Goal: Task Accomplishment & Management: Manage account settings

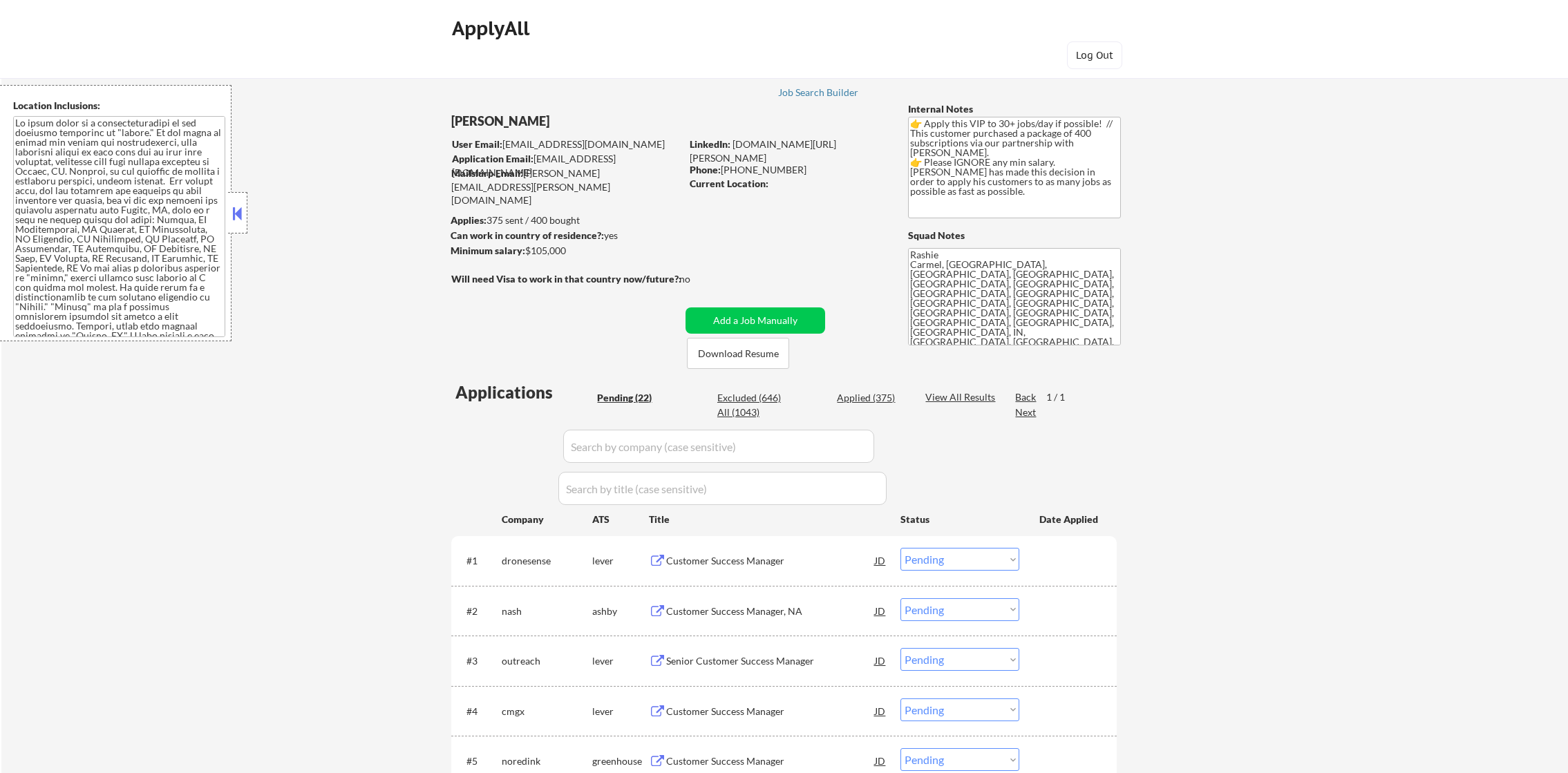
select select ""pending""
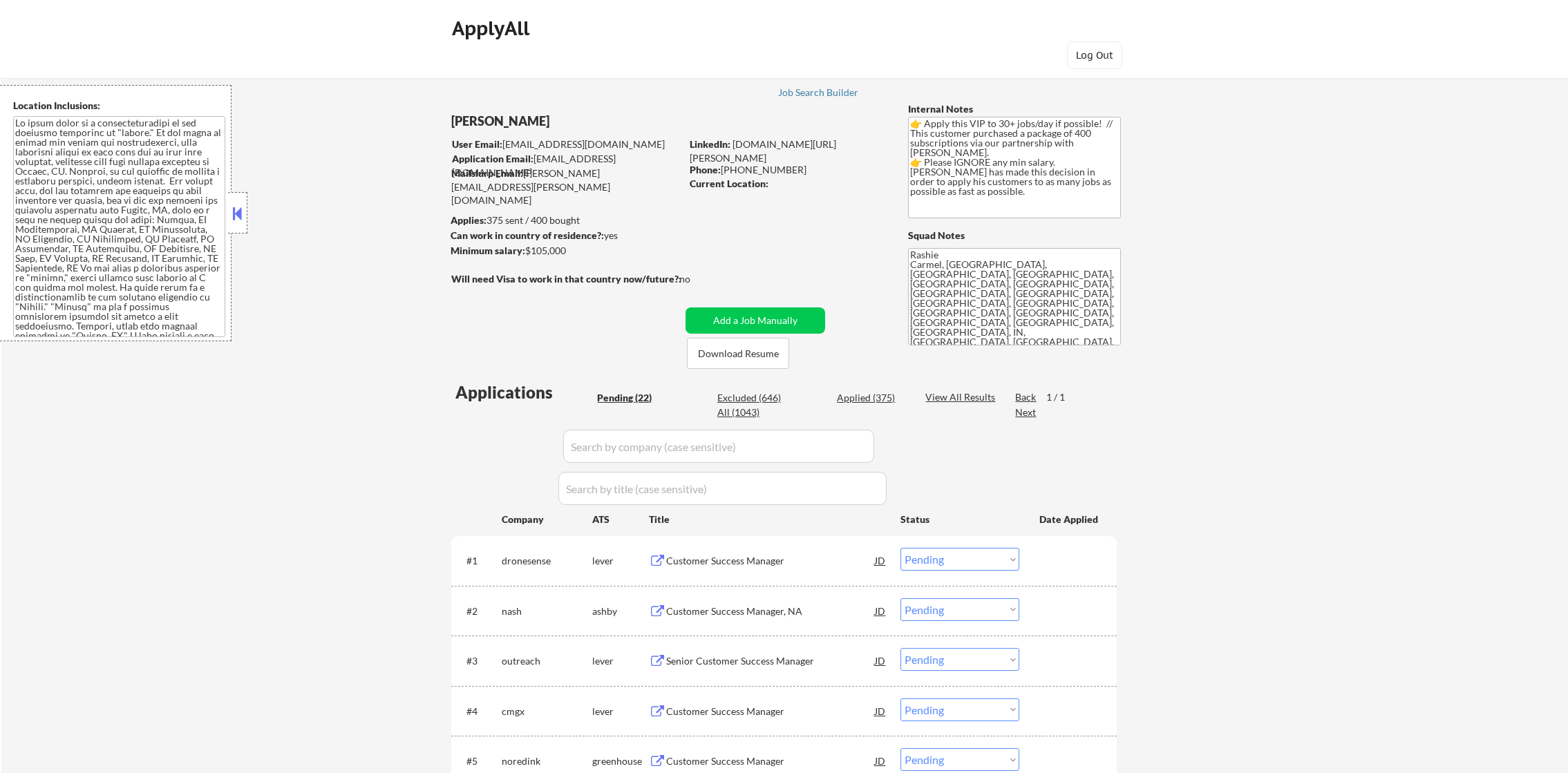
select select ""pending""
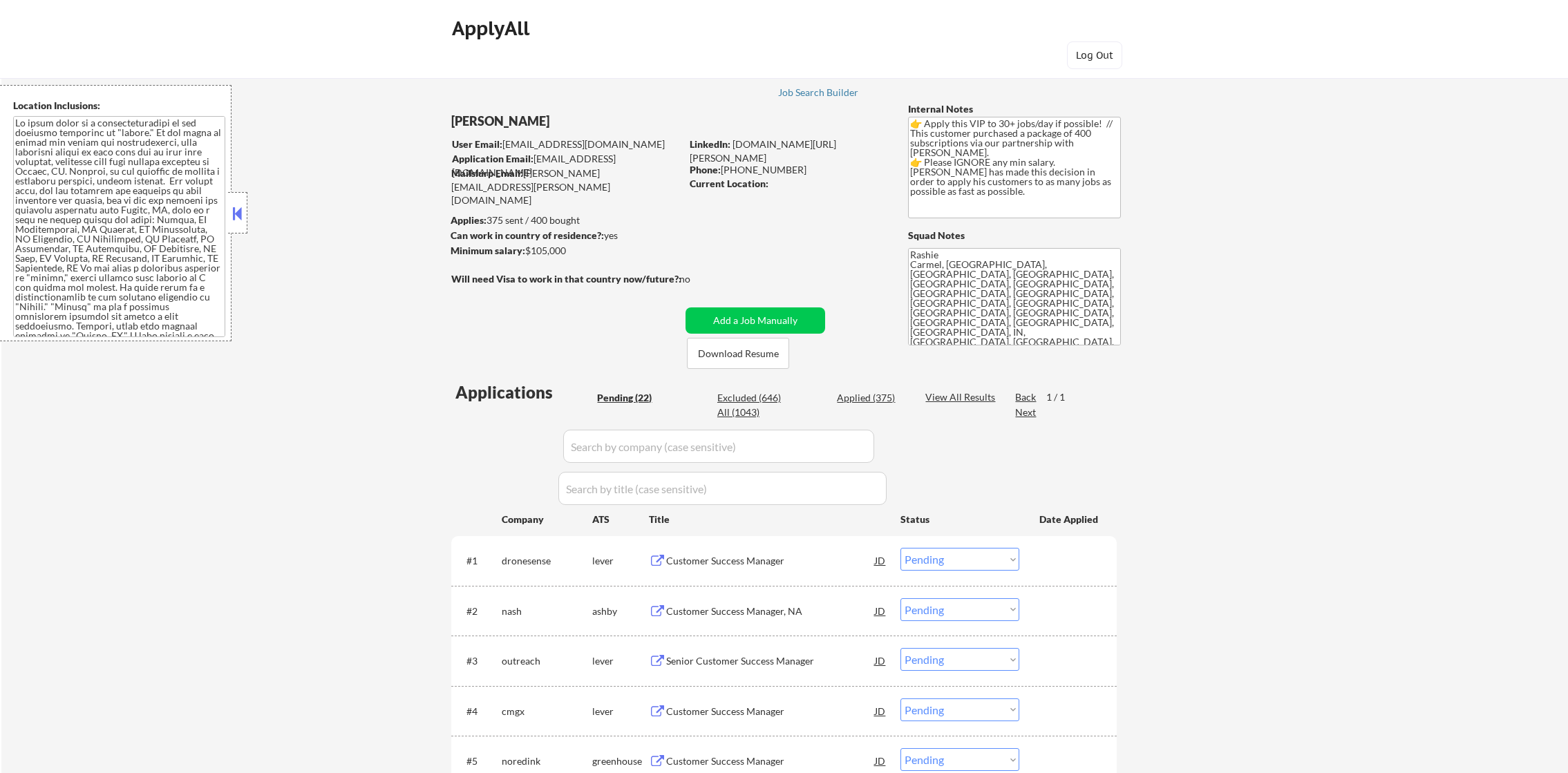
select select ""pending""
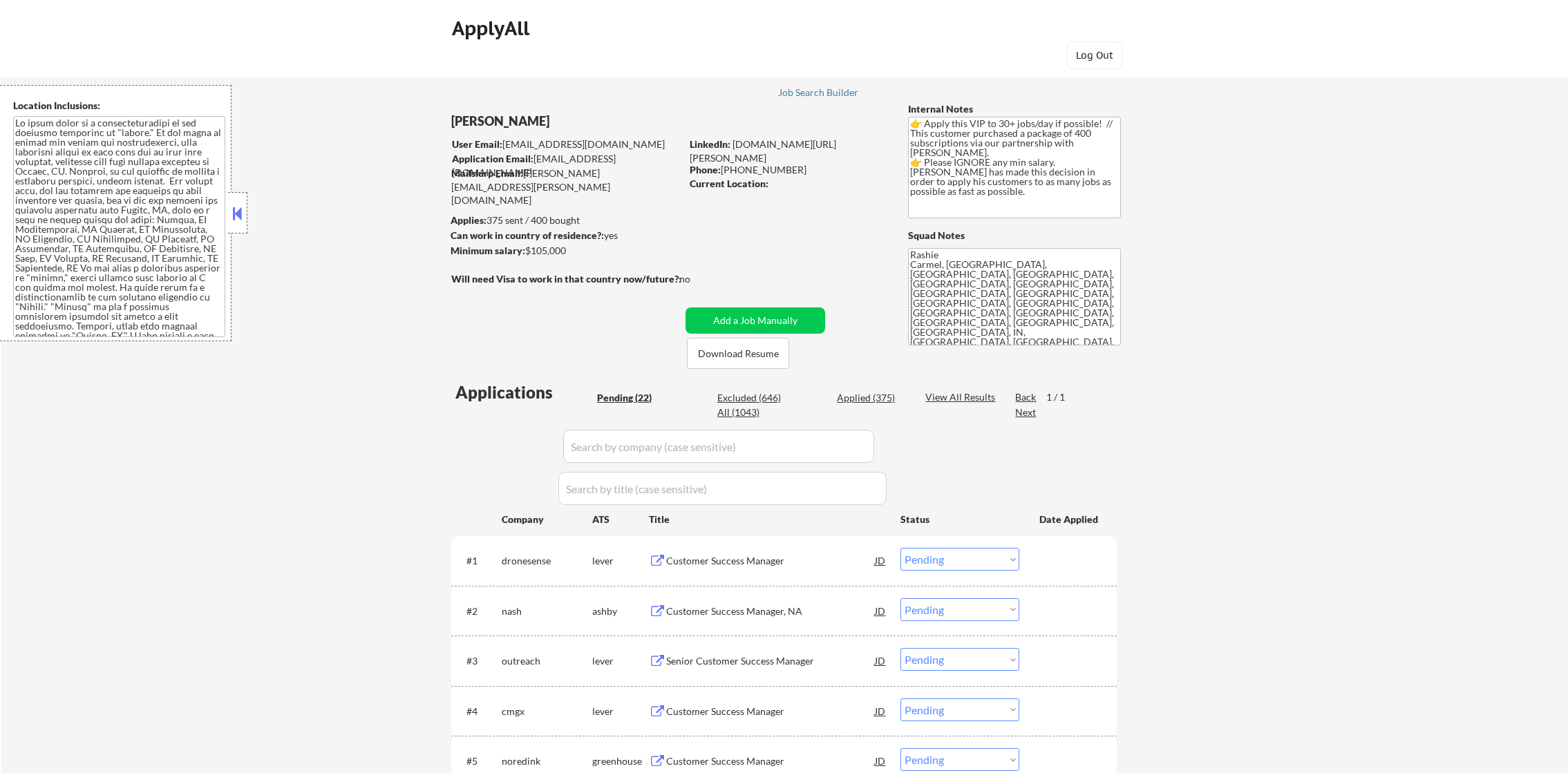
select select ""pending""
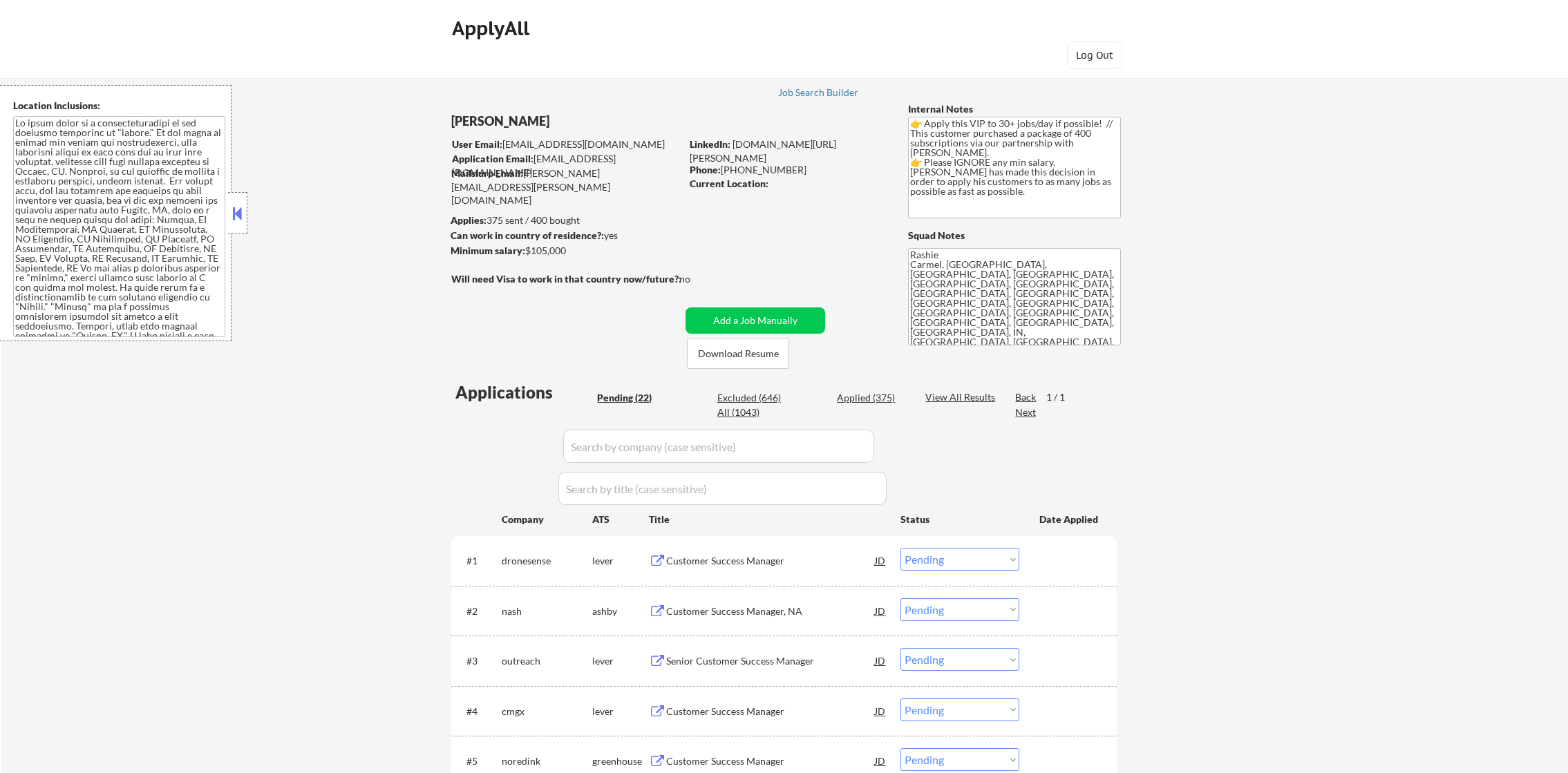
select select ""pending""
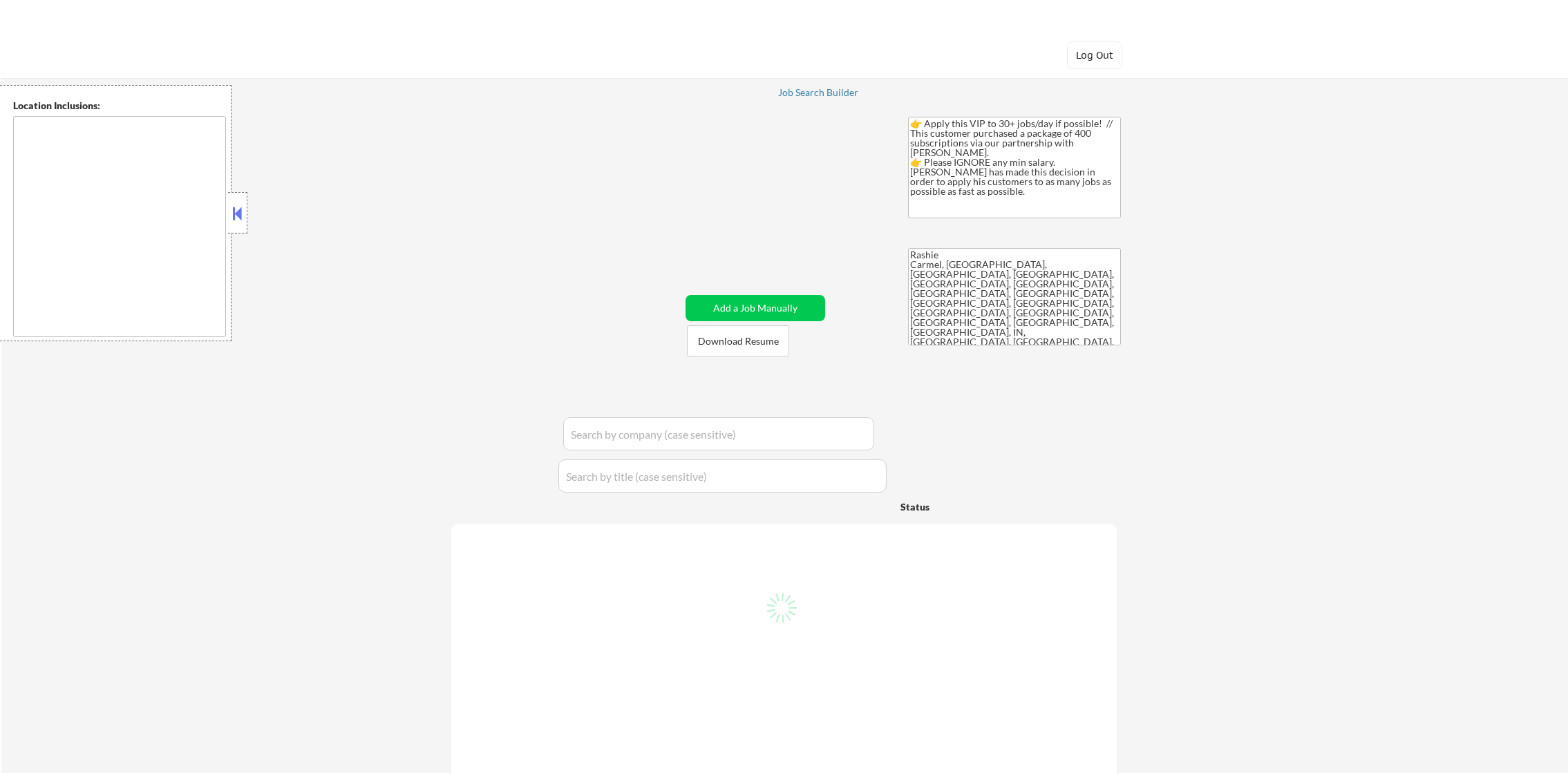
type textarea "It seems there is a misunderstanding in the location specified as "remote." If …"
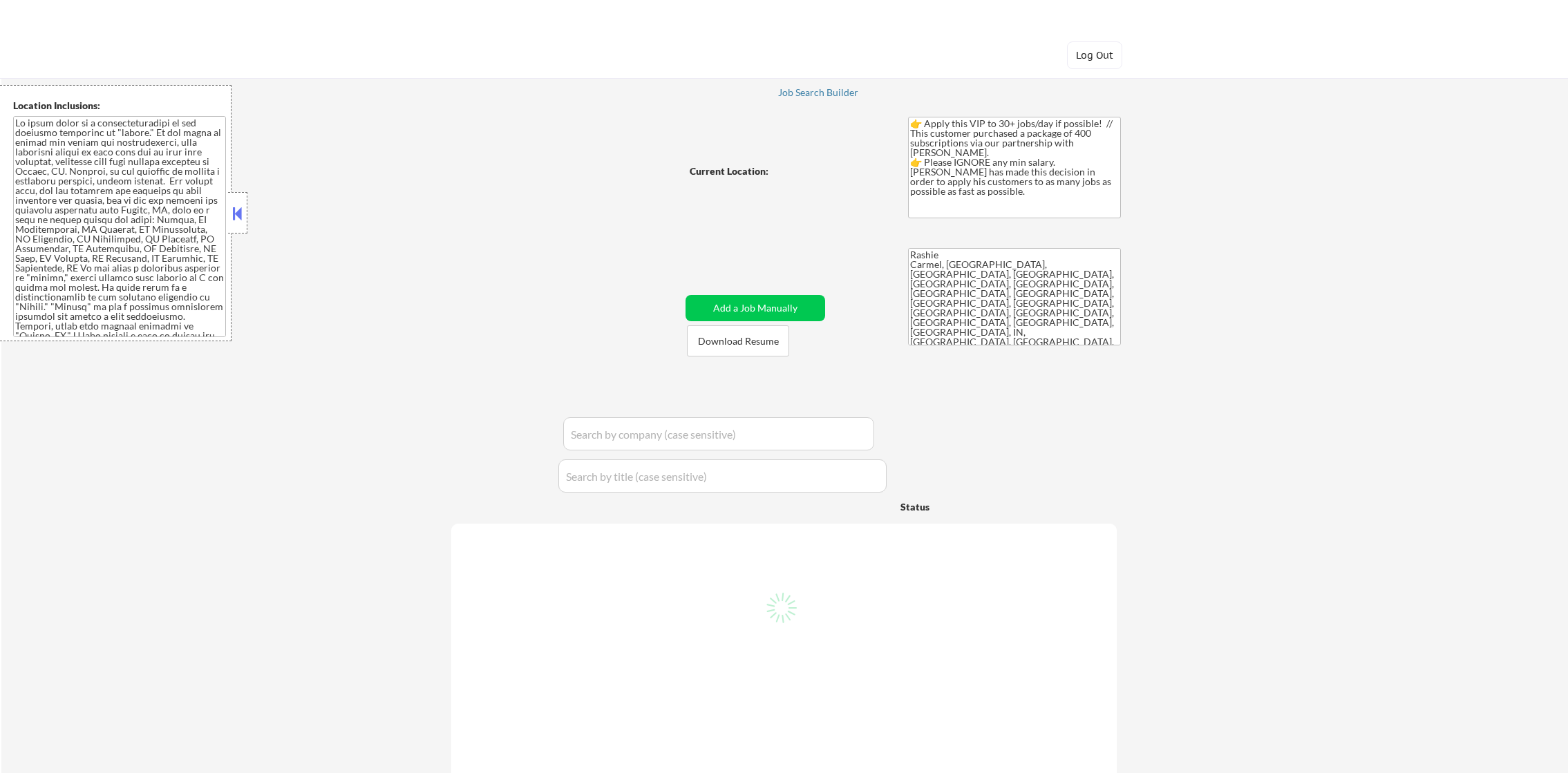
select select ""pending""
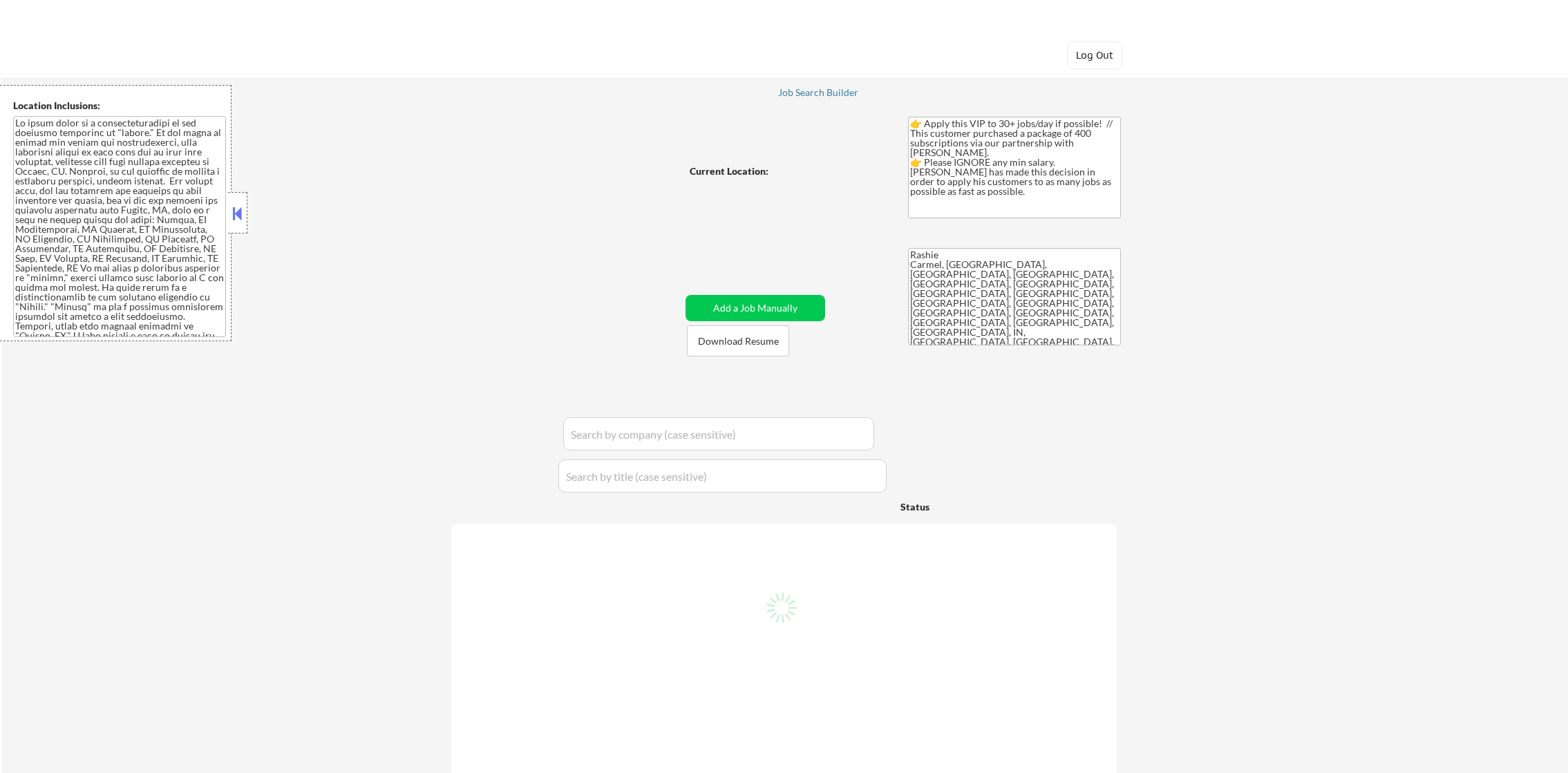
select select ""pending""
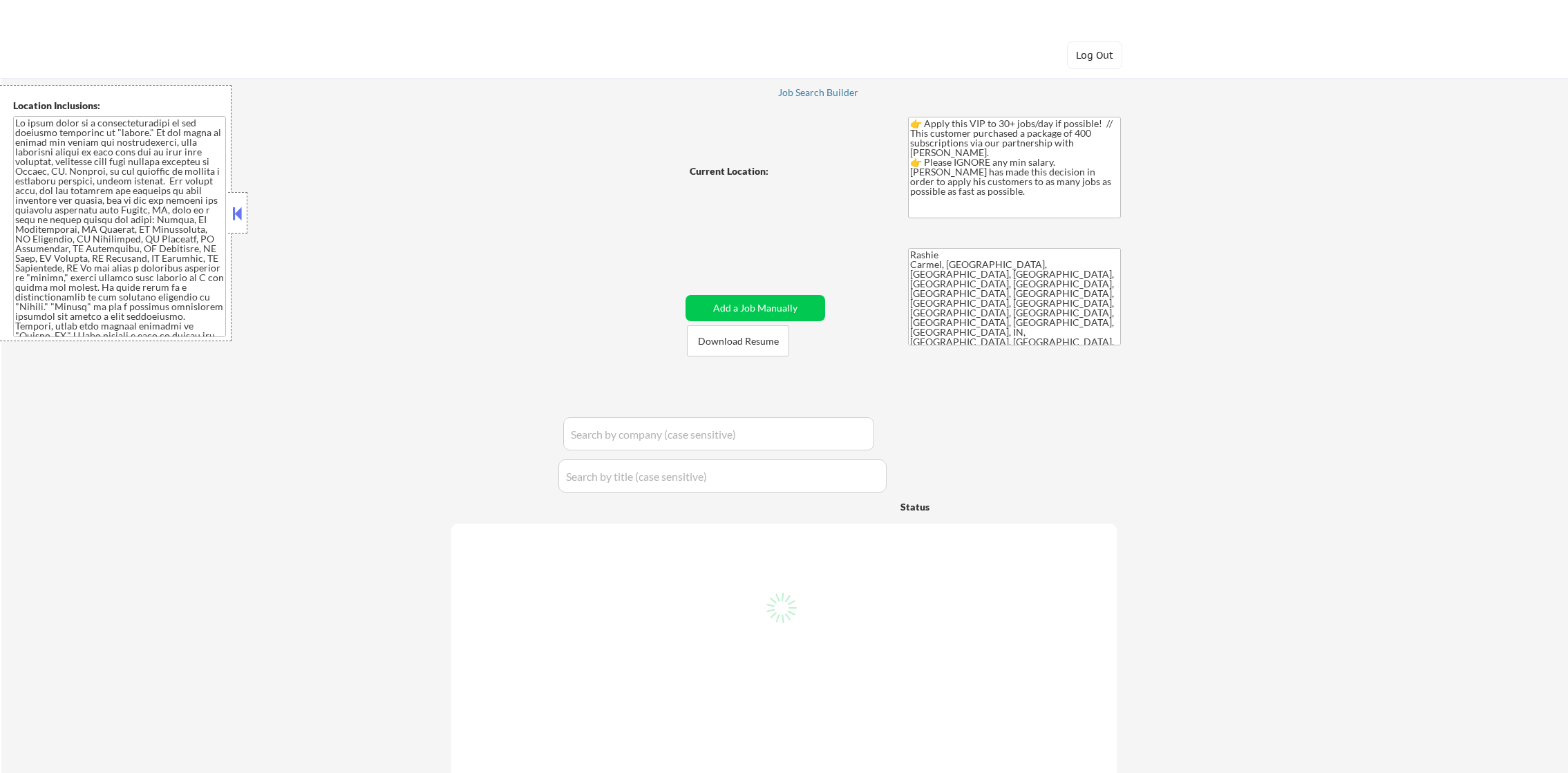
select select ""pending""
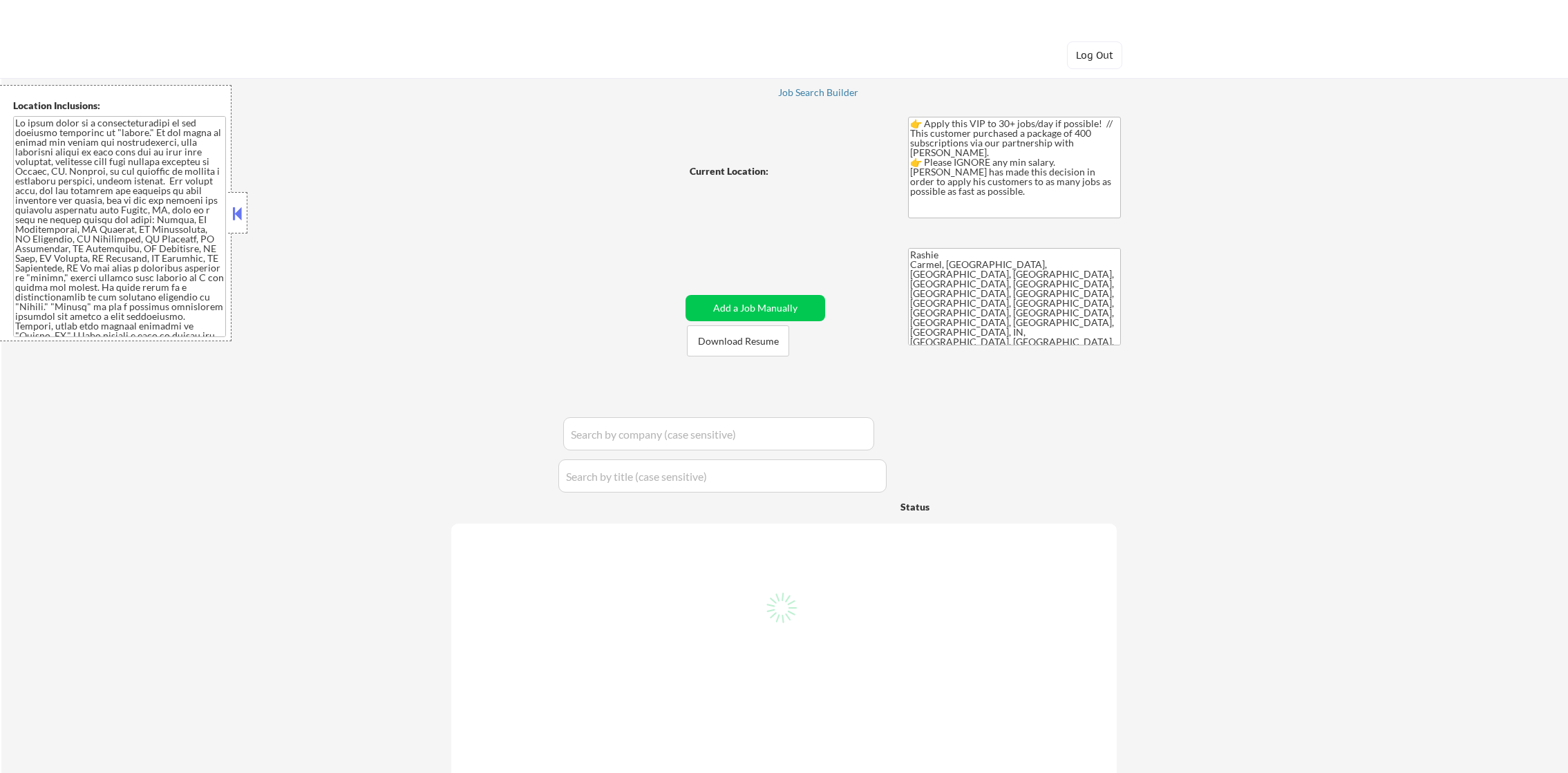
select select ""pending""
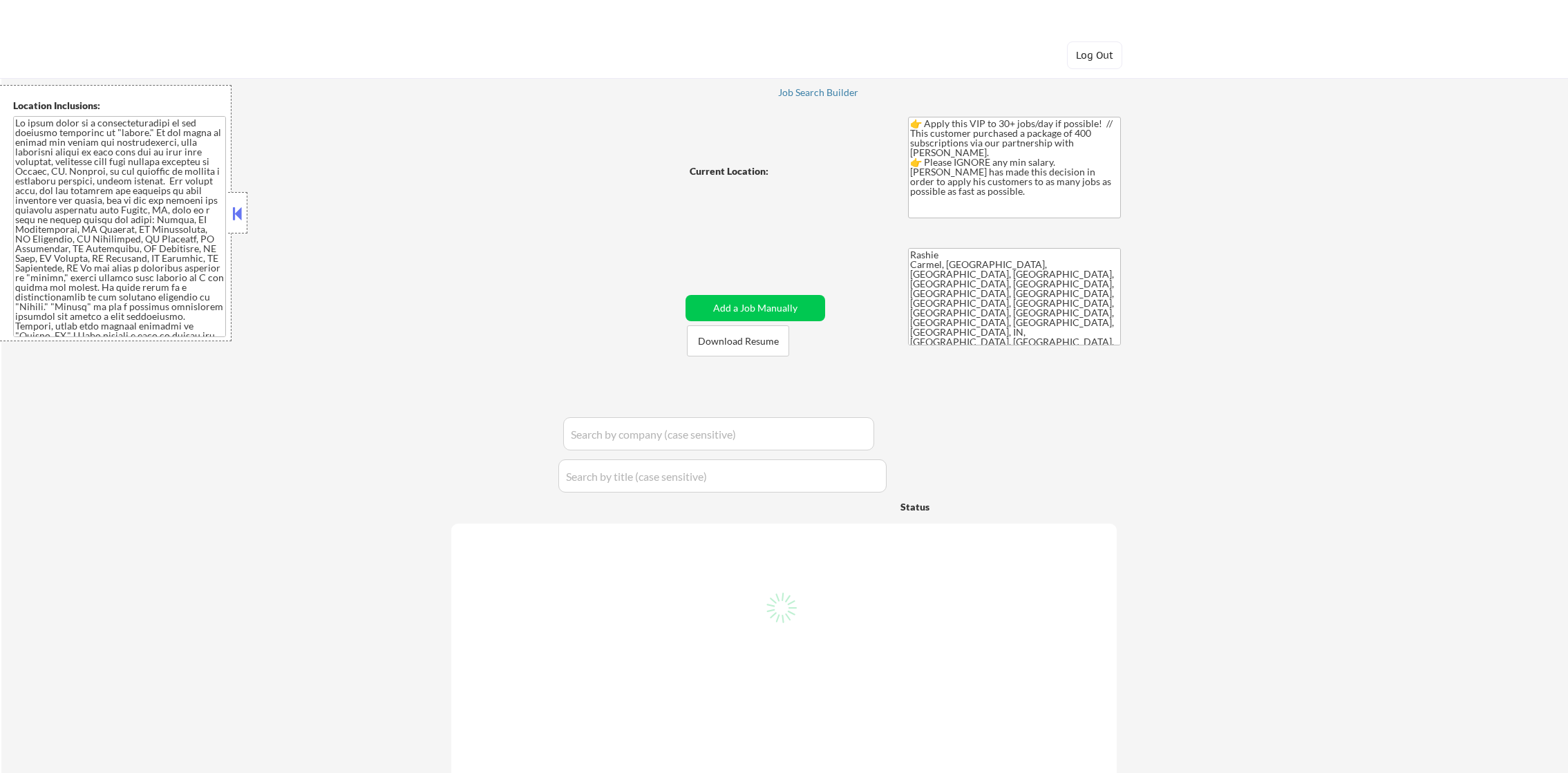
select select ""pending""
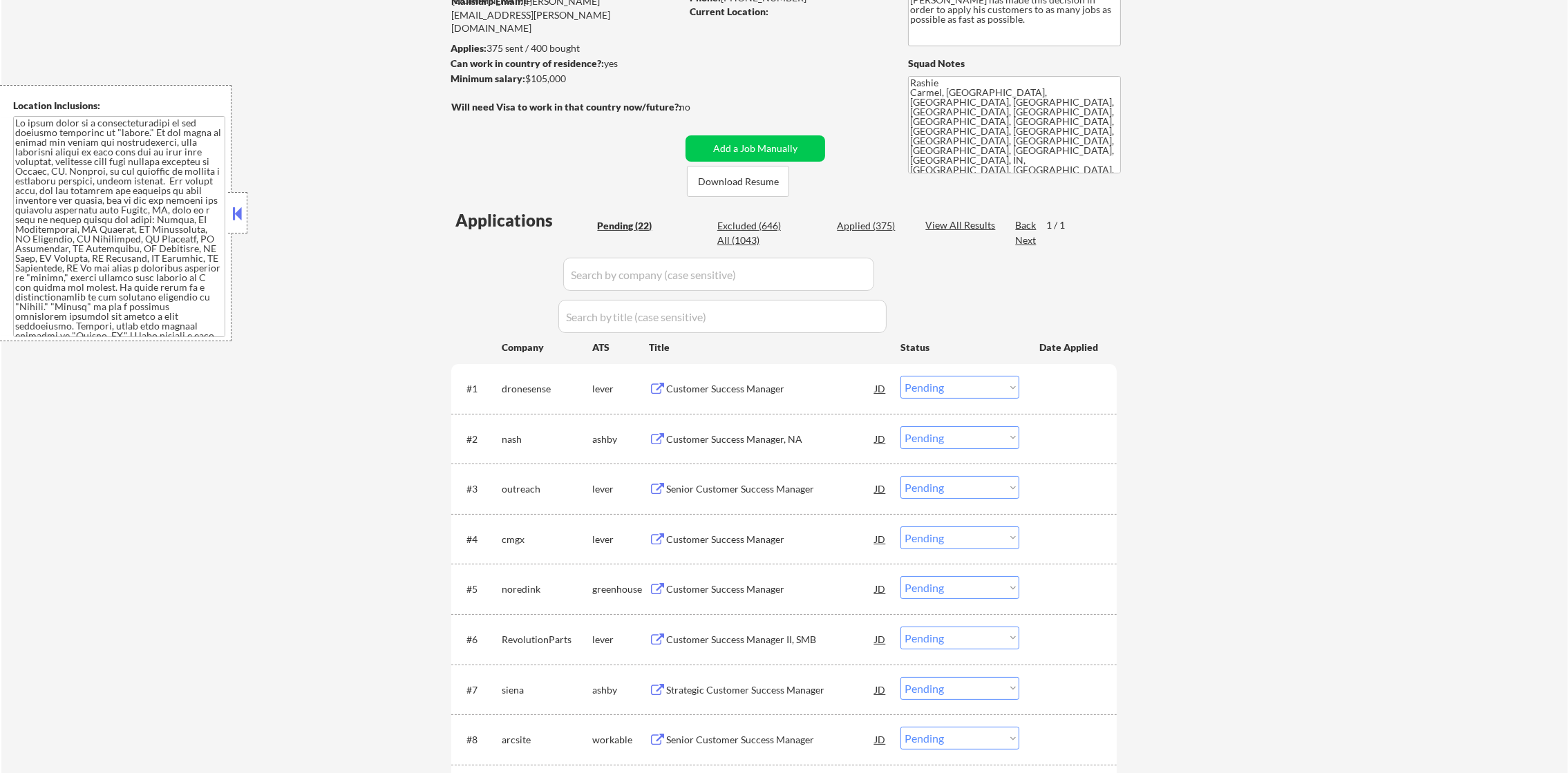
scroll to position [345, 0]
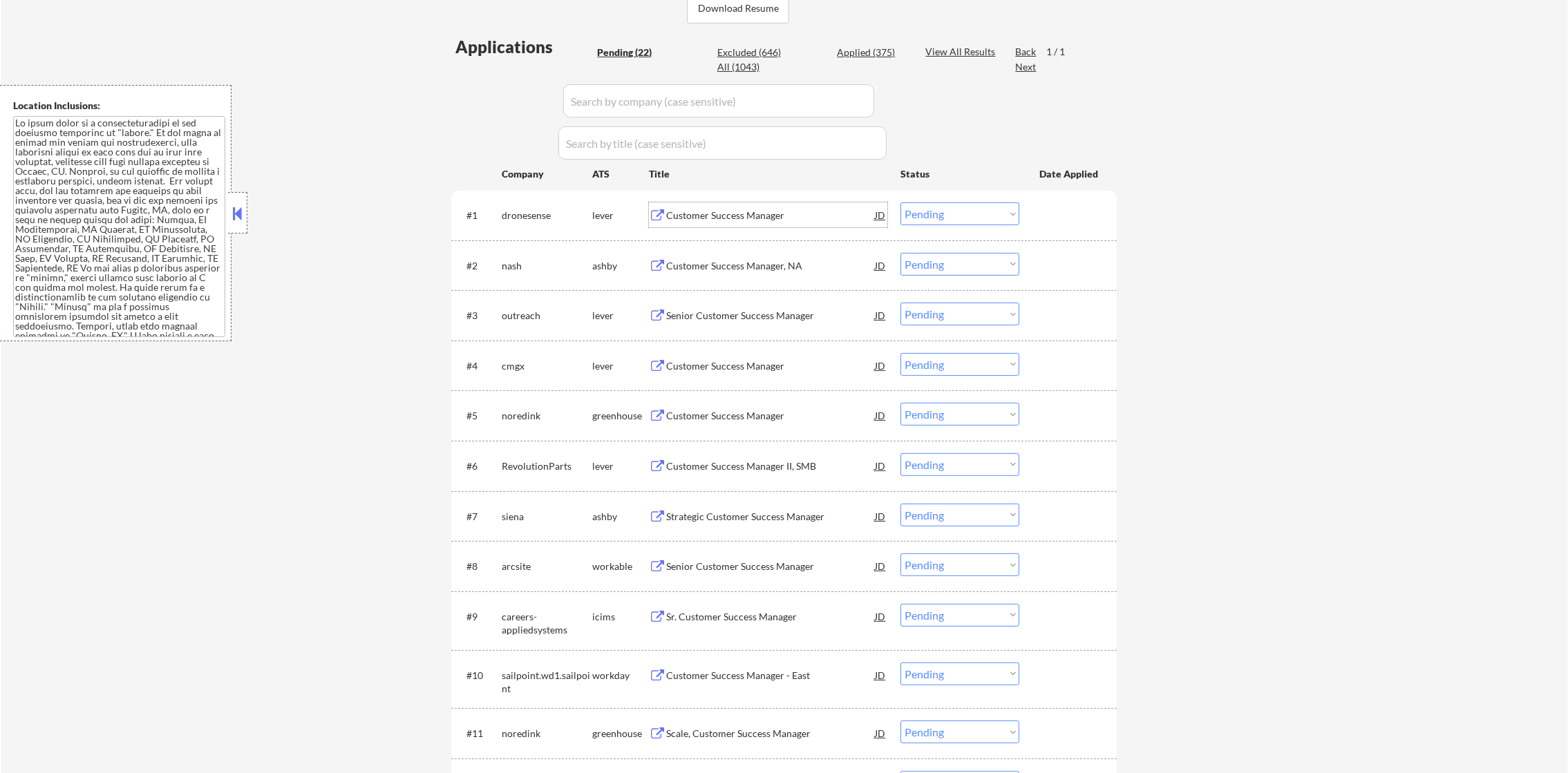
click at [719, 215] on div "Customer Success Manager" at bounding box center [770, 215] width 209 height 14
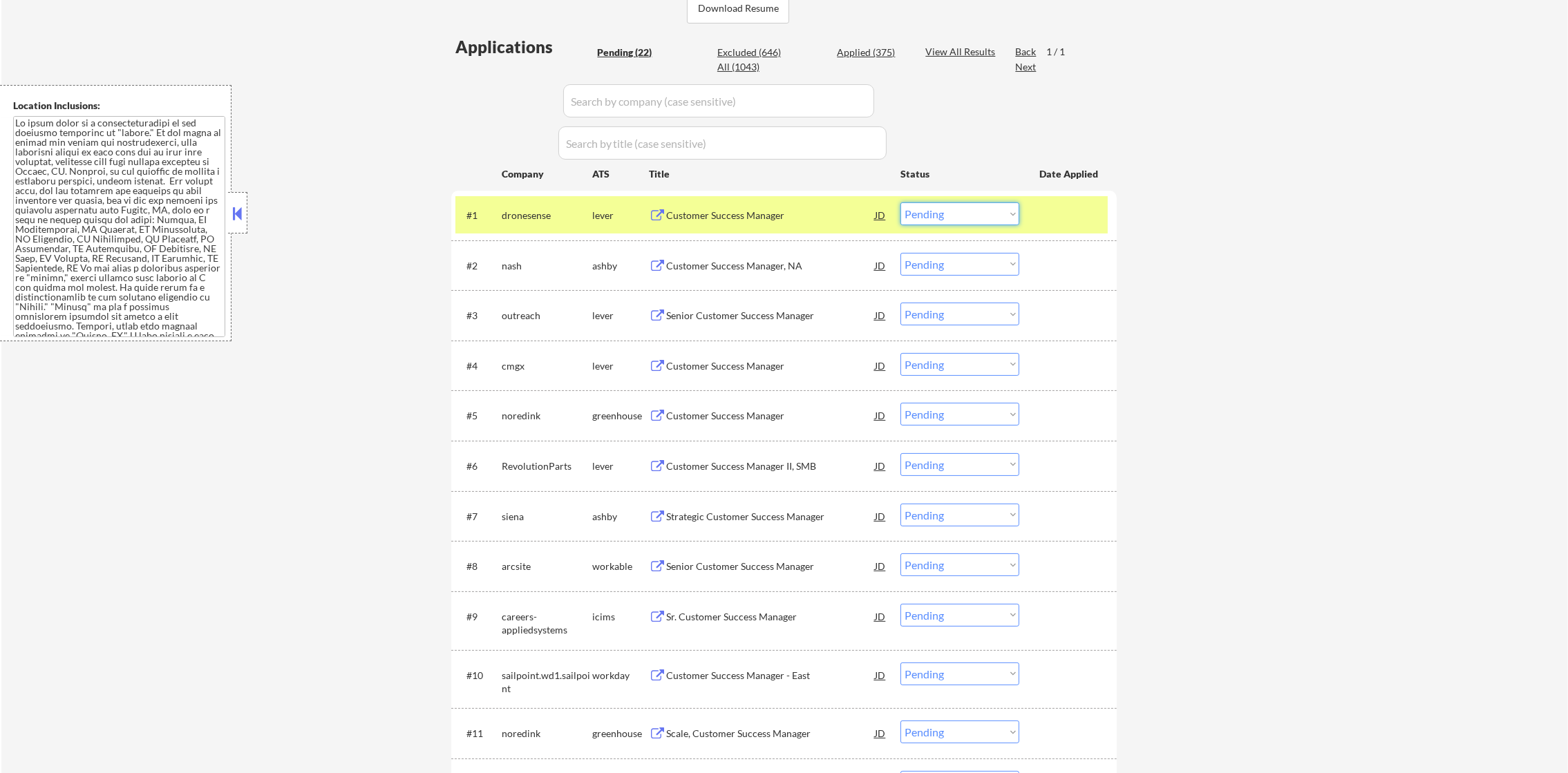
click at [963, 207] on select "Choose an option... Pending Applied Excluded (Questions) Excluded (Expired) Exc…" at bounding box center [959, 214] width 119 height 23
click at [900, 203] on select "Choose an option... Pending Applied Excluded (Questions) Excluded (Expired) Exc…" at bounding box center [959, 214] width 119 height 23
click at [748, 212] on div "Customer Success Manager, NA" at bounding box center [770, 215] width 209 height 14
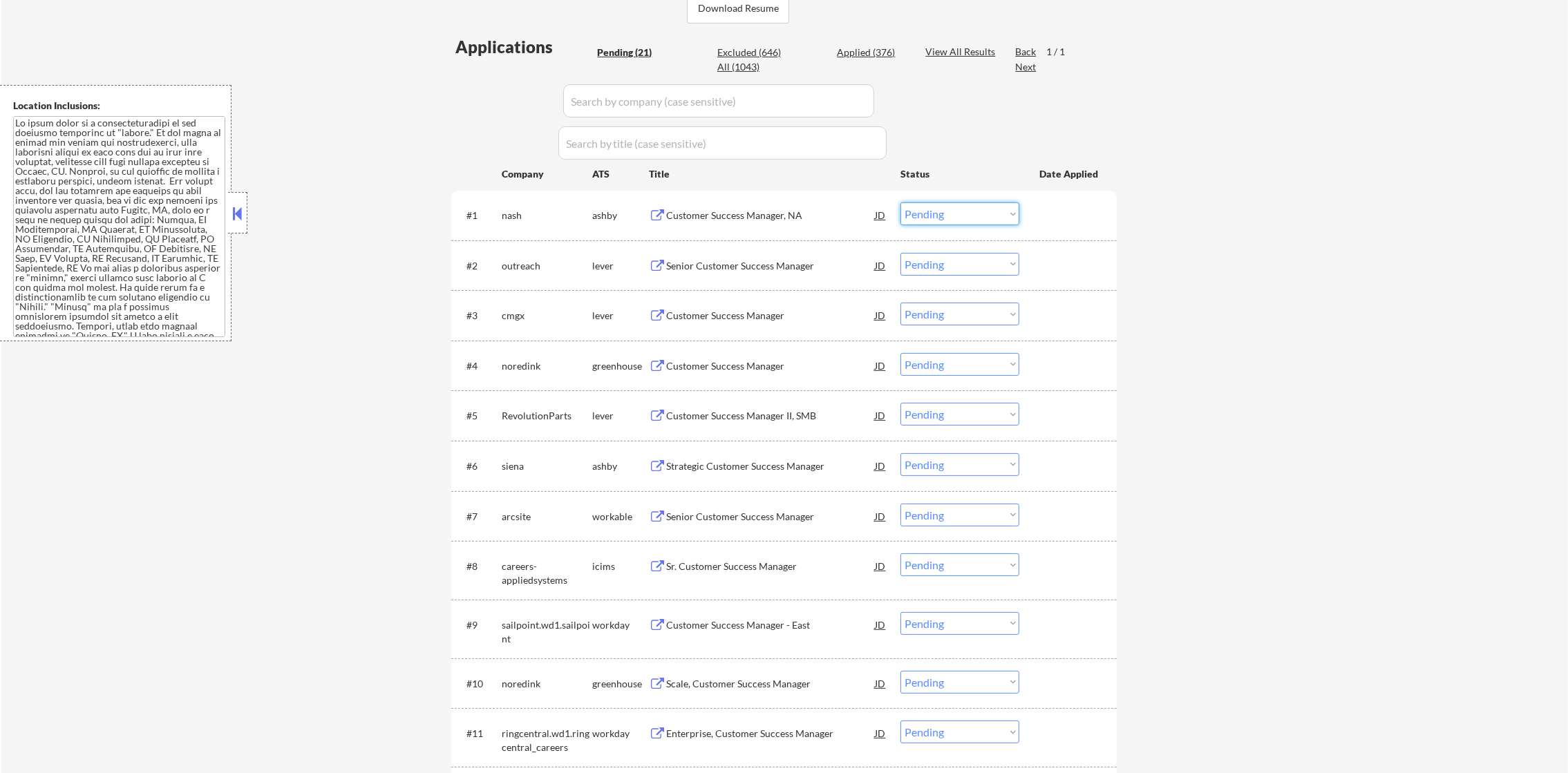
click at [906, 216] on select "Choose an option... Pending Applied Excluded (Questions) Excluded (Expired) Exc…" at bounding box center [959, 214] width 119 height 23
click at [900, 203] on select "Choose an option... Pending Applied Excluded (Questions) Excluded (Expired) Exc…" at bounding box center [959, 214] width 119 height 23
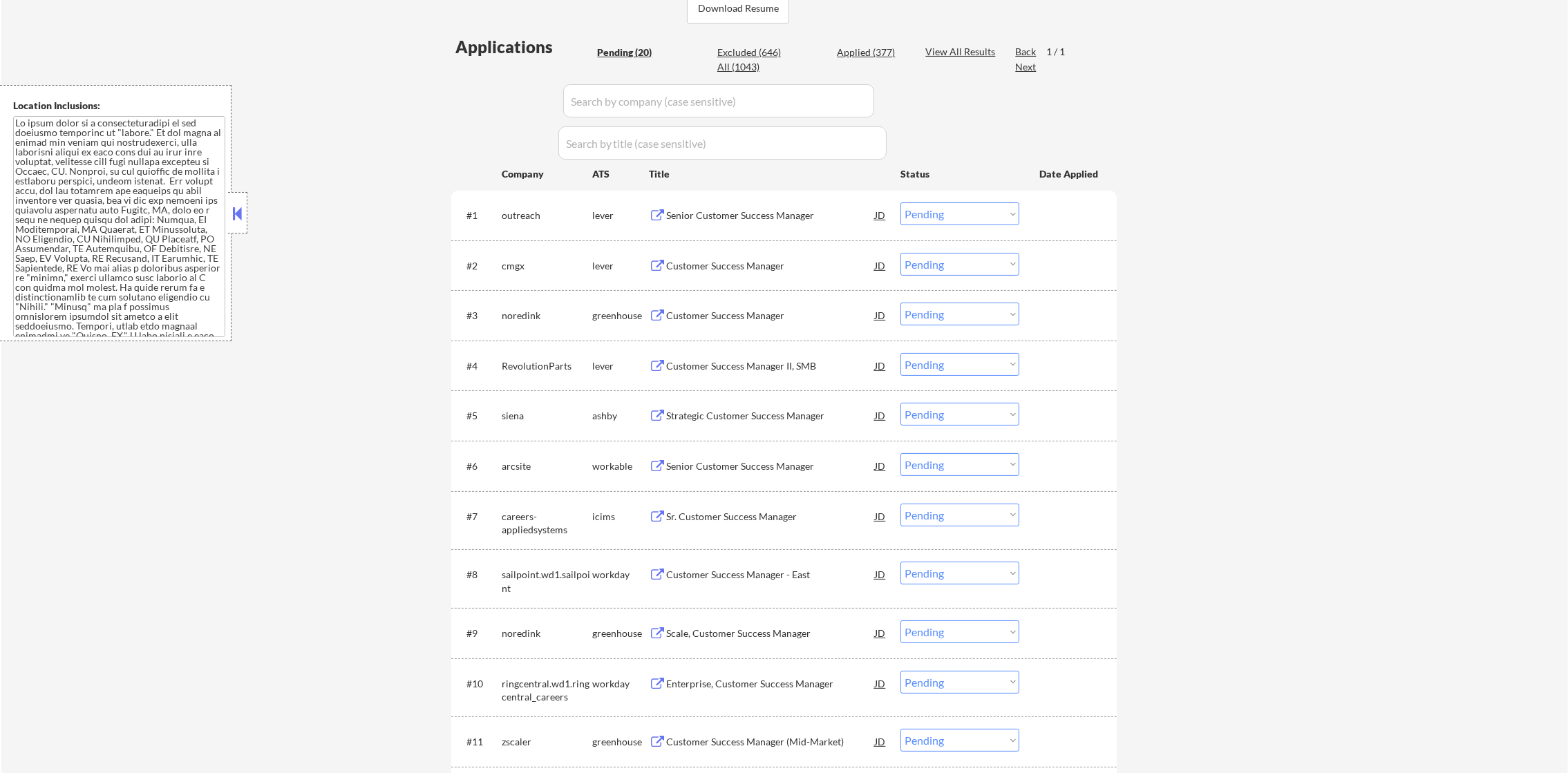
click at [779, 203] on div "Senior Customer Success Manager" at bounding box center [770, 215] width 209 height 25
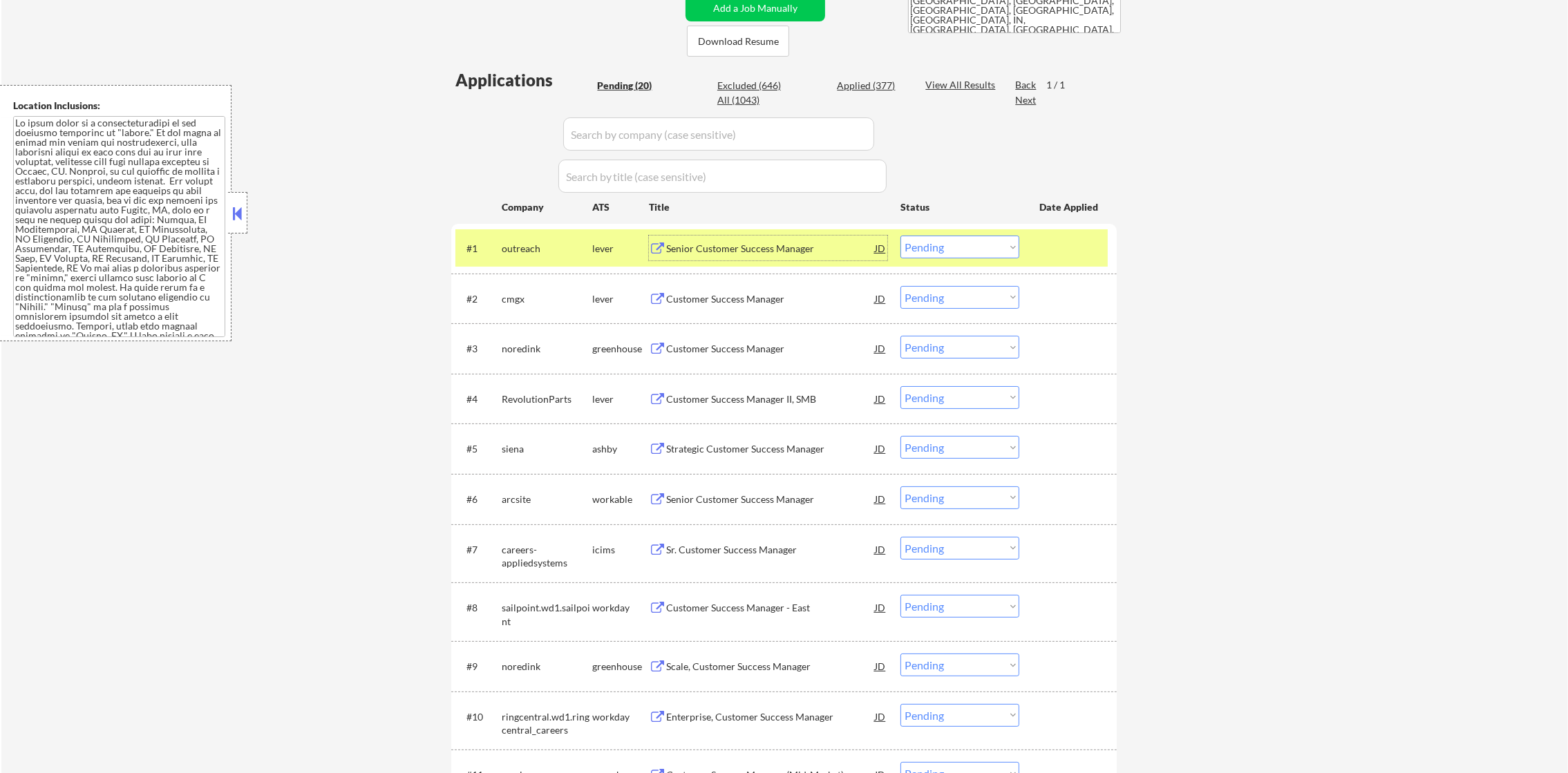
scroll to position [310, 0]
click at [925, 246] on select "Choose an option... Pending Applied Excluded (Questions) Excluded (Expired) Exc…" at bounding box center [959, 249] width 119 height 23
click at [900, 237] on select "Choose an option... Pending Applied Excluded (Questions) Excluded (Expired) Exc…" at bounding box center [959, 249] width 119 height 23
click at [510, 246] on div "outreach" at bounding box center [547, 251] width 91 height 14
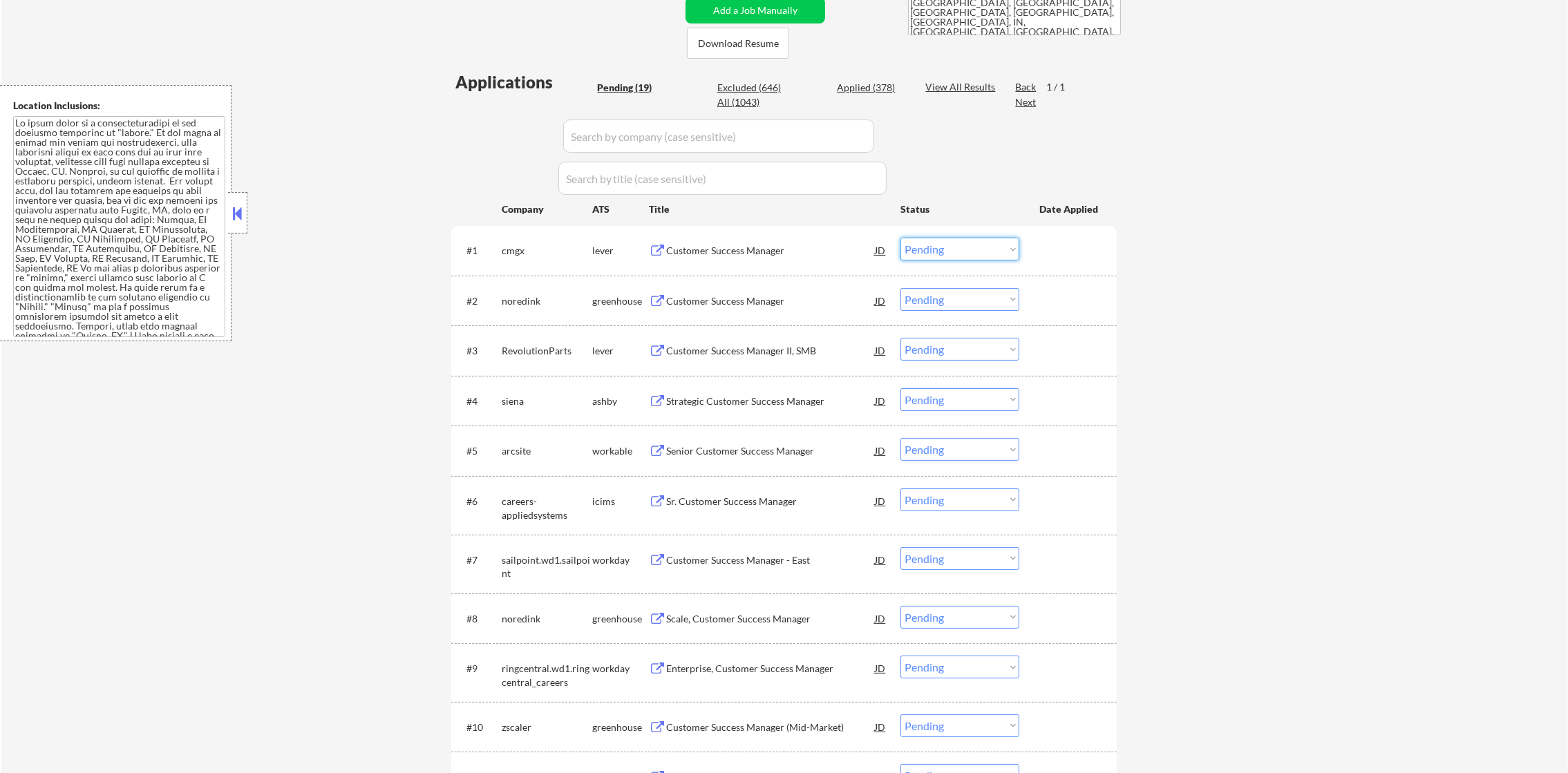
click at [989, 249] on select "Choose an option... Pending Applied Excluded (Questions) Excluded (Expired) Exc…" at bounding box center [959, 249] width 119 height 23
click at [900, 237] on select "Choose an option... Pending Applied Excluded (Questions) Excluded (Expired) Exc…" at bounding box center [959, 249] width 119 height 23
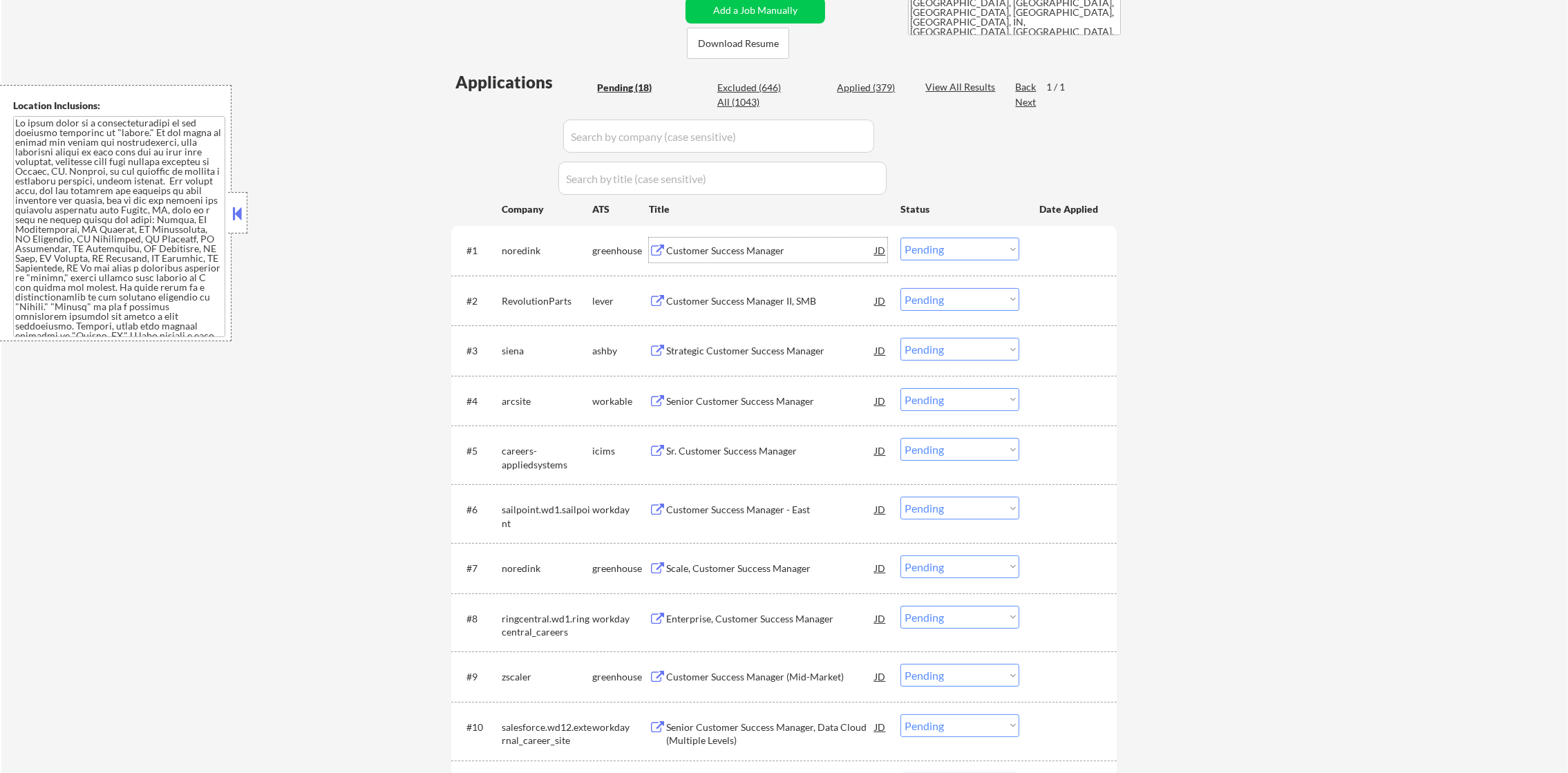
click at [711, 249] on div "Customer Success Manager" at bounding box center [770, 251] width 209 height 14
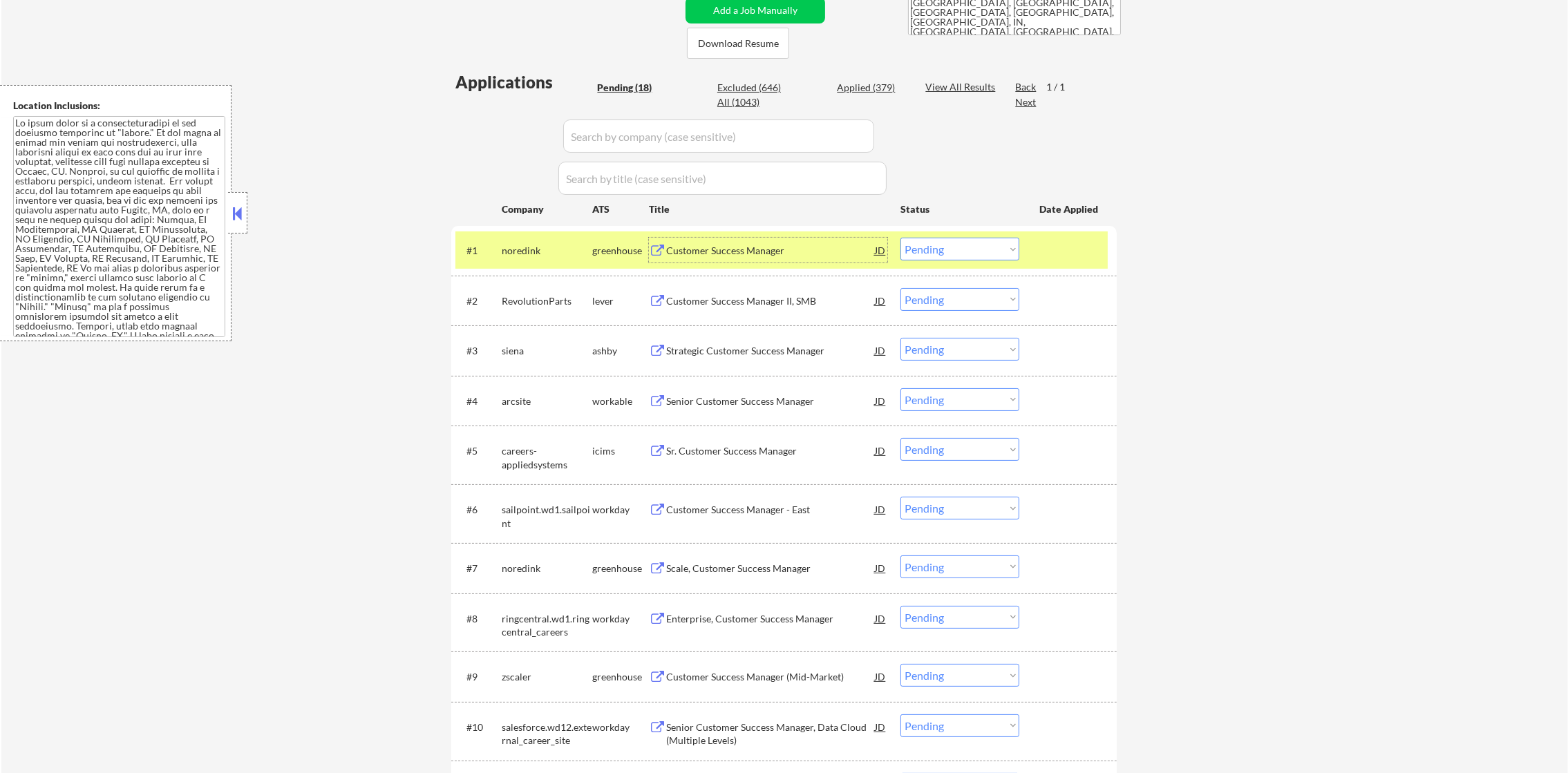
click at [922, 254] on select "Choose an option... Pending Applied Excluded (Questions) Excluded (Expired) Exc…" at bounding box center [959, 249] width 119 height 23
click at [900, 237] on select "Choose an option... Pending Applied Excluded (Questions) Excluded (Expired) Exc…" at bounding box center [959, 249] width 119 height 23
click at [543, 252] on div "noredink" at bounding box center [547, 251] width 91 height 14
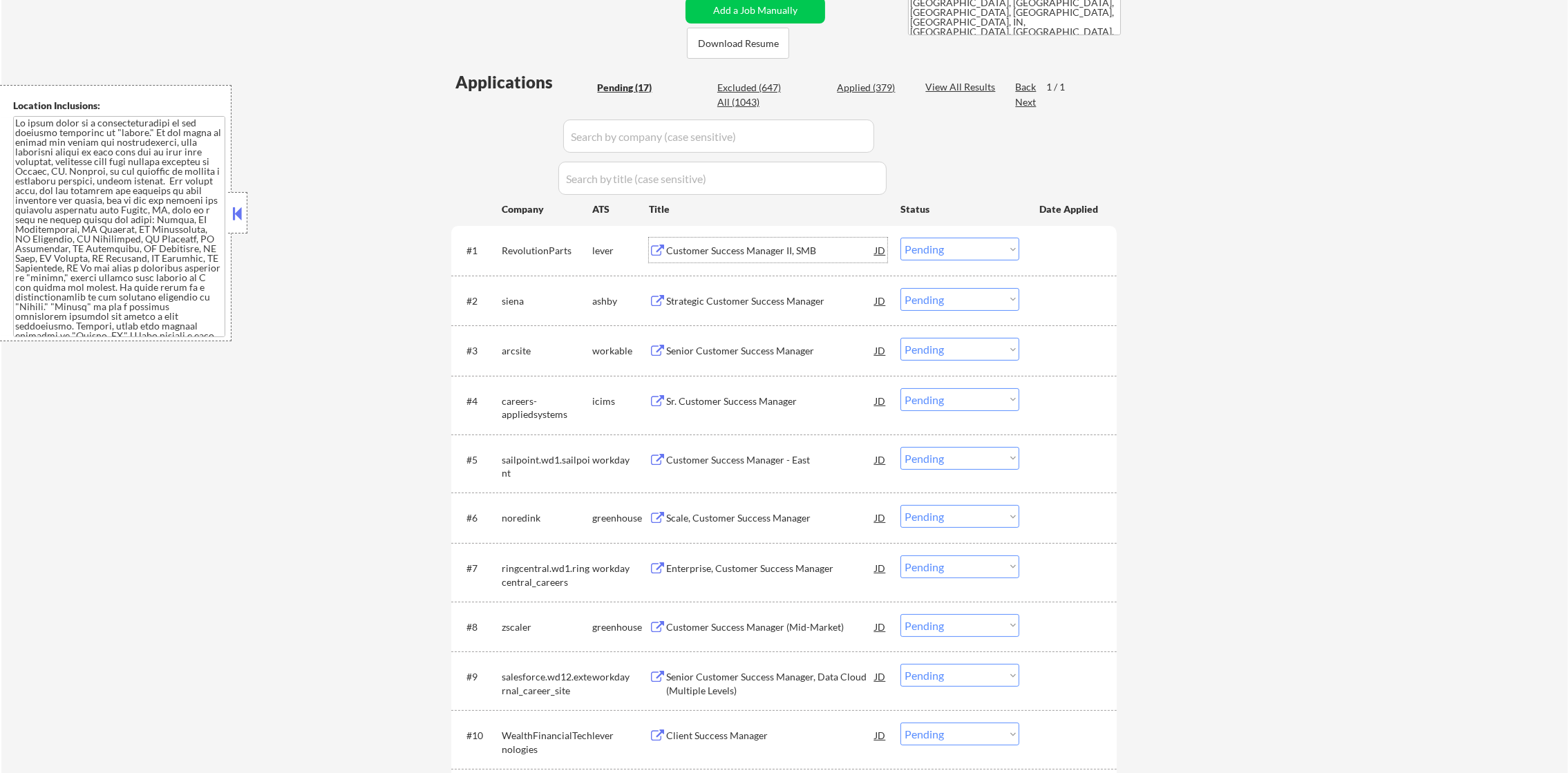
click at [757, 252] on div "Customer Success Manager II, SMB" at bounding box center [770, 251] width 209 height 14
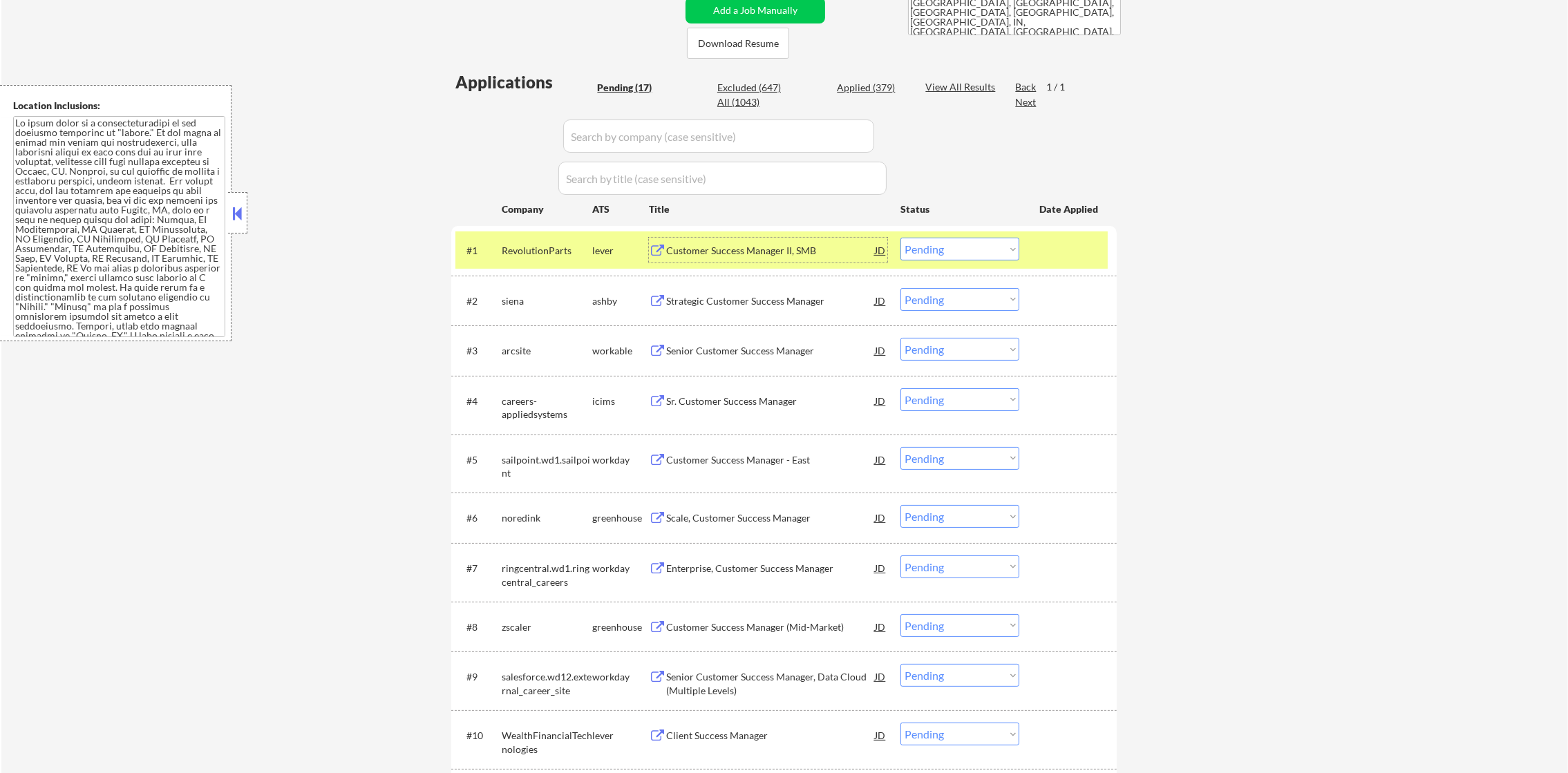
click at [955, 253] on select "Choose an option... Pending Applied Excluded (Questions) Excluded (Expired) Exc…" at bounding box center [959, 249] width 119 height 23
click at [900, 237] on select "Choose an option... Pending Applied Excluded (Questions) Excluded (Expired) Exc…" at bounding box center [959, 249] width 119 height 23
click at [567, 241] on div "RevolutionParts" at bounding box center [547, 249] width 91 height 25
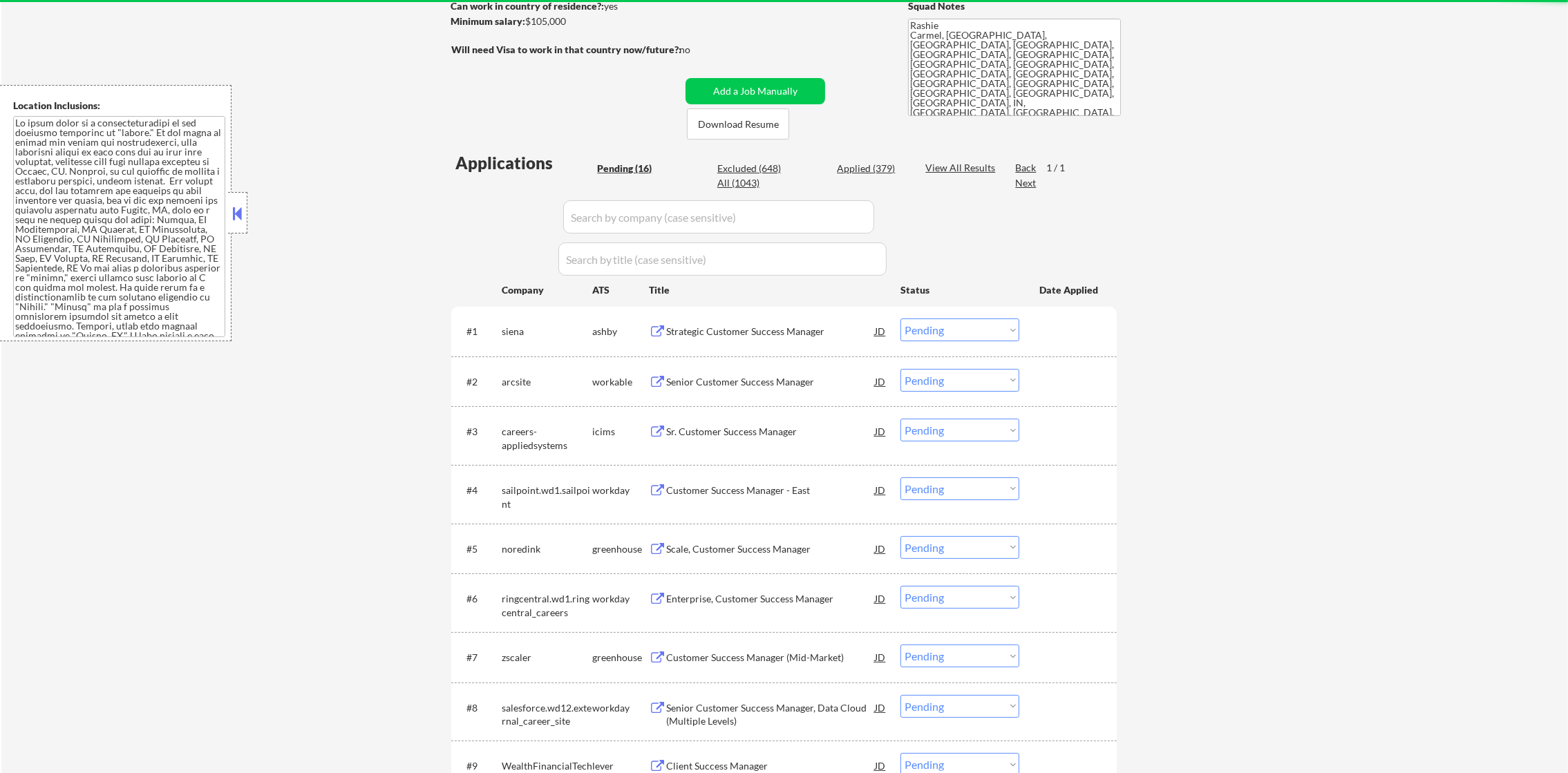
scroll to position [242, 0]
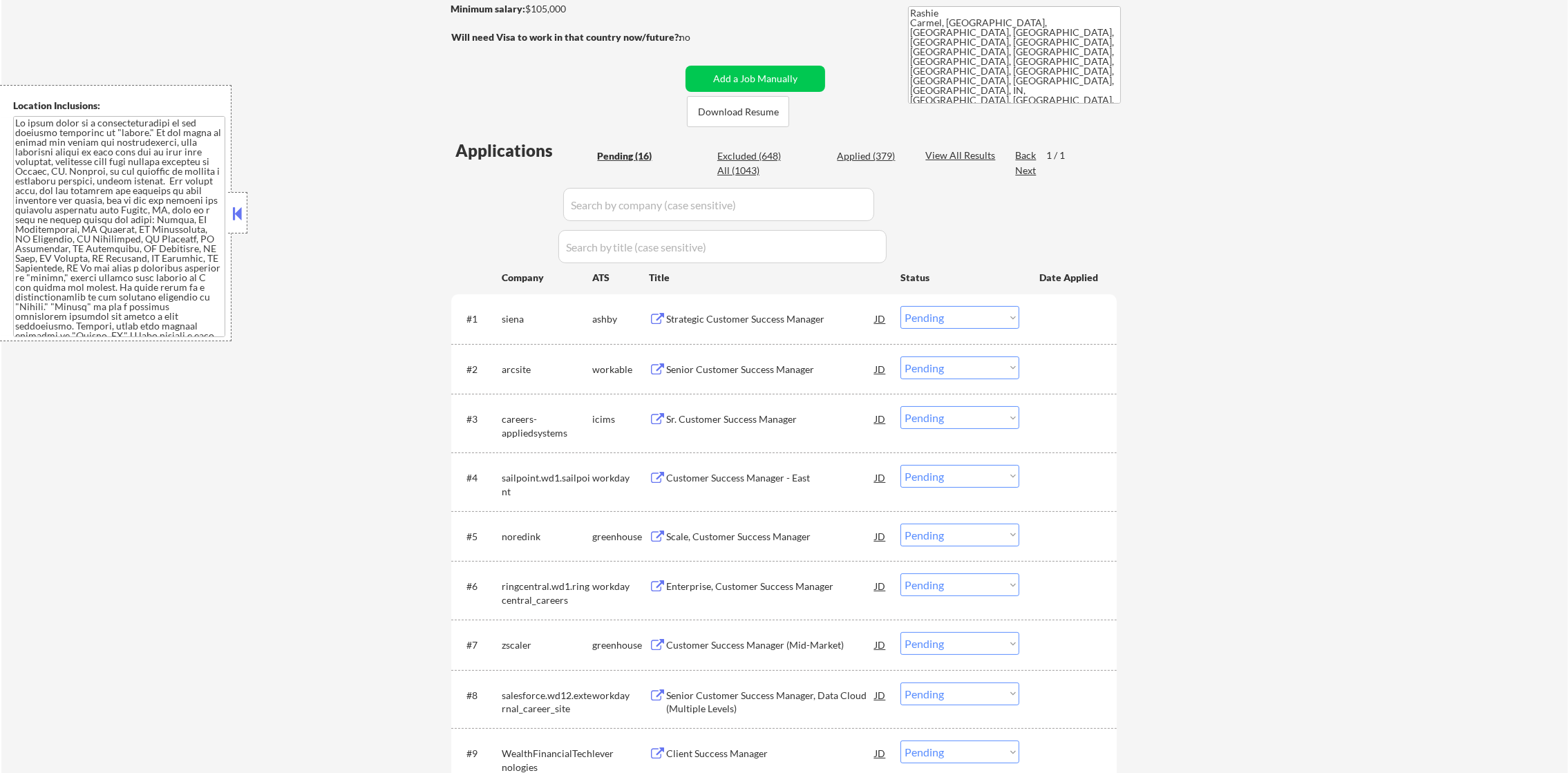
click at [721, 325] on div "Strategic Customer Success Manager" at bounding box center [770, 319] width 209 height 14
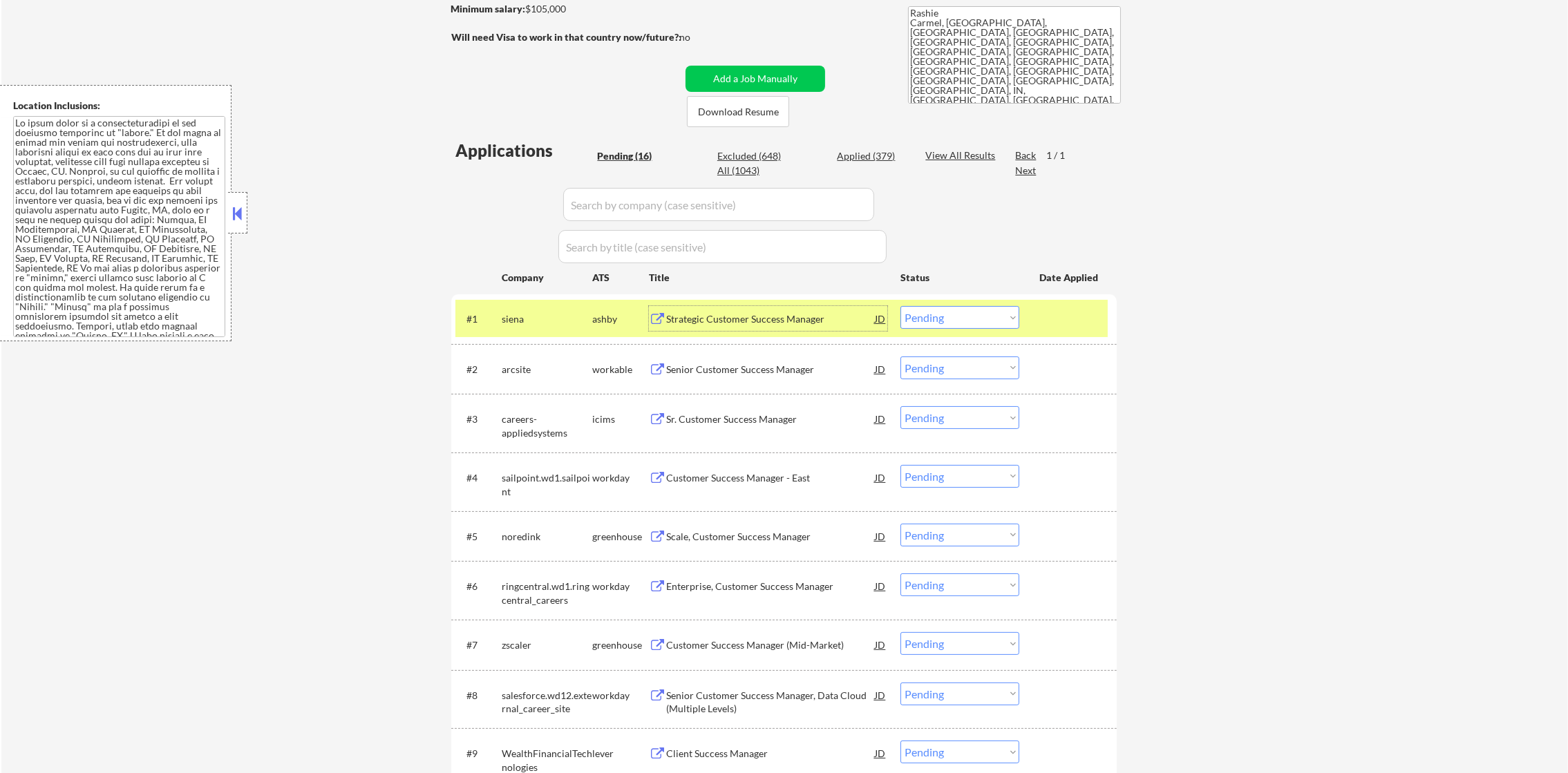
click at [971, 322] on select "Choose an option... Pending Applied Excluded (Questions) Excluded (Expired) Exc…" at bounding box center [959, 317] width 119 height 23
click at [900, 306] on select "Choose an option... Pending Applied Excluded (Questions) Excluded (Expired) Exc…" at bounding box center [959, 317] width 119 height 23
click at [551, 326] on div "siena" at bounding box center [547, 318] width 91 height 25
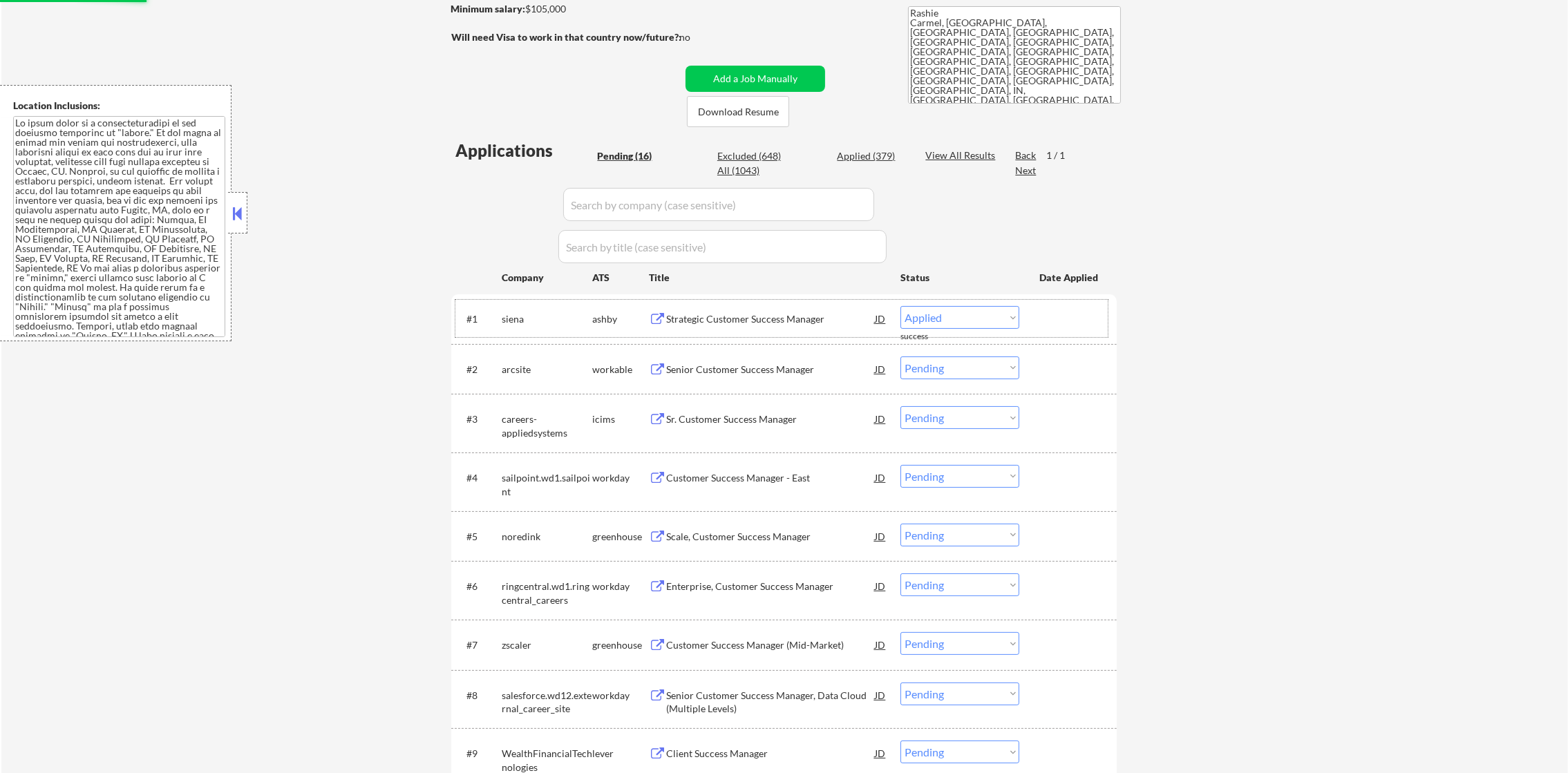
select select ""pending""
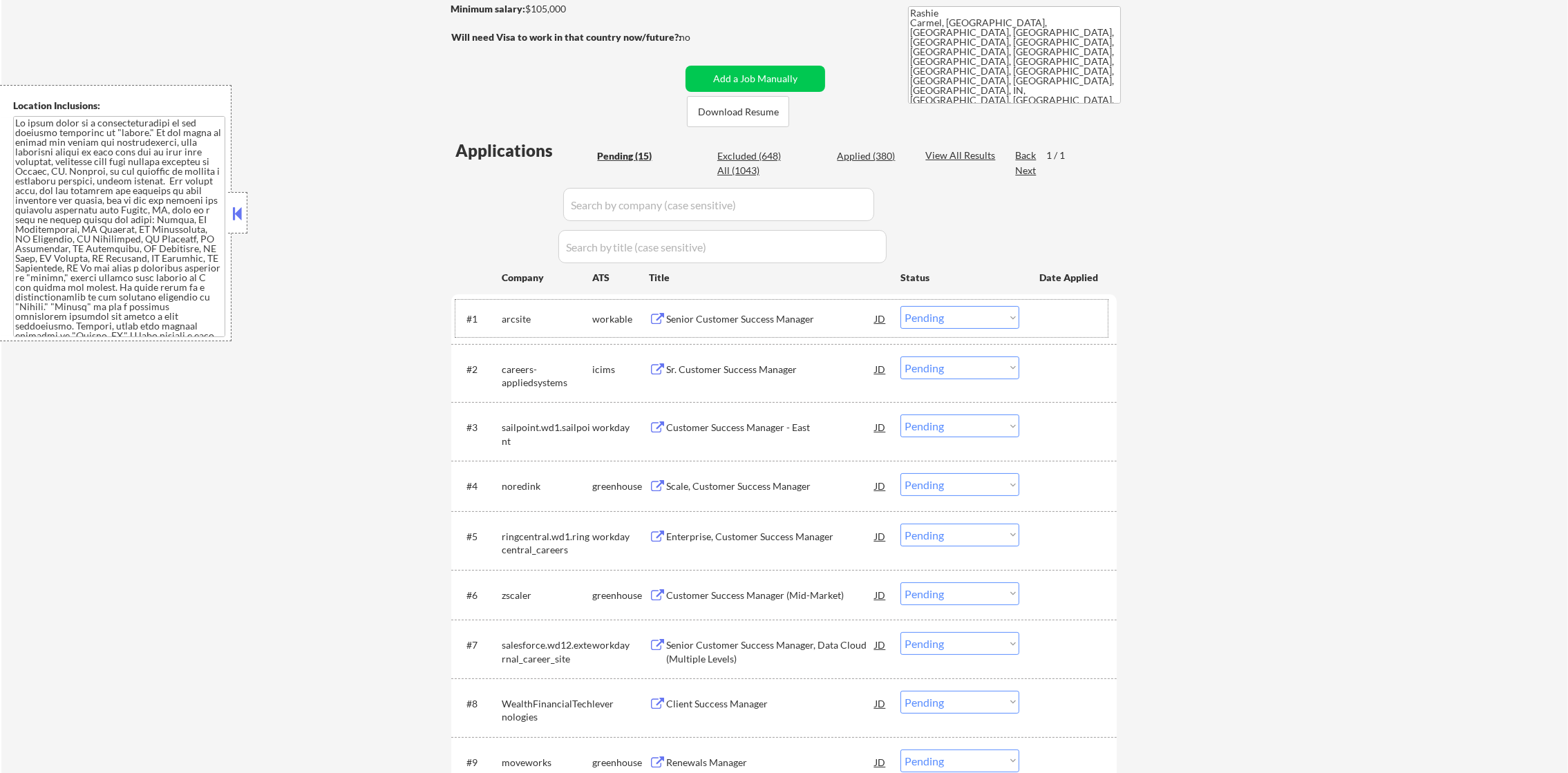
click at [750, 327] on div "Senior Customer Success Manager" at bounding box center [770, 318] width 209 height 25
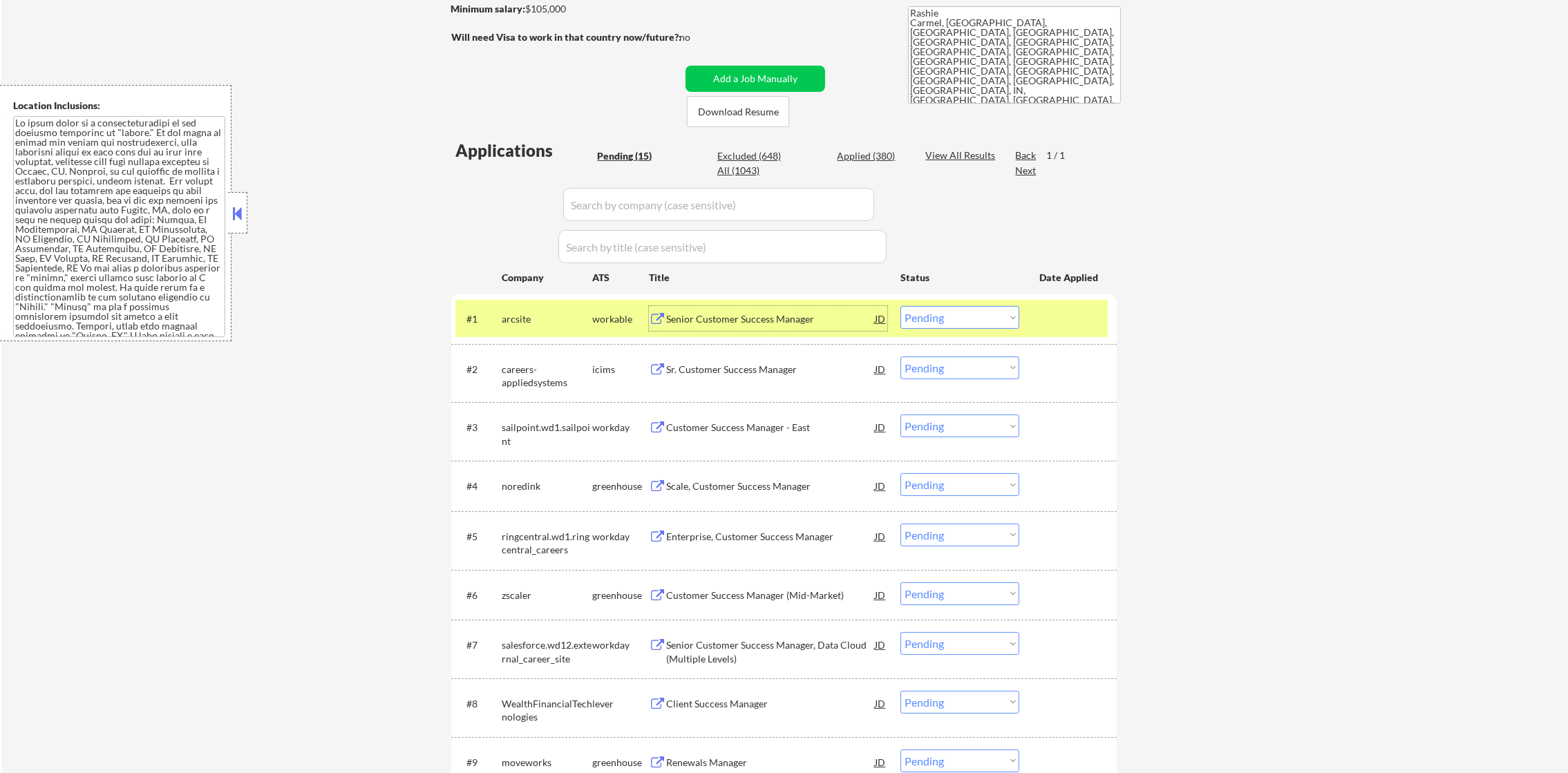
click at [505, 319] on div "arcsite" at bounding box center [547, 319] width 91 height 14
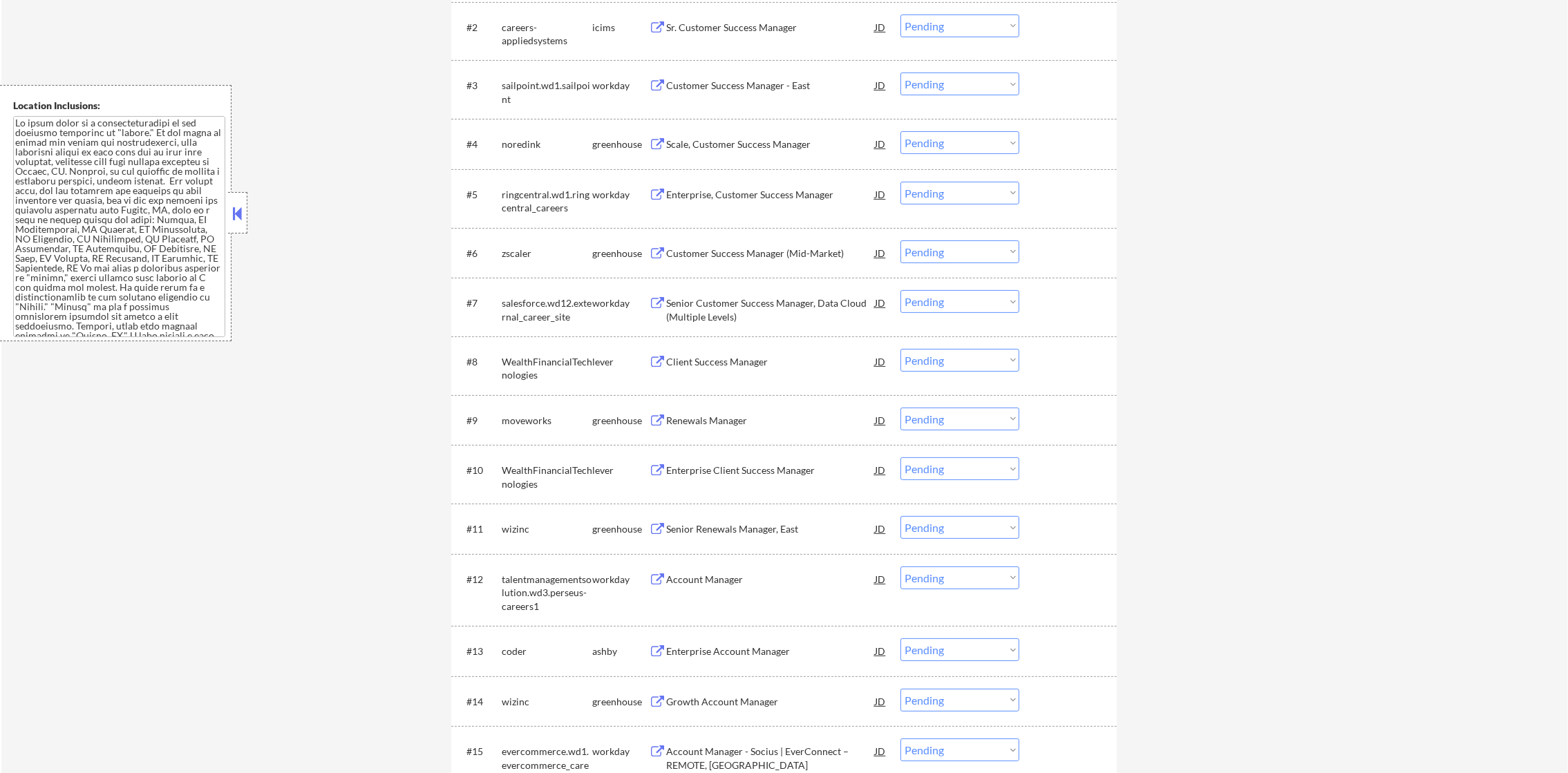
scroll to position [586, 0]
click at [773, 18] on div "Sr. Customer Success Manager" at bounding box center [770, 25] width 209 height 14
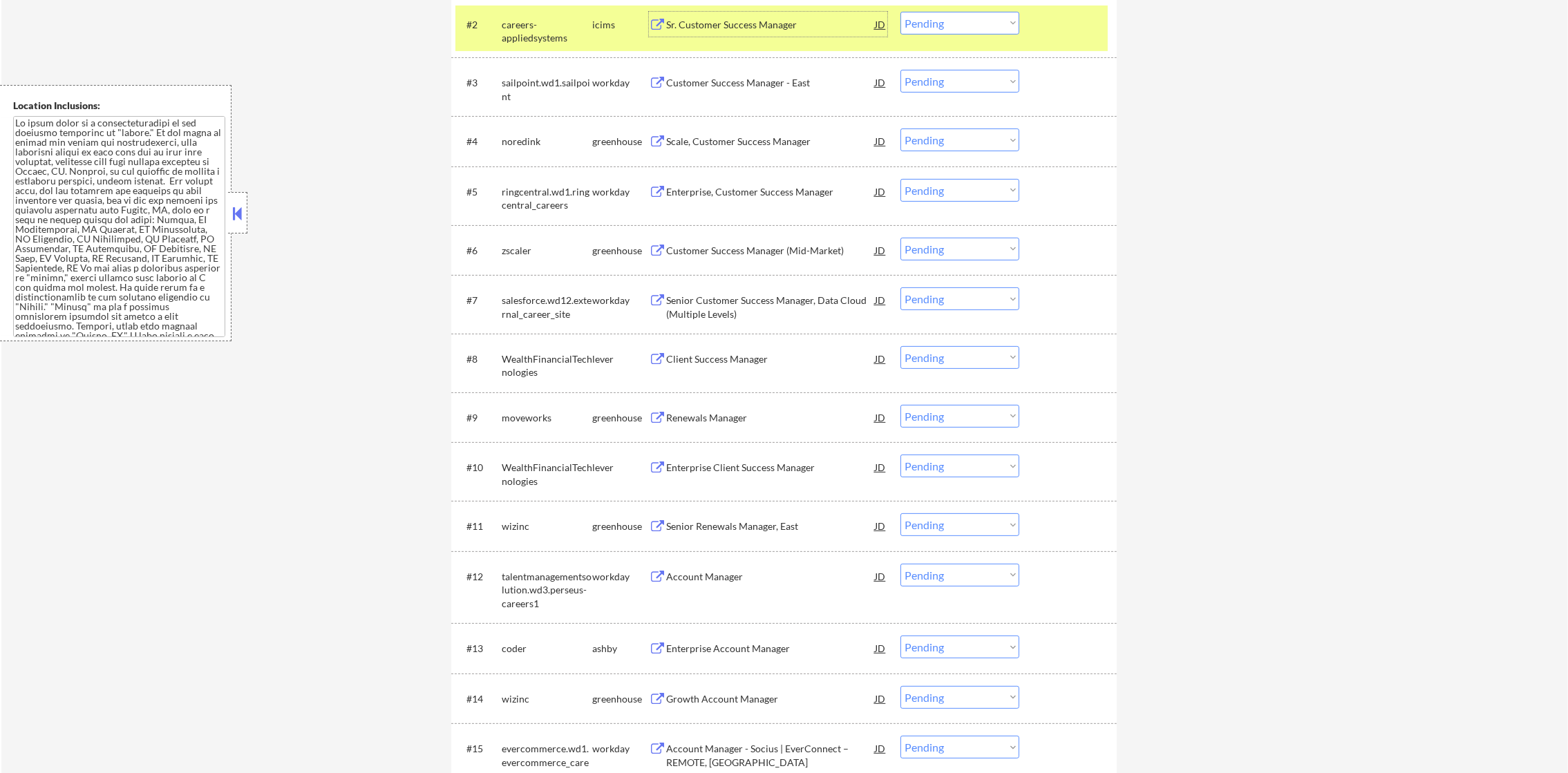
click at [513, 40] on div "careers-appliedsystems" at bounding box center [547, 32] width 91 height 27
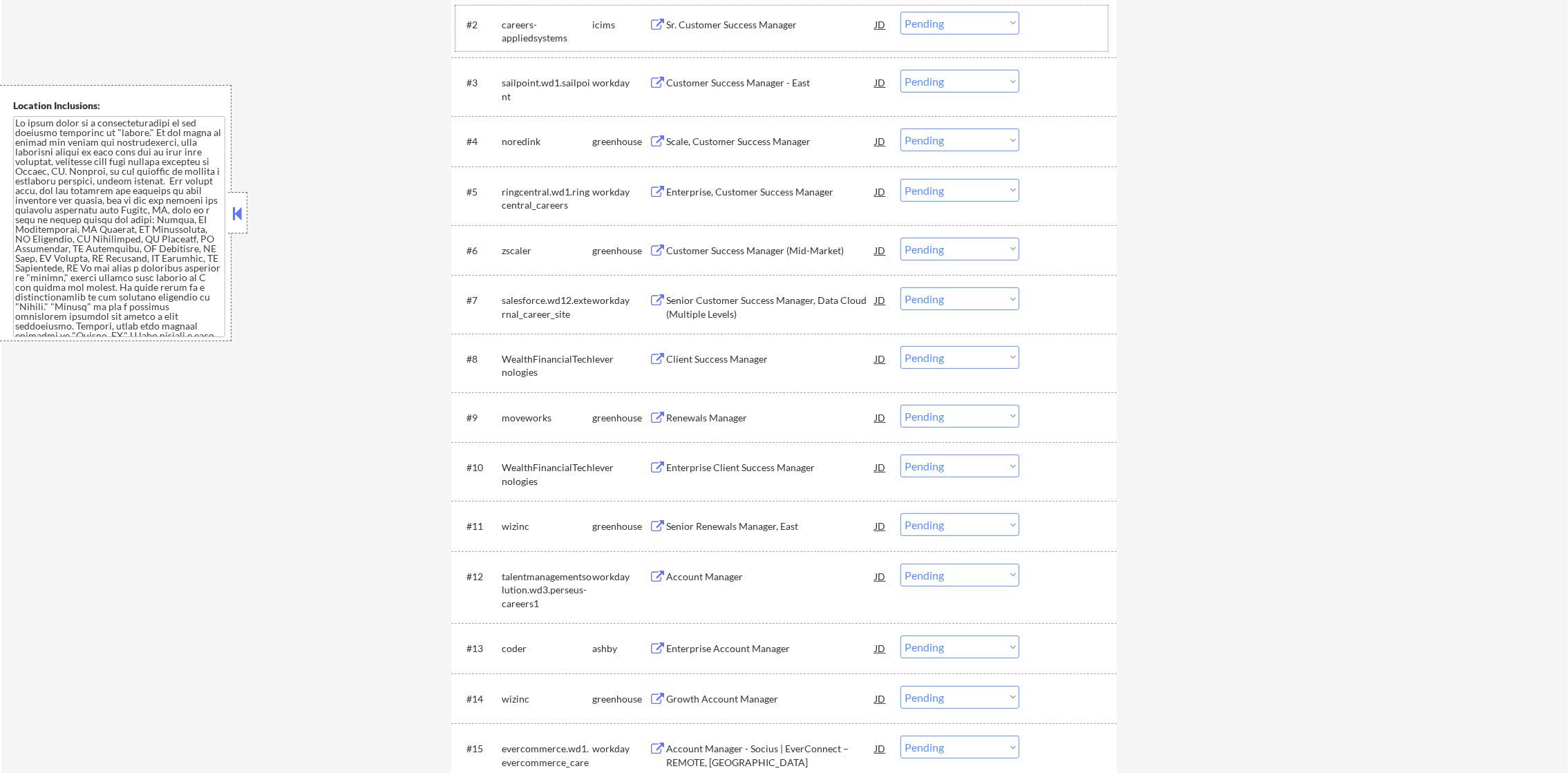
click at [948, 20] on select "Choose an option... Pending Applied Excluded (Questions) Excluded (Expired) Exc…" at bounding box center [959, 23] width 119 height 23
click at [900, 12] on select "Choose an option... Pending Applied Excluded (Questions) Excluded (Expired) Exc…" at bounding box center [959, 23] width 119 height 23
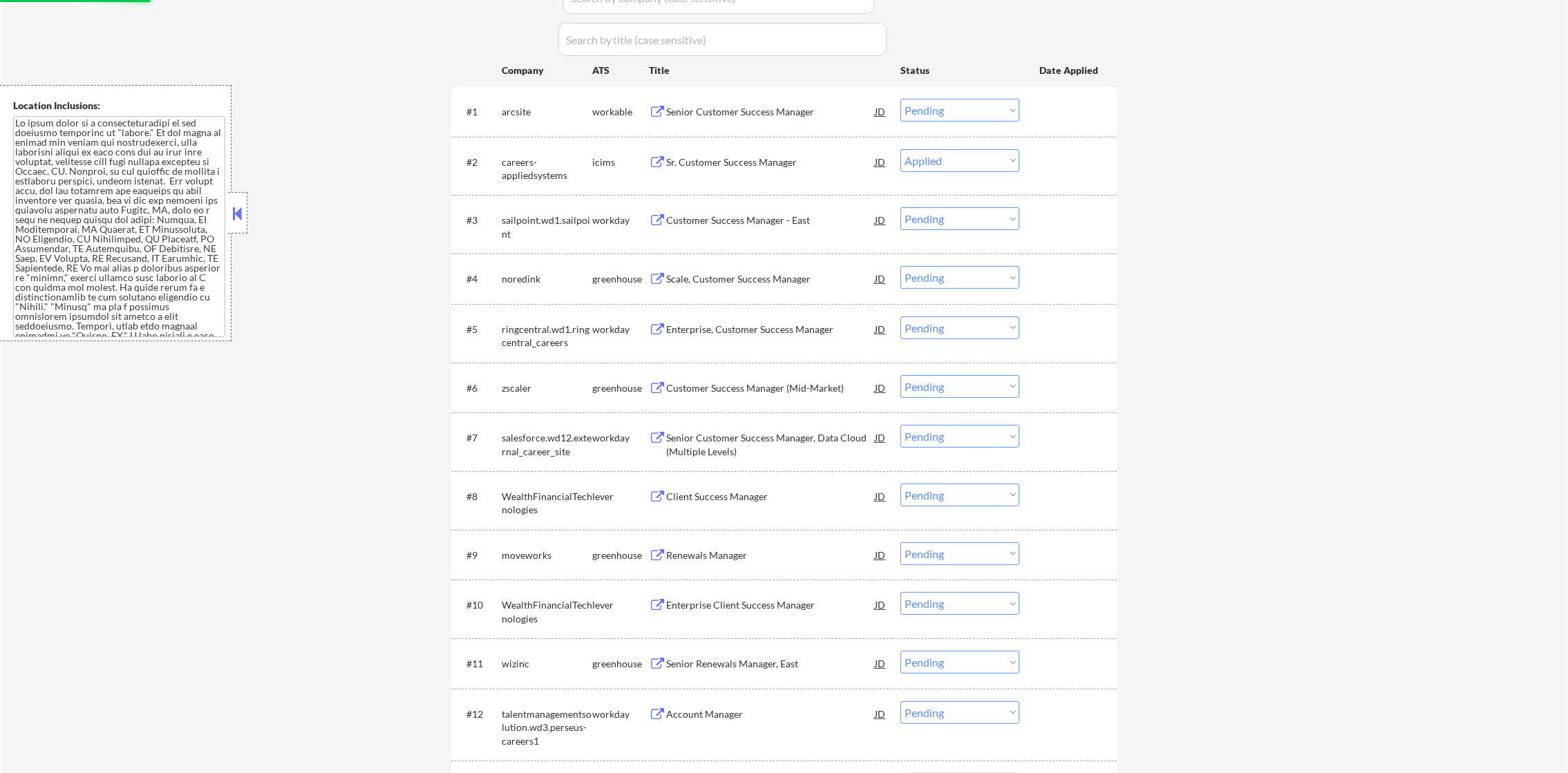
scroll to position [483, 0]
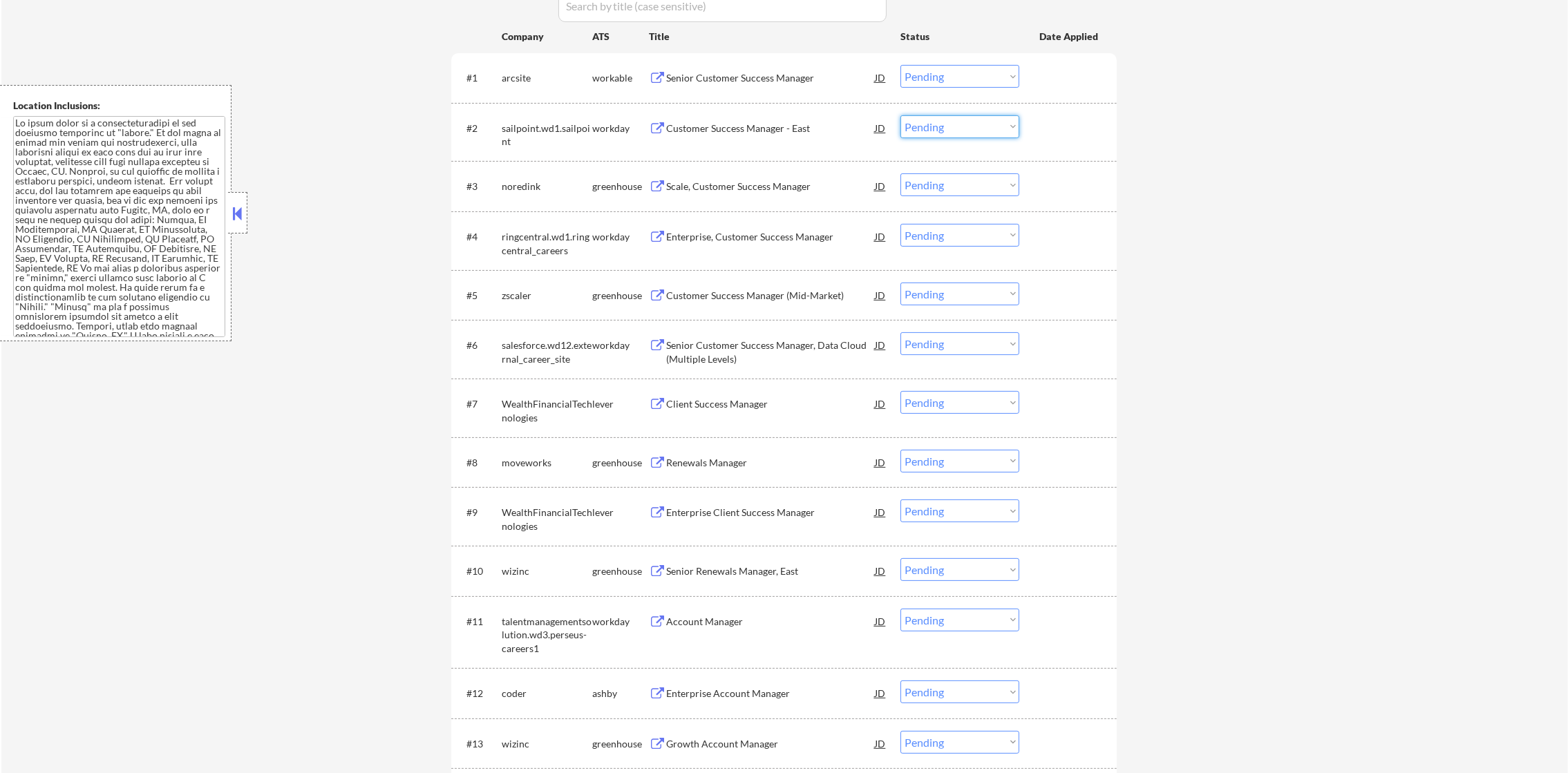
click at [944, 131] on select "Choose an option... Pending Applied Excluded (Questions) Excluded (Expired) Exc…" at bounding box center [959, 127] width 119 height 23
click at [900, 116] on select "Choose an option... Pending Applied Excluded (Questions) Excluded (Expired) Exc…" at bounding box center [959, 127] width 119 height 23
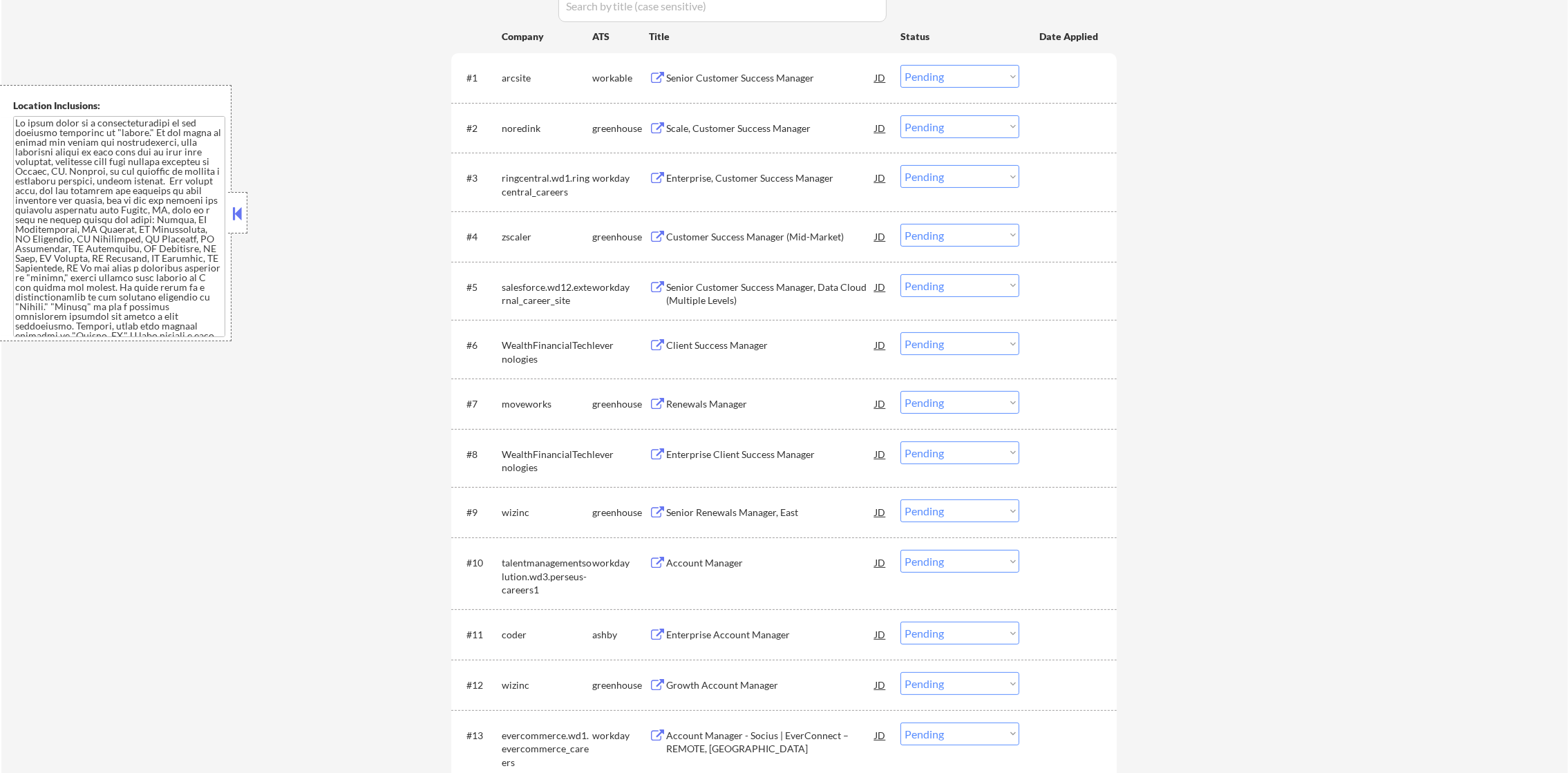
scroll to position [449, 0]
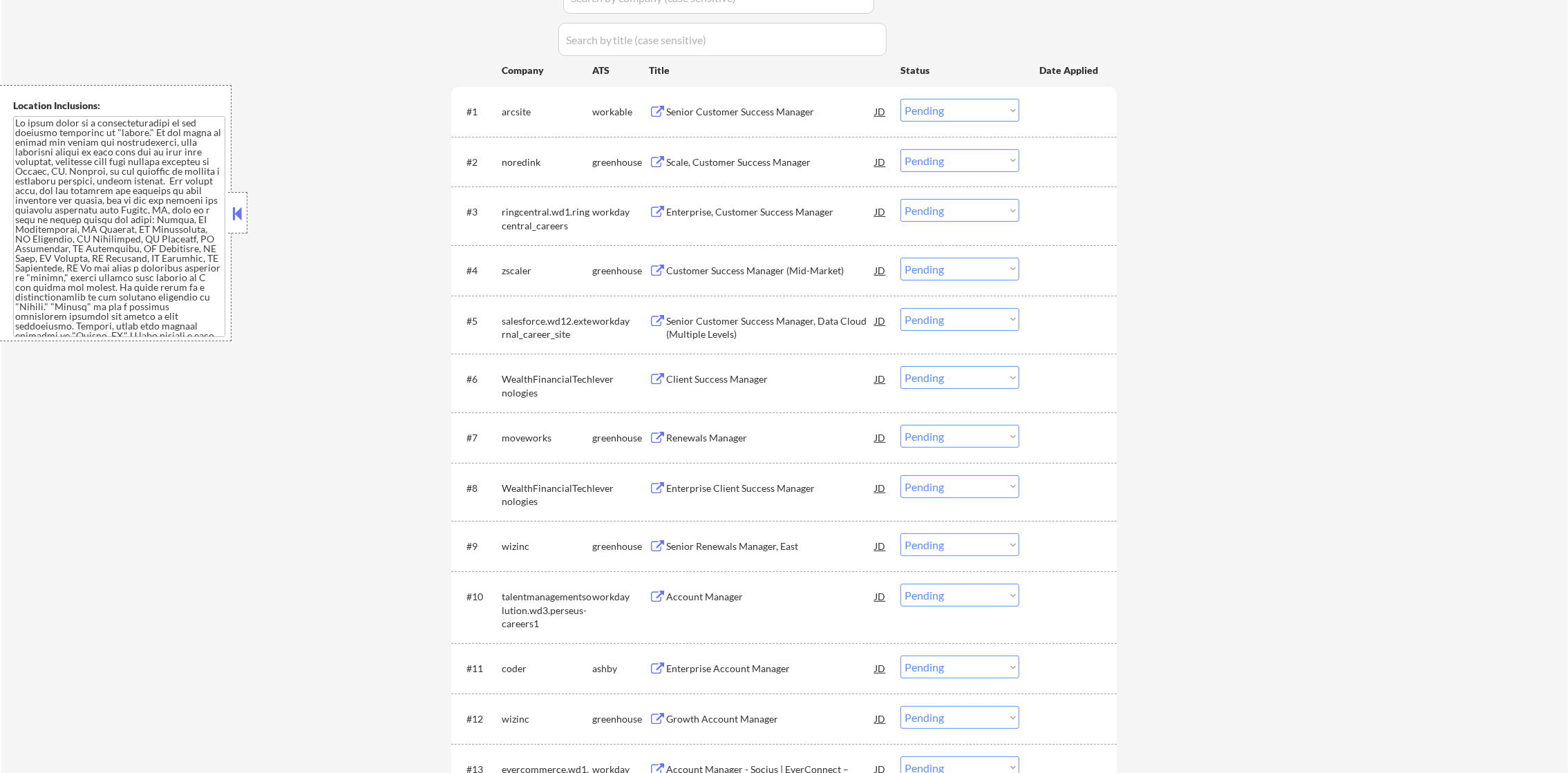
click at [765, 143] on div "#2 noredink greenhouse Scale, Customer Success Manager JD Choose an option... P…" at bounding box center [781, 161] width 652 height 37
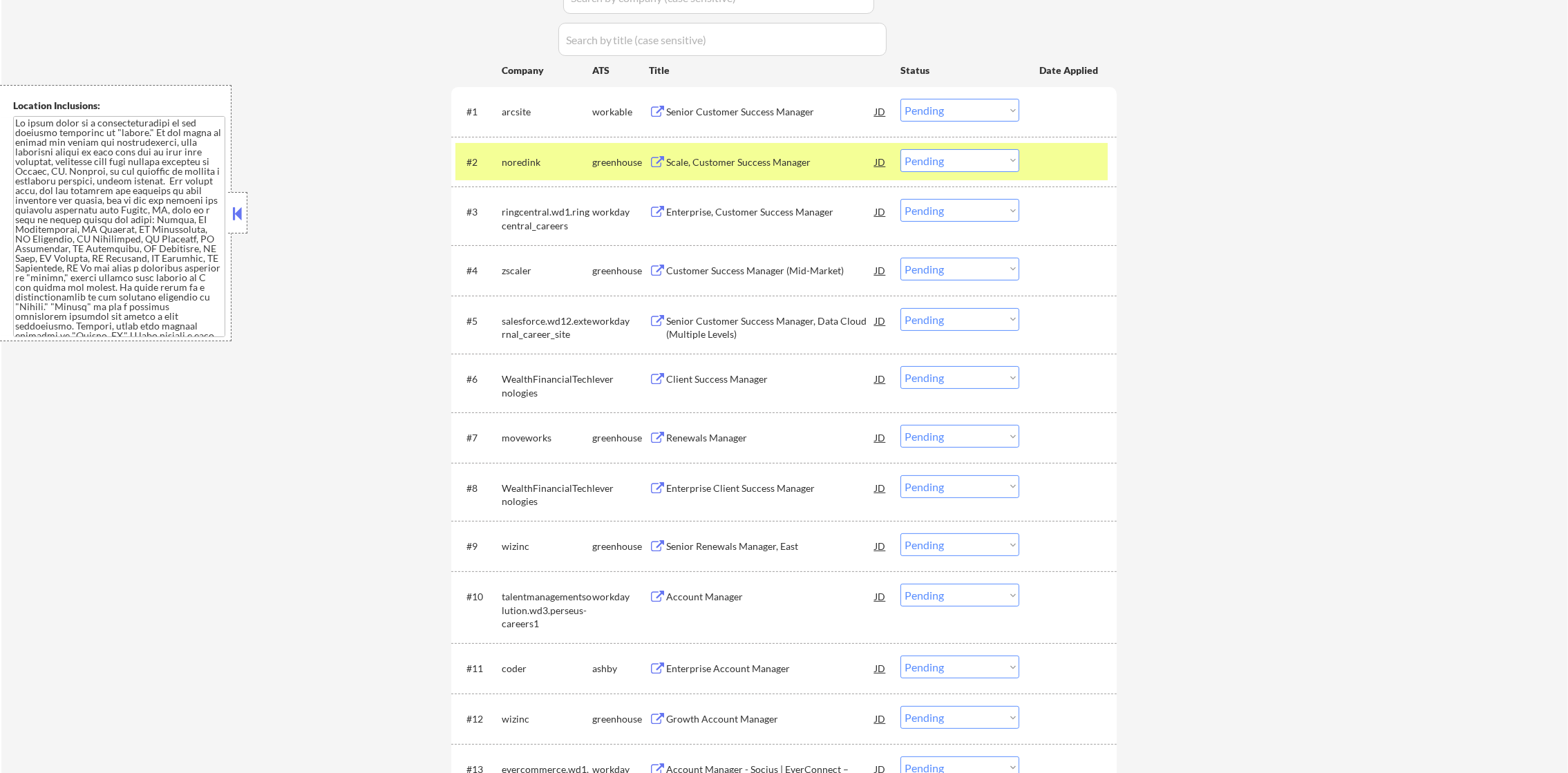
click at [776, 143] on div "#2 noredink greenhouse Scale, Customer Success Manager JD Choose an option... P…" at bounding box center [781, 161] width 652 height 37
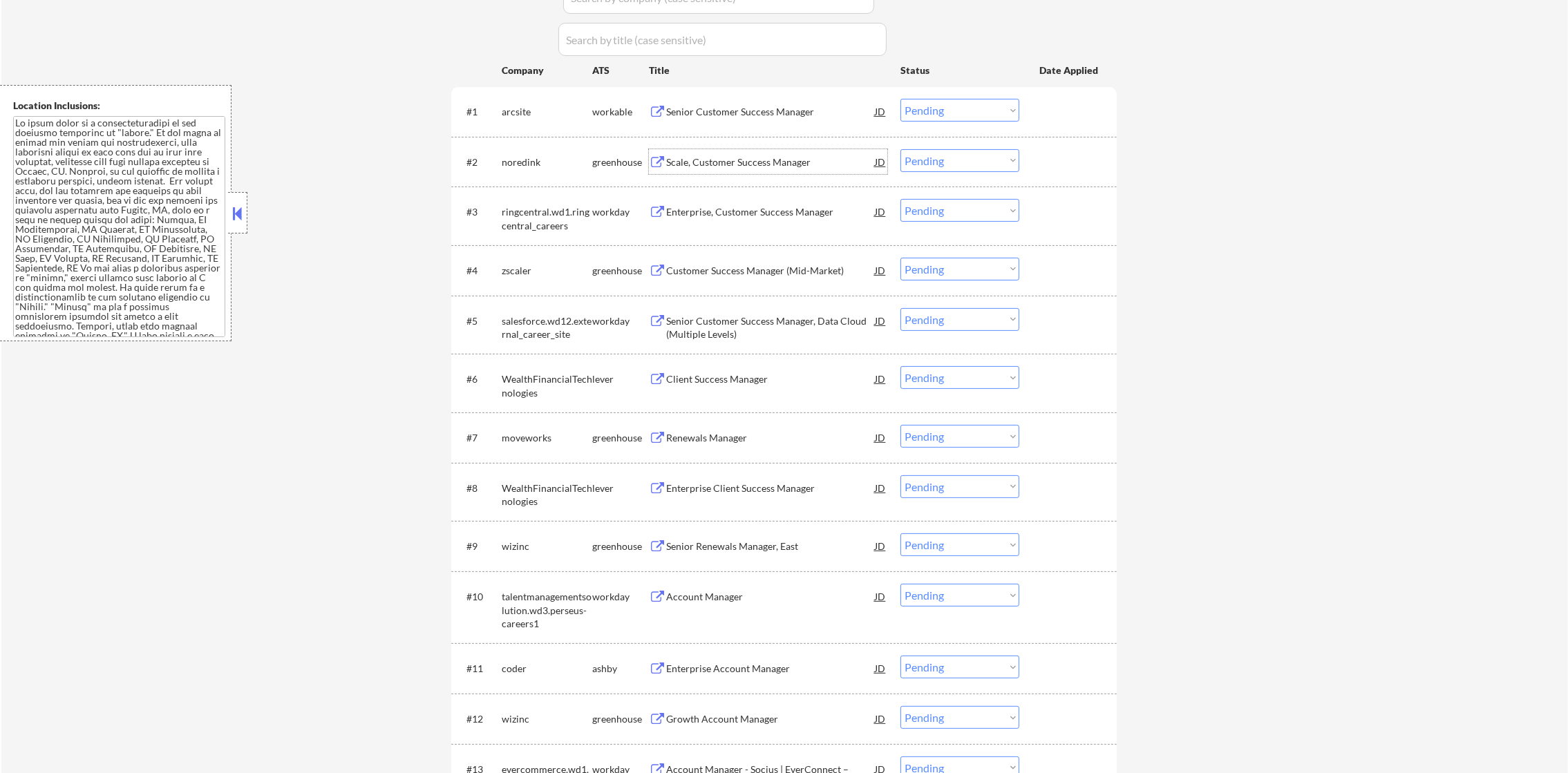
click at [770, 163] on div "Scale, Customer Success Manager" at bounding box center [770, 162] width 209 height 14
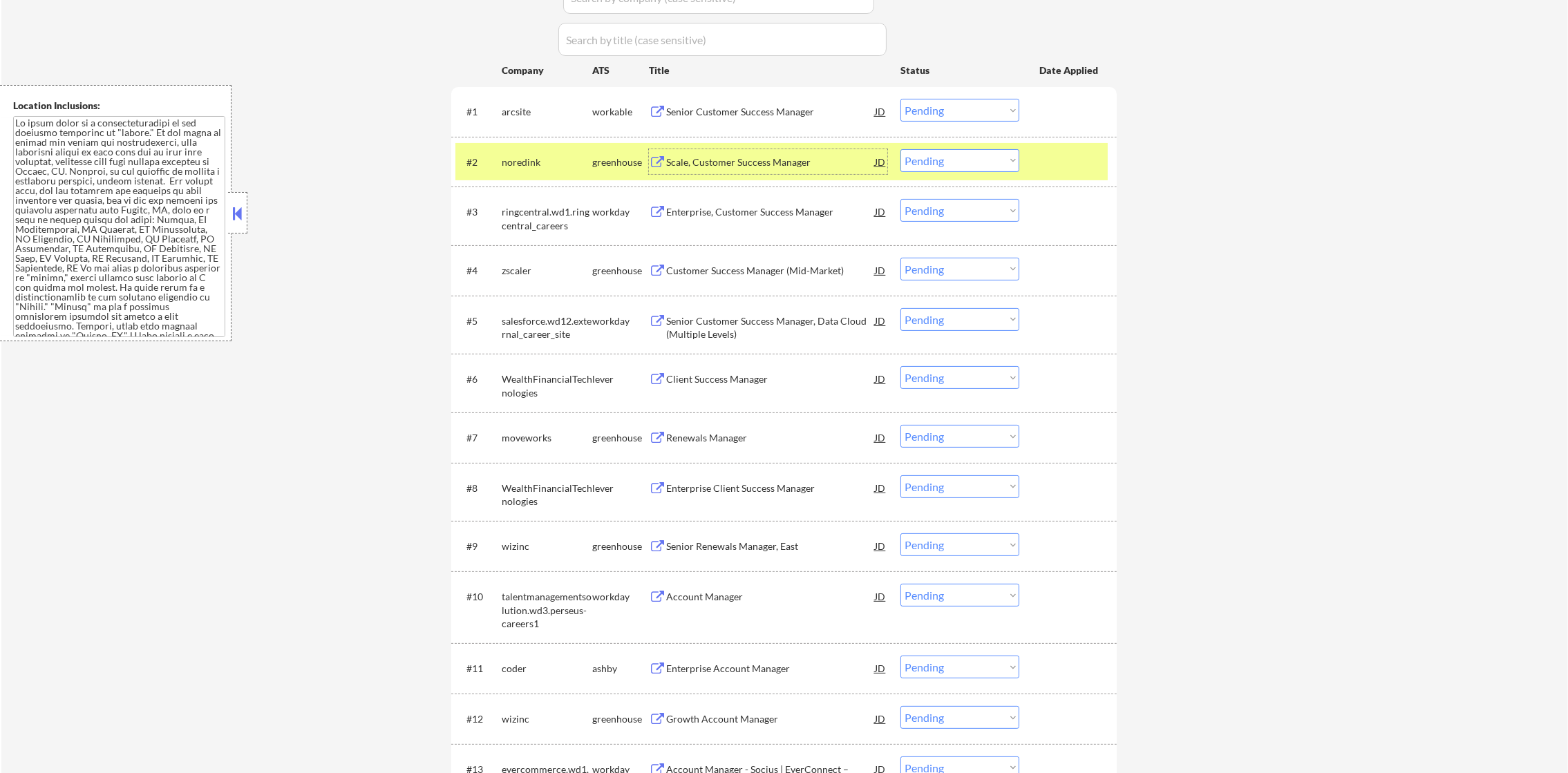
click at [928, 165] on select "Choose an option... Pending Applied Excluded (Questions) Excluded (Expired) Exc…" at bounding box center [959, 160] width 119 height 23
click at [900, 149] on select "Choose an option... Pending Applied Excluded (Questions) Excluded (Expired) Exc…" at bounding box center [959, 160] width 119 height 23
click at [531, 163] on div "noredink" at bounding box center [547, 162] width 91 height 14
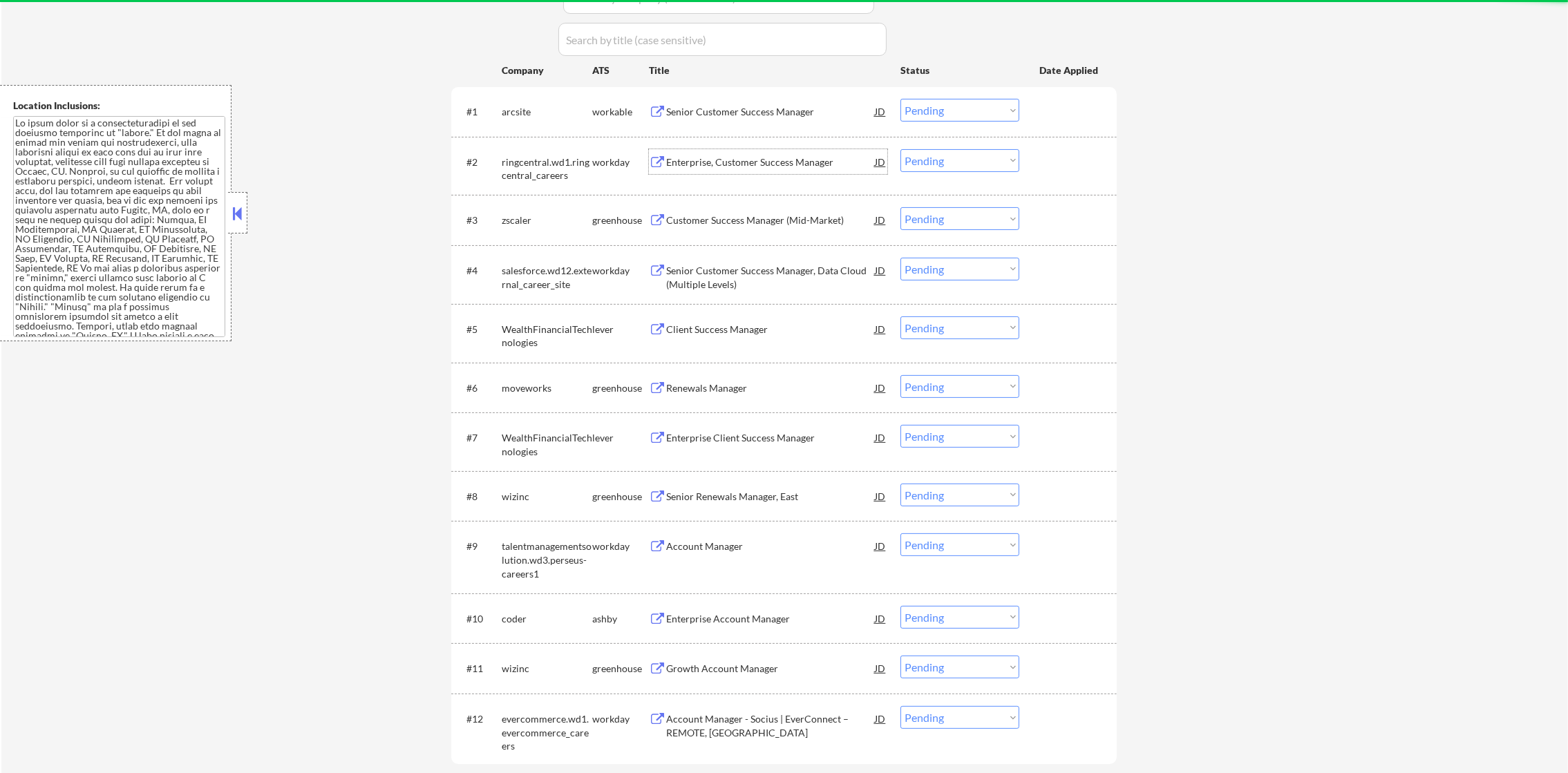
click at [767, 165] on div "Enterprise, Customer Success Manager" at bounding box center [770, 162] width 209 height 14
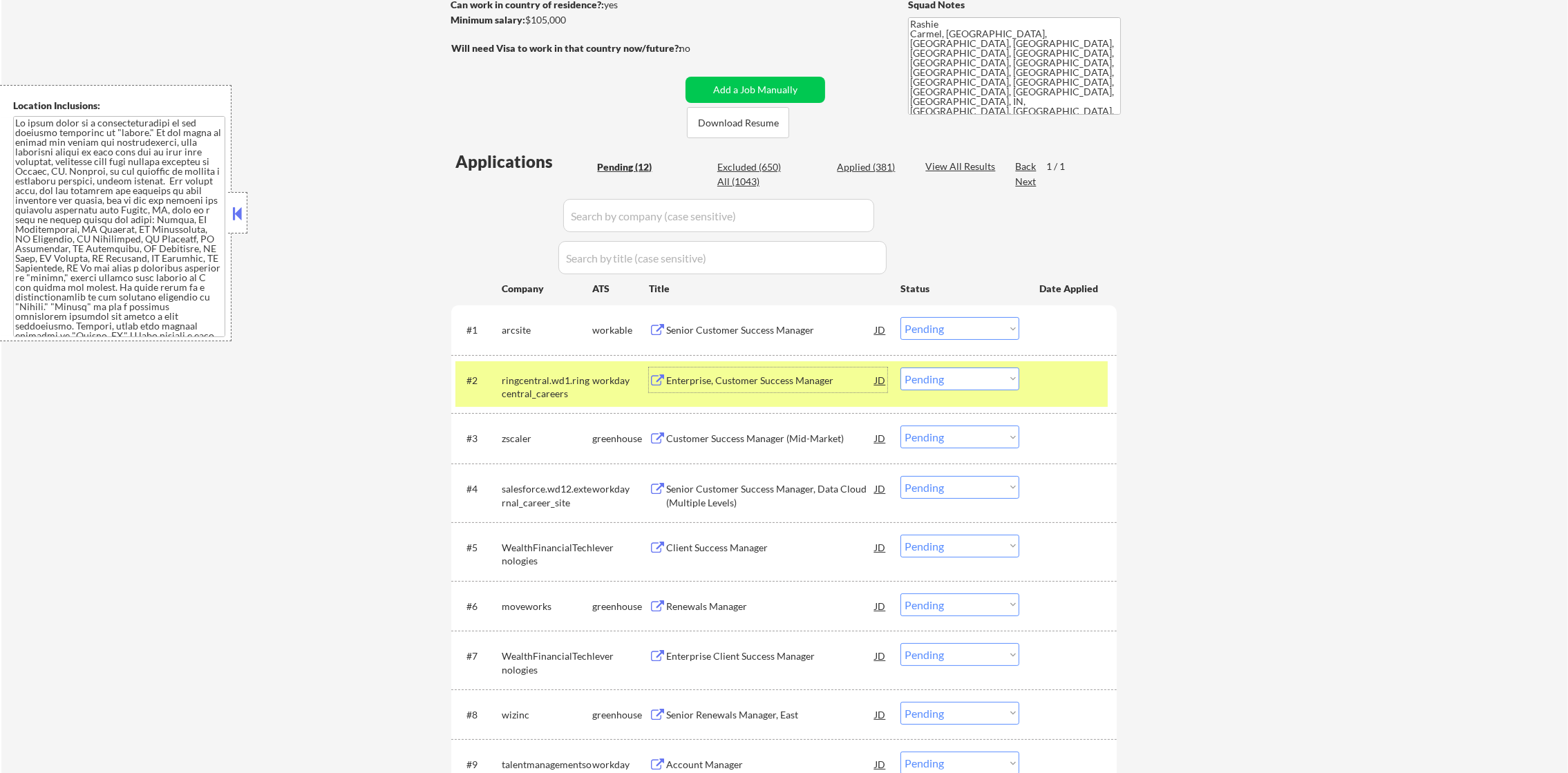
scroll to position [207, 0]
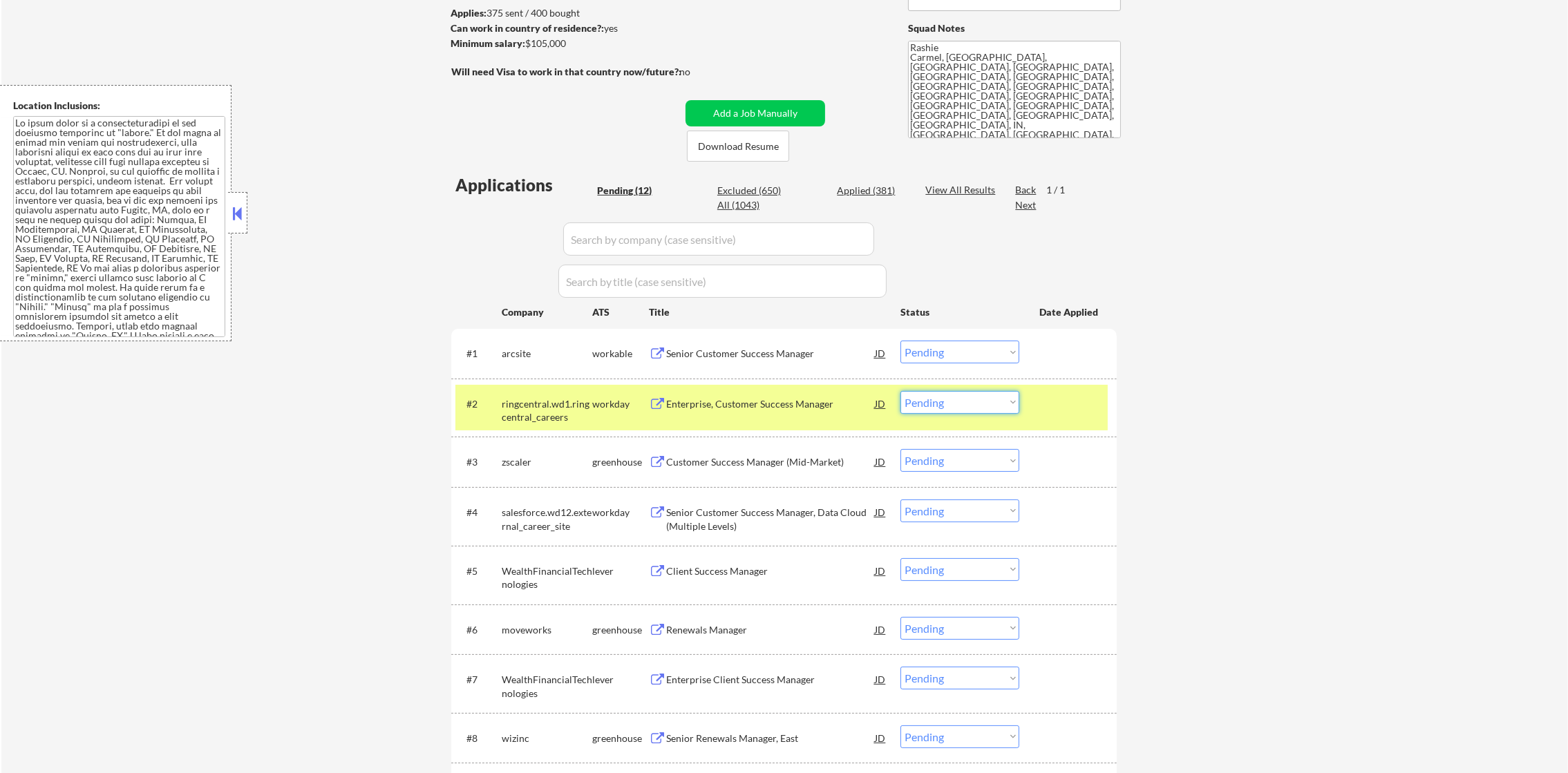
click at [942, 404] on select "Choose an option... Pending Applied Excluded (Questions) Excluded (Expired) Exc…" at bounding box center [959, 402] width 119 height 23
click at [900, 391] on select "Choose an option... Pending Applied Excluded (Questions) Excluded (Expired) Exc…" at bounding box center [959, 402] width 119 height 23
click at [517, 407] on div "ringcentral.wd1.ringcentral_careers" at bounding box center [547, 411] width 91 height 27
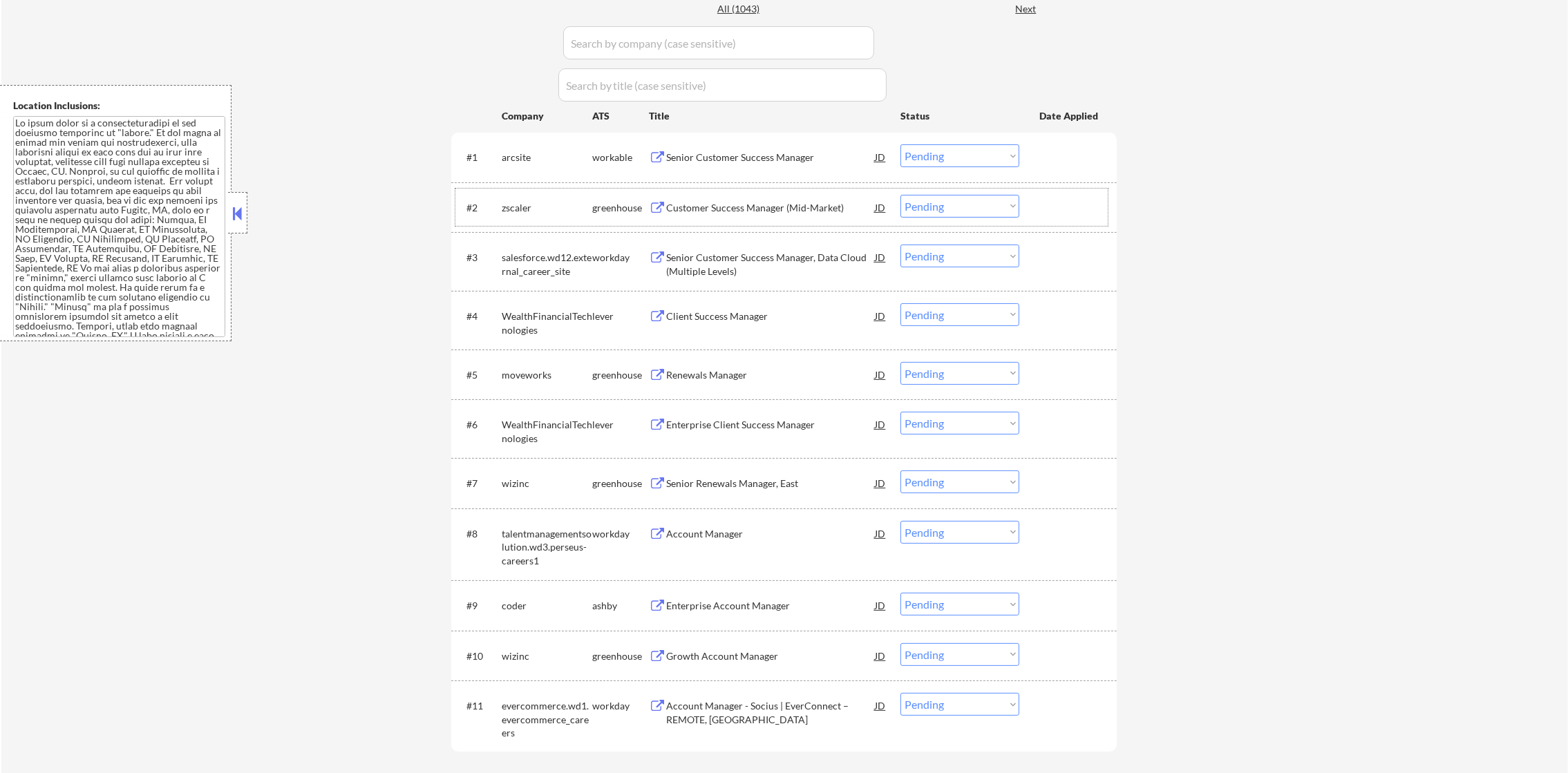
scroll to position [415, 0]
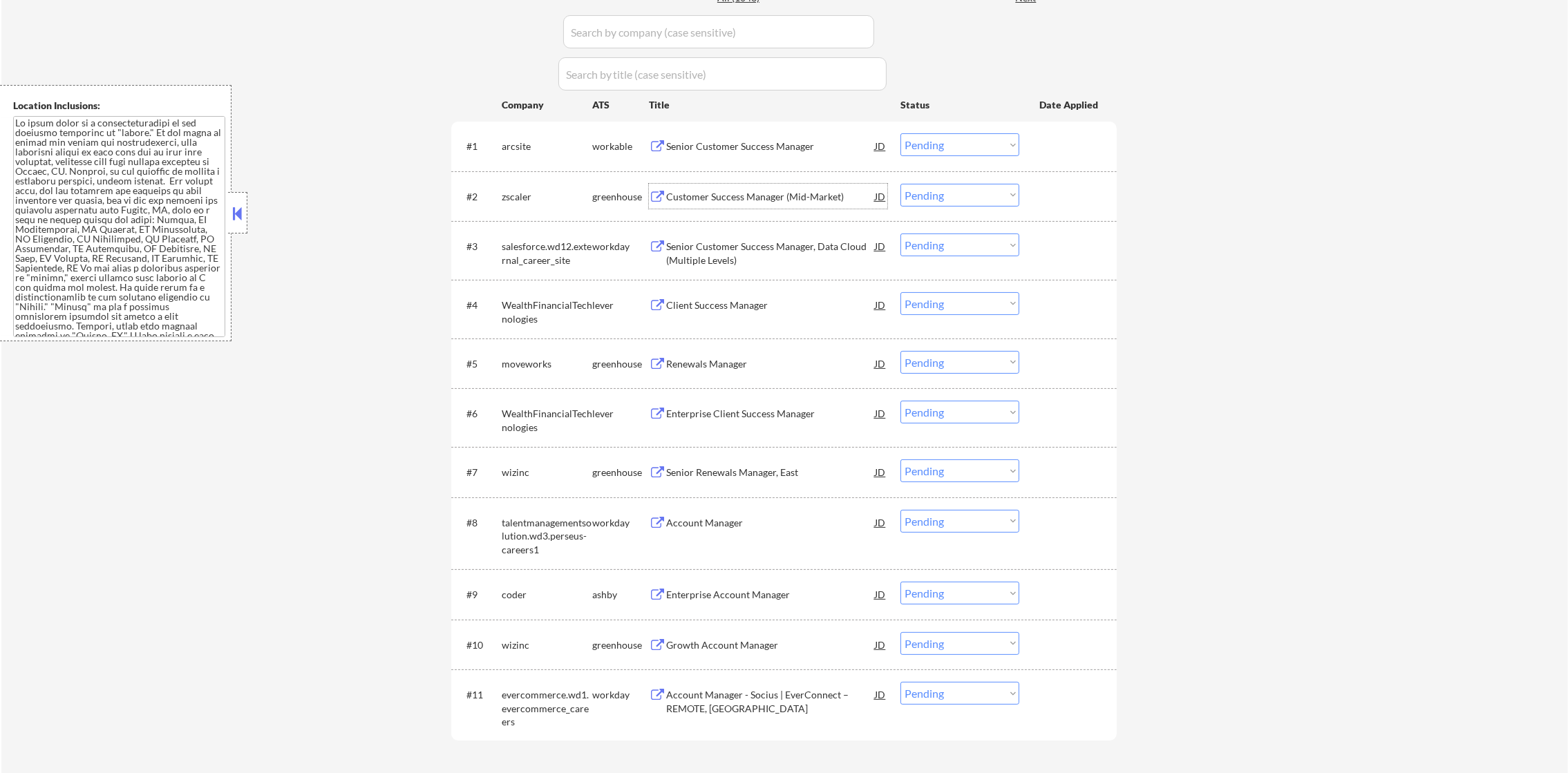
click at [831, 193] on div "Customer Success Manager (Mid-Market)" at bounding box center [770, 196] width 209 height 14
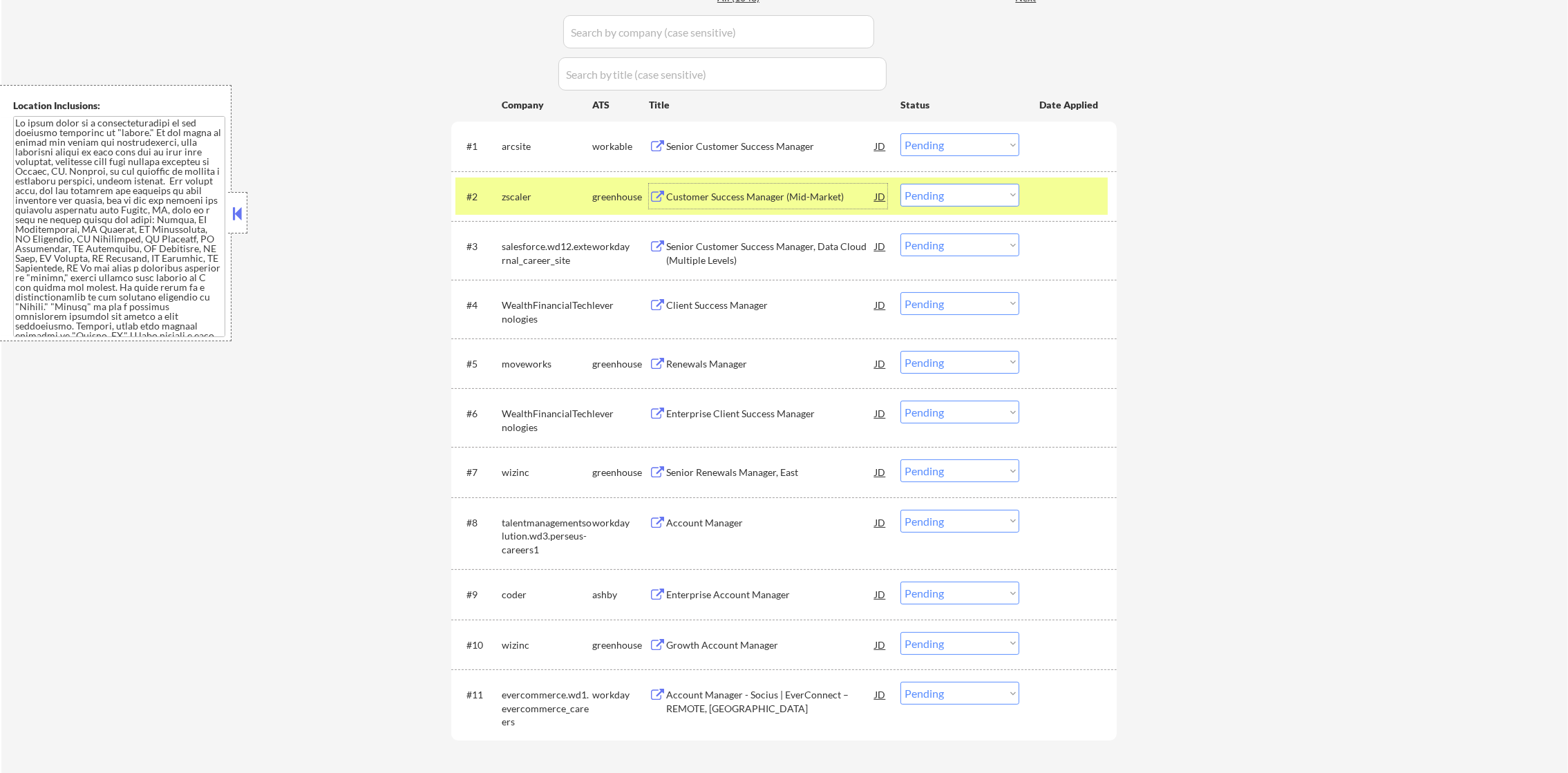
click at [936, 199] on select "Choose an option... Pending Applied Excluded (Questions) Excluded (Expired) Exc…" at bounding box center [959, 195] width 119 height 23
click at [900, 184] on select "Choose an option... Pending Applied Excluded (Questions) Excluded (Expired) Exc…" at bounding box center [959, 195] width 119 height 23
click at [500, 196] on div "#2 zscaler greenhouse Customer Success Manager (Mid-Market) JD Choose an option…" at bounding box center [781, 196] width 652 height 37
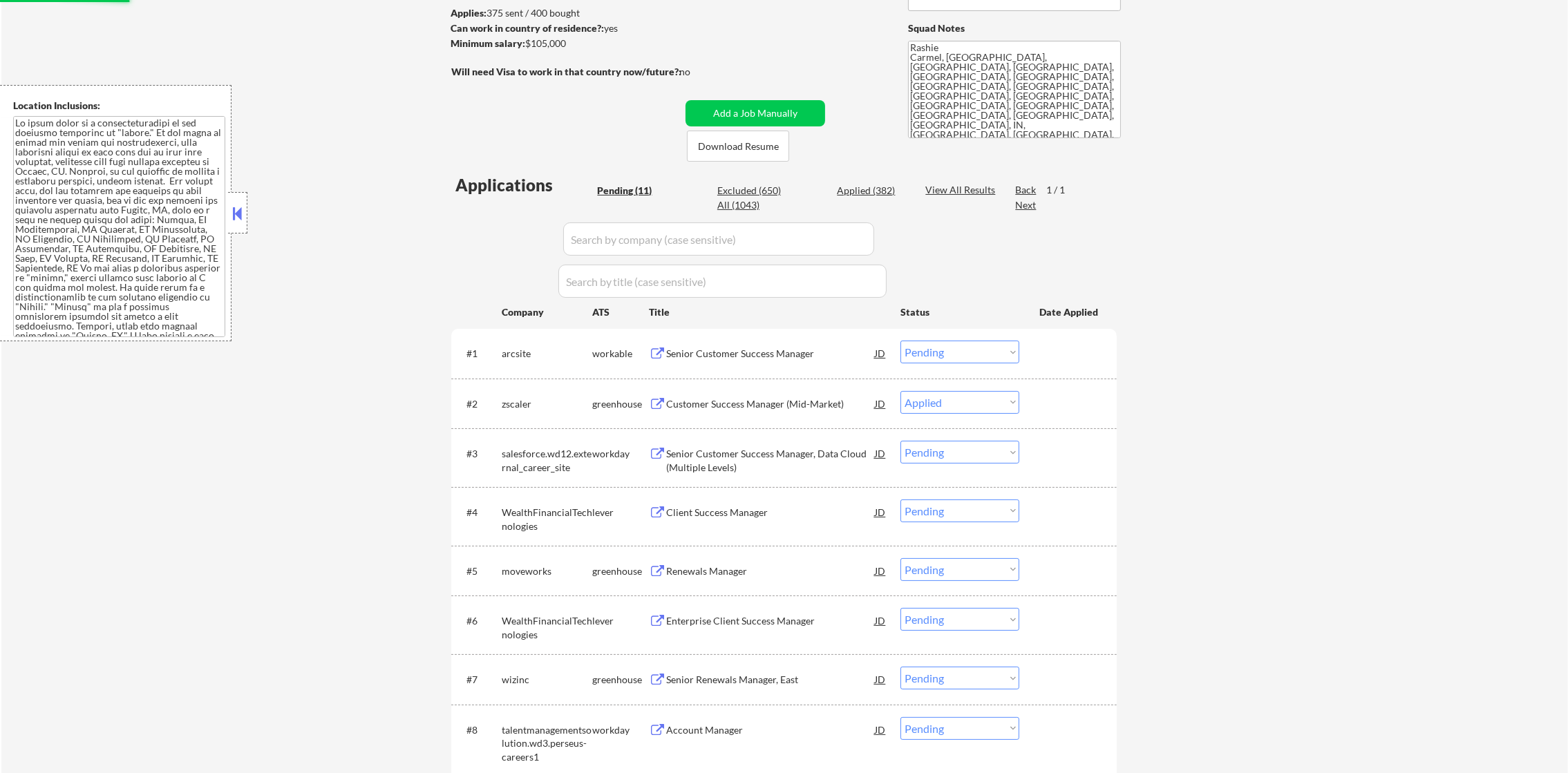
scroll to position [242, 0]
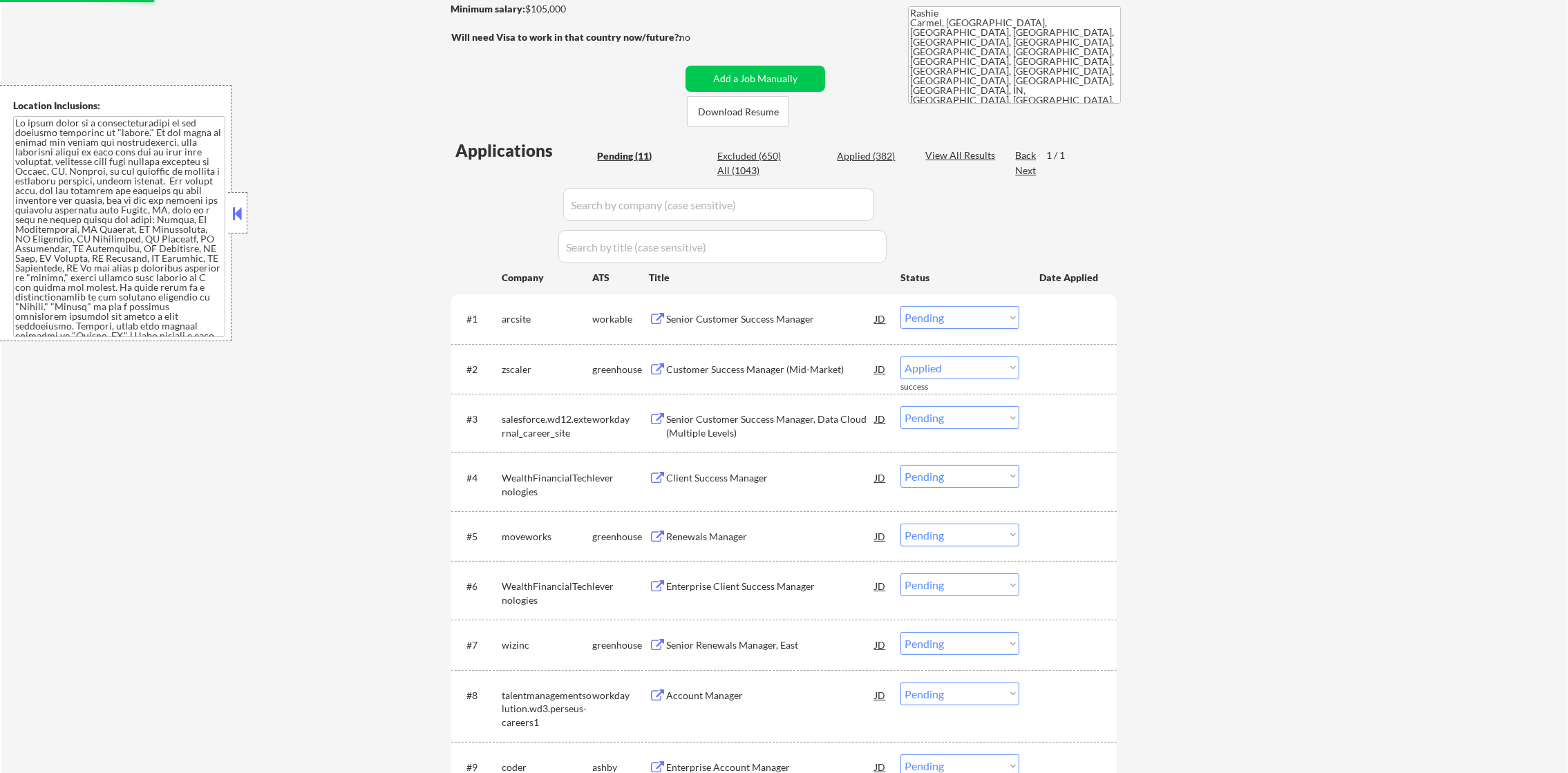
select select ""pending""
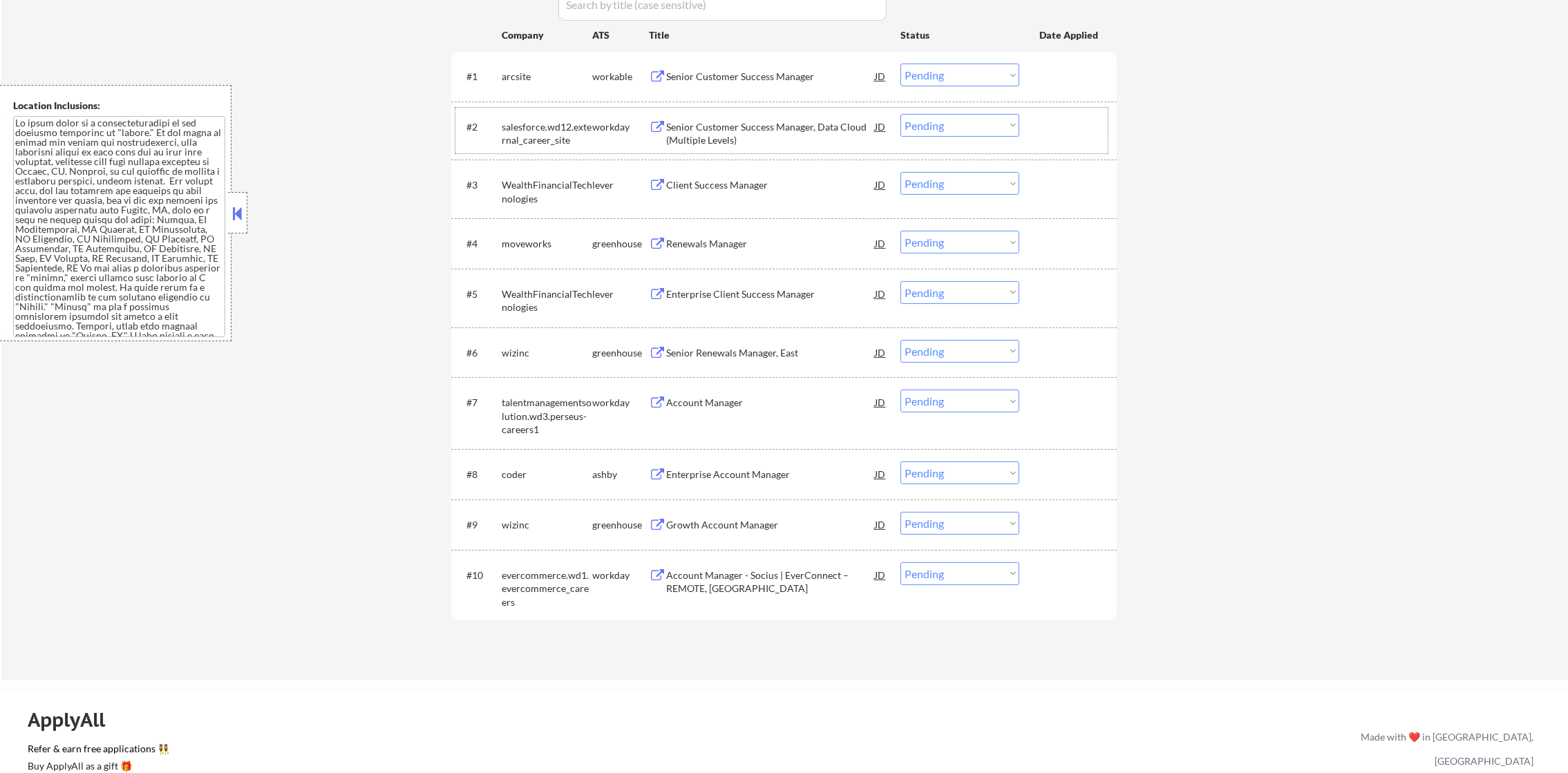
scroll to position [518, 0]
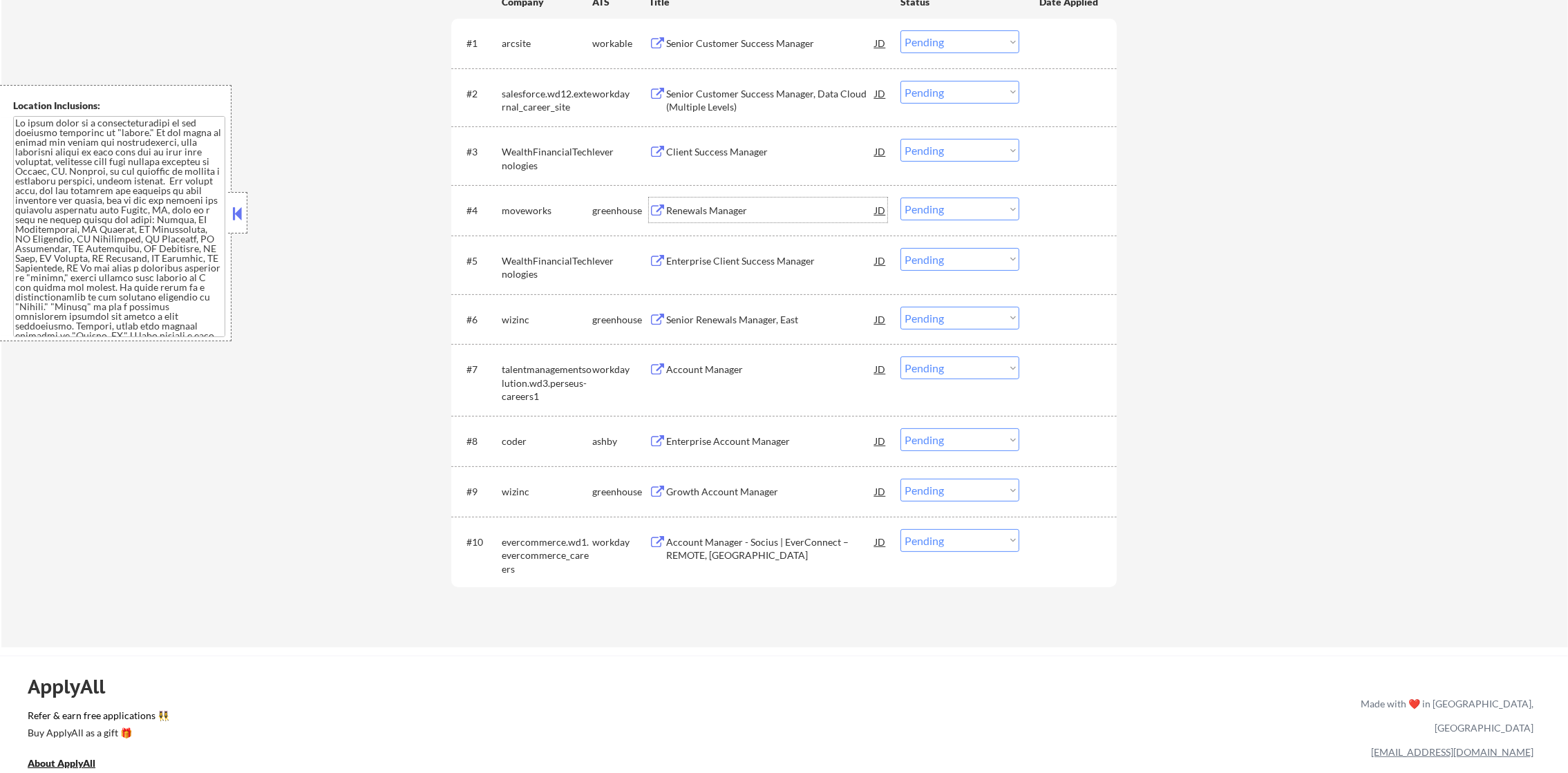
click at [761, 211] on div "Renewals Manager" at bounding box center [770, 211] width 209 height 14
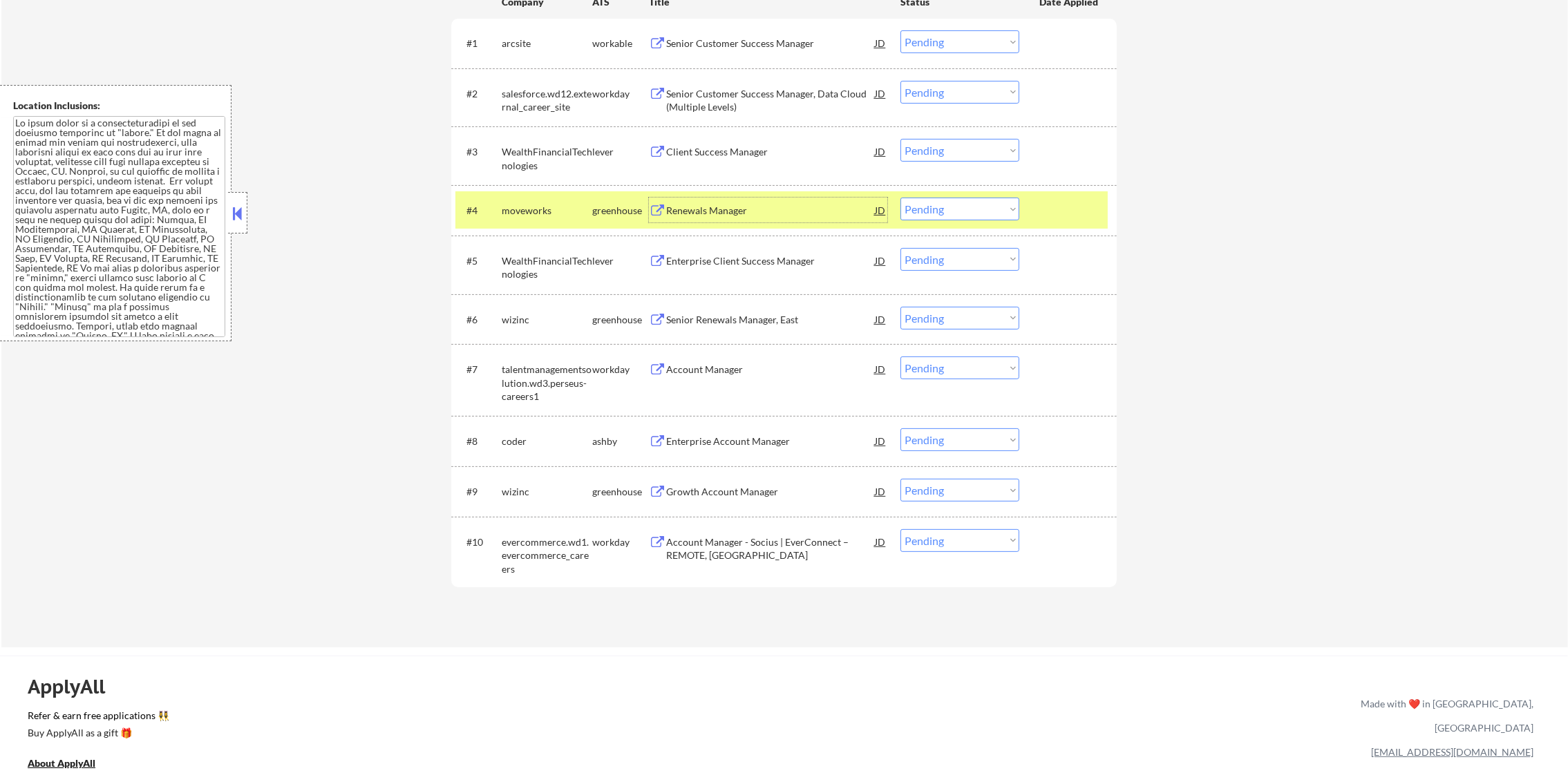
drag, startPoint x: 915, startPoint y: 206, endPoint x: 923, endPoint y: 222, distance: 17.9
click at [915, 206] on select "Choose an option... Pending Applied Excluded (Questions) Excluded (Expired) Exc…" at bounding box center [959, 209] width 119 height 23
click at [900, 197] on select "Choose an option... Pending Applied Excluded (Questions) Excluded (Expired) Exc…" at bounding box center [959, 209] width 119 height 23
click at [541, 204] on div "moveworks" at bounding box center [547, 211] width 91 height 14
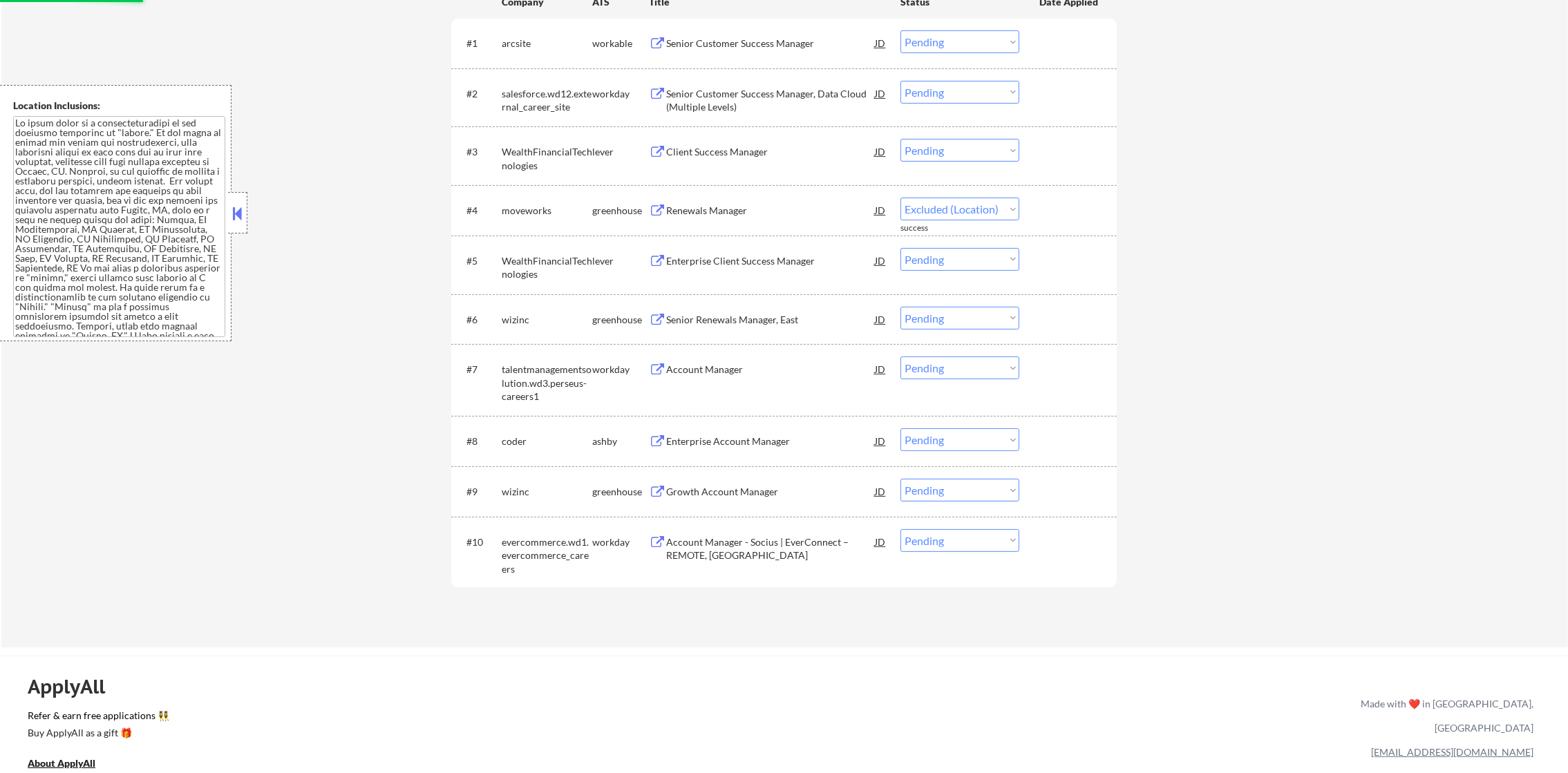
select select ""pending""
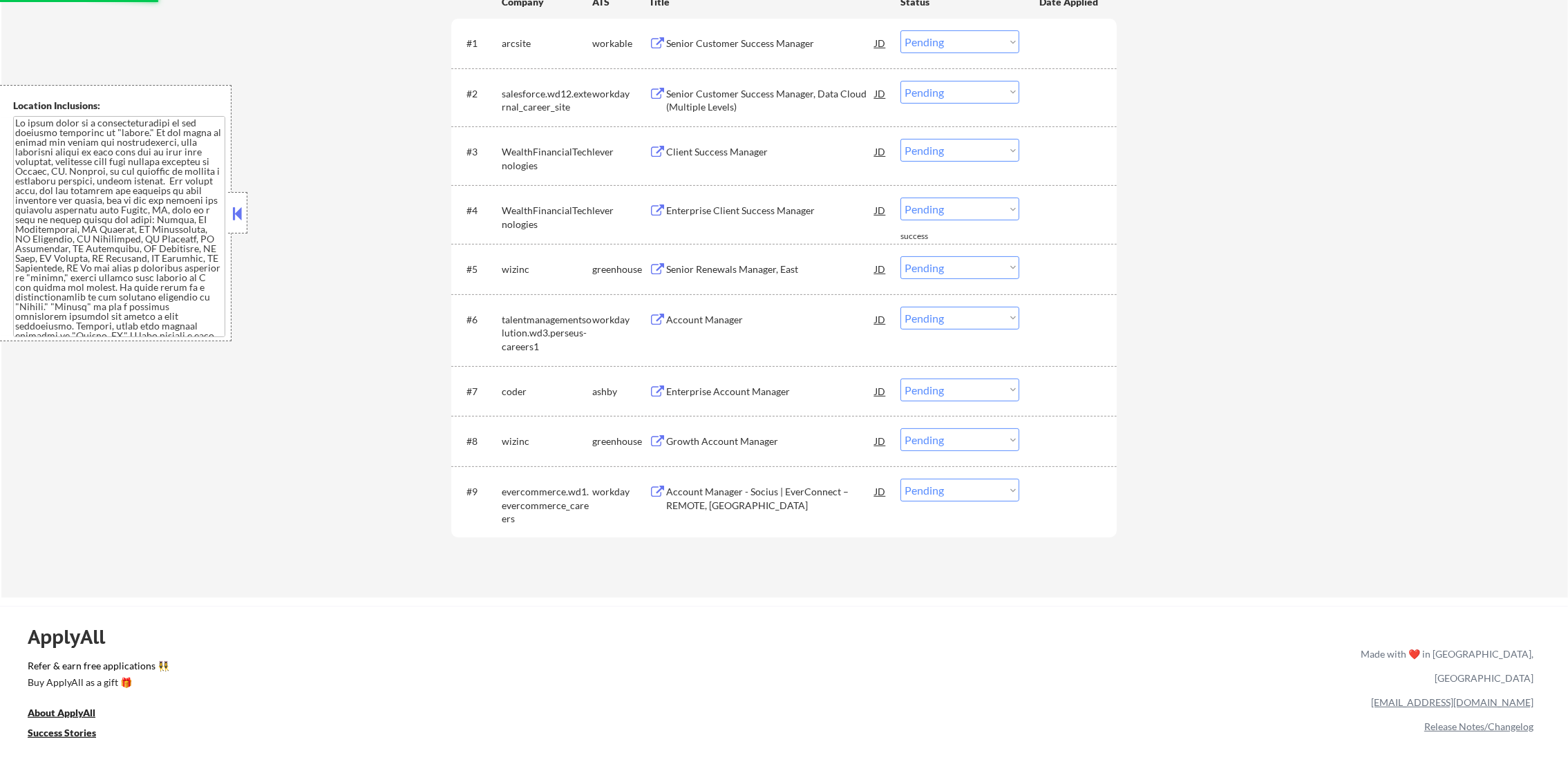
scroll to position [483, 0]
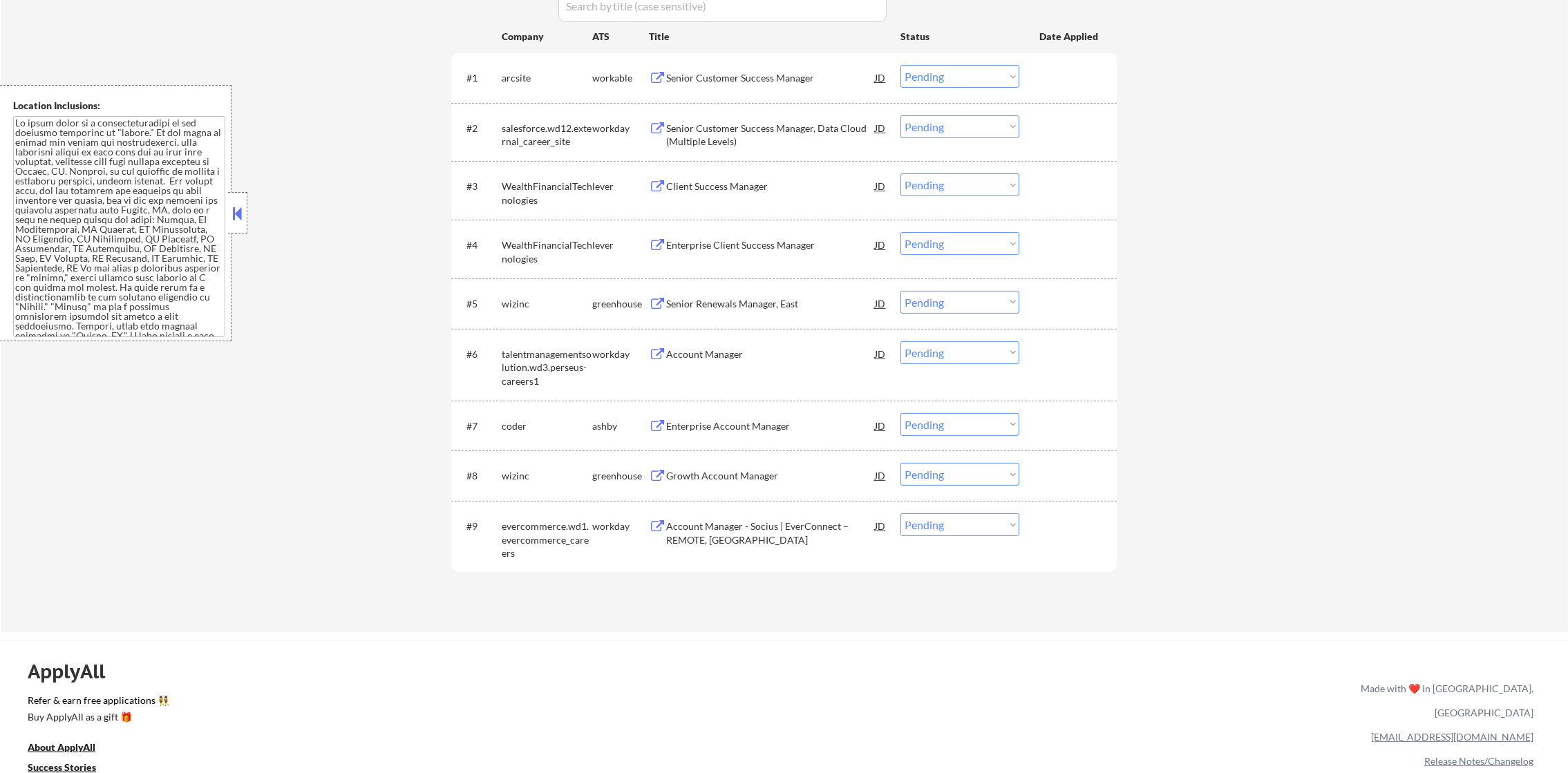
click at [928, 307] on select "Choose an option... Pending Applied Excluded (Questions) Excluded (Expired) Exc…" at bounding box center [959, 302] width 119 height 23
click at [900, 291] on select "Choose an option... Pending Applied Excluded (Questions) Excluded (Expired) Exc…" at bounding box center [959, 302] width 119 height 23
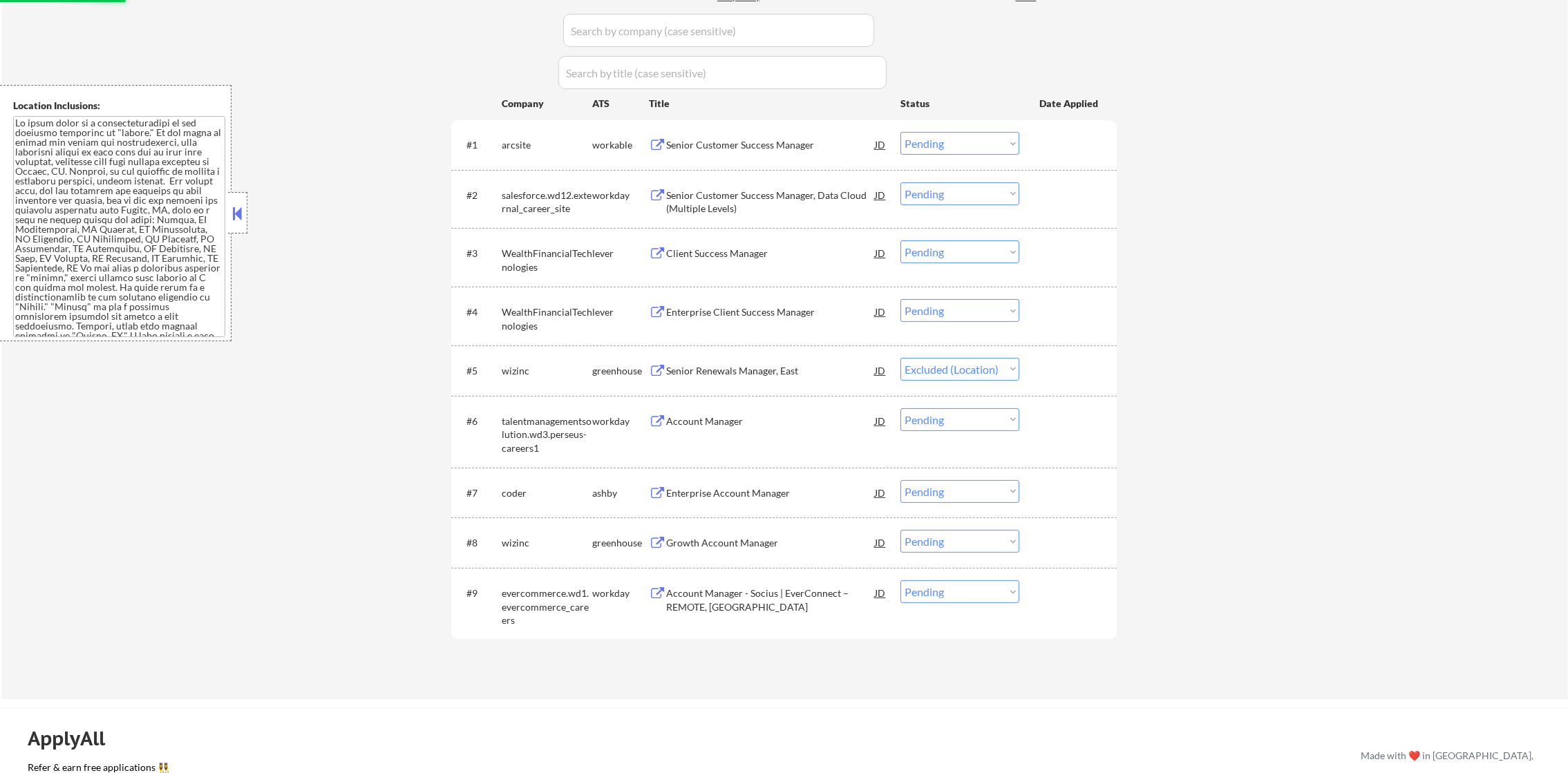
scroll to position [415, 0]
select select ""pending""
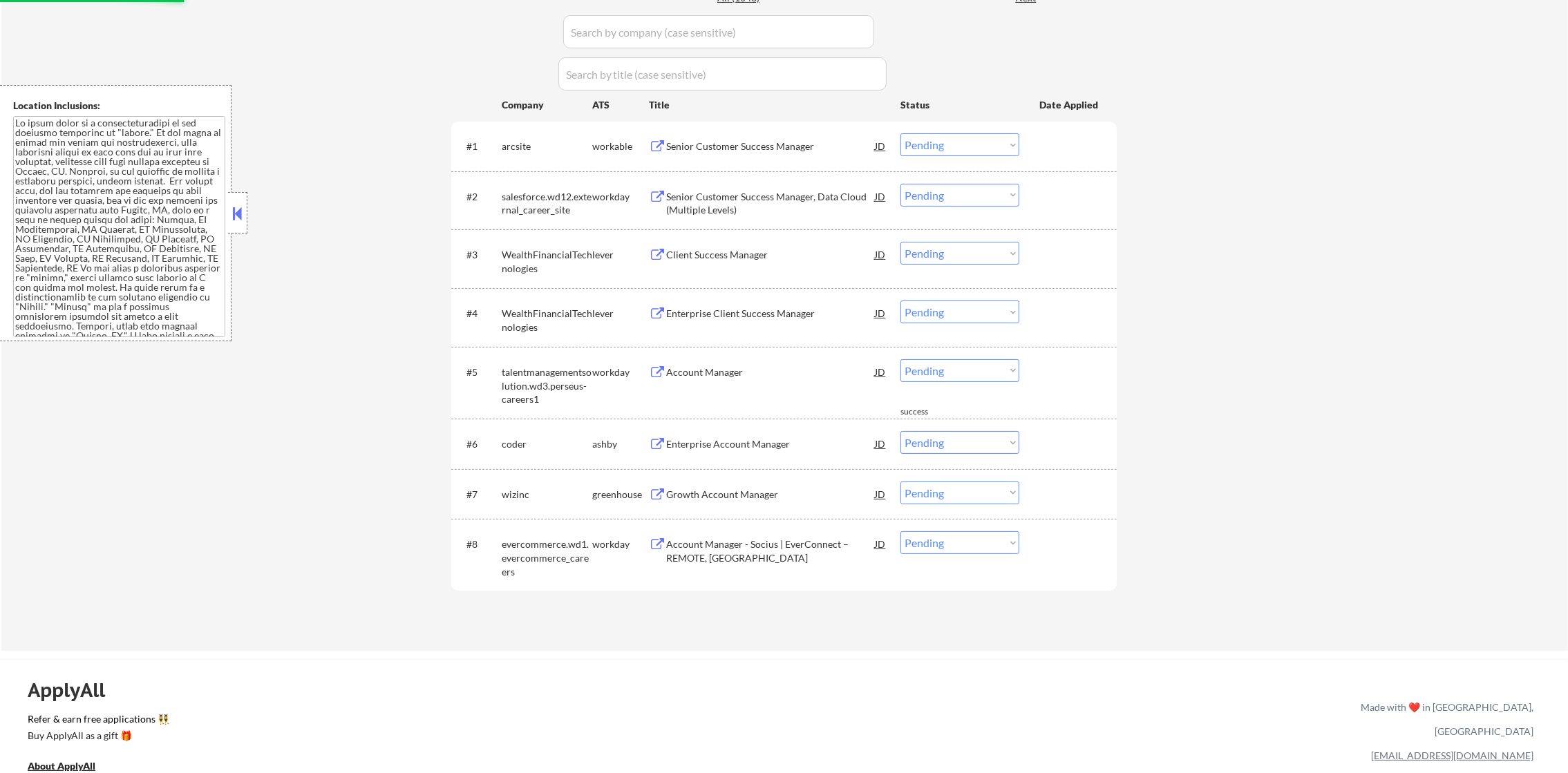
click at [719, 152] on div "Senior Customer Success Manager" at bounding box center [770, 147] width 209 height 14
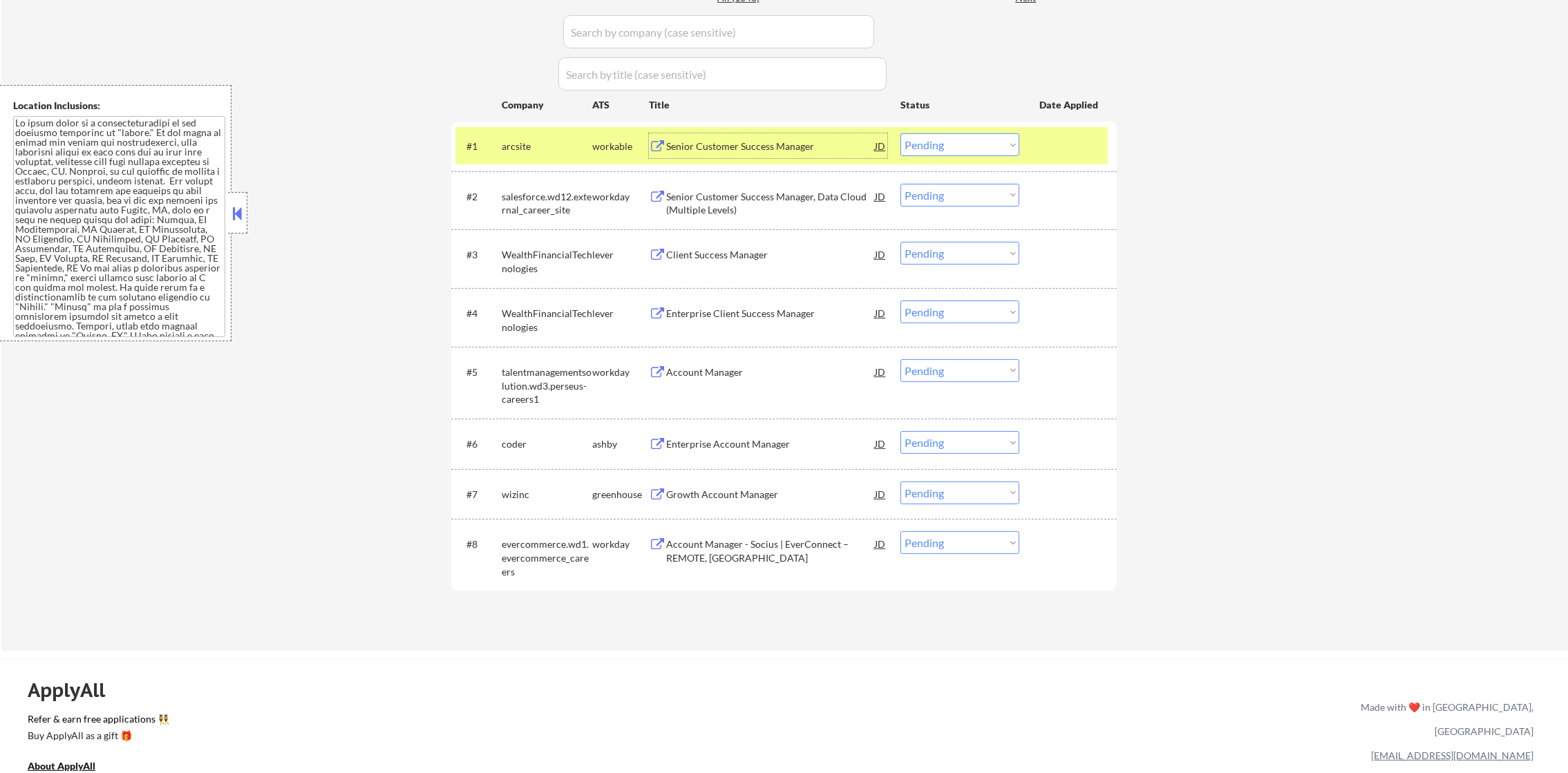
click at [548, 141] on div "arcsite" at bounding box center [547, 147] width 91 height 14
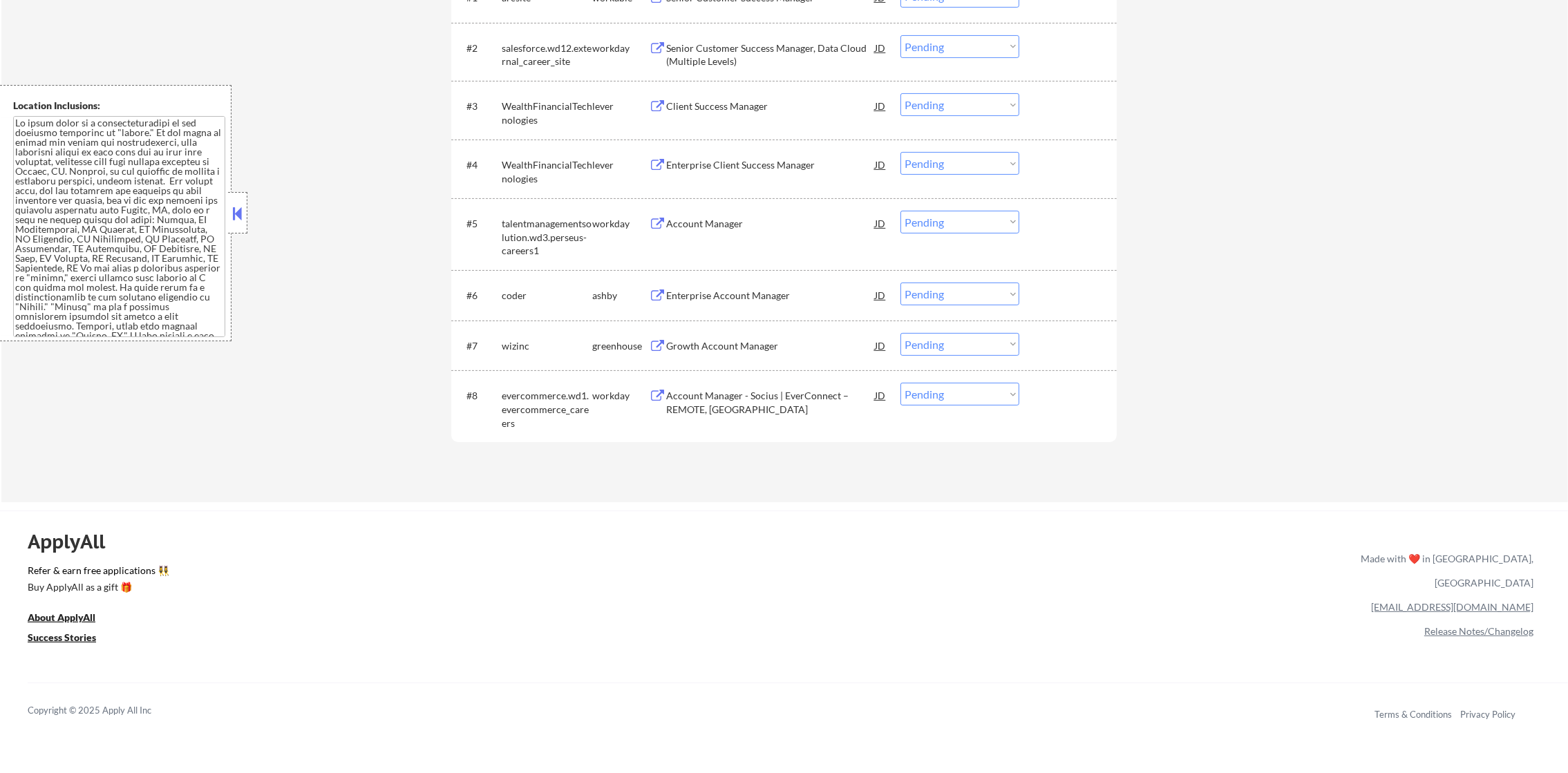
scroll to position [586, 0]
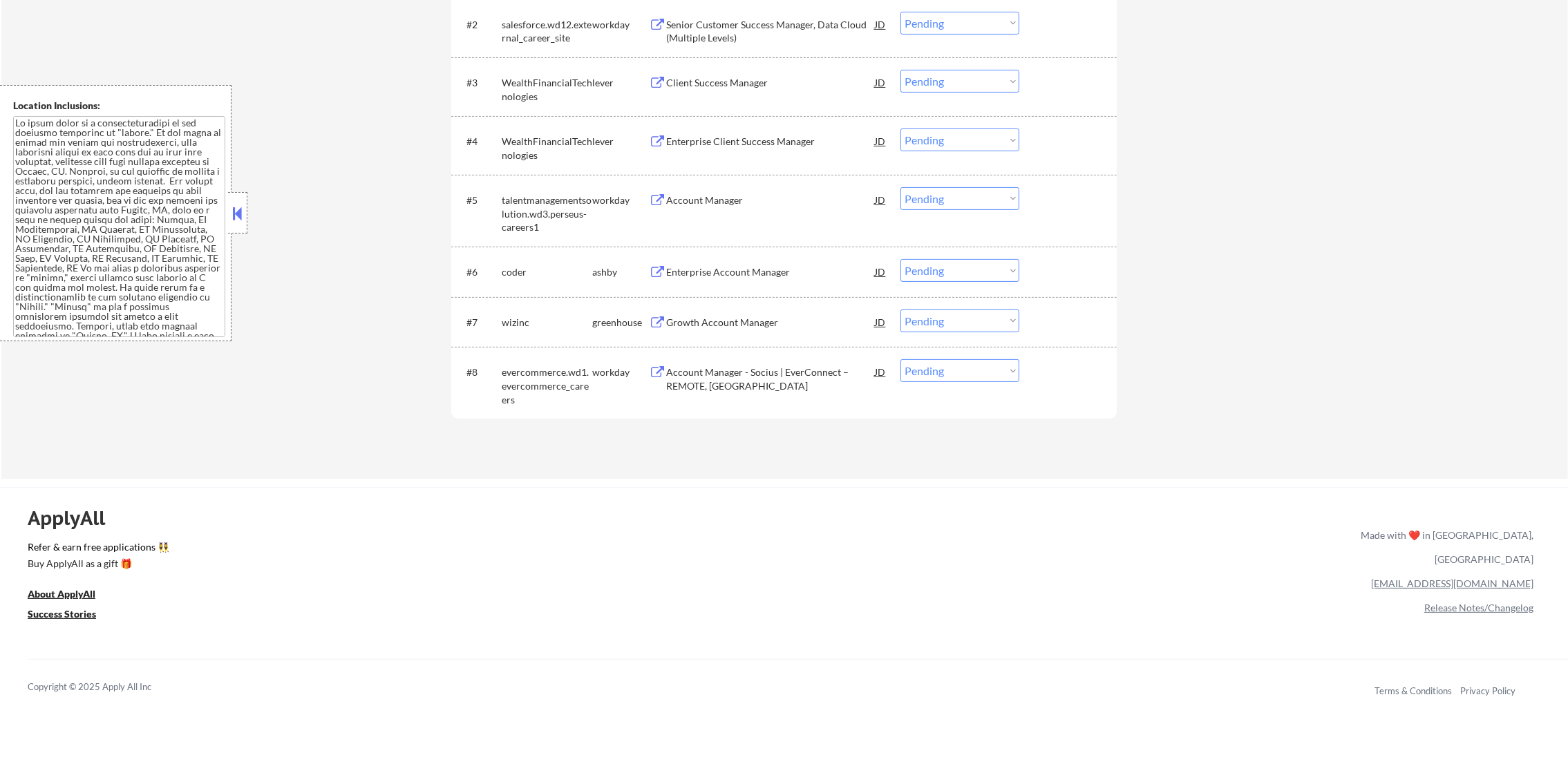
click at [722, 387] on div "Account Manager - Socius | EverConnect – REMOTE, [GEOGRAPHIC_DATA]" at bounding box center [770, 379] width 209 height 27
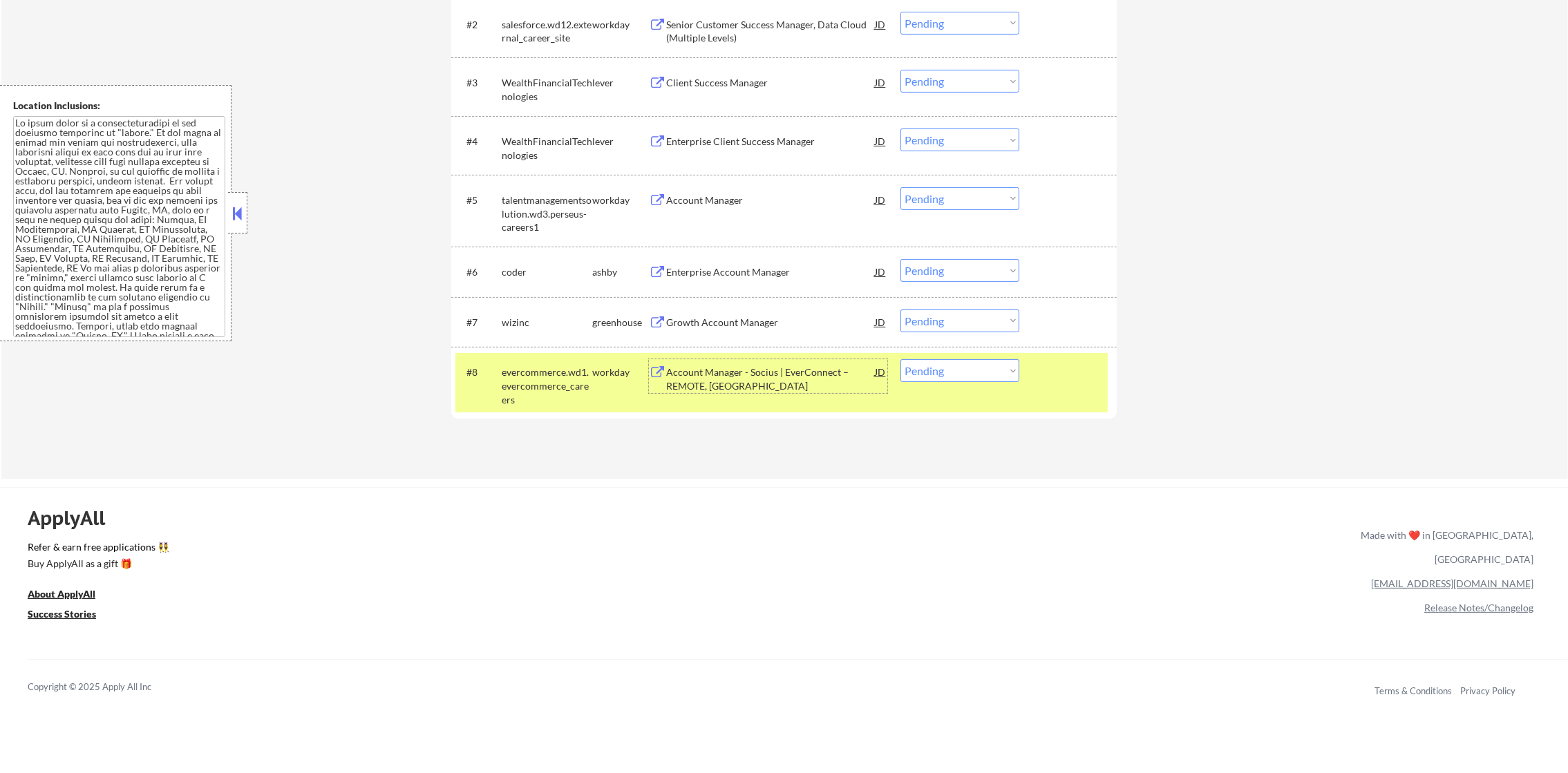
drag, startPoint x: 915, startPoint y: 375, endPoint x: 917, endPoint y: 385, distance: 10.2
click at [915, 375] on select "Choose an option... Pending Applied Excluded (Questions) Excluded (Expired) Exc…" at bounding box center [959, 370] width 119 height 23
select select ""excluded__other_""
click at [900, 359] on select "Choose an option... Pending Applied Excluded (Questions) Excluded (Expired) Exc…" at bounding box center [959, 370] width 119 height 23
click at [760, 364] on div "Account Manager - Socius | EverConnect – REMOTE, [GEOGRAPHIC_DATA]" at bounding box center [770, 376] width 209 height 33
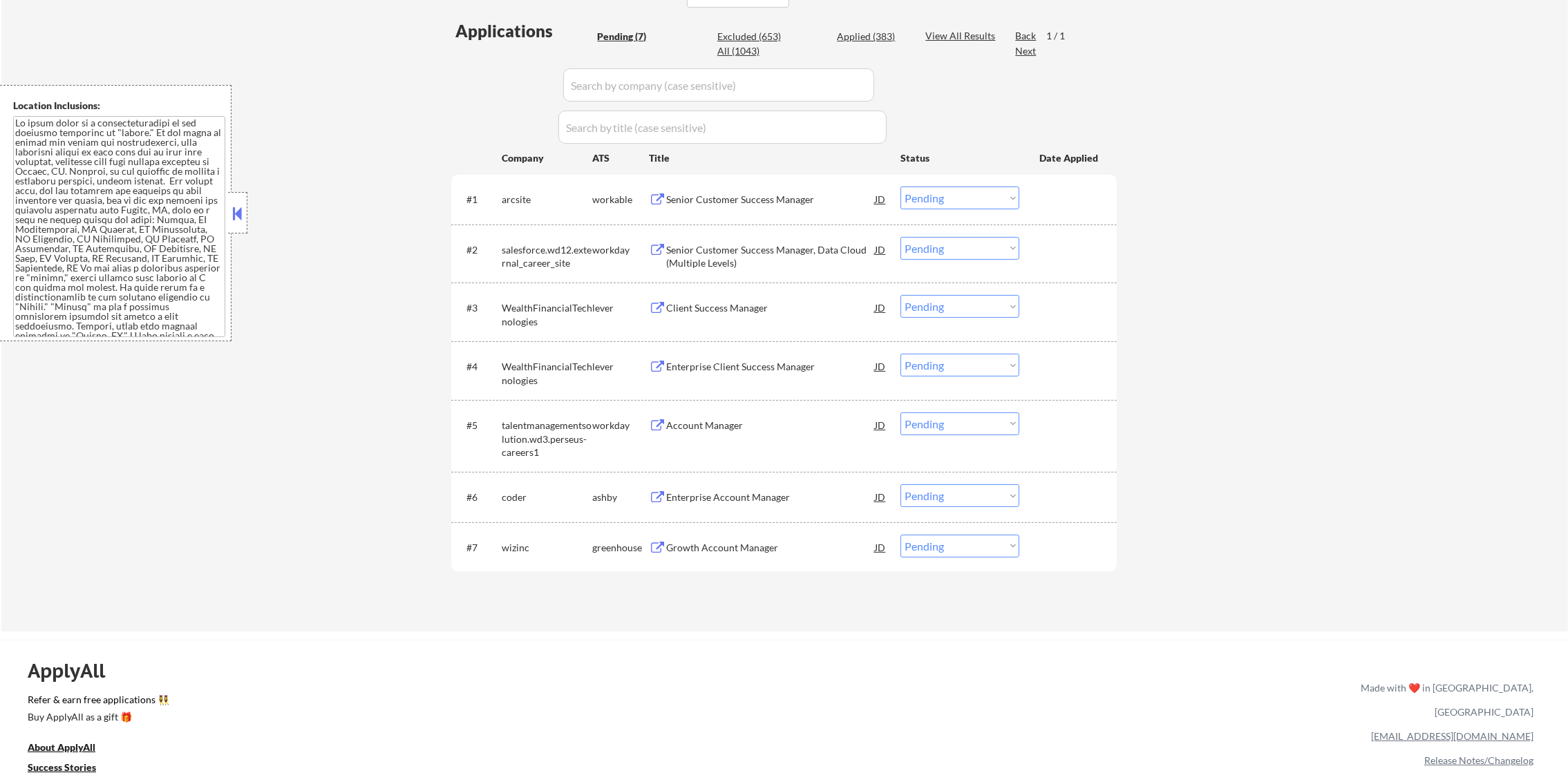
scroll to position [345, 0]
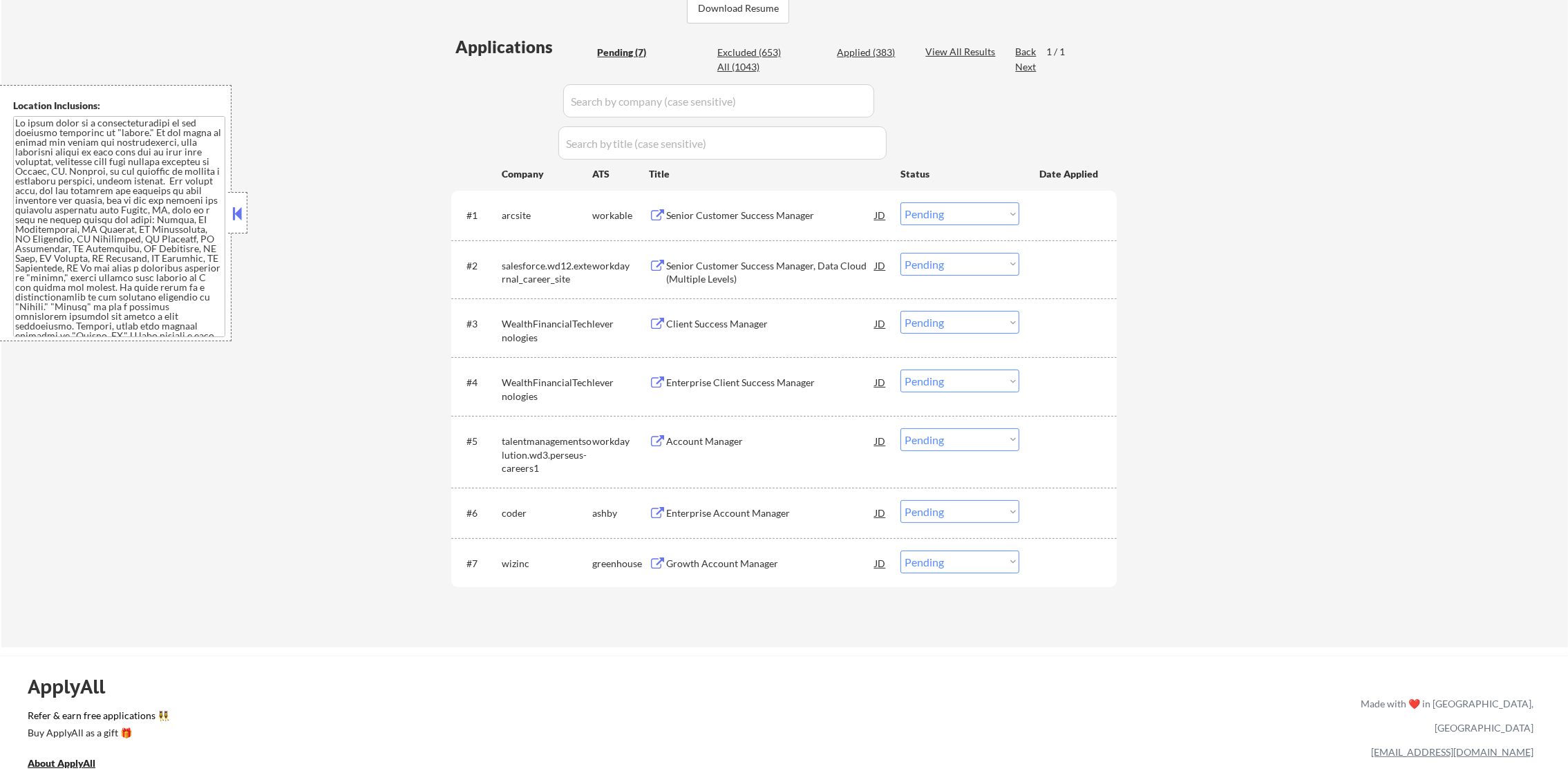
click at [745, 72] on div "All (1043)" at bounding box center [751, 67] width 69 height 14
click at [747, 65] on div "All (1043)" at bounding box center [751, 67] width 69 height 14
click at [705, 95] on input "input" at bounding box center [718, 101] width 311 height 33
select select ""applied""
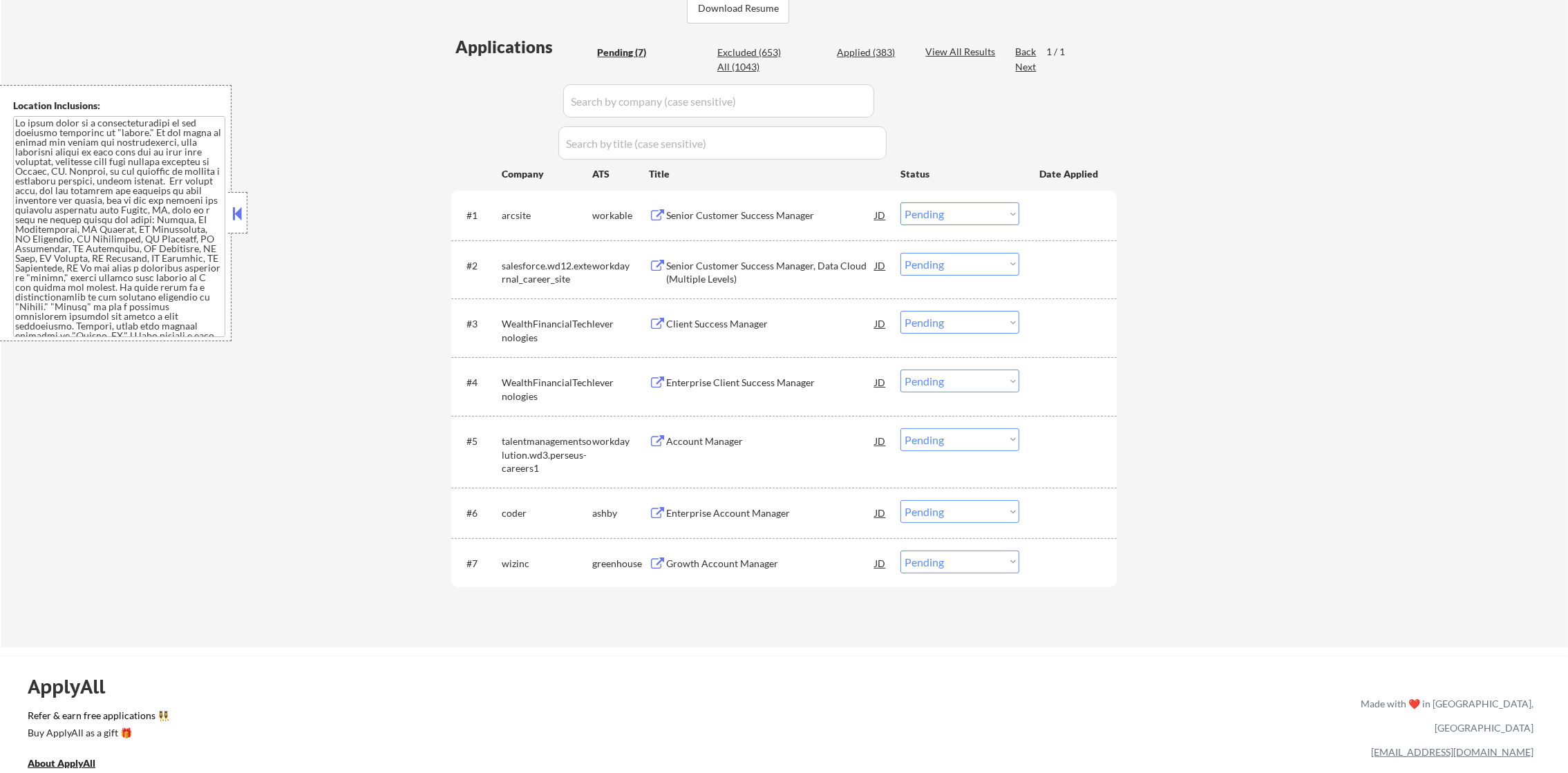
select select ""applied""
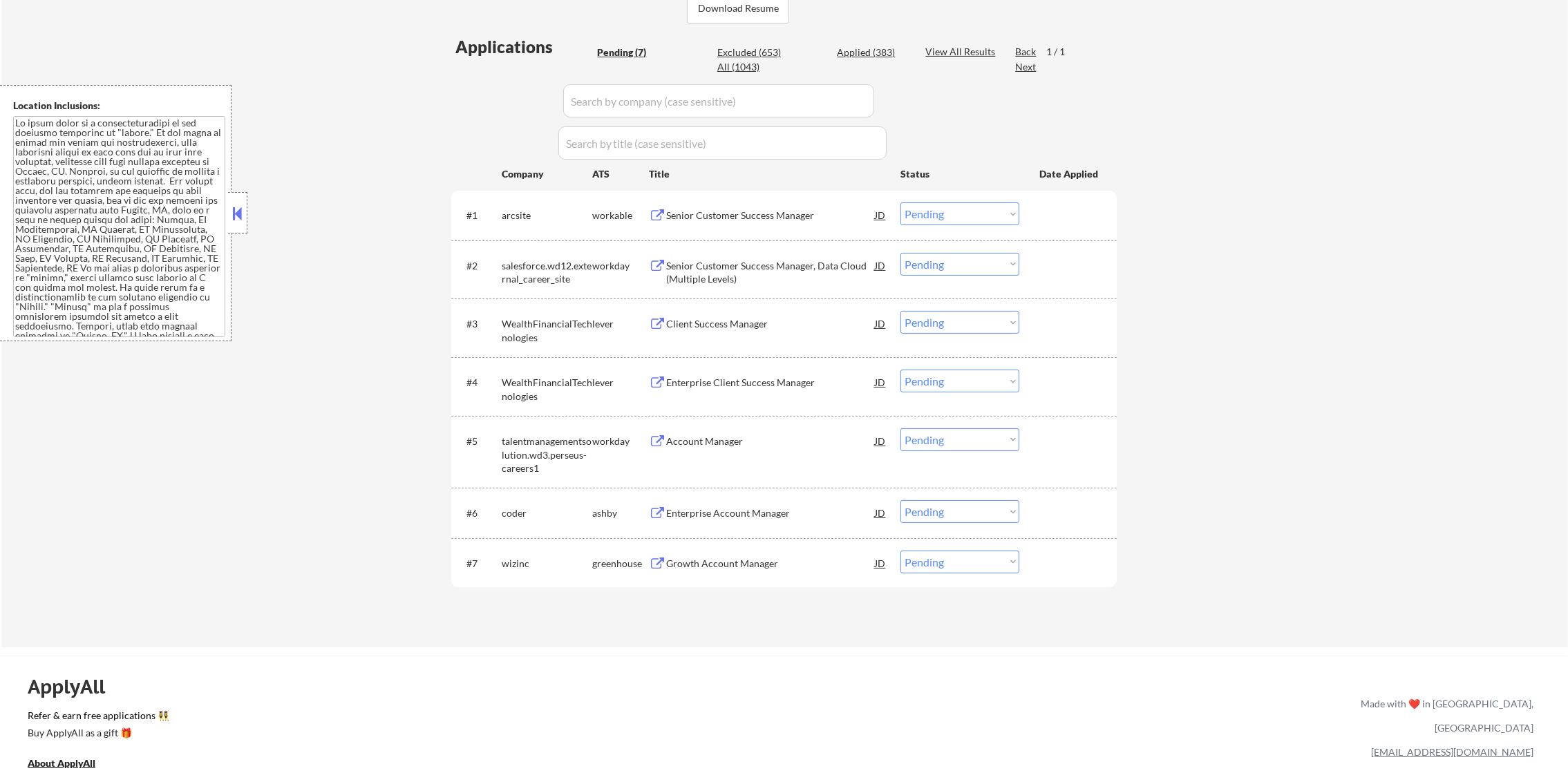
select select ""applied""
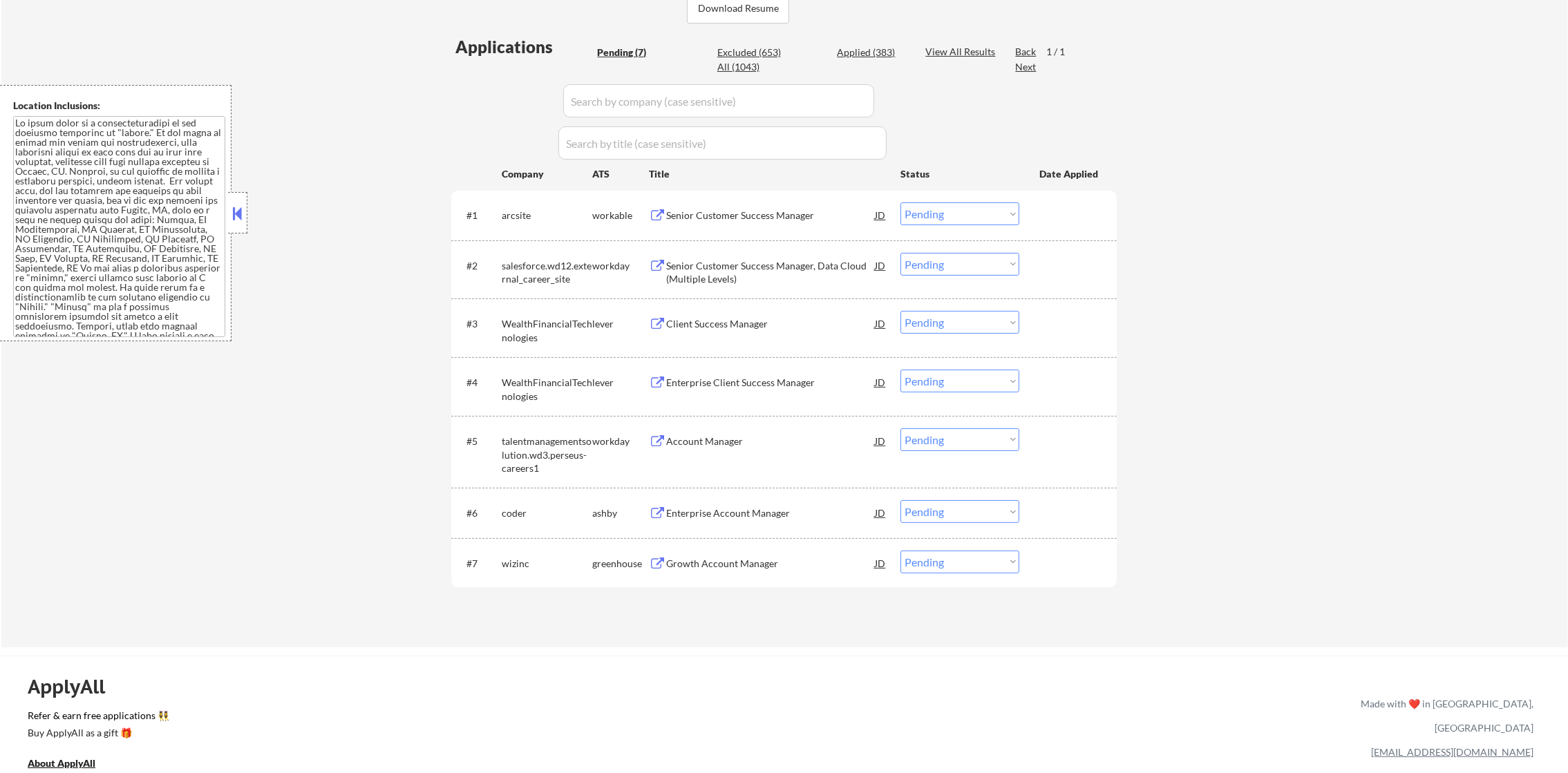
select select ""applied""
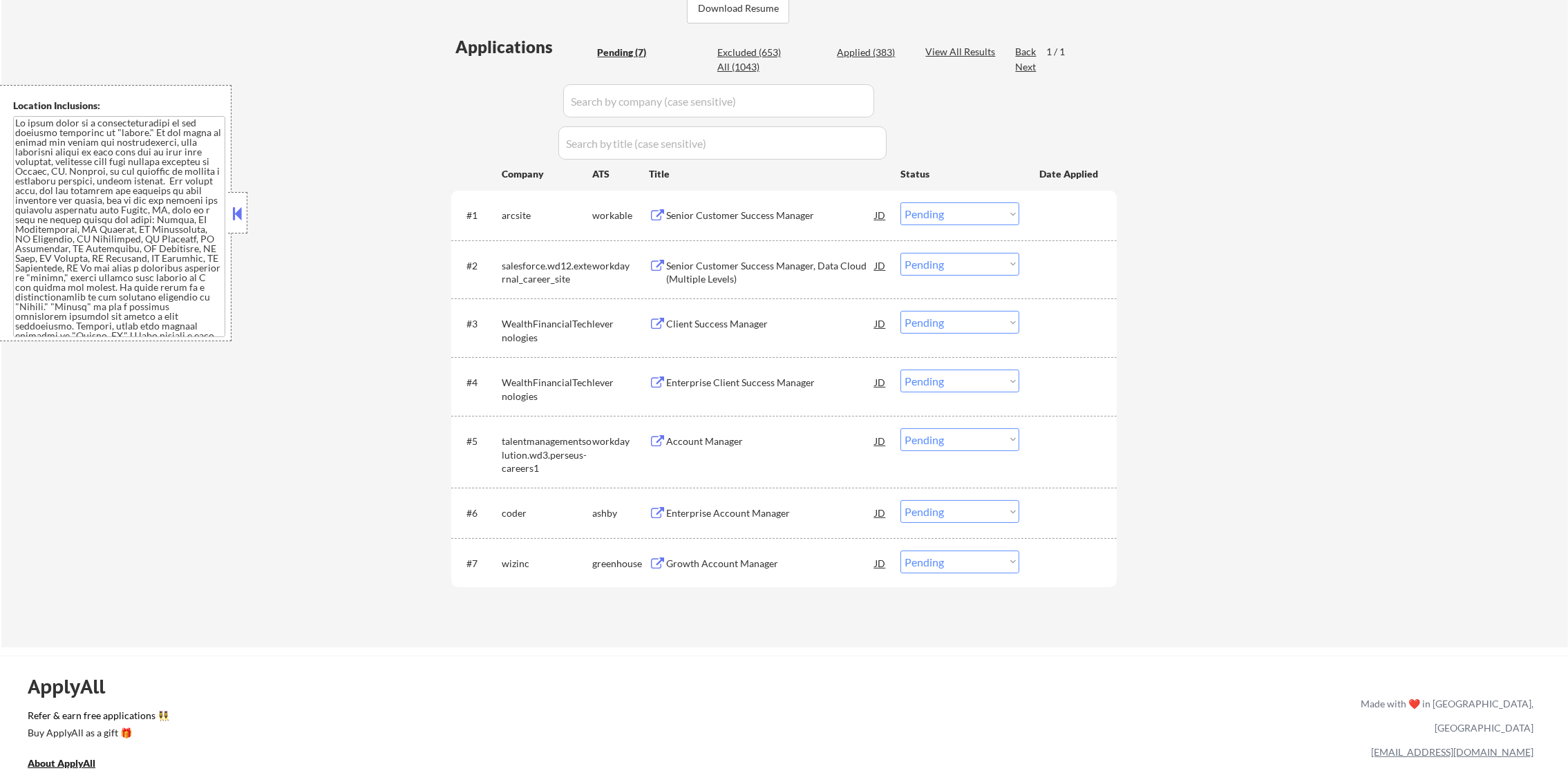
select select ""applied""
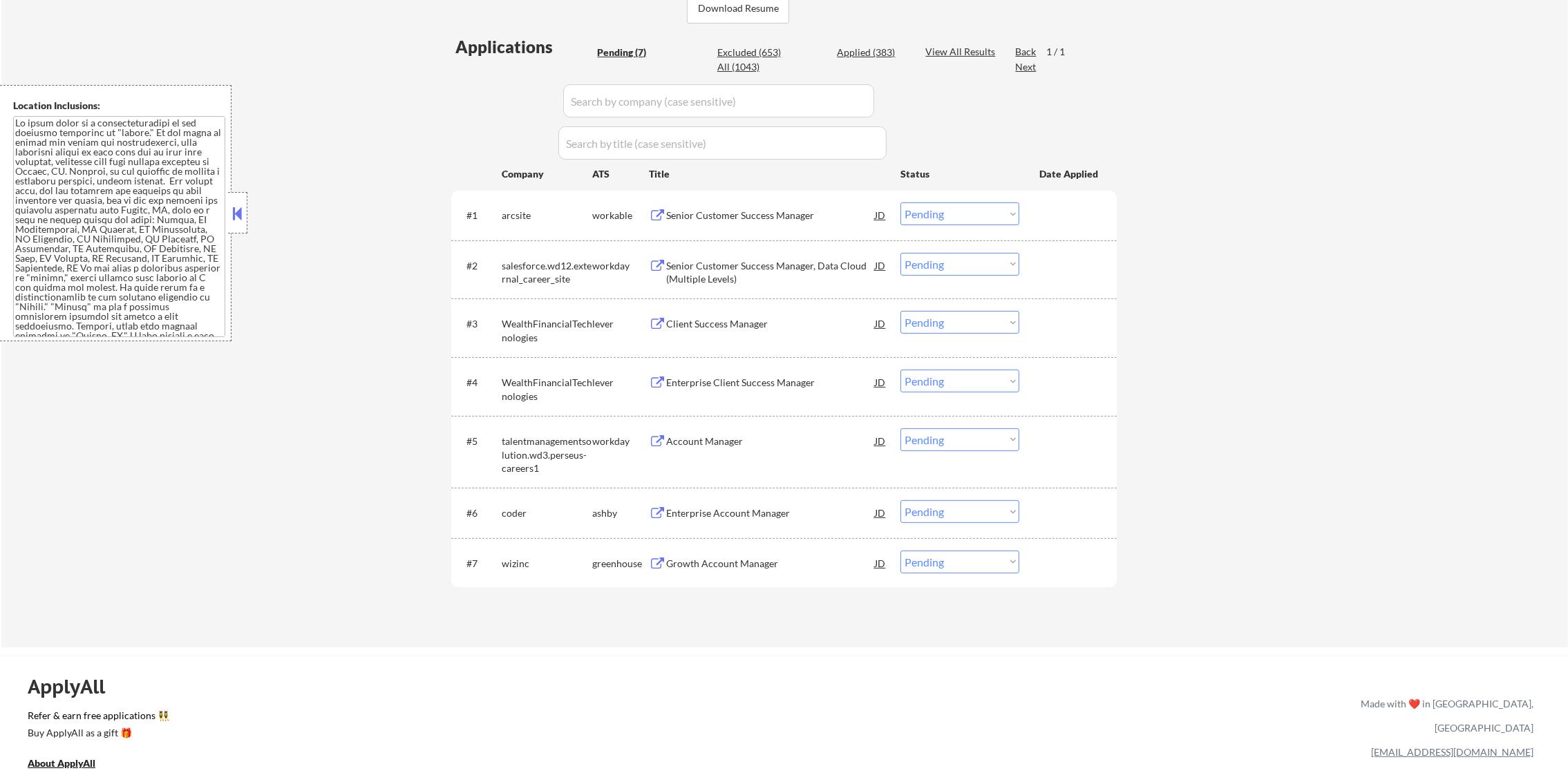
select select ""applied""
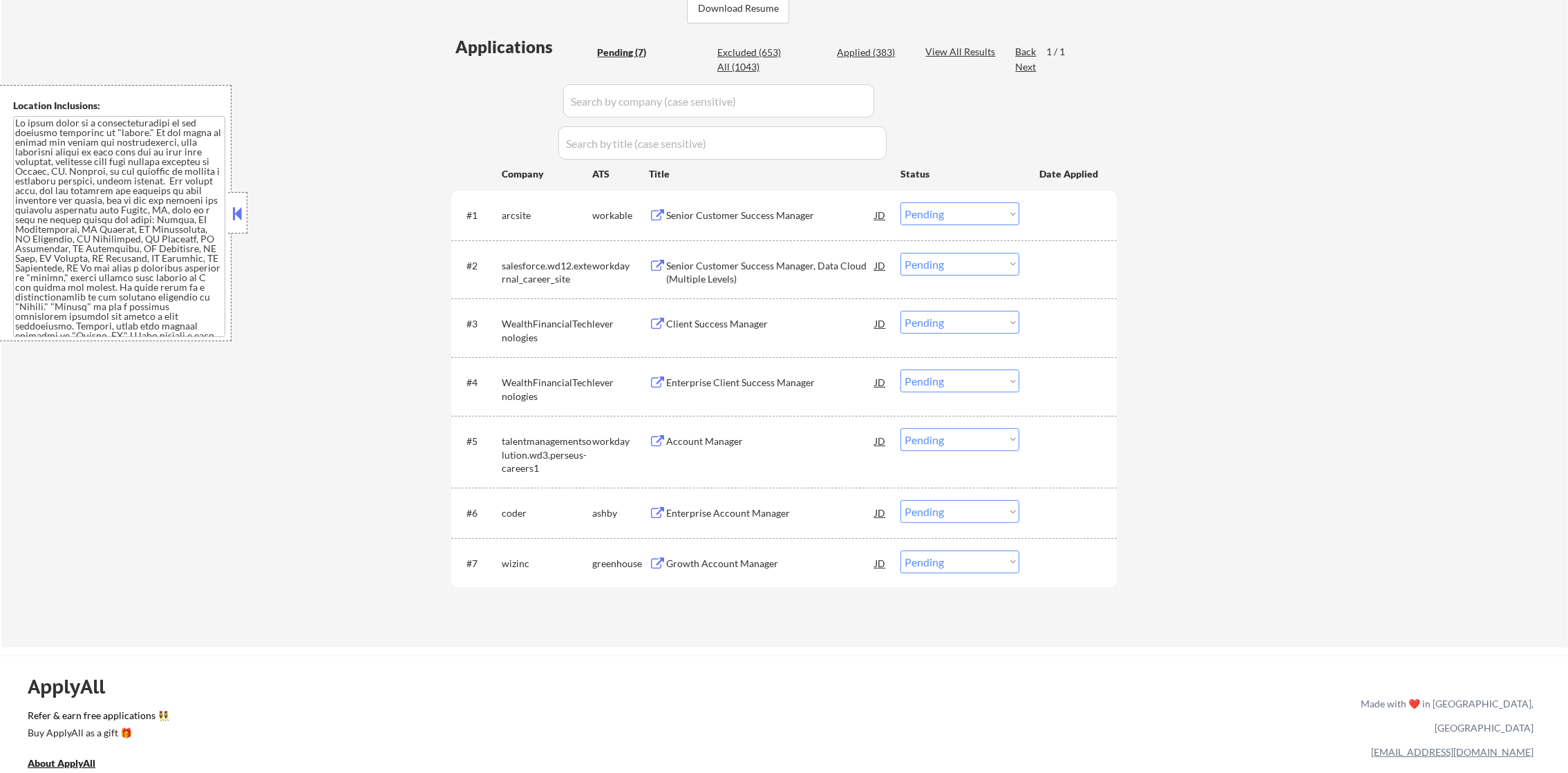
select select ""applied""
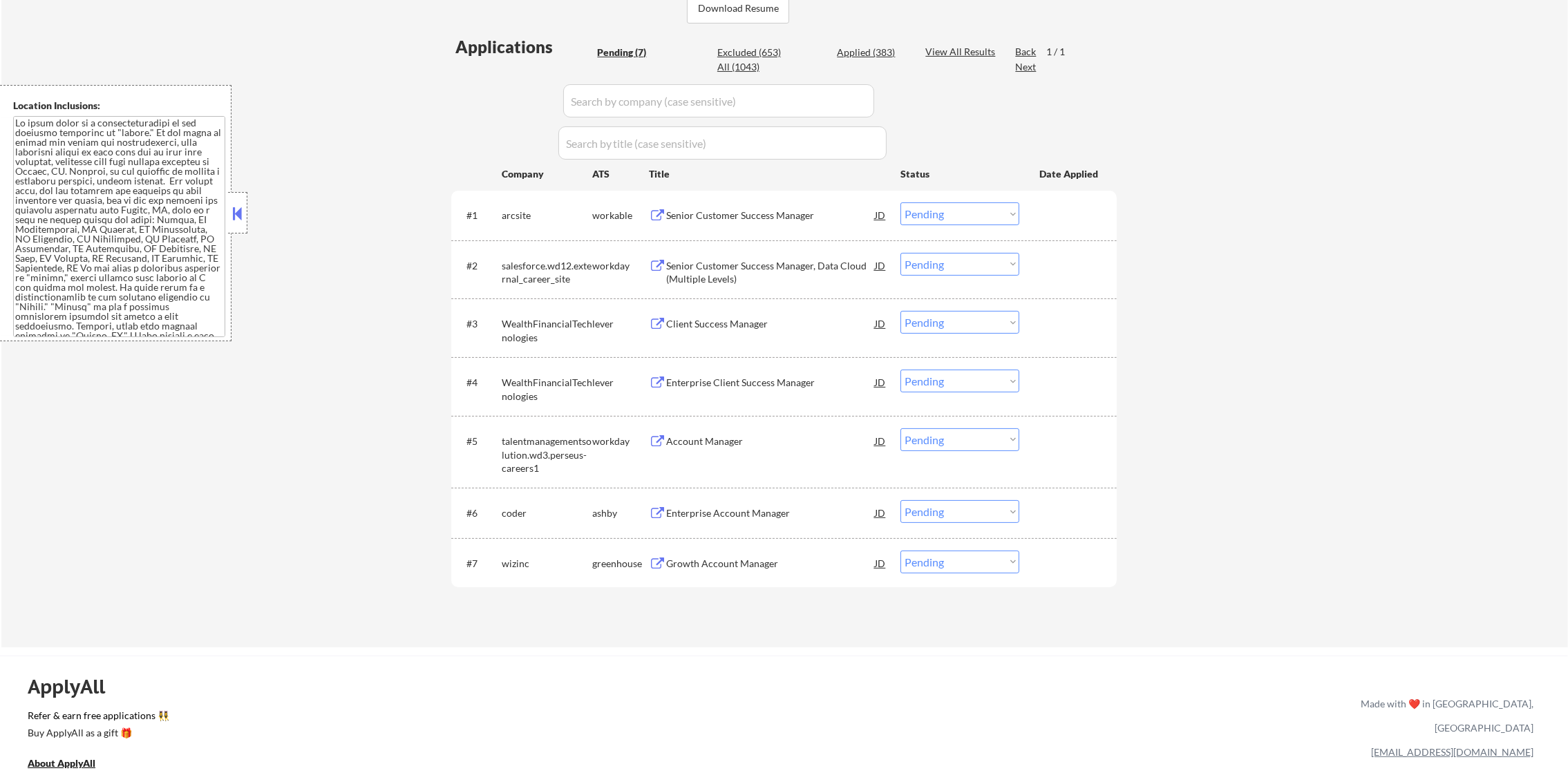
select select ""applied""
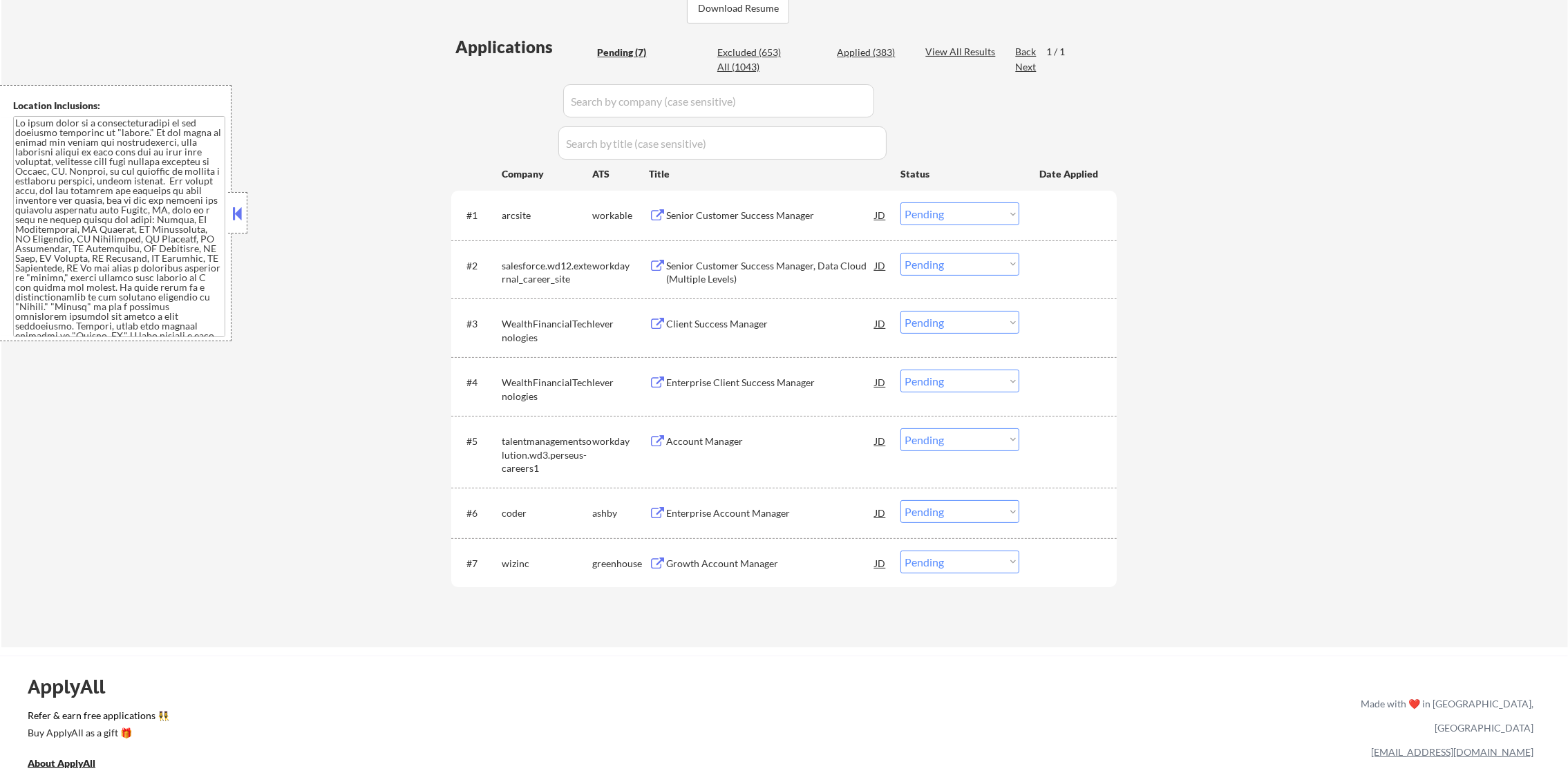
select select ""applied""
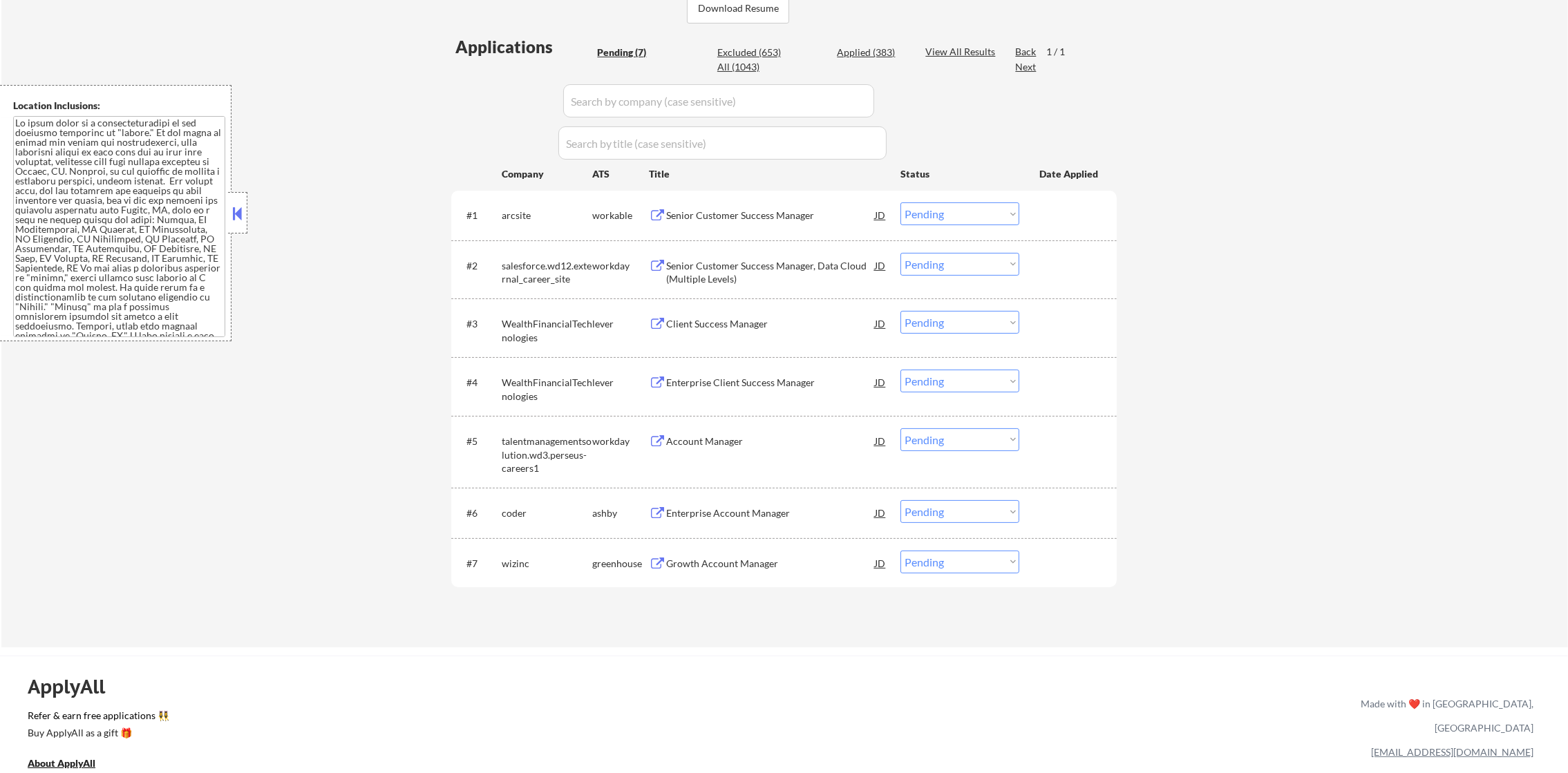
select select ""applied""
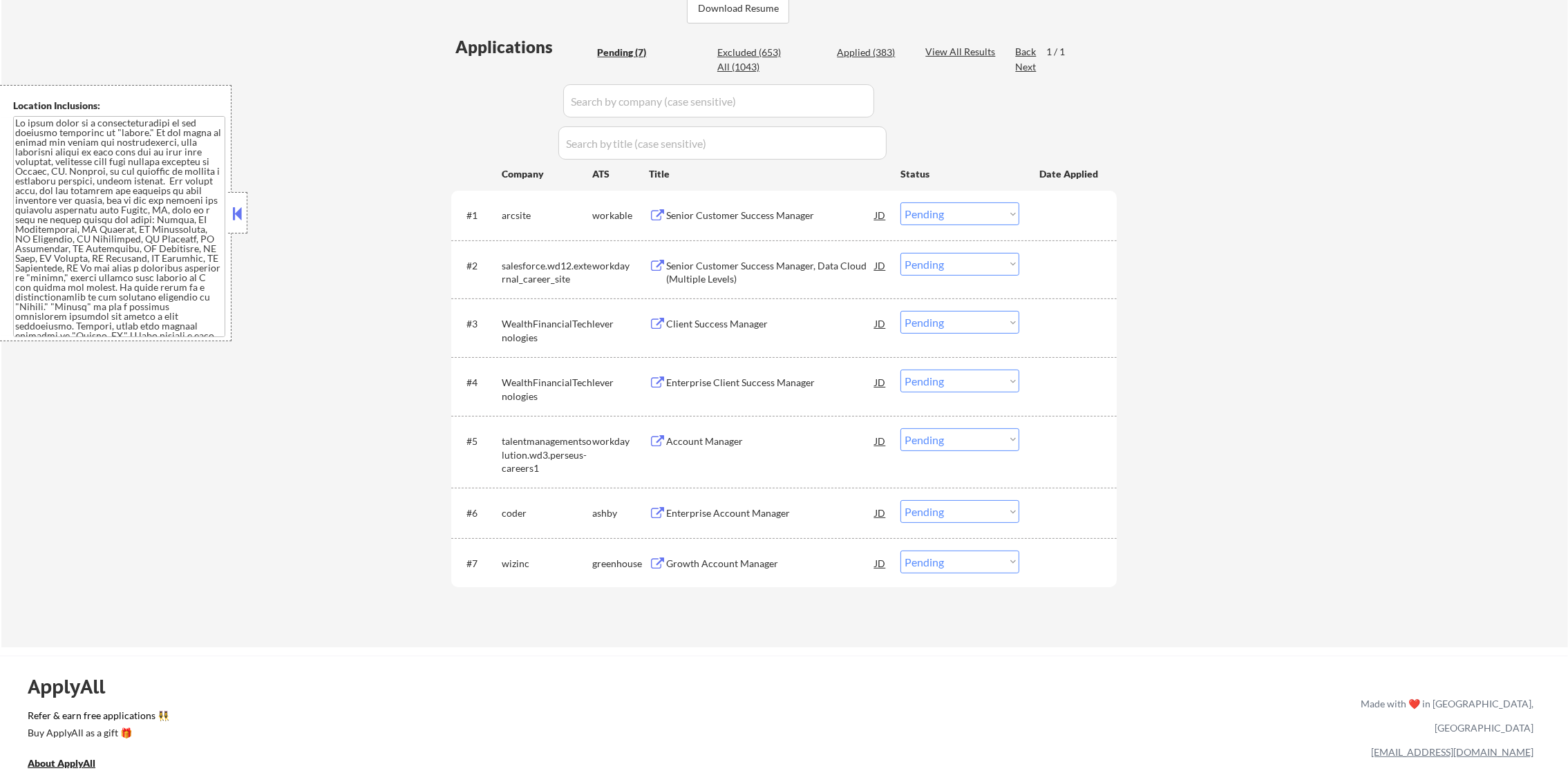
select select ""applied""
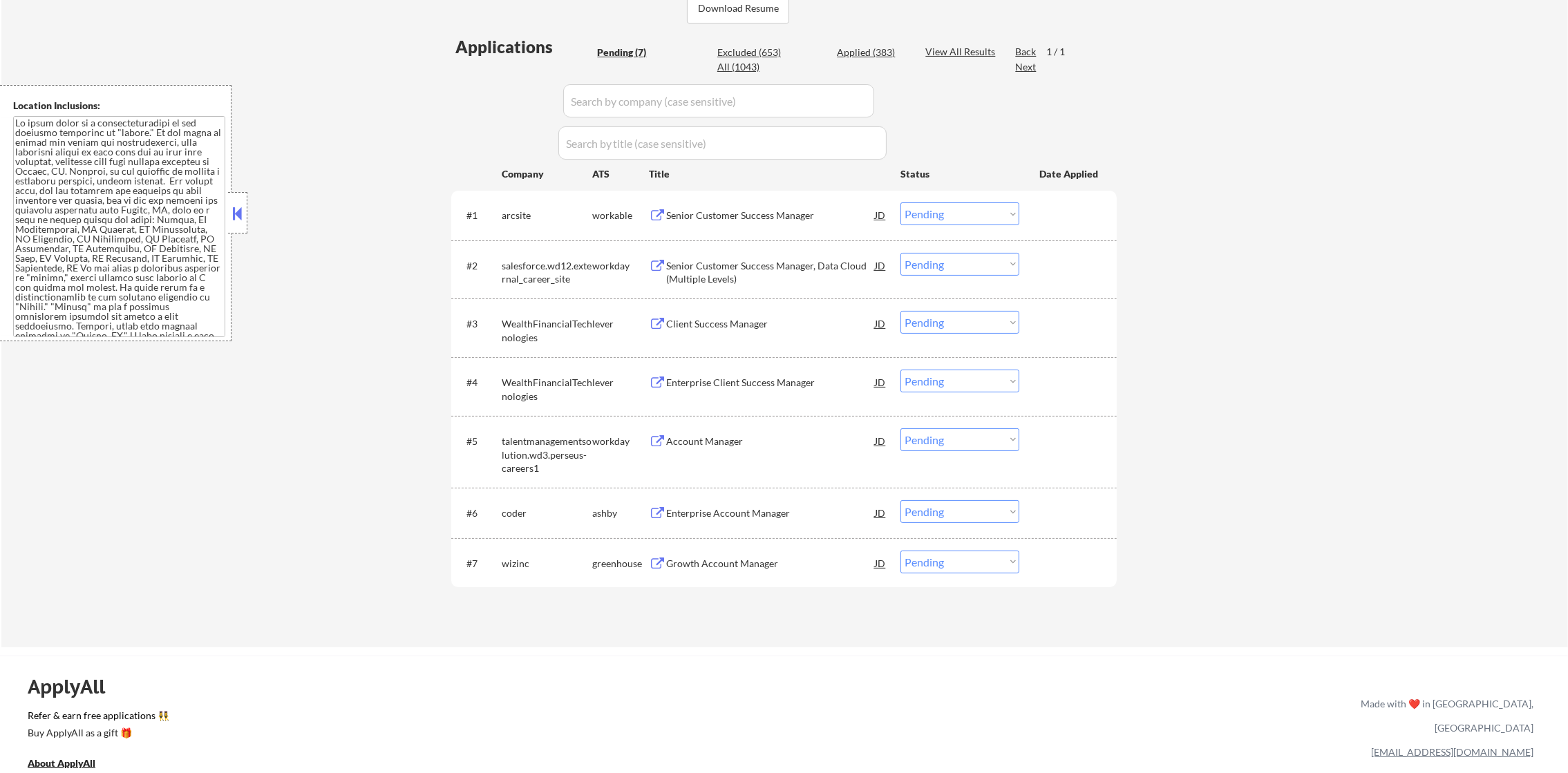
select select ""applied""
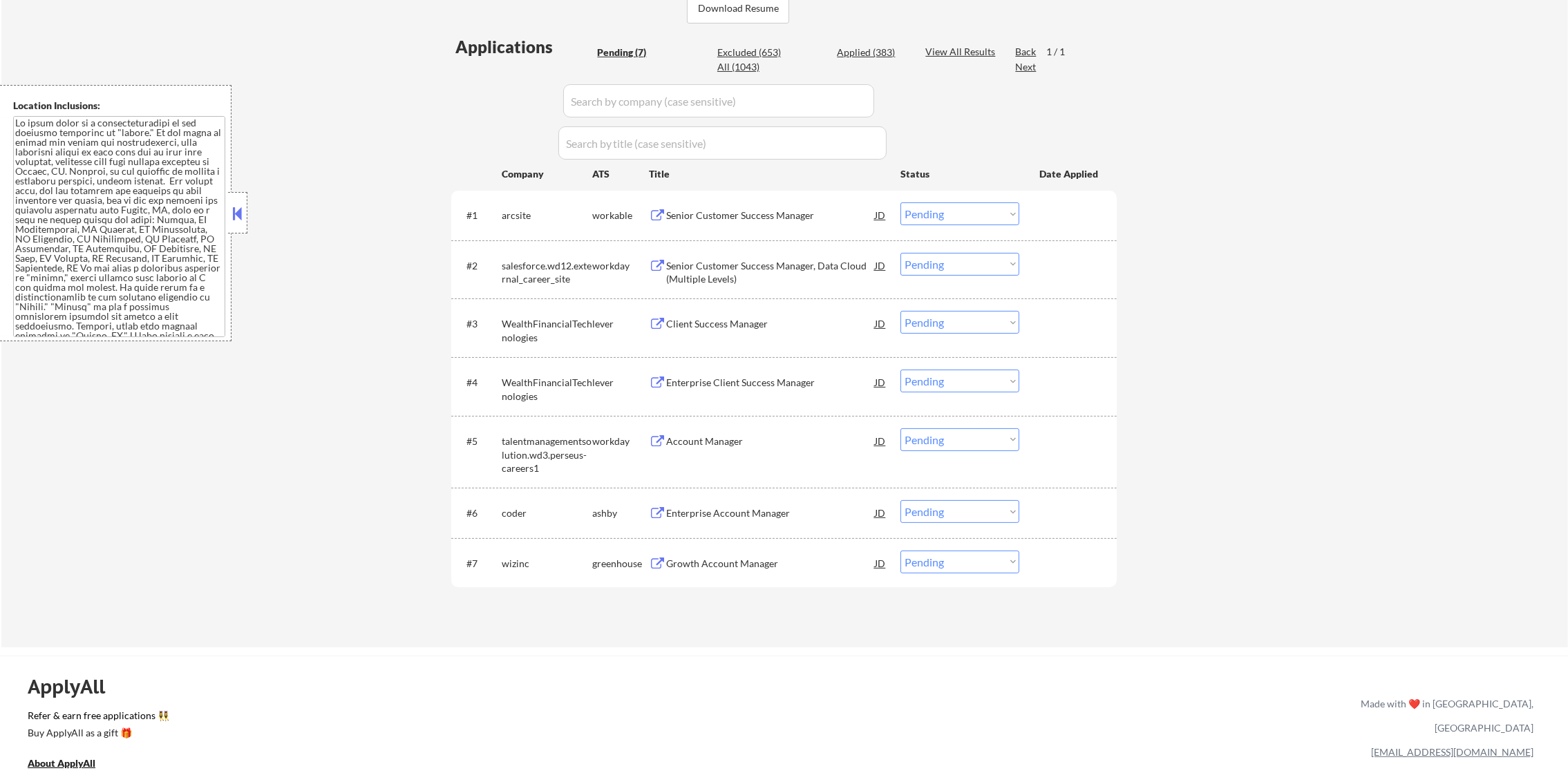
select select ""applied""
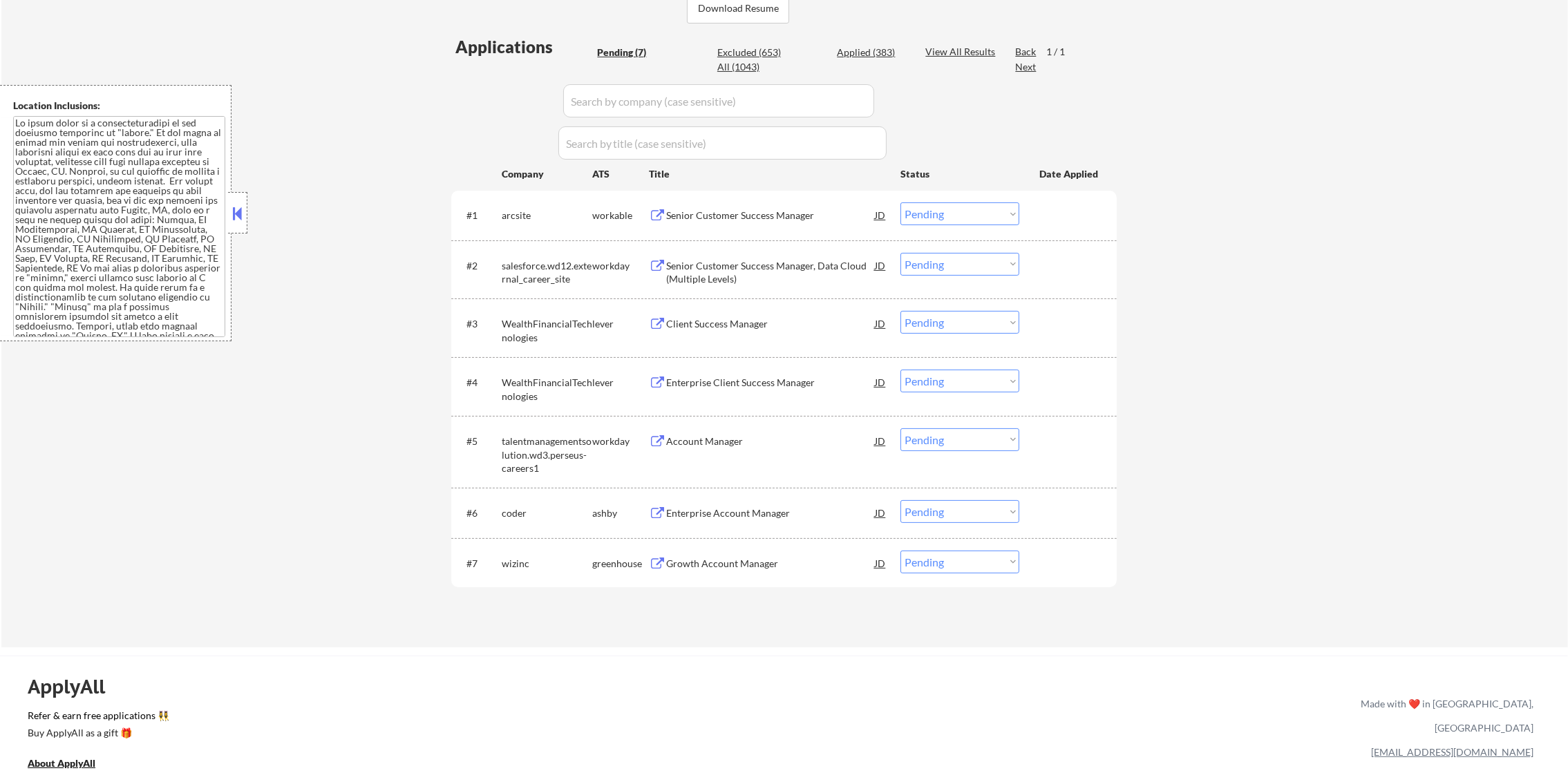
select select ""applied""
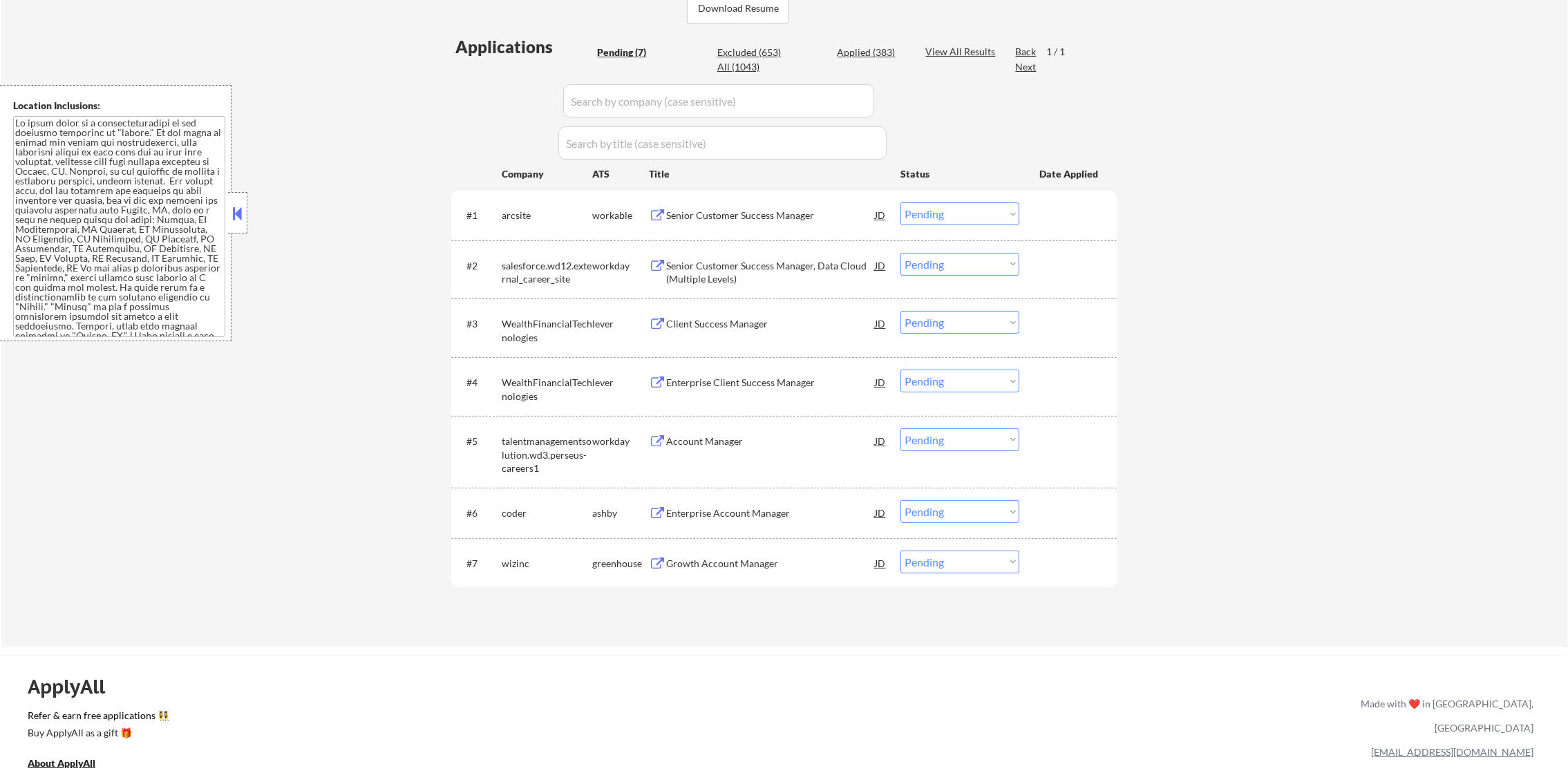
select select ""applied""
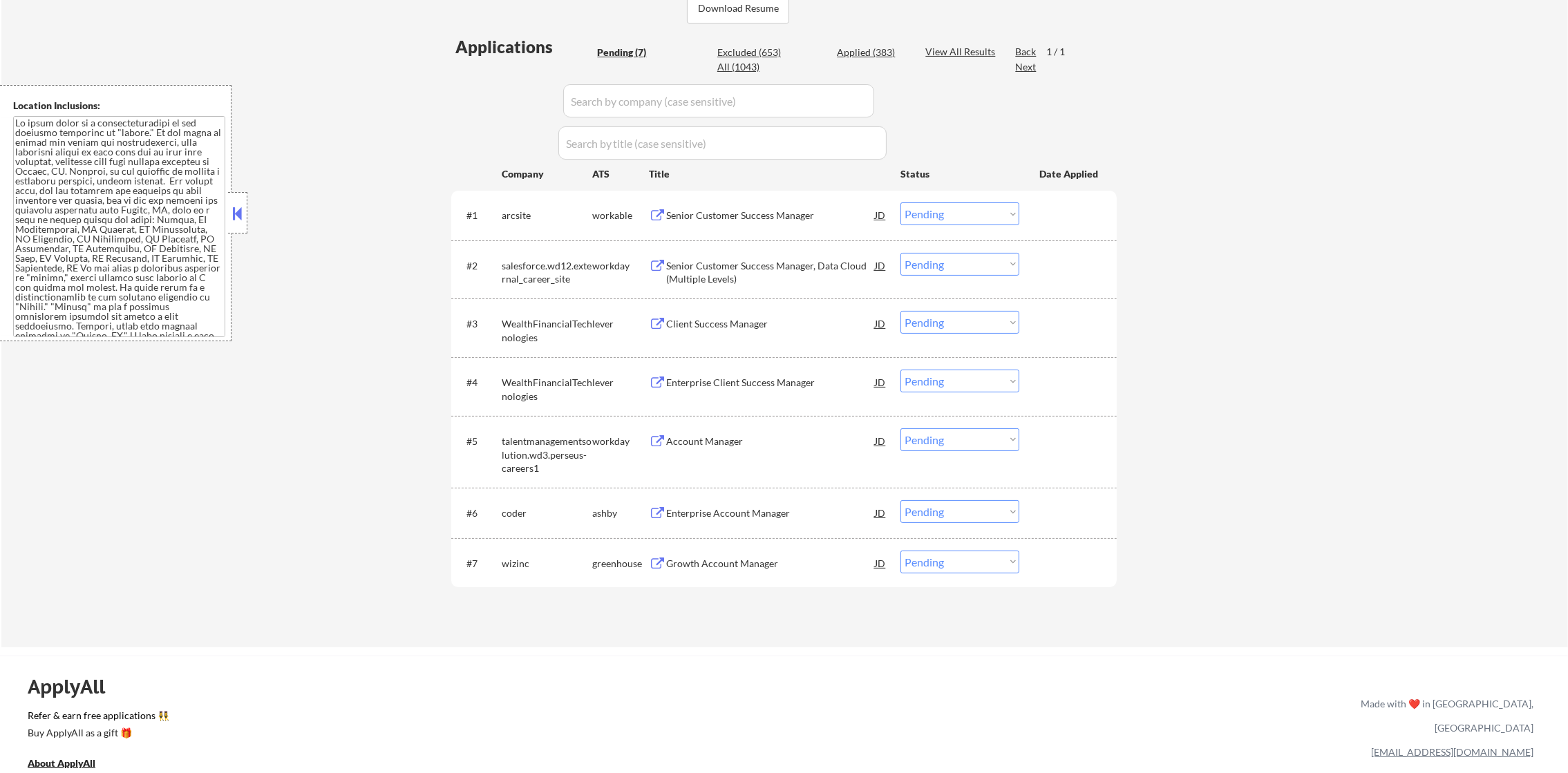
select select ""applied""
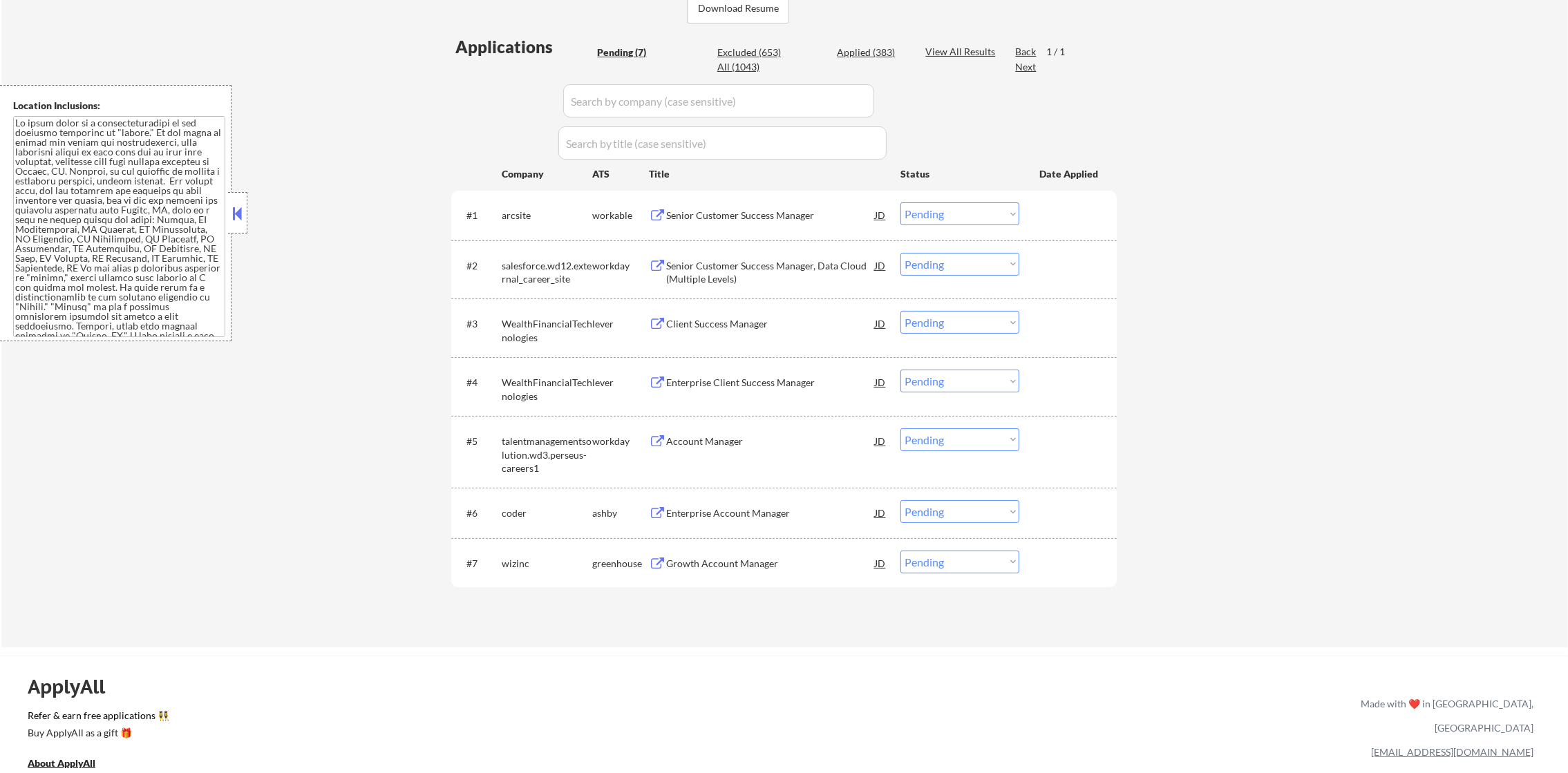
select select ""applied""
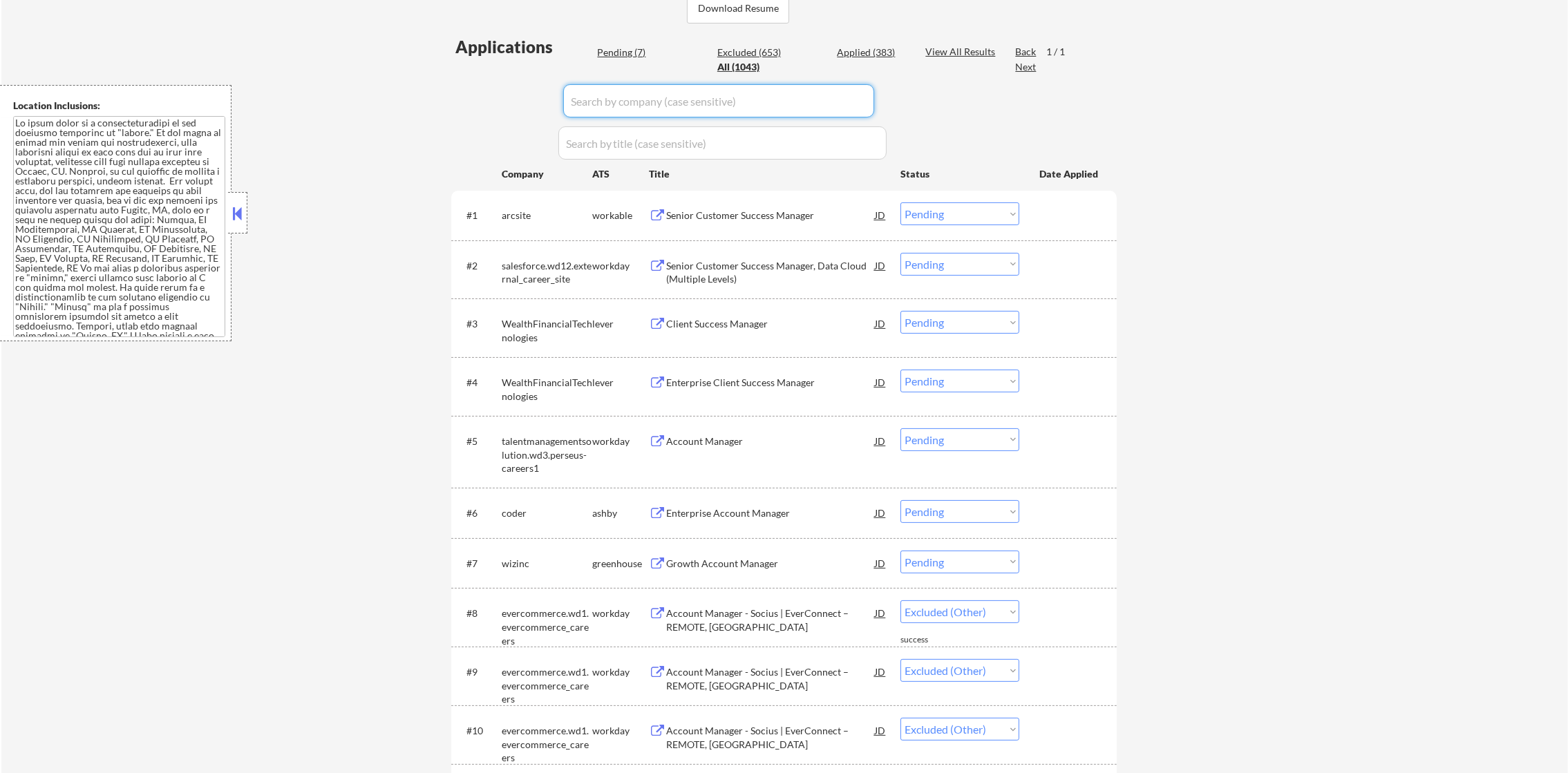
select select ""applied""
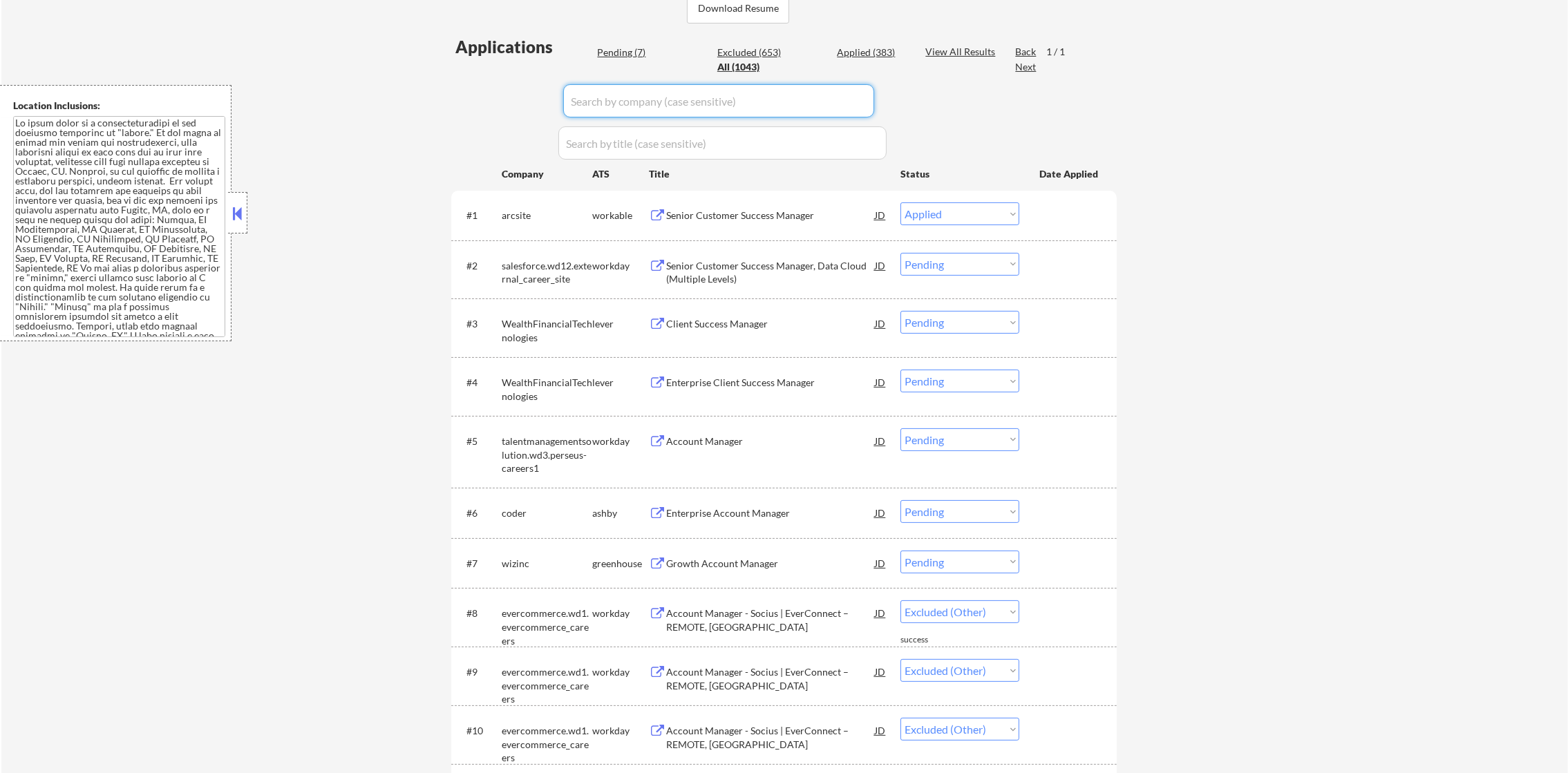
select select ""applied""
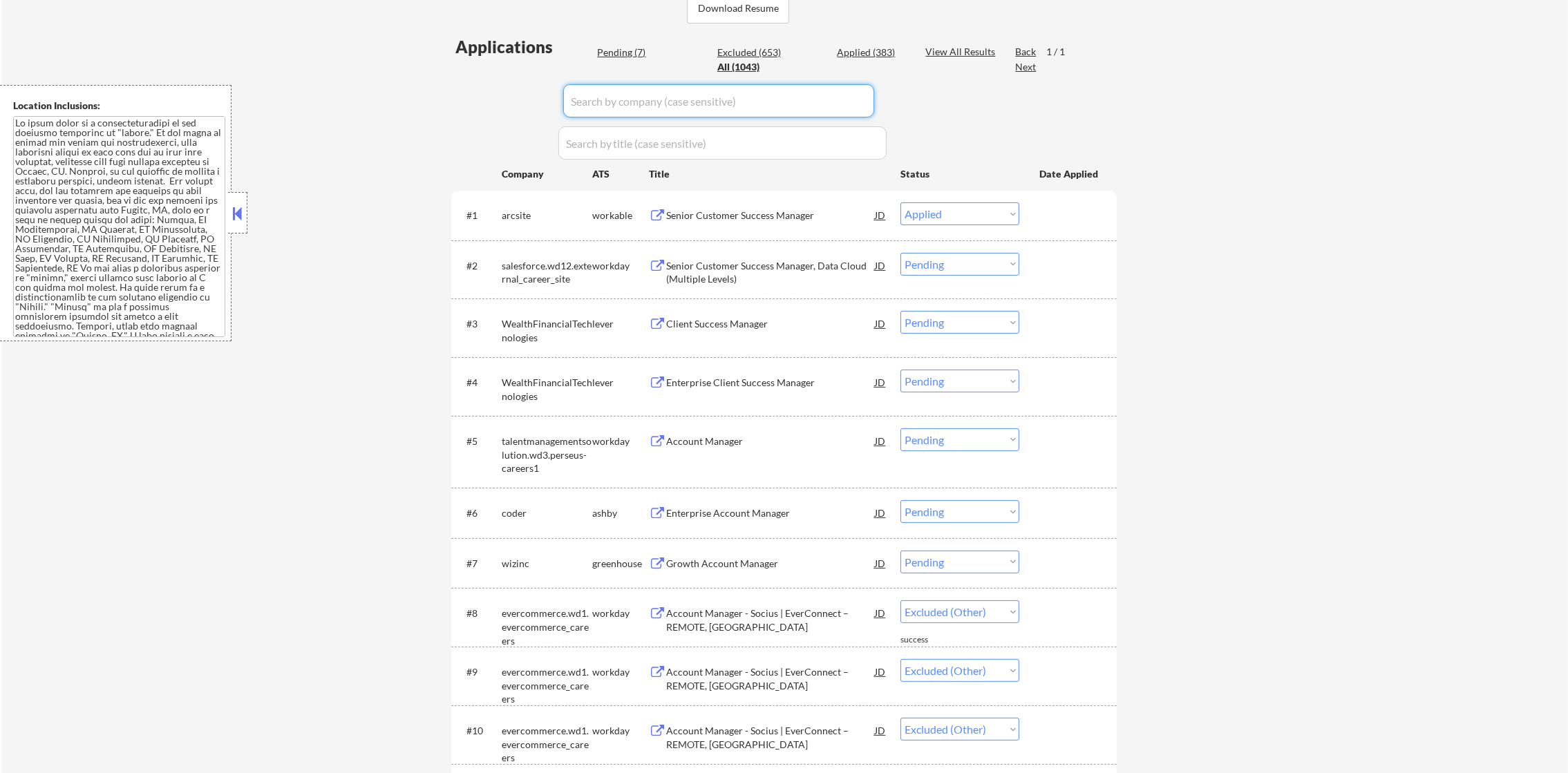
select select ""applied""
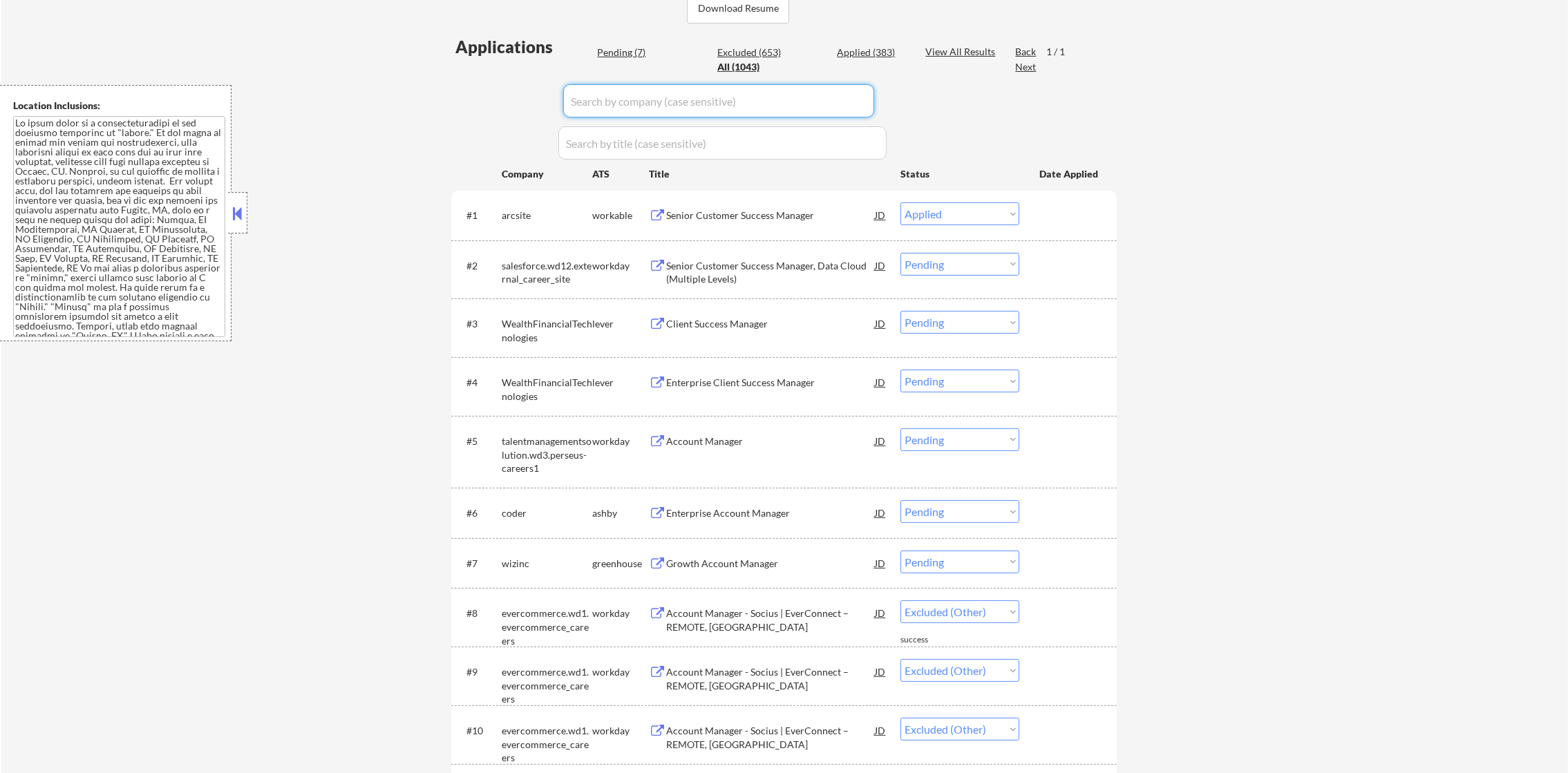
select select ""applied""
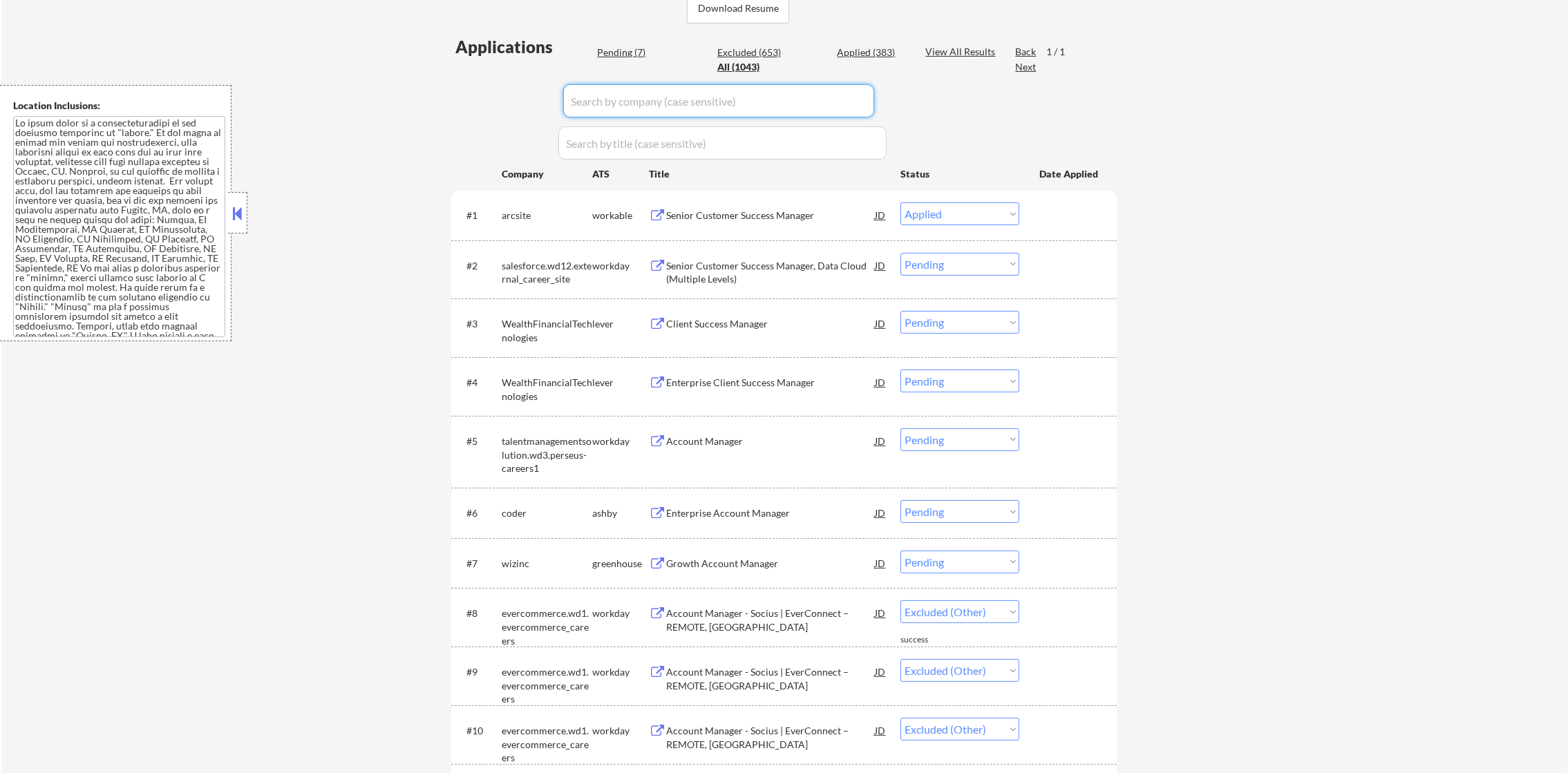
select select ""applied""
paste input "evercommerce"
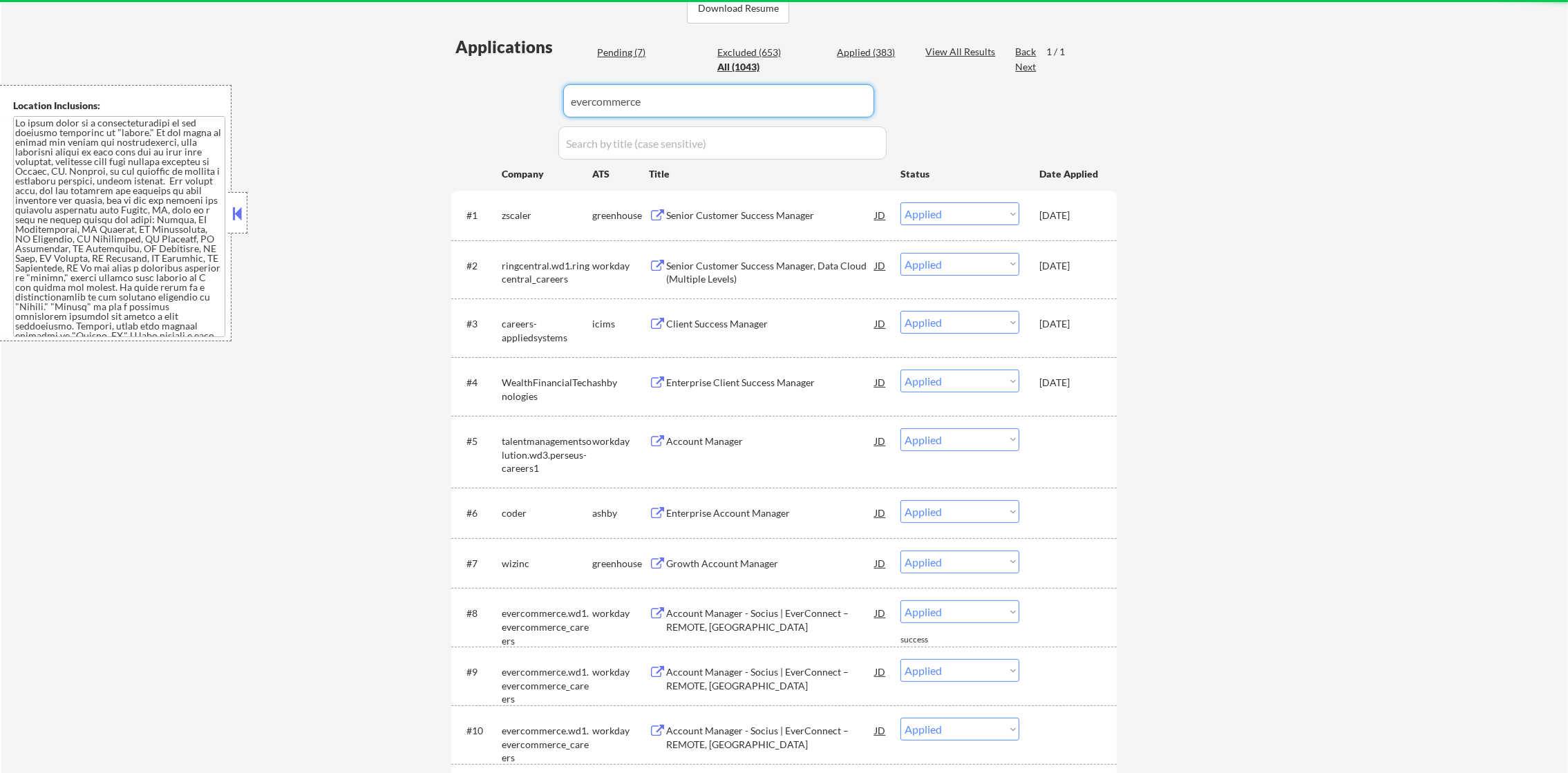
type input "evercommerce"
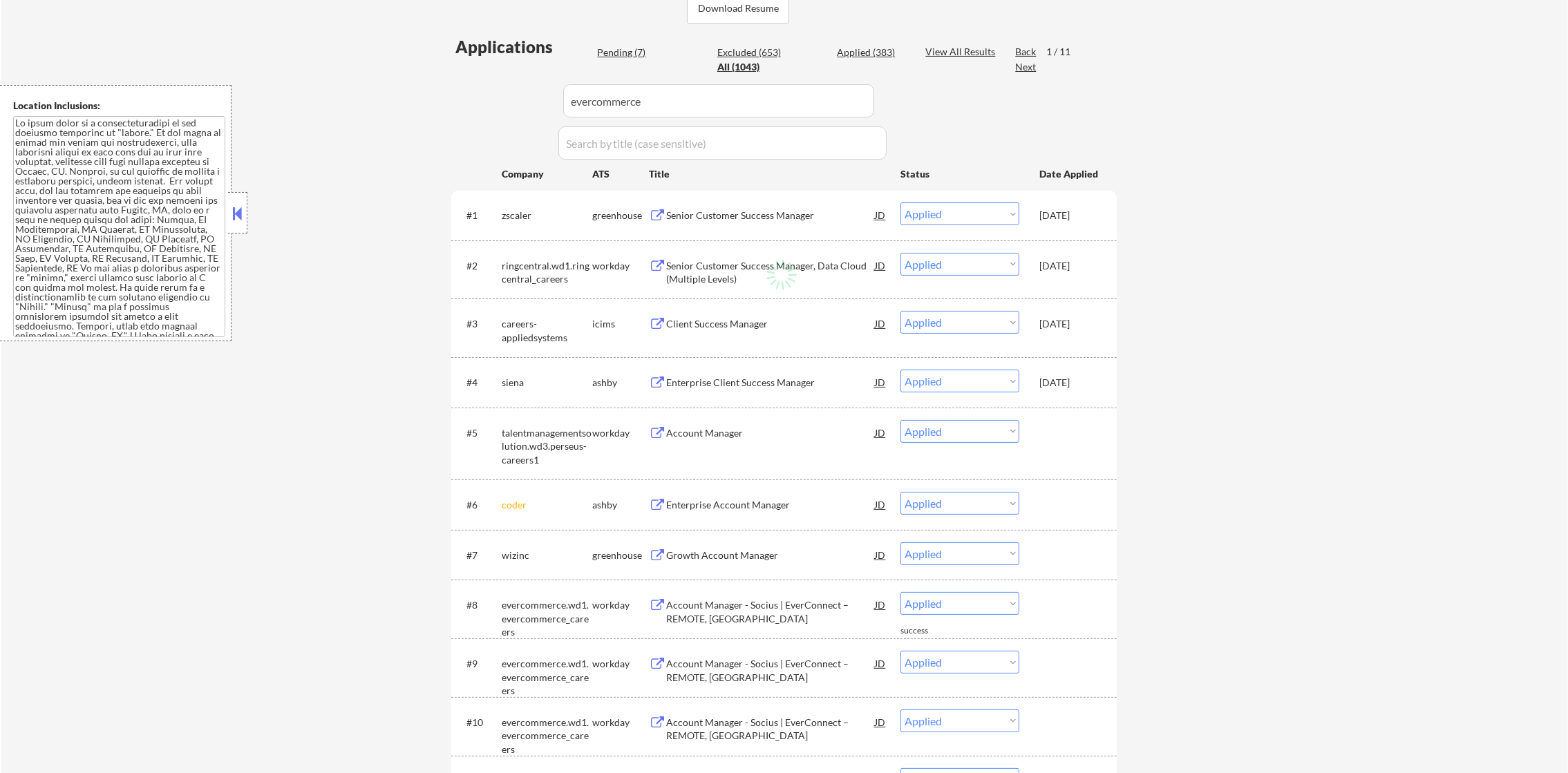
select select ""excluded""
select select ""excluded__other_""
select select ""excluded__location_""
select select ""excluded__expired_""
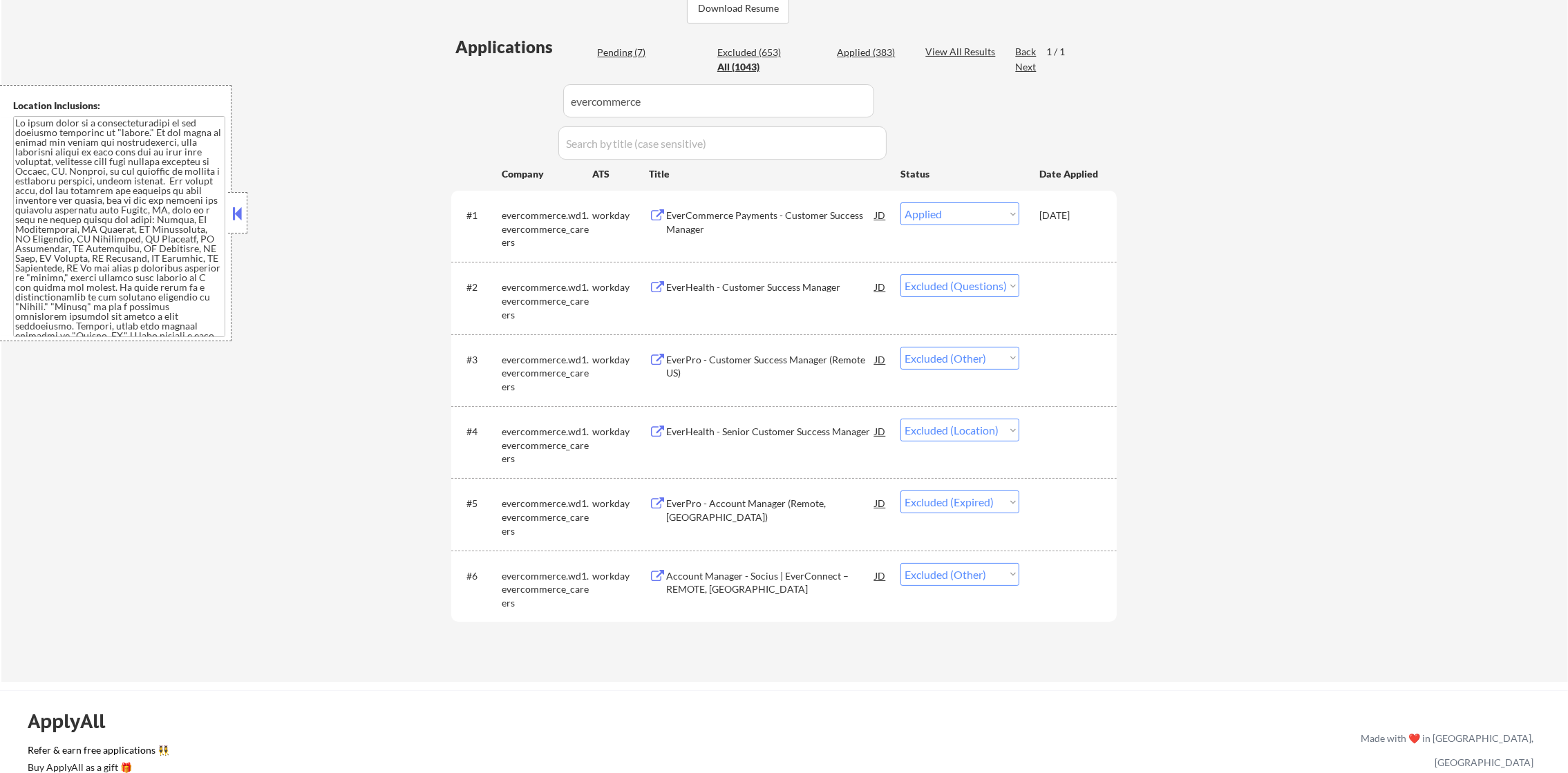
click at [963, 498] on select "Choose an option... Pending Applied Excluded (Questions) Excluded (Expired) Exc…" at bounding box center [959, 502] width 119 height 23
click at [910, 565] on select "Choose an option... Pending Applied Excluded (Questions) Excluded (Expired) Exc…" at bounding box center [959, 574] width 119 height 23
select select ""applied""
click at [900, 563] on select "Choose an option... Pending Applied Excluded (Questions) Excluded (Expired) Exc…" at bounding box center [959, 574] width 119 height 23
select select ""applied""
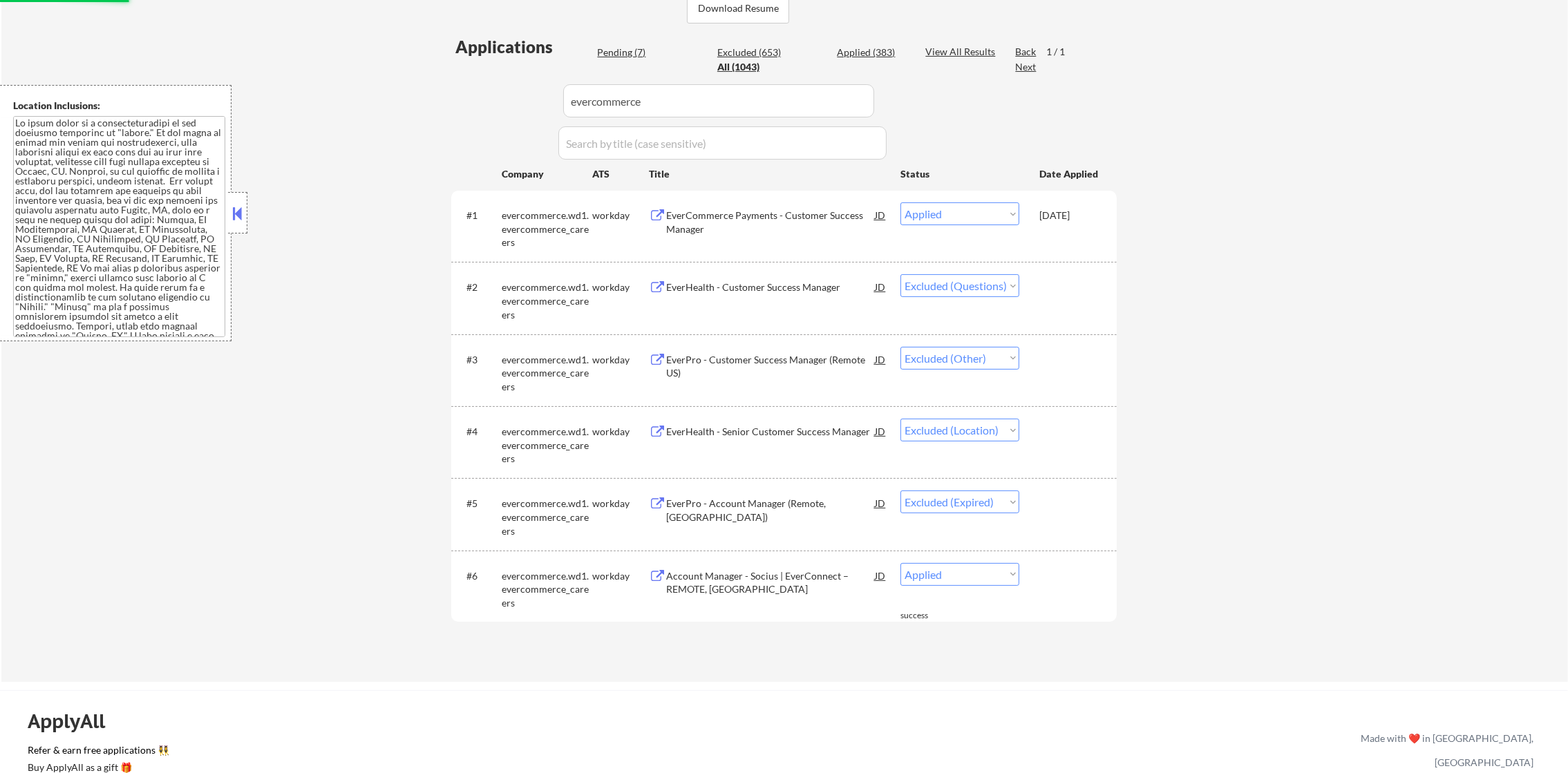
select select ""excluded""
select select ""excluded__other_""
select select ""excluded__location_""
select select ""excluded__expired_""
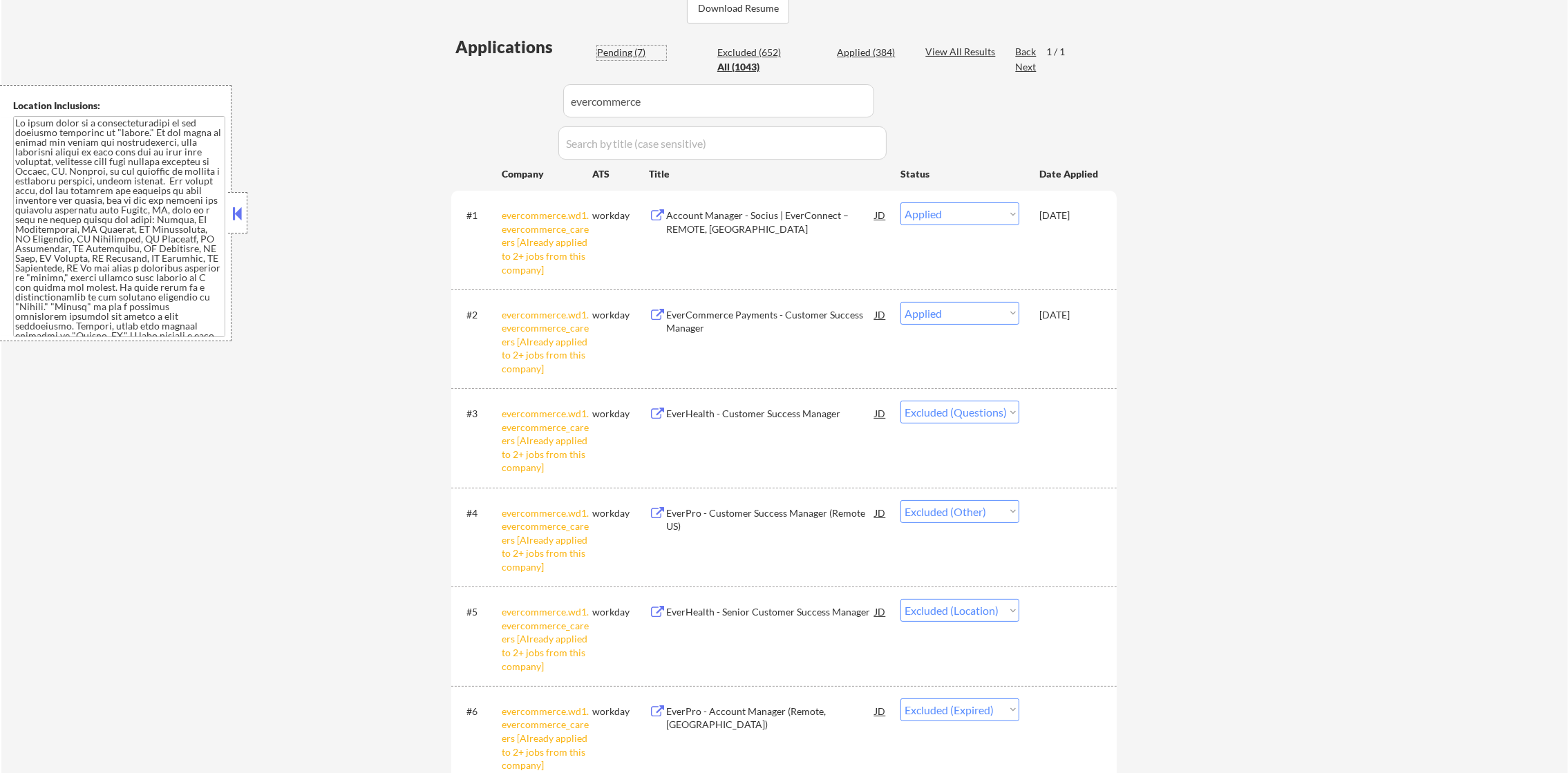
click at [627, 51] on div "Pending (7)" at bounding box center [631, 52] width 69 height 14
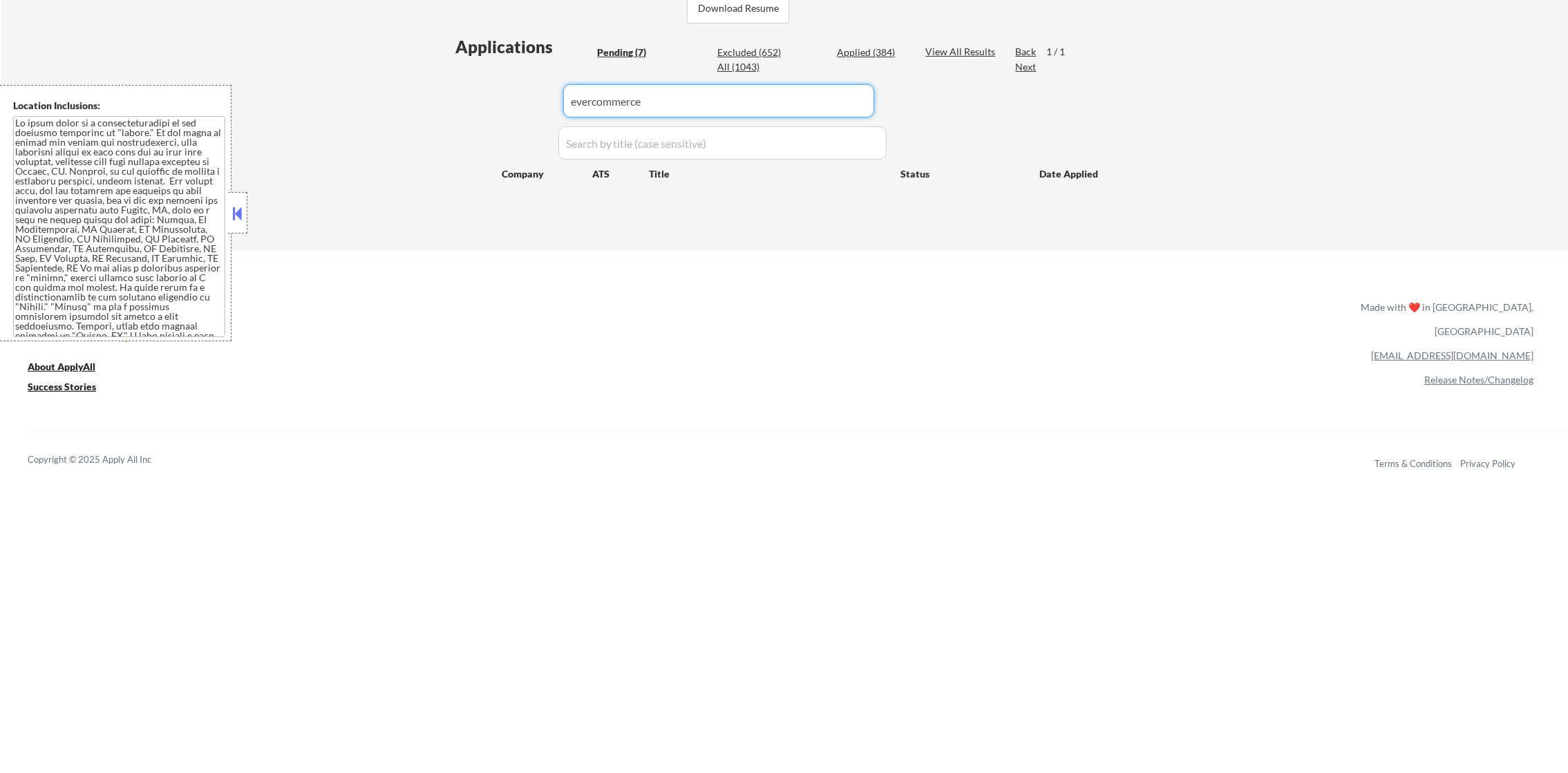
drag, startPoint x: 661, startPoint y: 87, endPoint x: 479, endPoint y: 107, distance: 183.1
click at [480, 107] on div "Applications Pending (7) Excluded (652) Applied (384) All (1043) View All Resul…" at bounding box center [784, 130] width 665 height 189
select select ""pending""
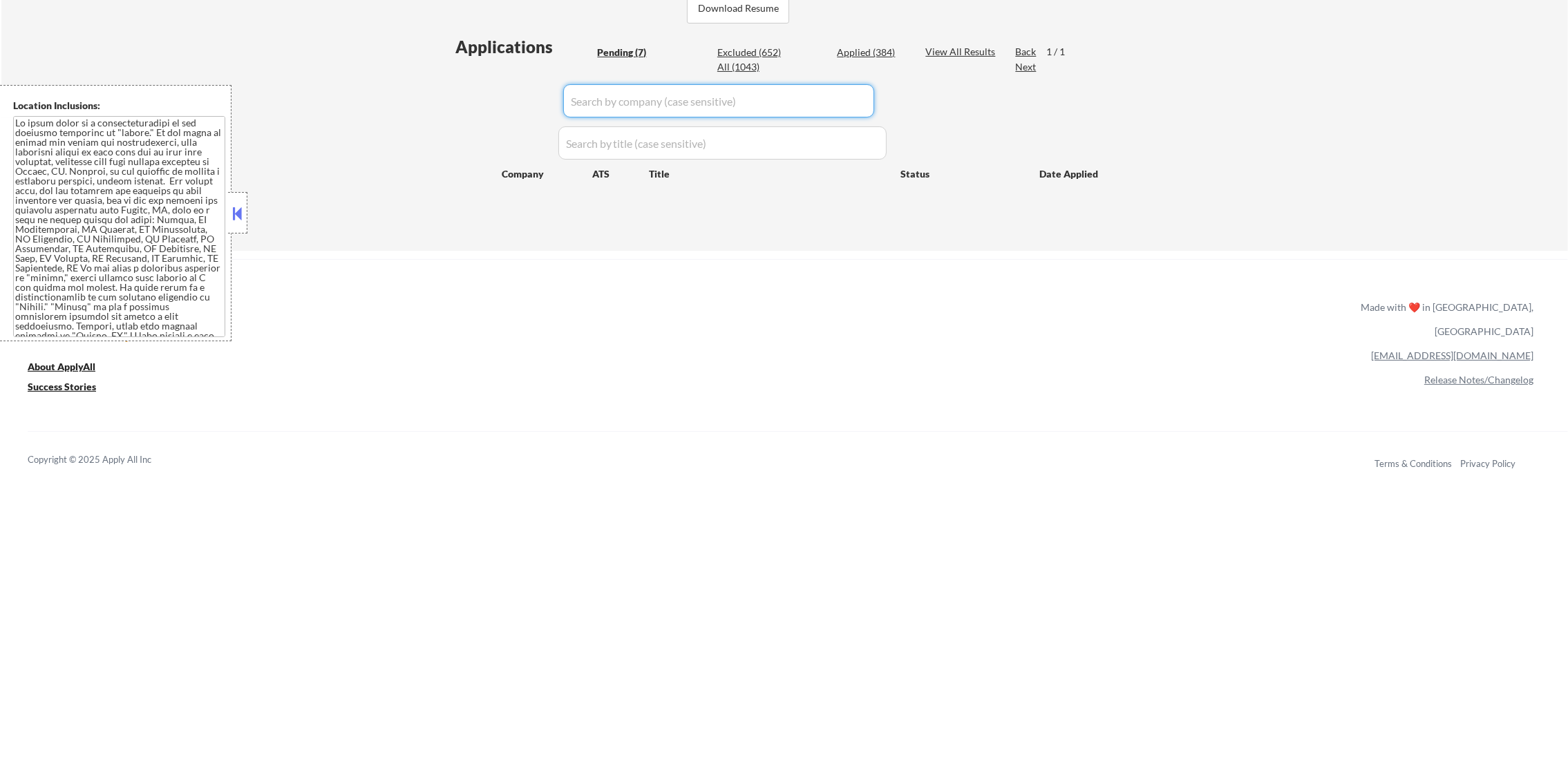
select select ""pending""
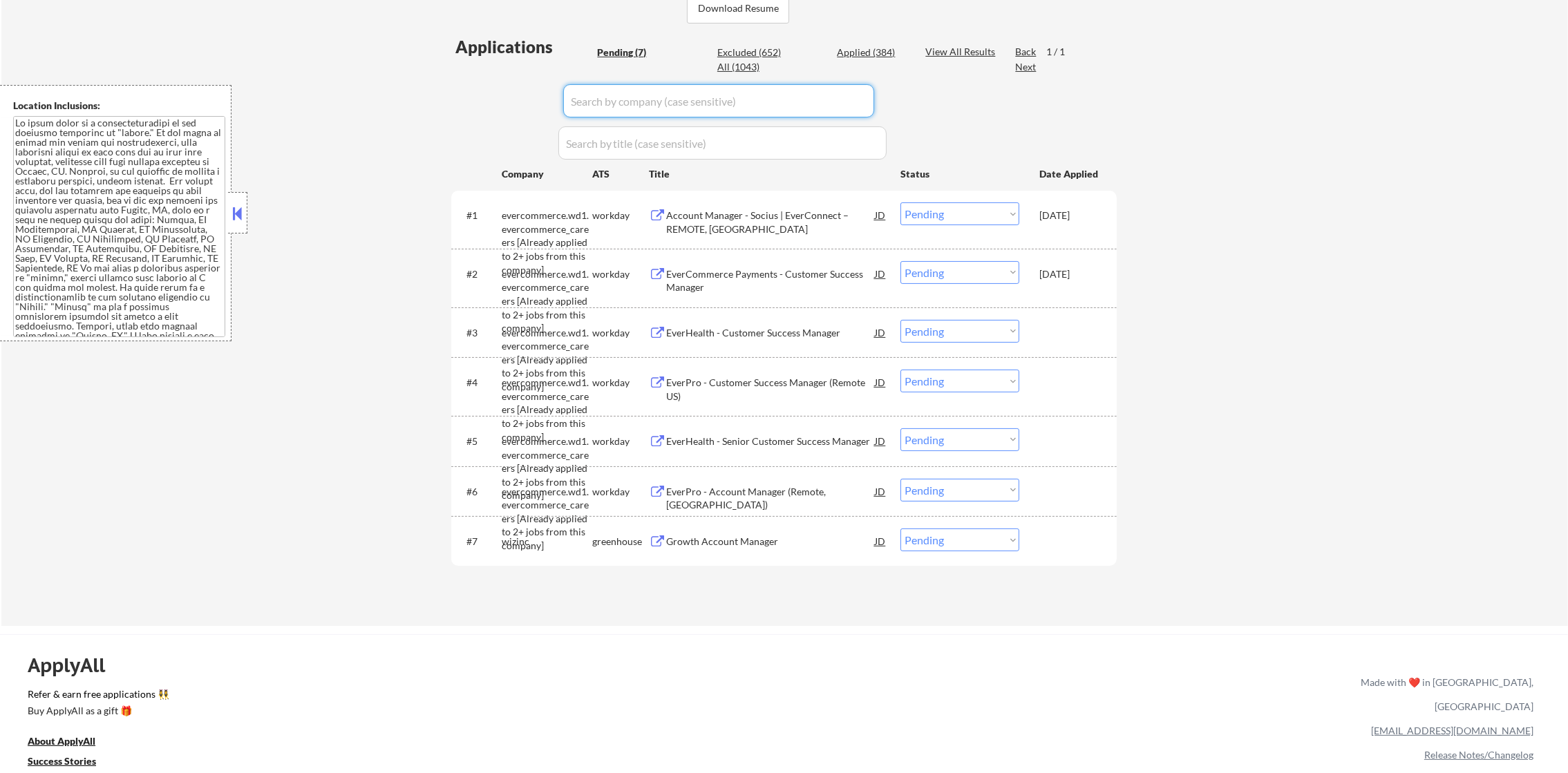
click at [457, 109] on div "Applications Pending (7) Excluded (652) Applied (384) All (1043) View All Resul…" at bounding box center [784, 317] width 665 height 564
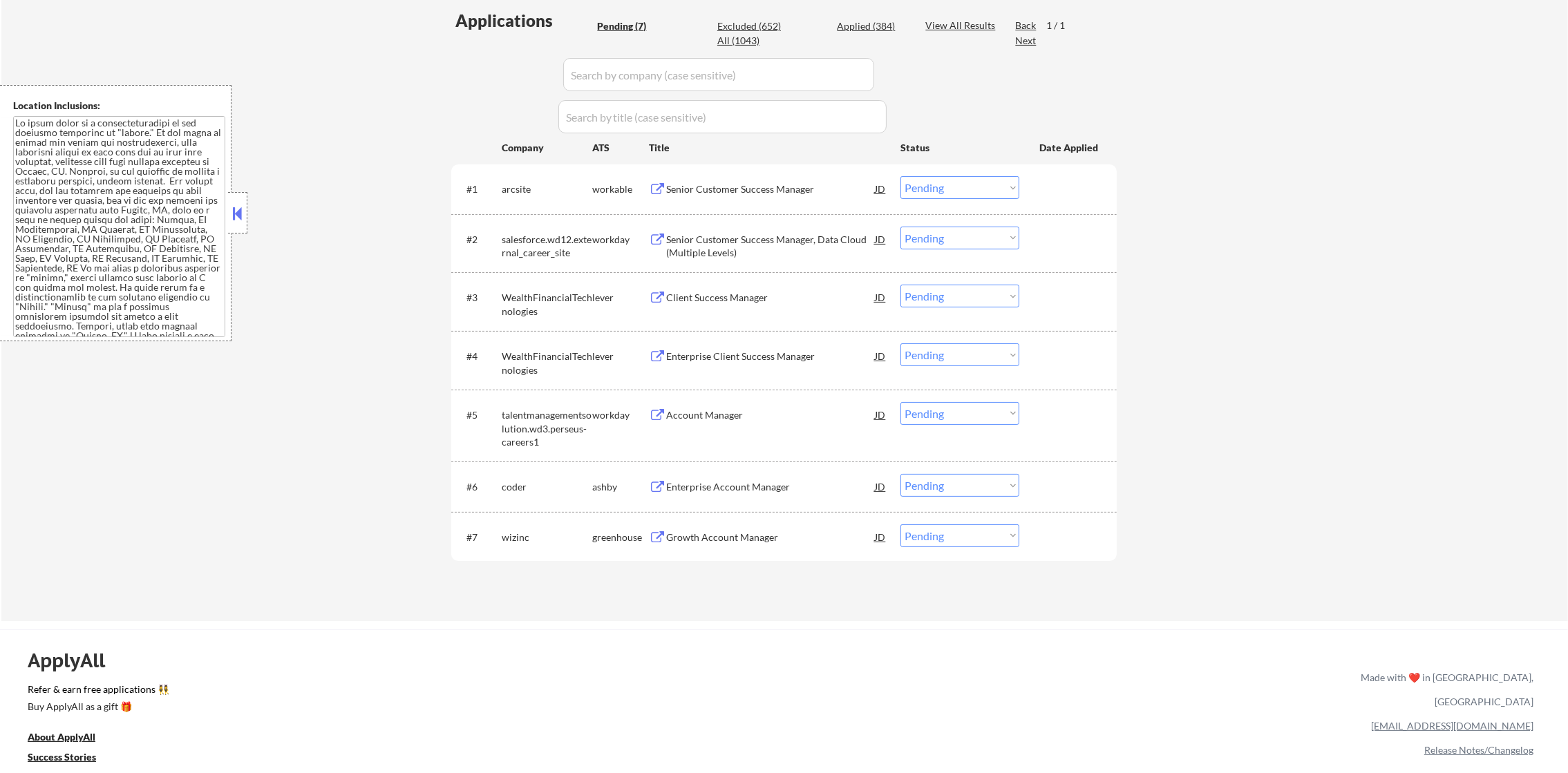
scroll to position [379, 0]
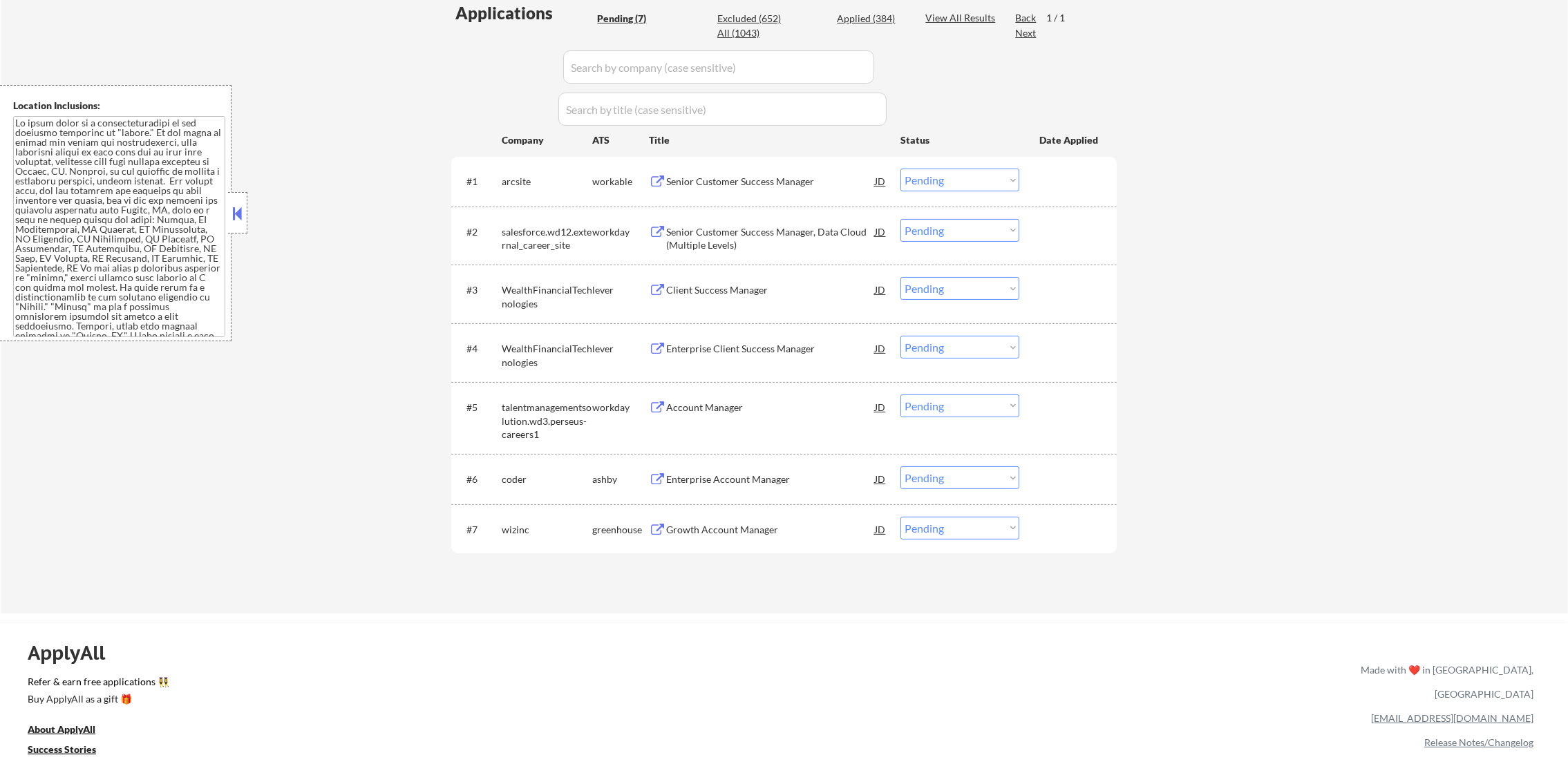
click at [744, 476] on div "Enterprise Account Manager" at bounding box center [770, 479] width 209 height 14
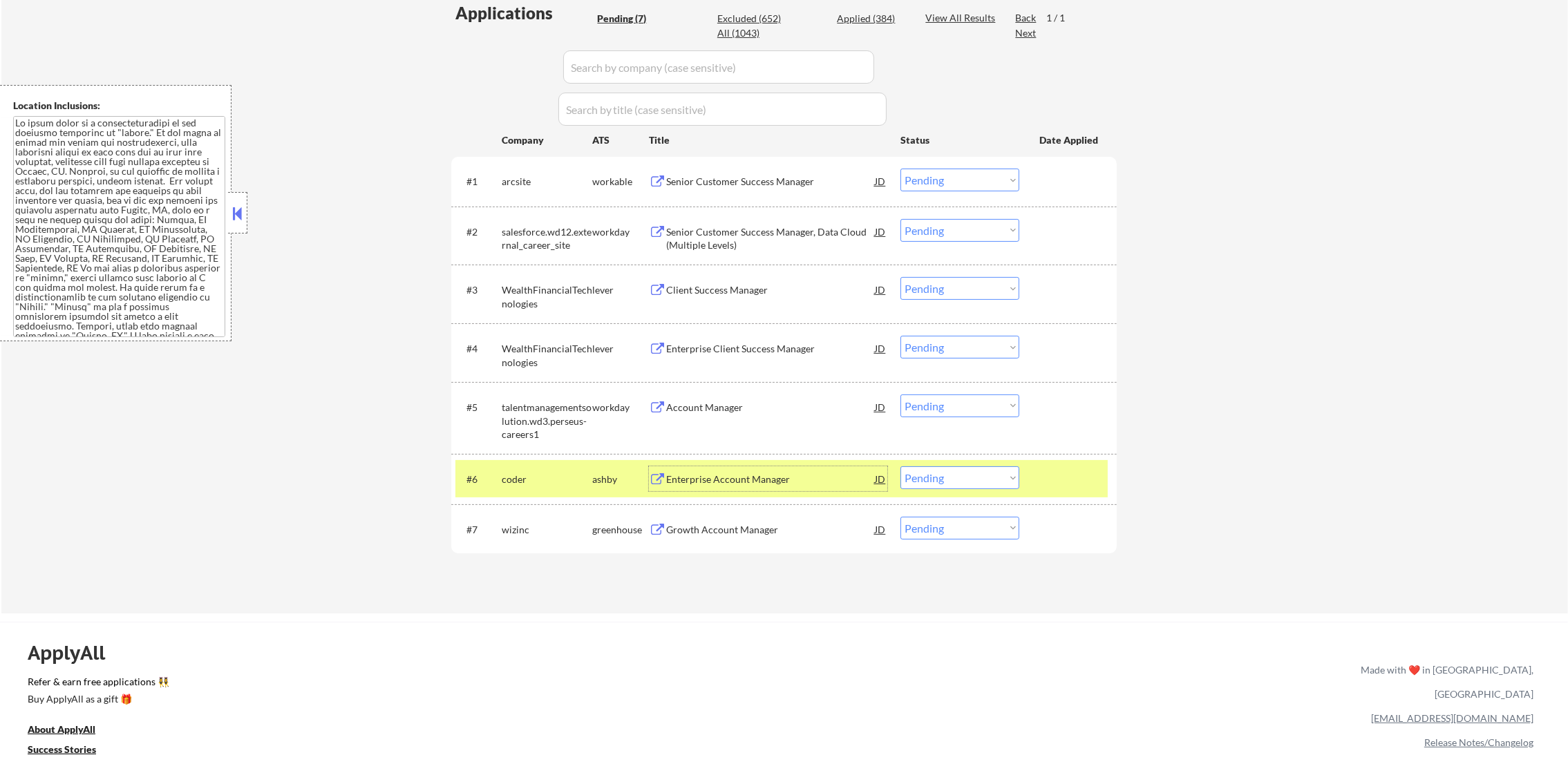
click at [918, 478] on select "Choose an option... Pending Applied Excluded (Questions) Excluded (Expired) Exc…" at bounding box center [959, 478] width 119 height 23
click at [900, 466] on select "Choose an option... Pending Applied Excluded (Questions) Excluded (Expired) Exc…" at bounding box center [959, 478] width 119 height 23
click at [503, 474] on div "coder" at bounding box center [547, 479] width 91 height 14
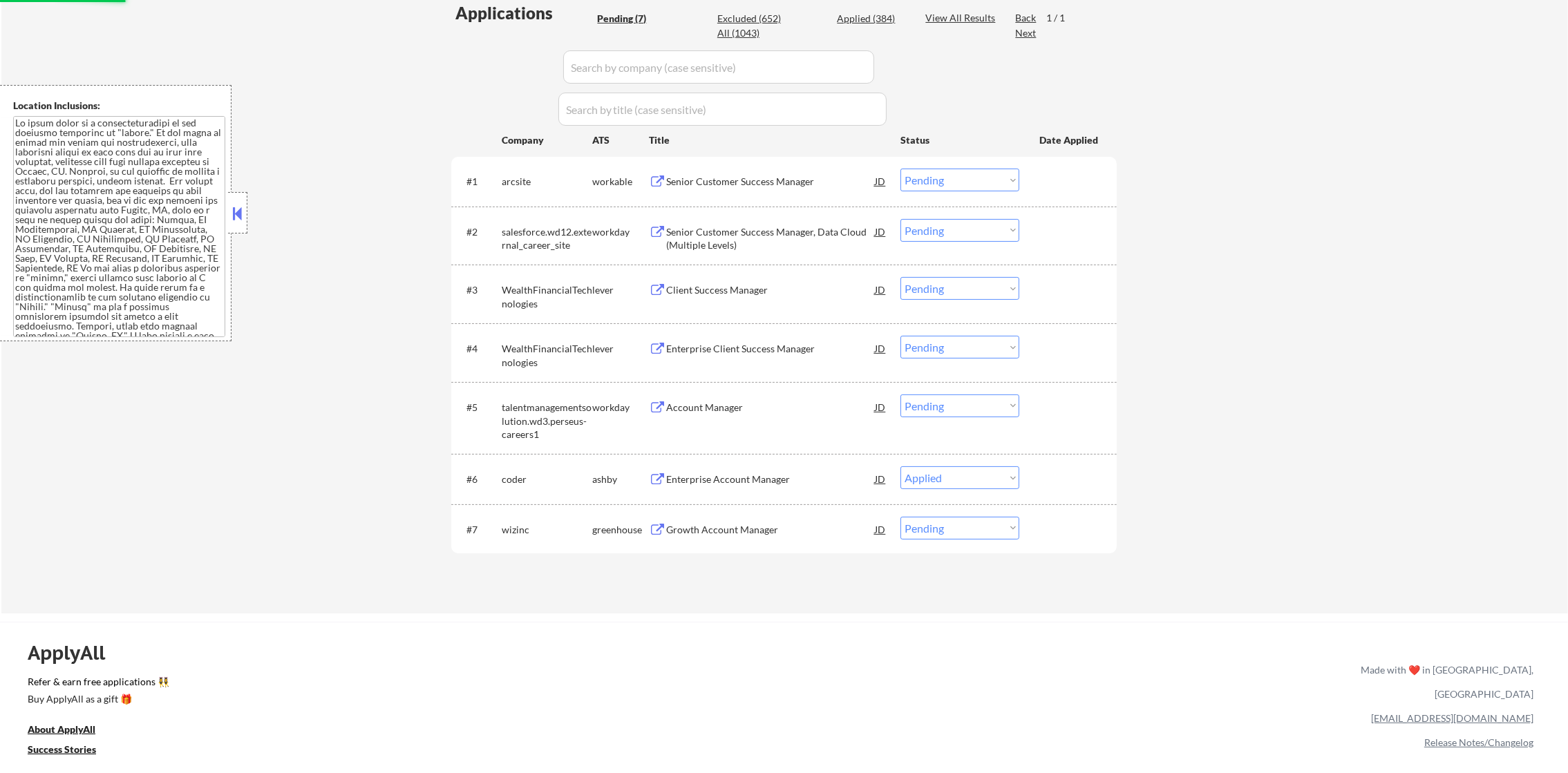
click at [740, 526] on div "Growth Account Manager" at bounding box center [770, 530] width 209 height 14
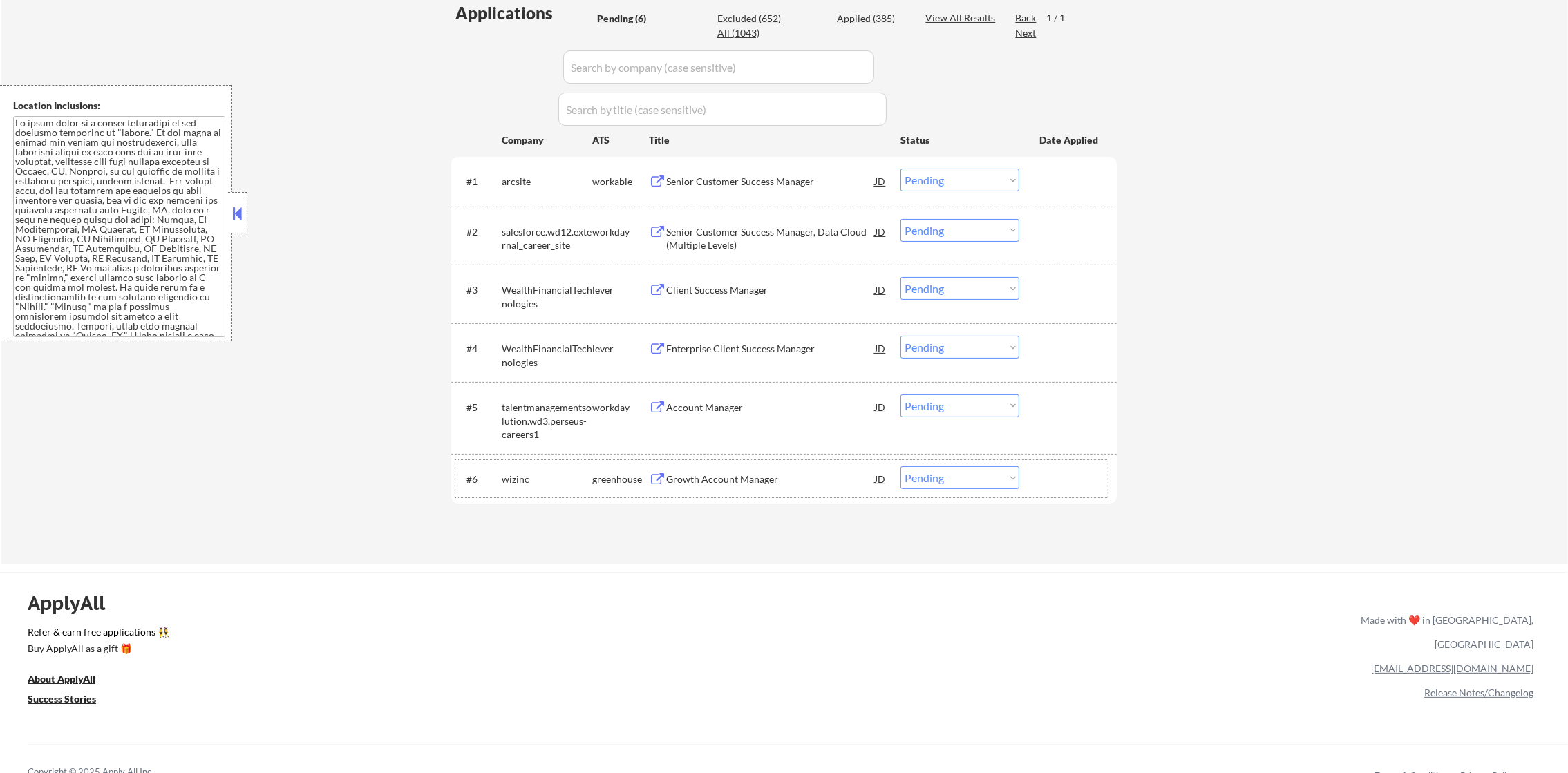
click at [528, 484] on div "wizinc" at bounding box center [547, 479] width 91 height 14
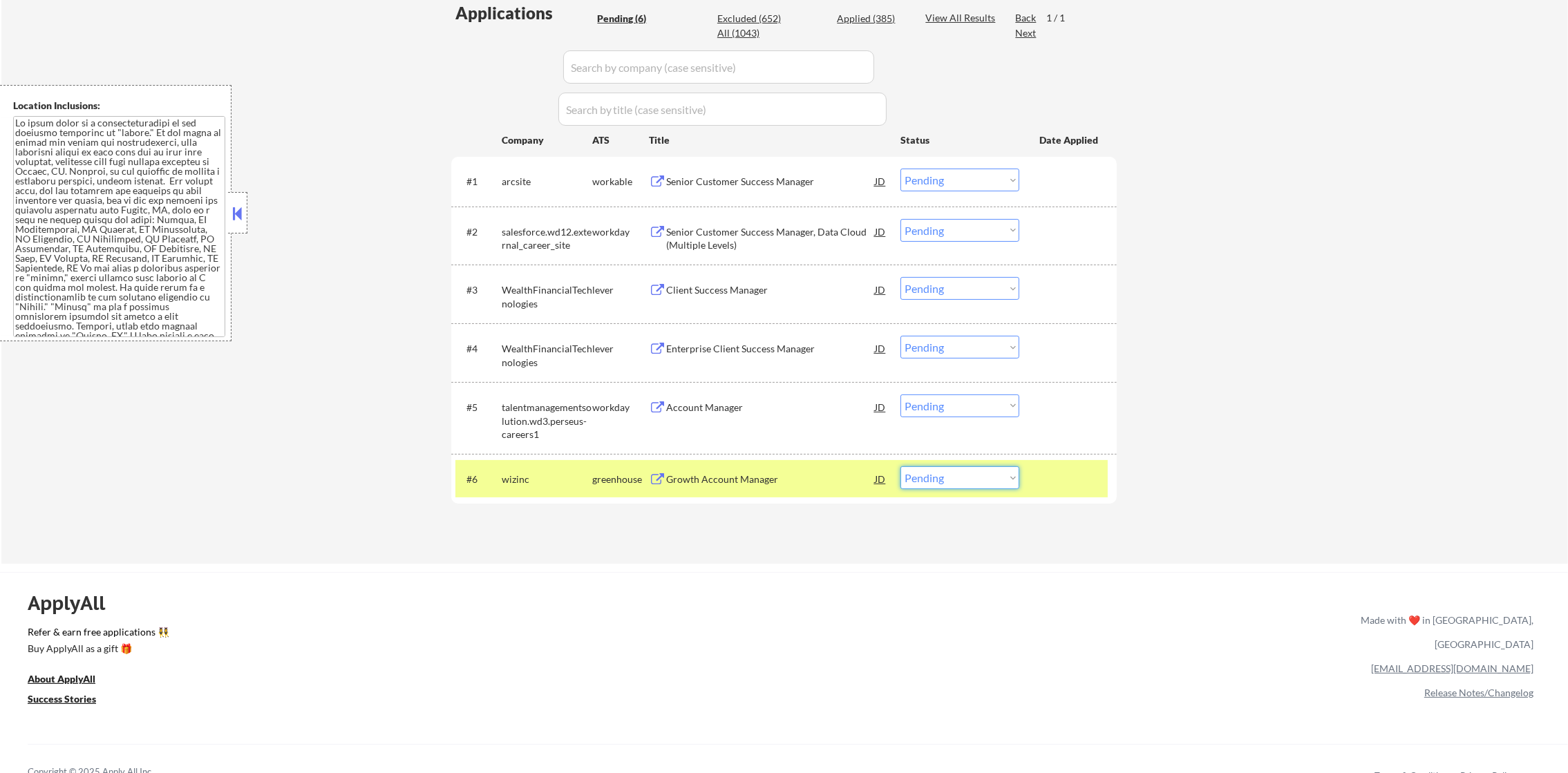
click at [937, 480] on select "Choose an option... Pending Applied Excluded (Questions) Excluded (Expired) Exc…" at bounding box center [959, 478] width 119 height 23
select select ""applied""
click at [900, 466] on select "Choose an option... Pending Applied Excluded (Questions) Excluded (Expired) Exc…" at bounding box center [959, 478] width 119 height 23
click at [507, 494] on div "#6 wizinc greenhouse Growth Account Manager JD Choose an option... Pending Appl…" at bounding box center [781, 478] width 652 height 37
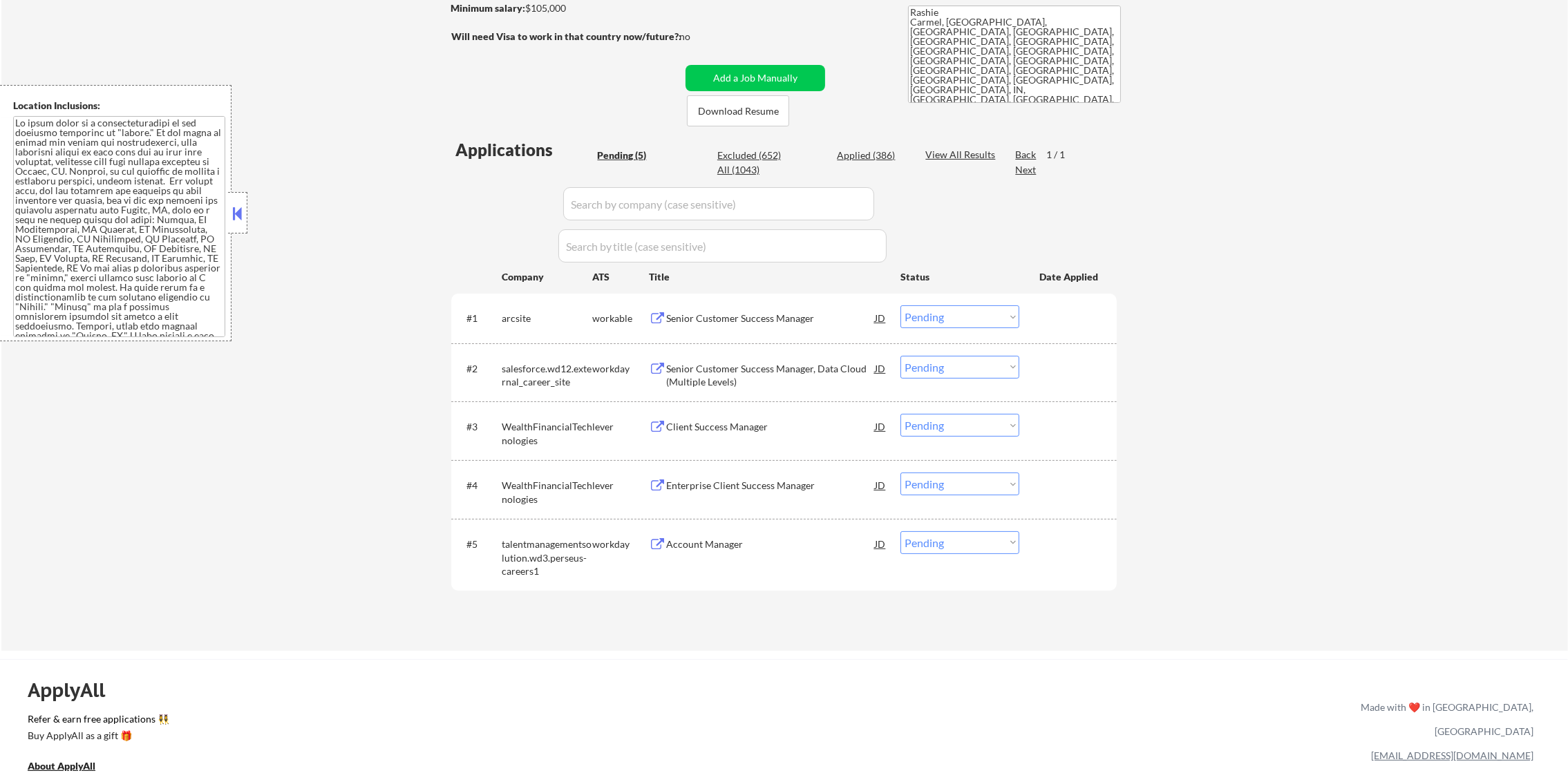
scroll to position [242, 0]
click at [724, 552] on div "Account Manager" at bounding box center [770, 544] width 209 height 25
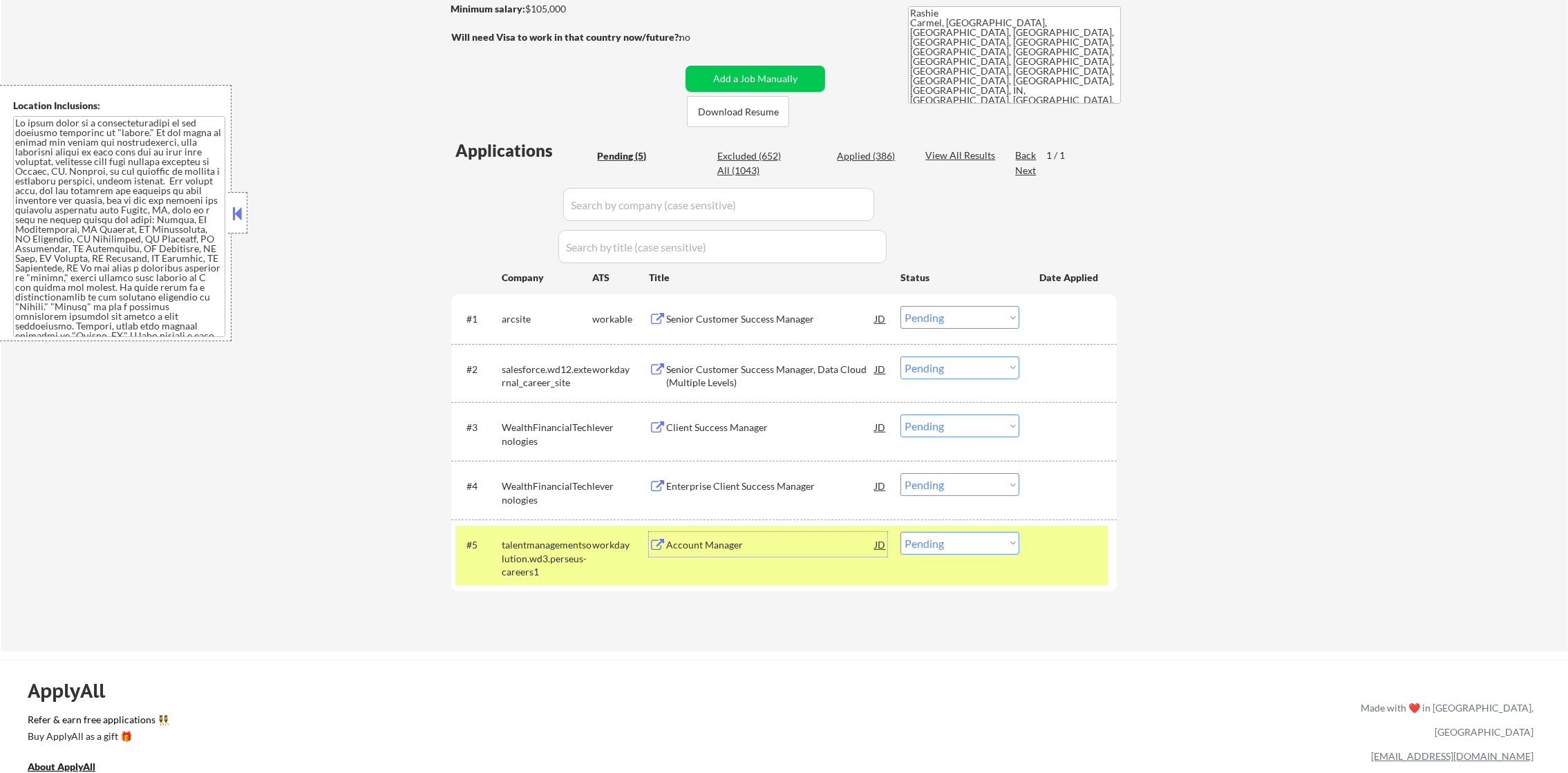
click at [924, 543] on select "Choose an option... Pending Applied Excluded (Questions) Excluded (Expired) Exc…" at bounding box center [959, 543] width 119 height 23
select select ""excluded""
click at [900, 532] on select "Choose an option... Pending Applied Excluded (Questions) Excluded (Expired) Exc…" at bounding box center [959, 543] width 119 height 23
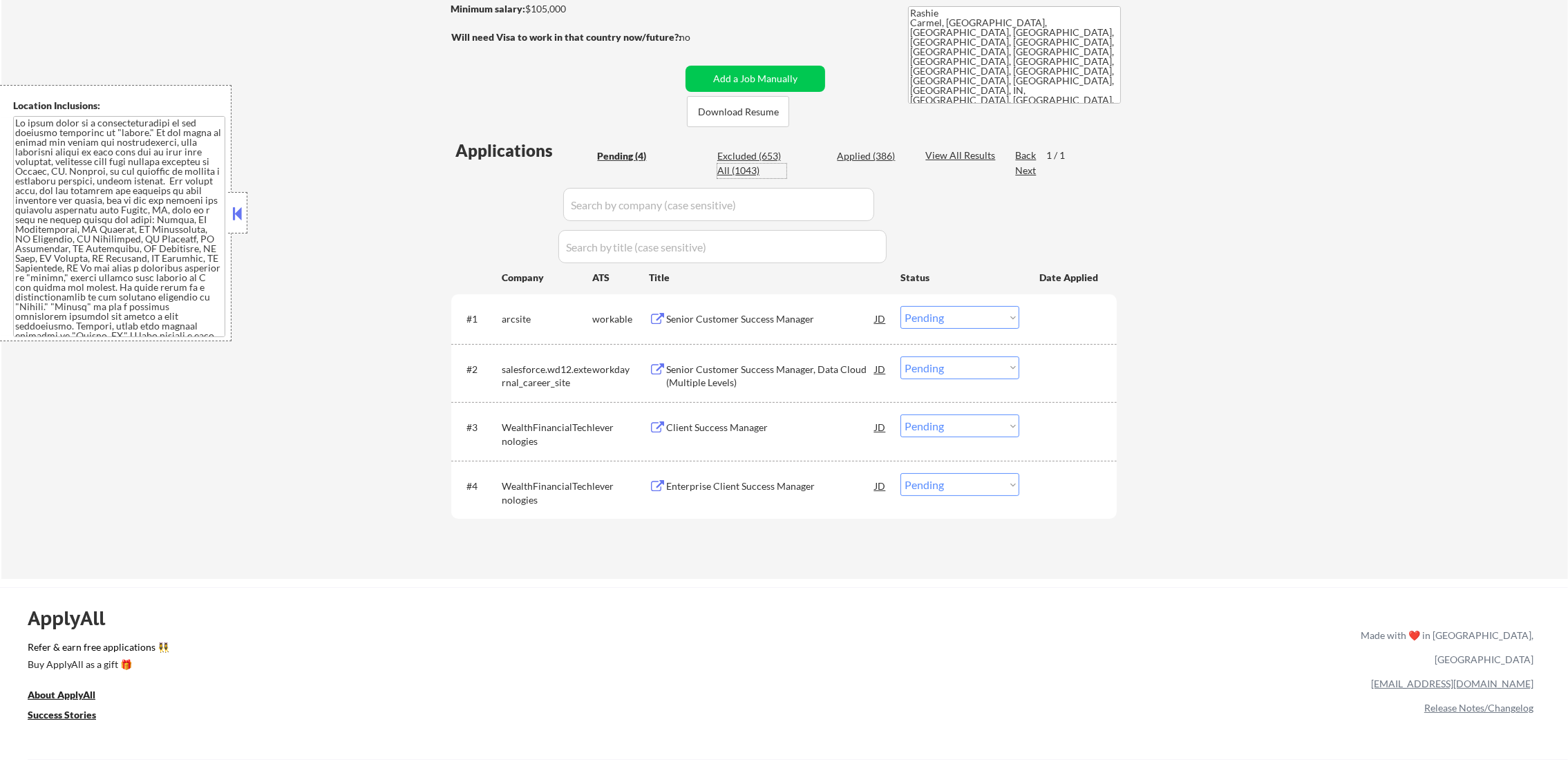
click at [736, 170] on div "All (1043)" at bounding box center [751, 171] width 69 height 14
click at [621, 203] on input "input" at bounding box center [718, 205] width 311 height 33
select select ""applied""
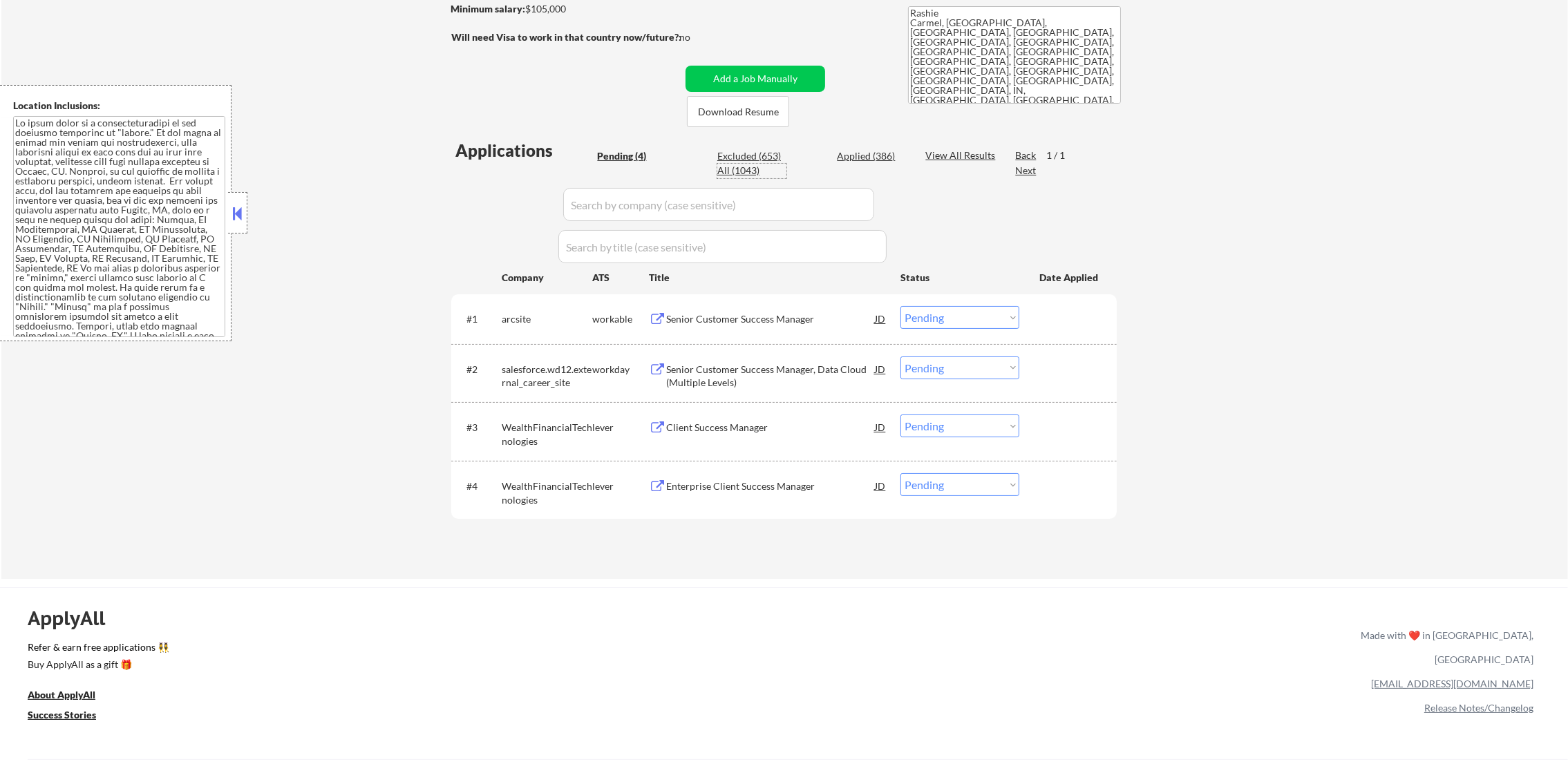
select select ""applied""
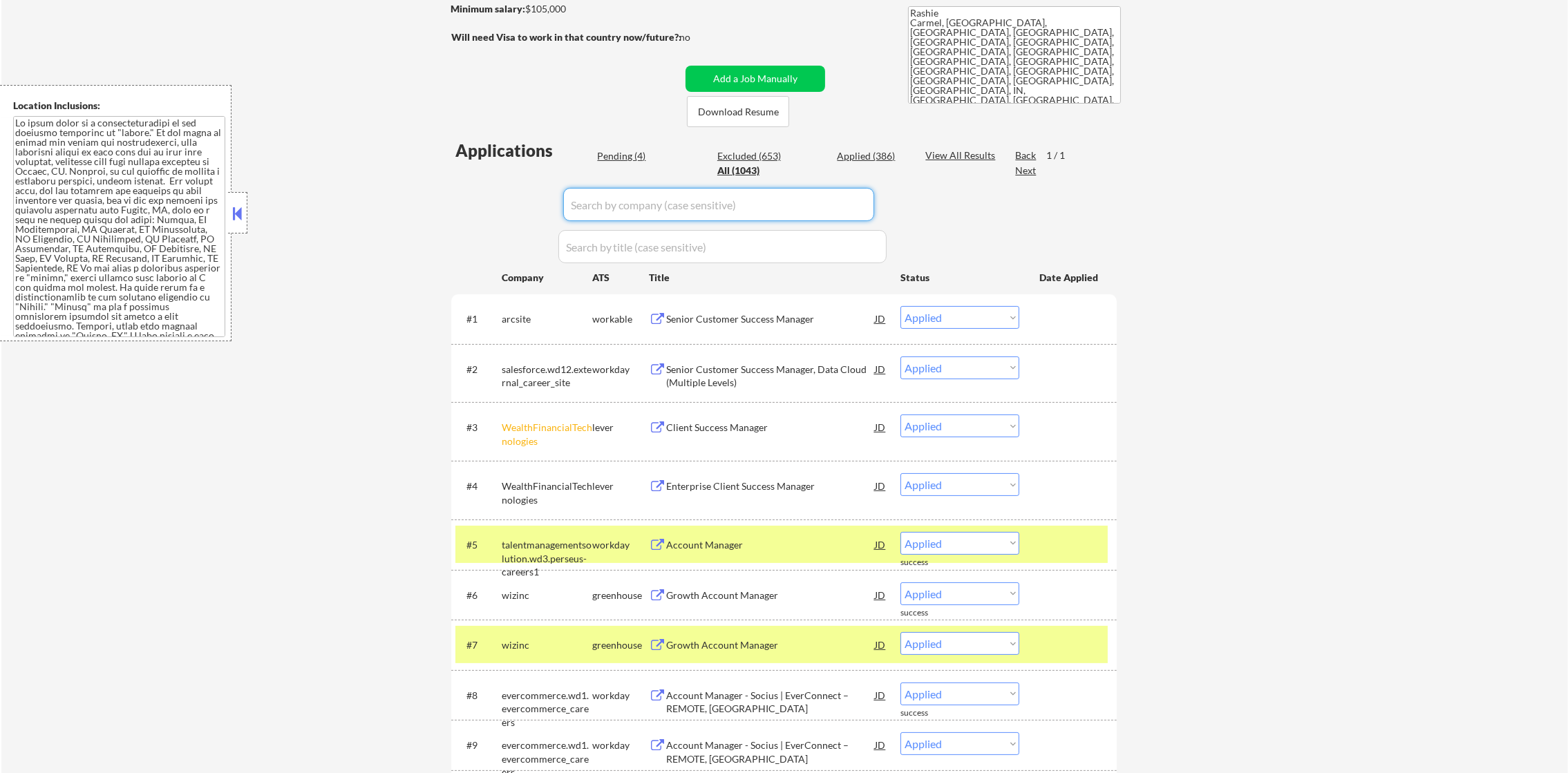
paste input "talentmanagementsolution"
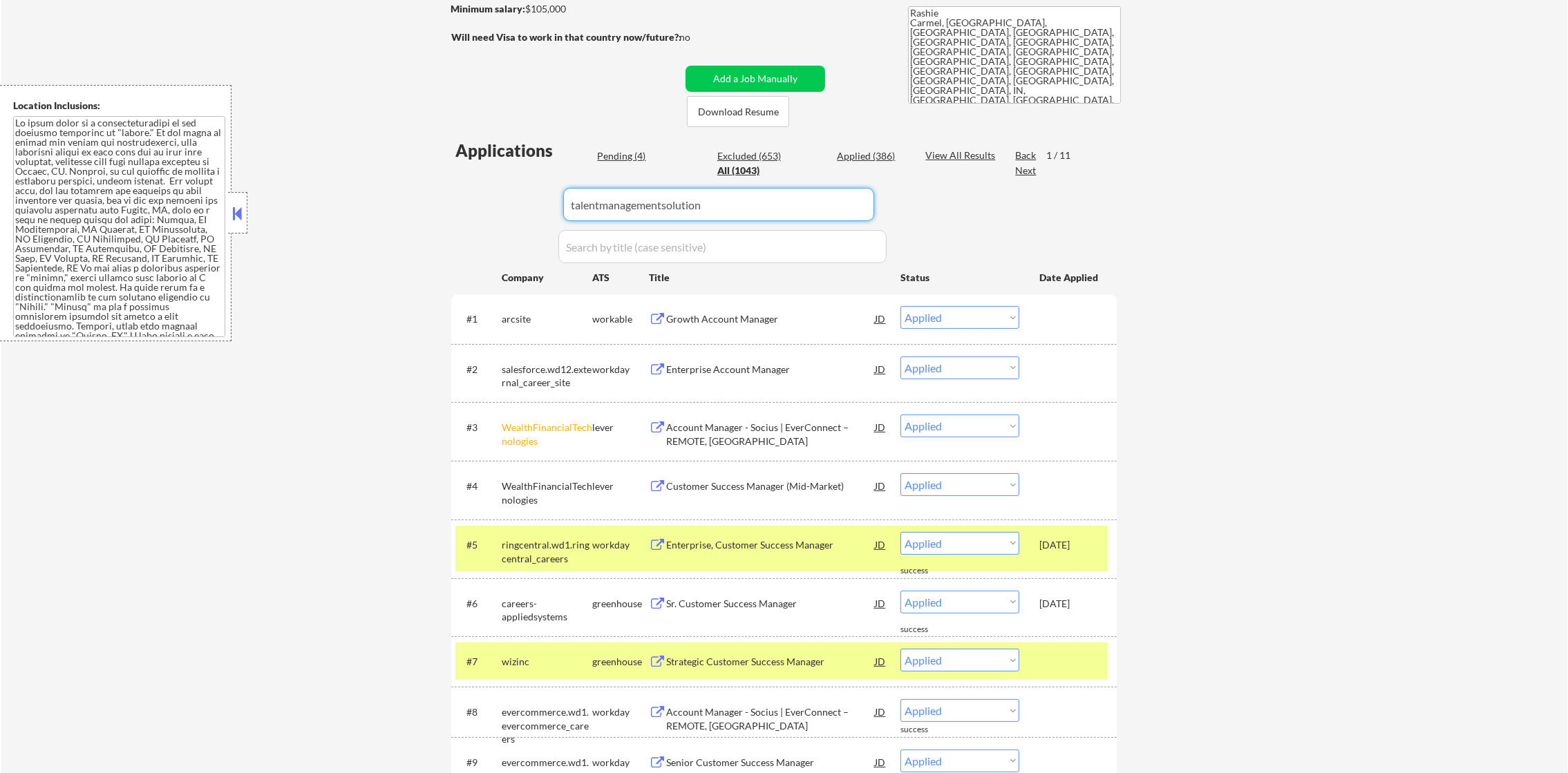
type input "talentmanagementsolution"
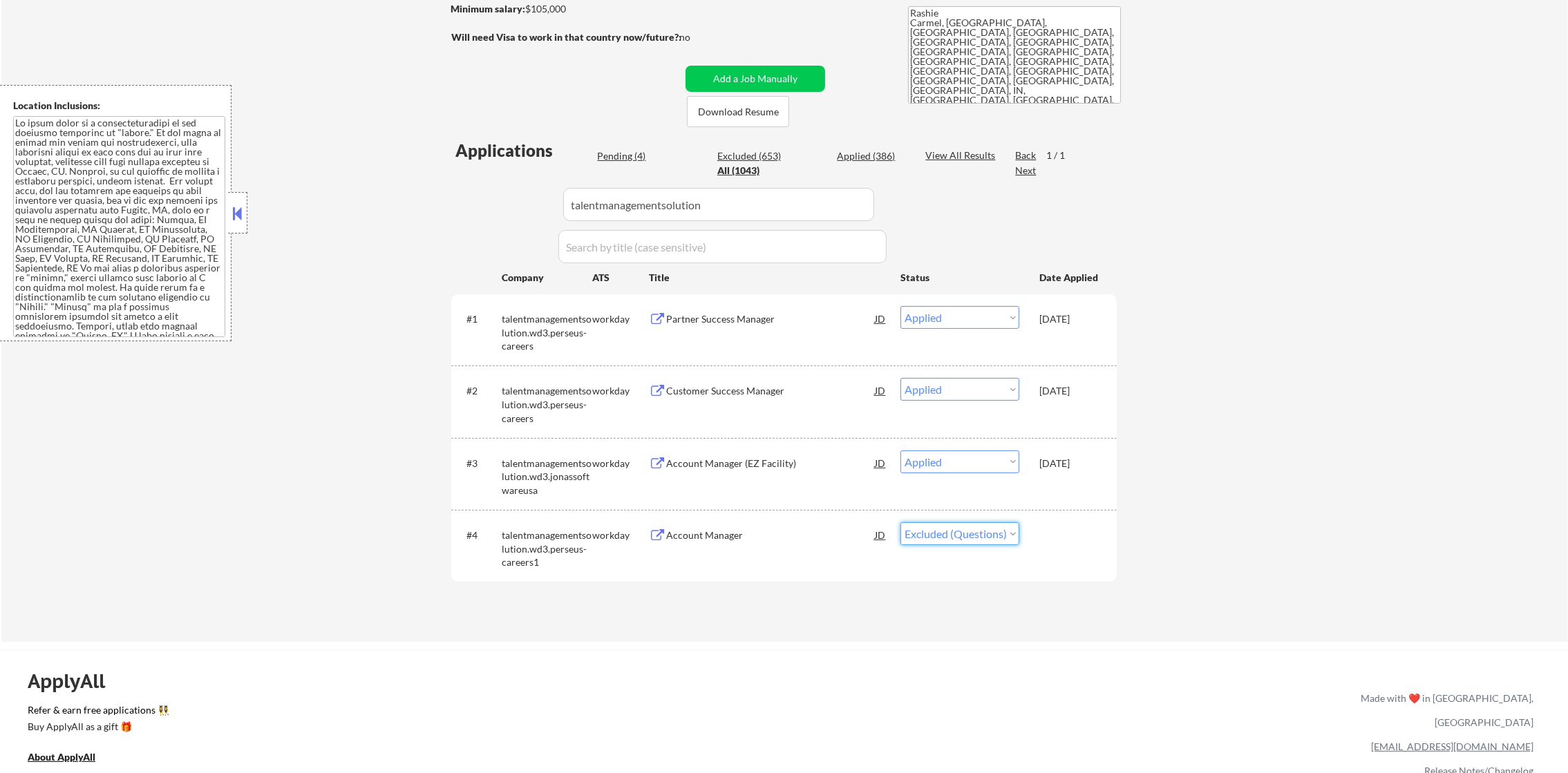
click at [971, 536] on select "Choose an option... Pending Applied Excluded (Questions) Excluded (Expired) Exc…" at bounding box center [959, 533] width 119 height 23
select select ""applied""
click at [900, 522] on select "Choose an option... Pending Applied Excluded (Questions) Excluded (Expired) Exc…" at bounding box center [959, 533] width 119 height 23
click at [984, 304] on div "#1 talentmanagementsolution.wd3.perseus-careers1 workday Account Manager [PERSO…" at bounding box center [781, 329] width 652 height 60
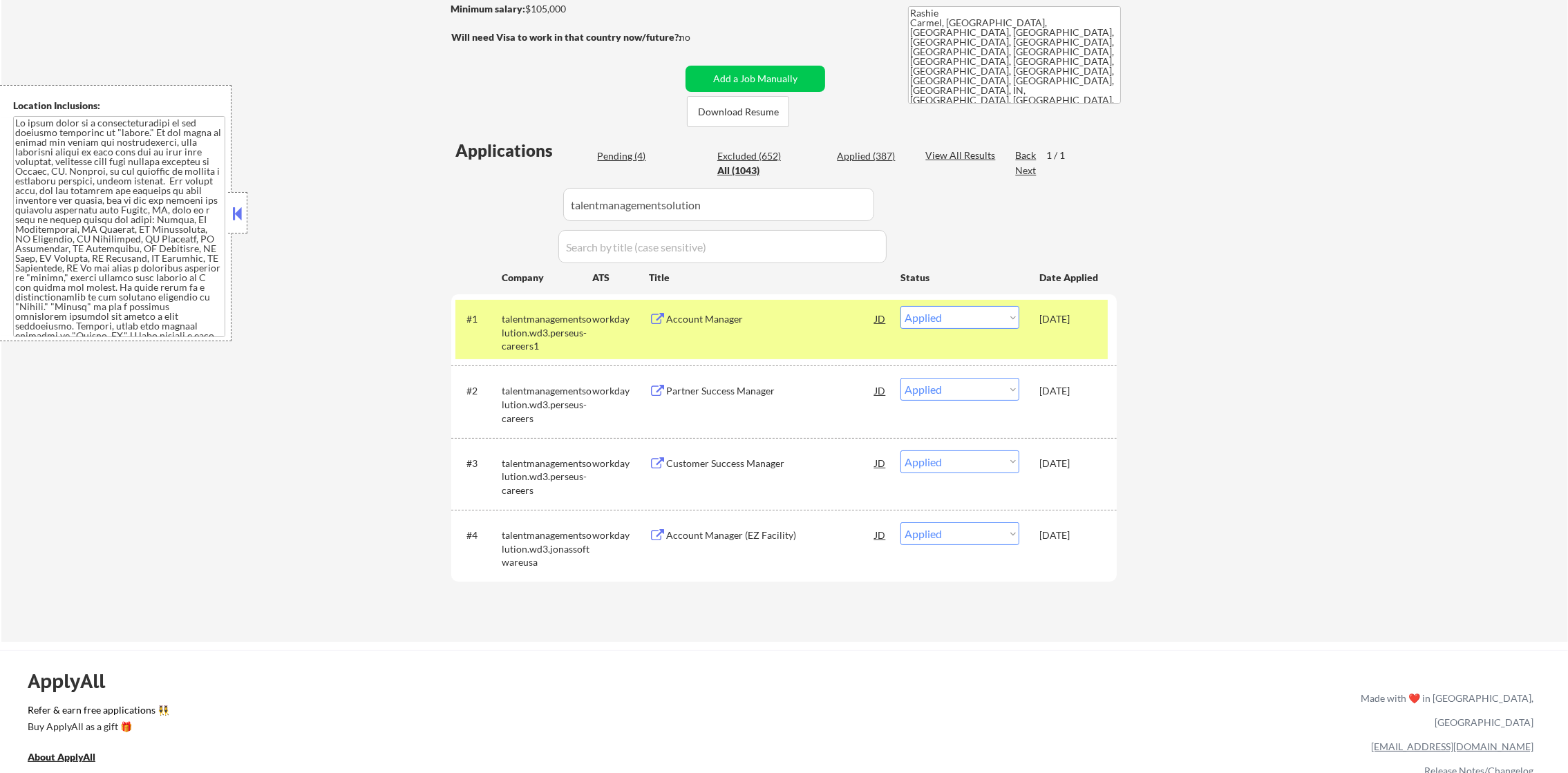
click at [985, 324] on select "Choose an option... Pending Applied Excluded (Questions) Excluded (Expired) Exc…" at bounding box center [959, 317] width 119 height 23
select select ""excluded__other_""
click at [900, 306] on select "Choose an option... Pending Applied Excluded (Questions) Excluded (Expired) Exc…" at bounding box center [959, 317] width 119 height 23
click at [572, 329] on div "talentmanagementsolution.wd3.perseus-careers1" at bounding box center [547, 332] width 91 height 41
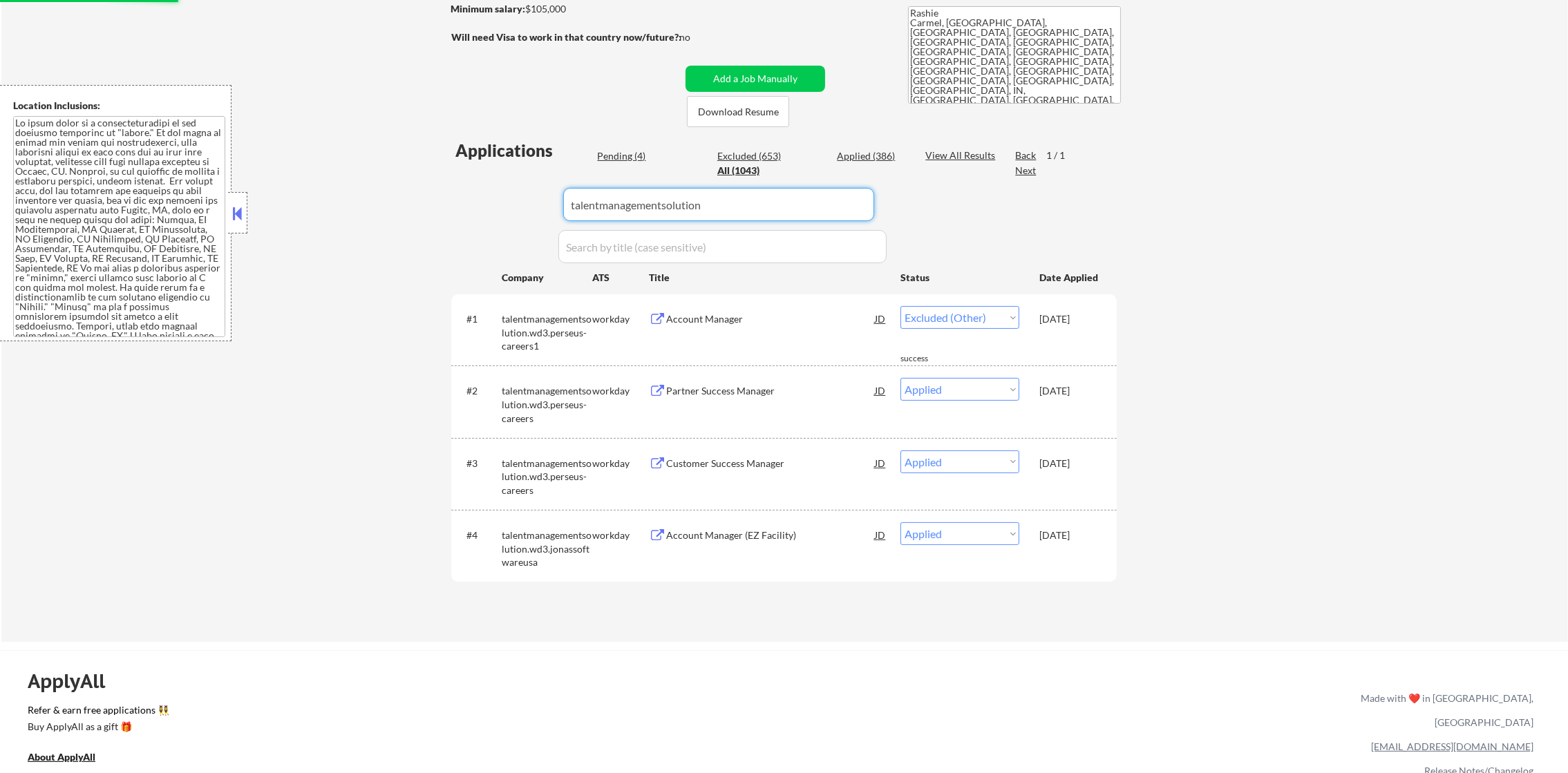
drag, startPoint x: 576, startPoint y: 218, endPoint x: 488, endPoint y: 220, distance: 88.0
click at [488, 220] on div "Applications Pending (4) Excluded (653) Applied (386) All (1043) View All Resul…" at bounding box center [784, 377] width 665 height 477
click at [410, 181] on div "← Return to /applysquad Mailslurp Inbox Job Search Builder [PERSON_NAME] User E…" at bounding box center [785, 227] width 1567 height 828
click at [631, 156] on div "Pending (4)" at bounding box center [631, 156] width 69 height 14
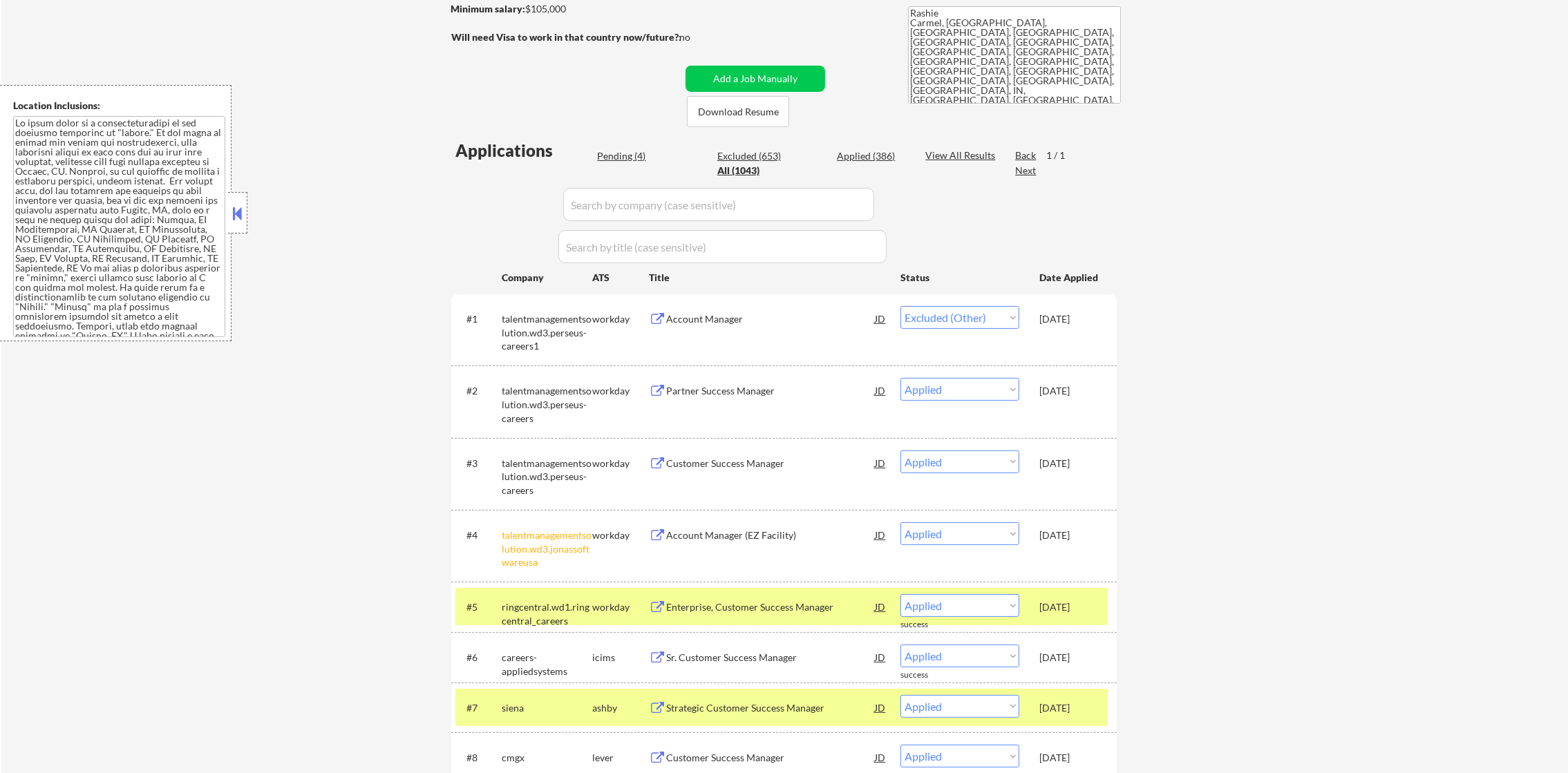
select select ""pending""
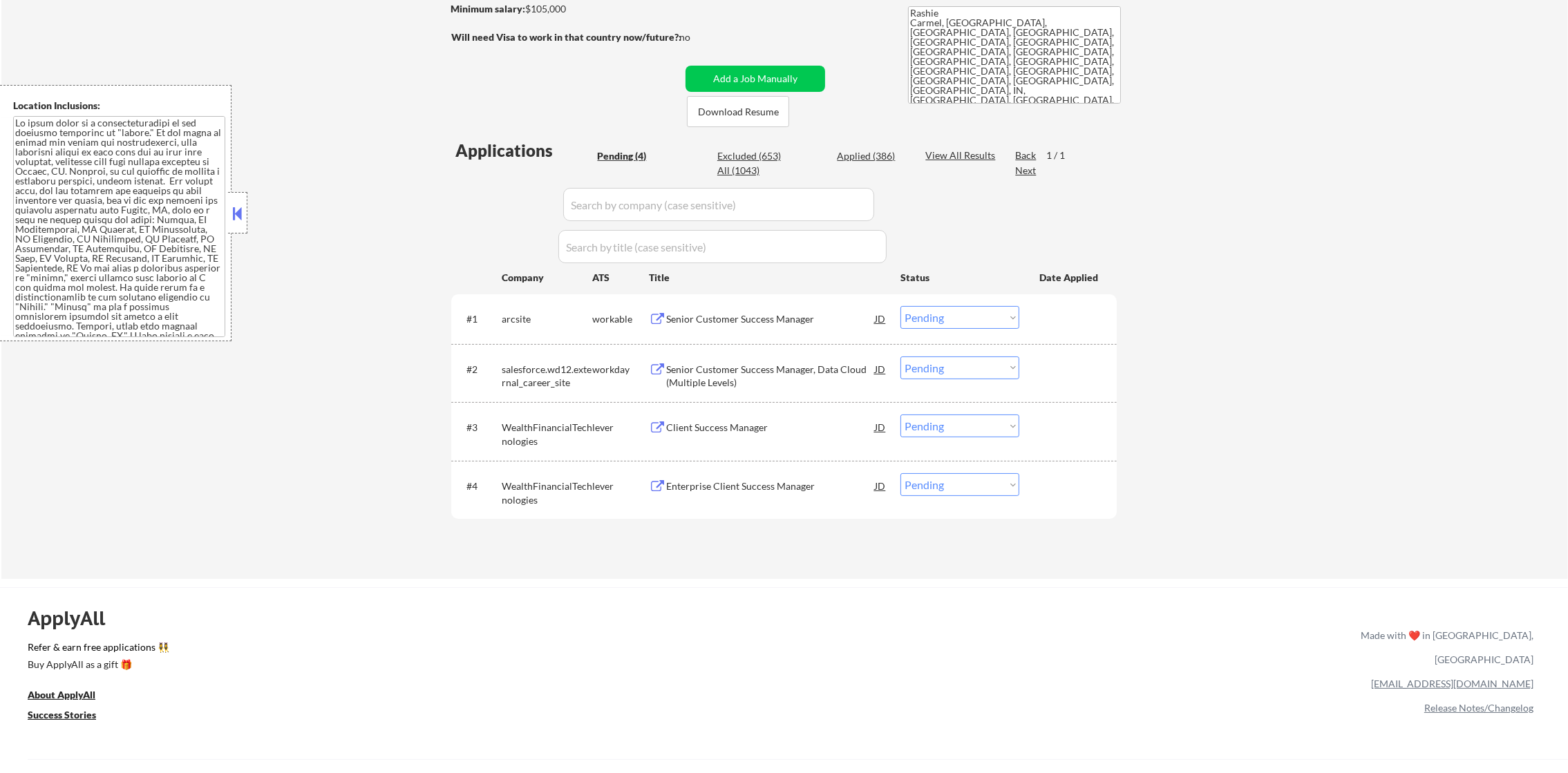
click at [349, 172] on div "← Return to /applysquad Mailslurp Inbox Job Search Builder [PERSON_NAME] User E…" at bounding box center [785, 196] width 1567 height 765
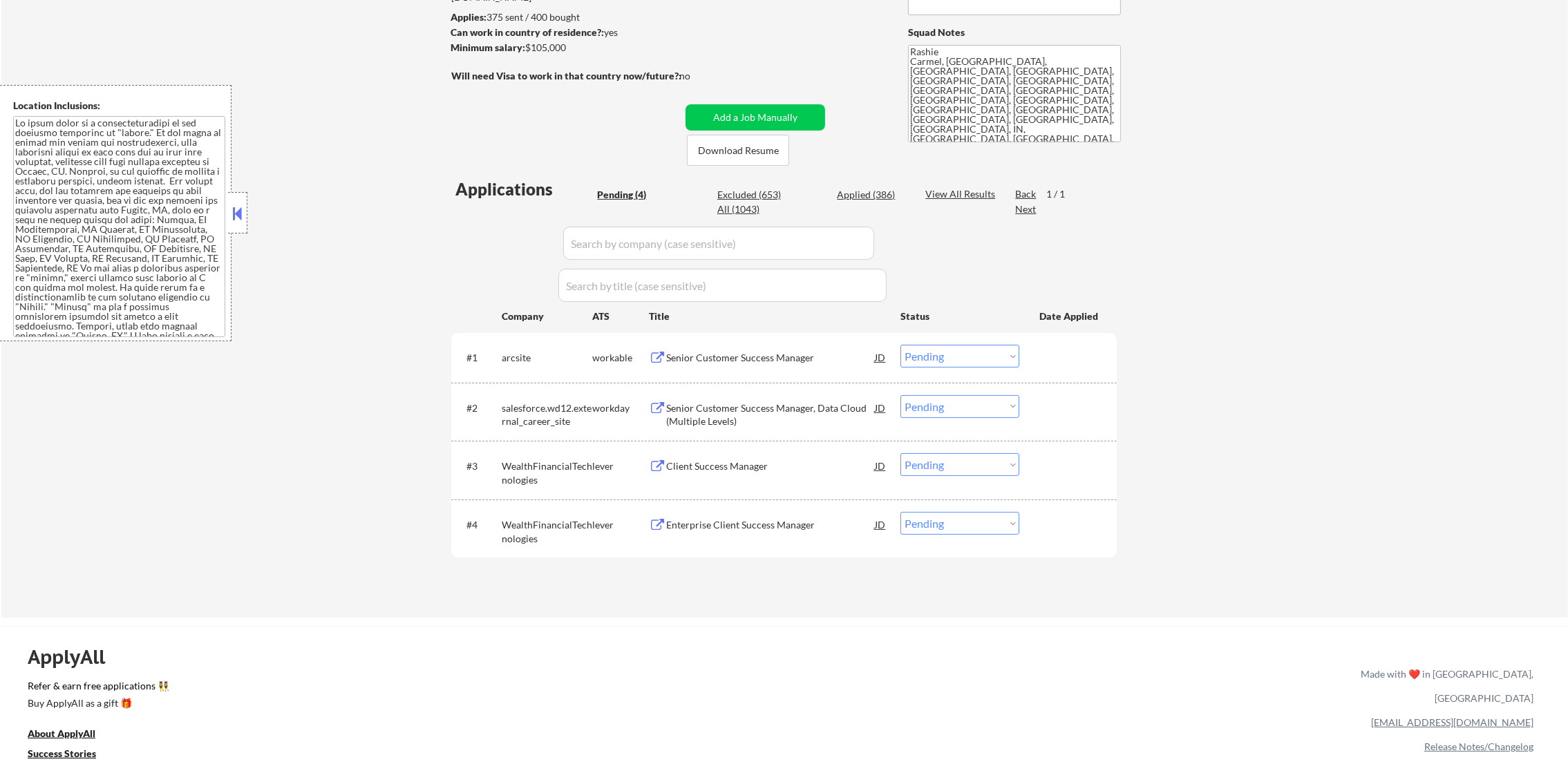
scroll to position [172, 0]
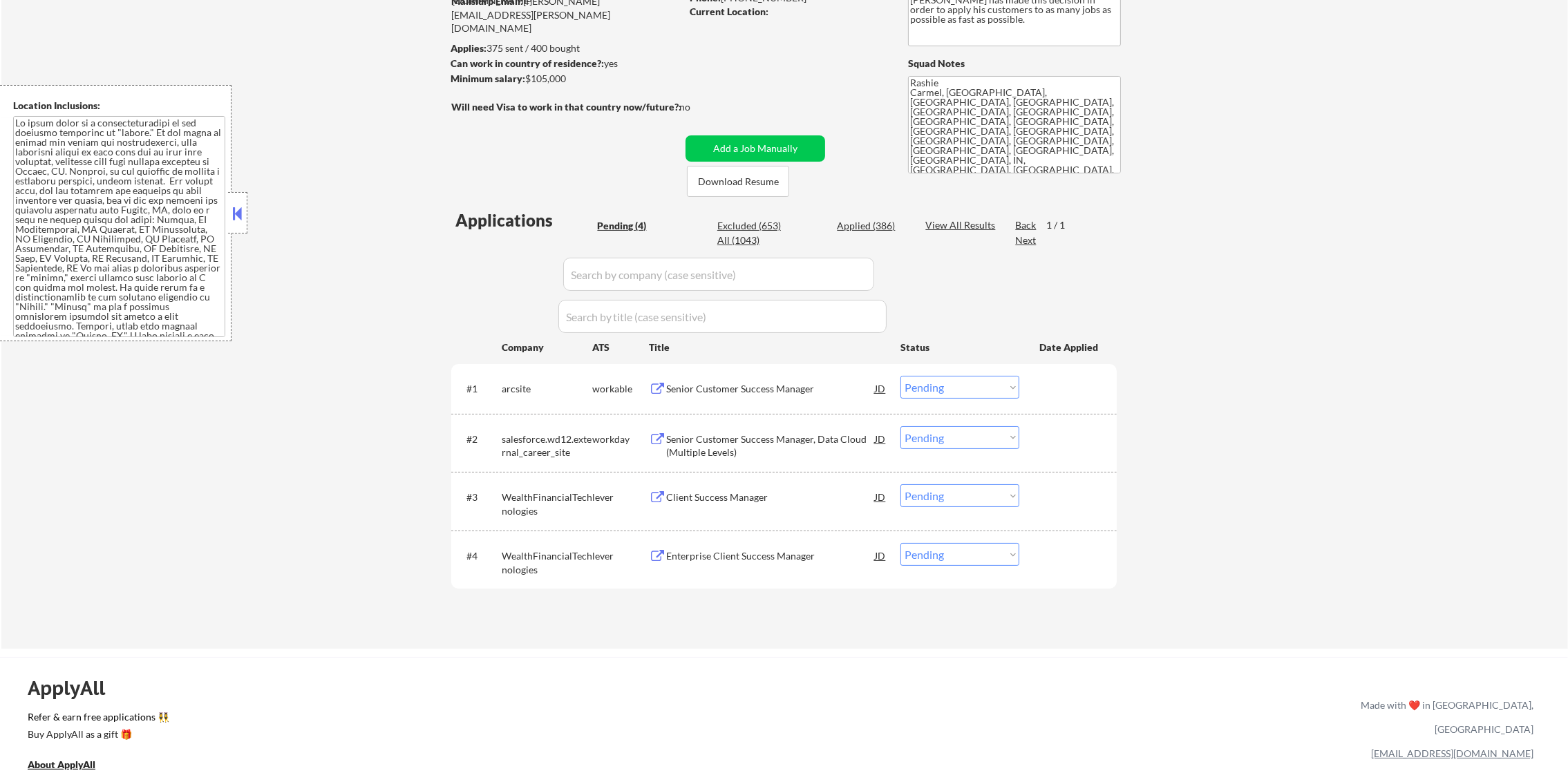
click at [876, 230] on div "Applied (386)" at bounding box center [871, 226] width 69 height 14
select select ""applied""
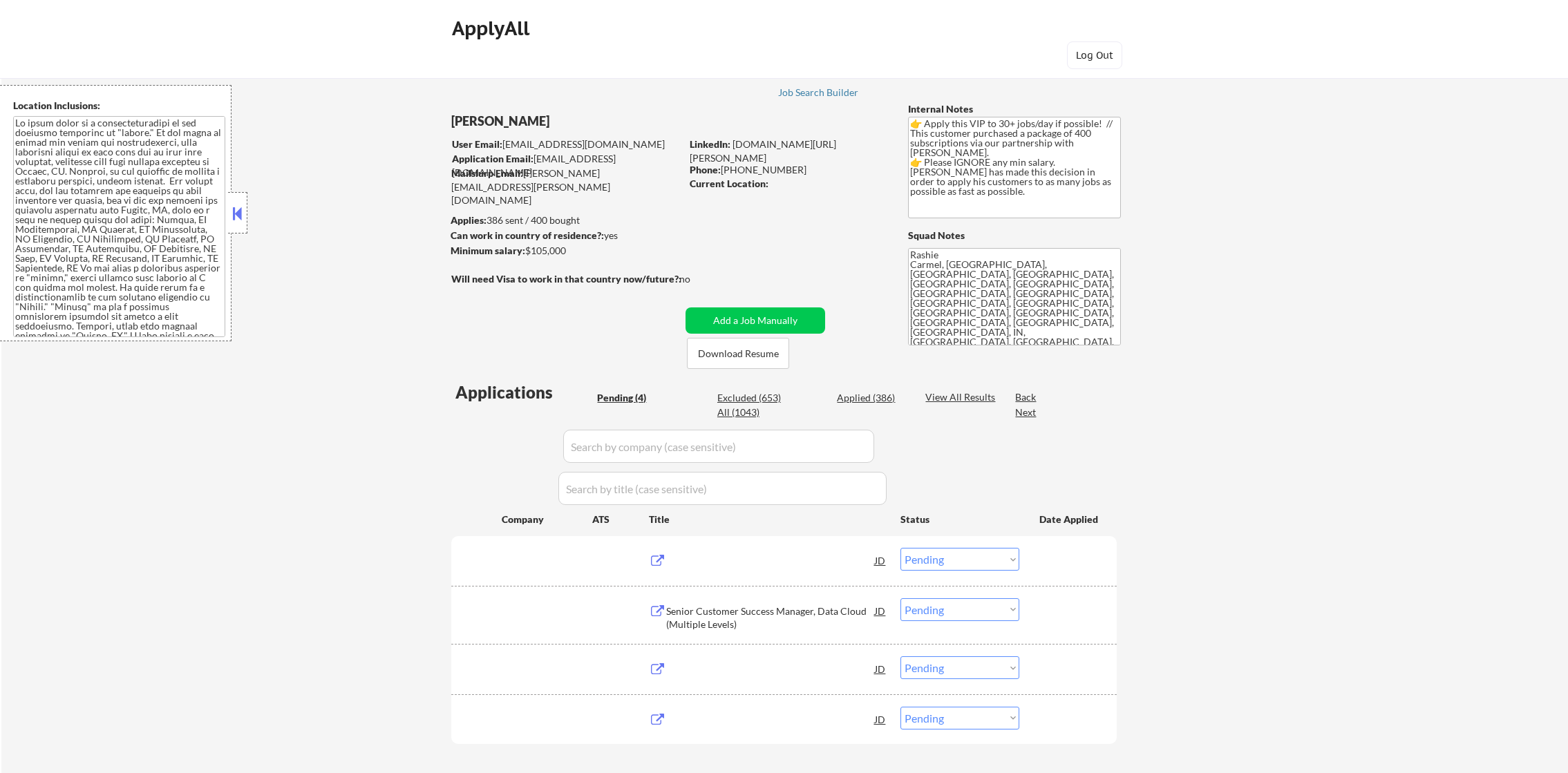
select select ""pending""
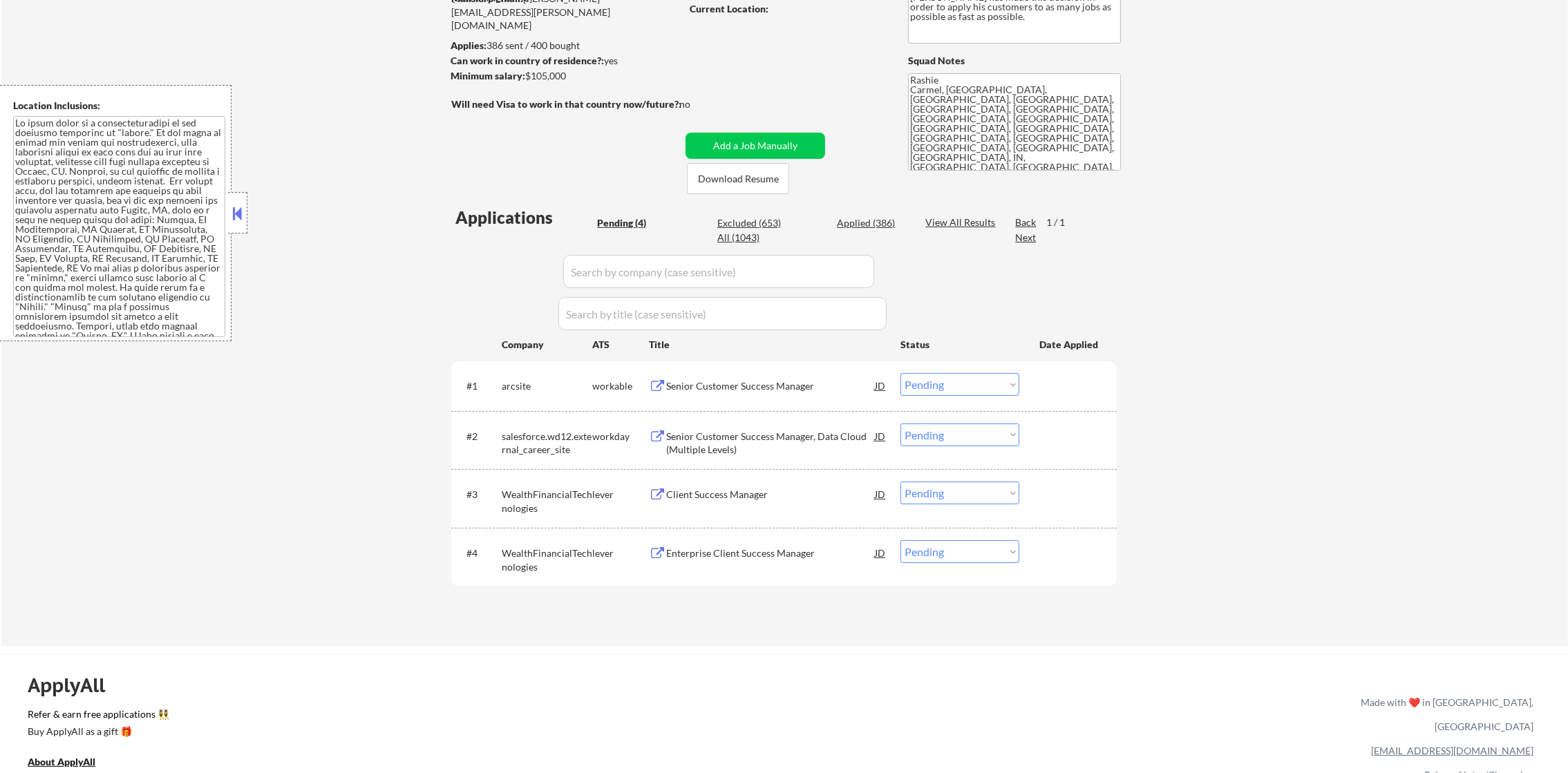
scroll to position [172, 0]
click at [747, 557] on div "Enterprise Client Success Manager" at bounding box center [770, 556] width 209 height 14
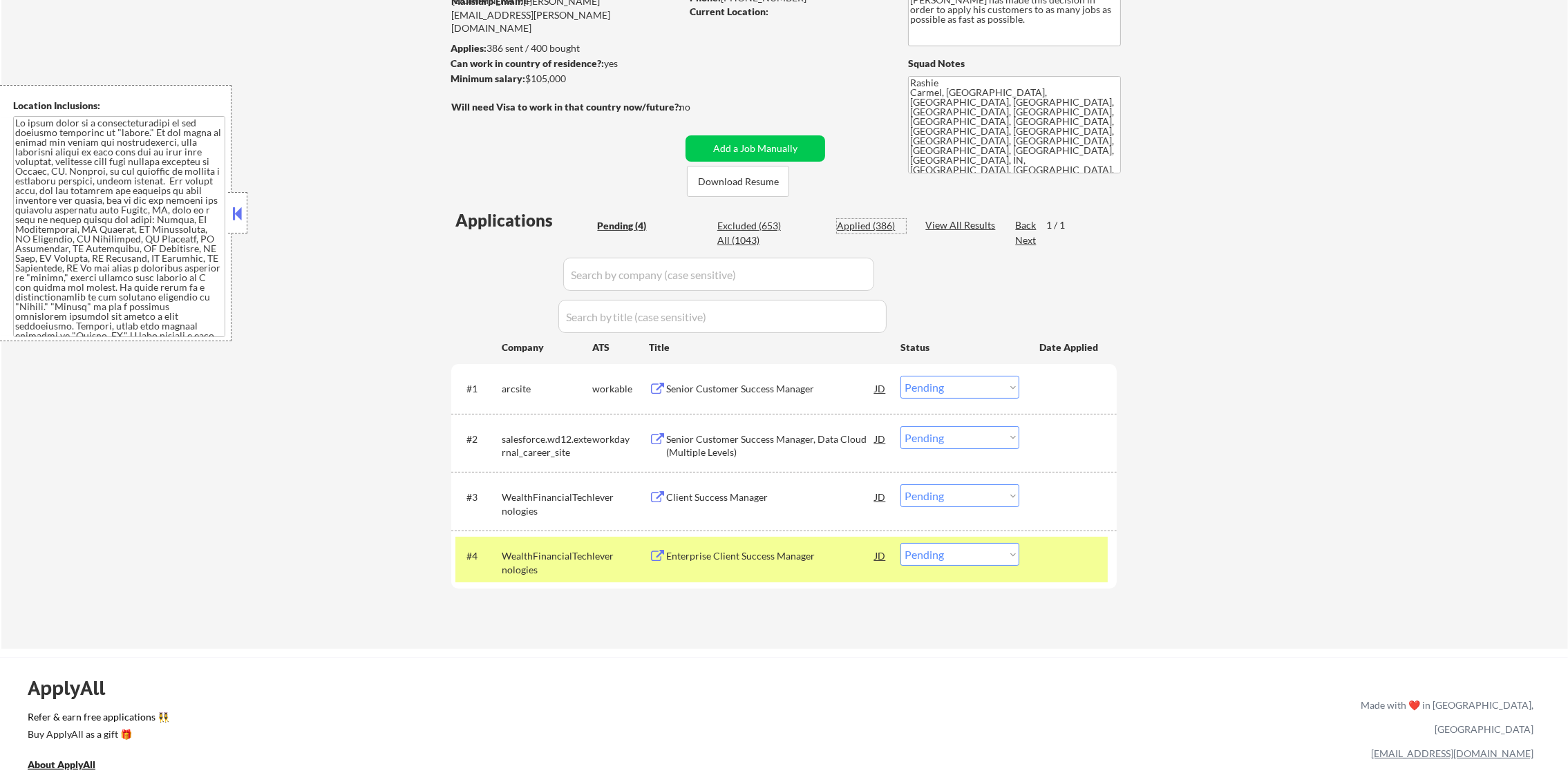
click at [884, 230] on div "Applied (386)" at bounding box center [871, 226] width 69 height 14
select select ""applied""
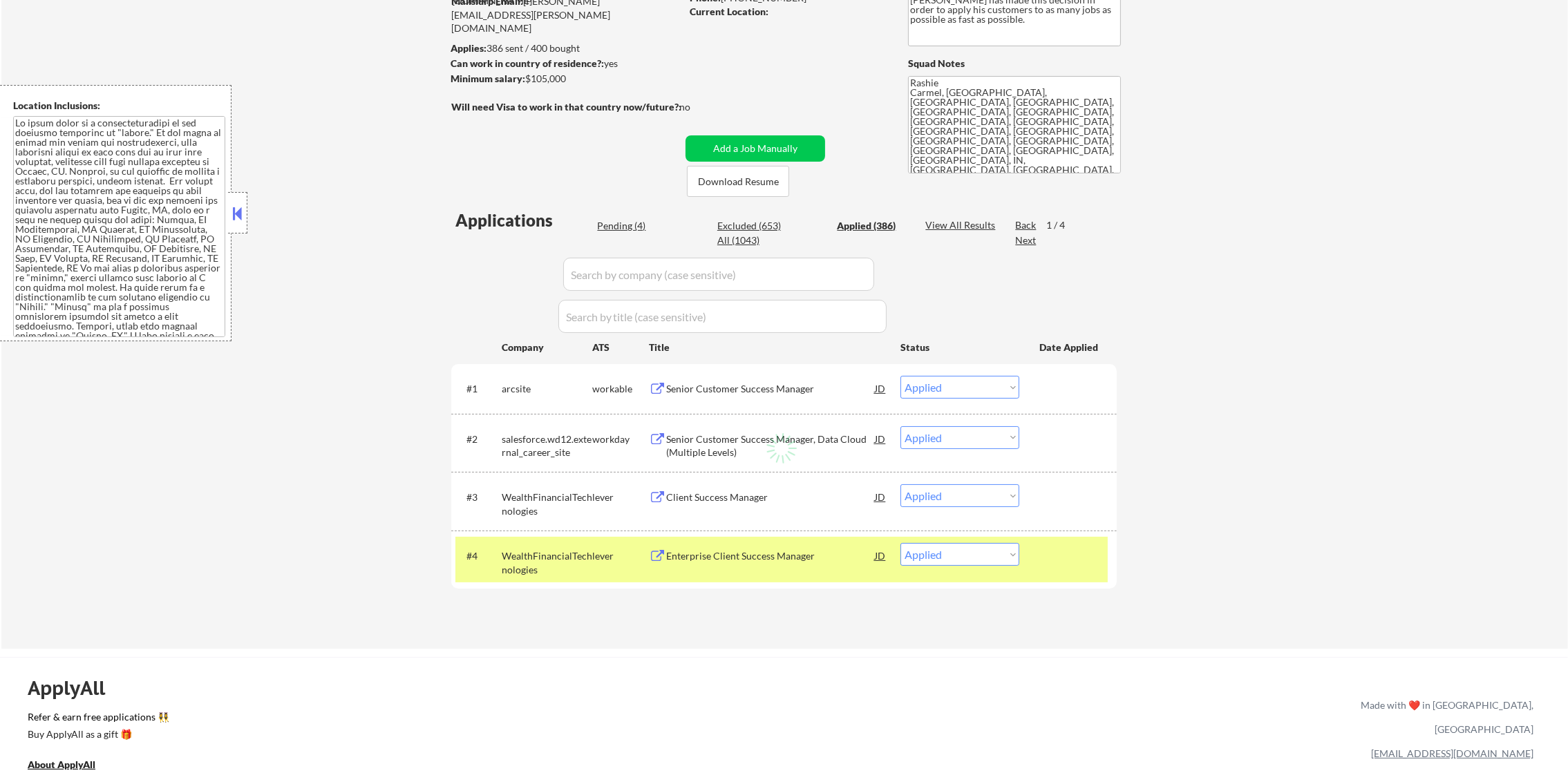
select select ""applied""
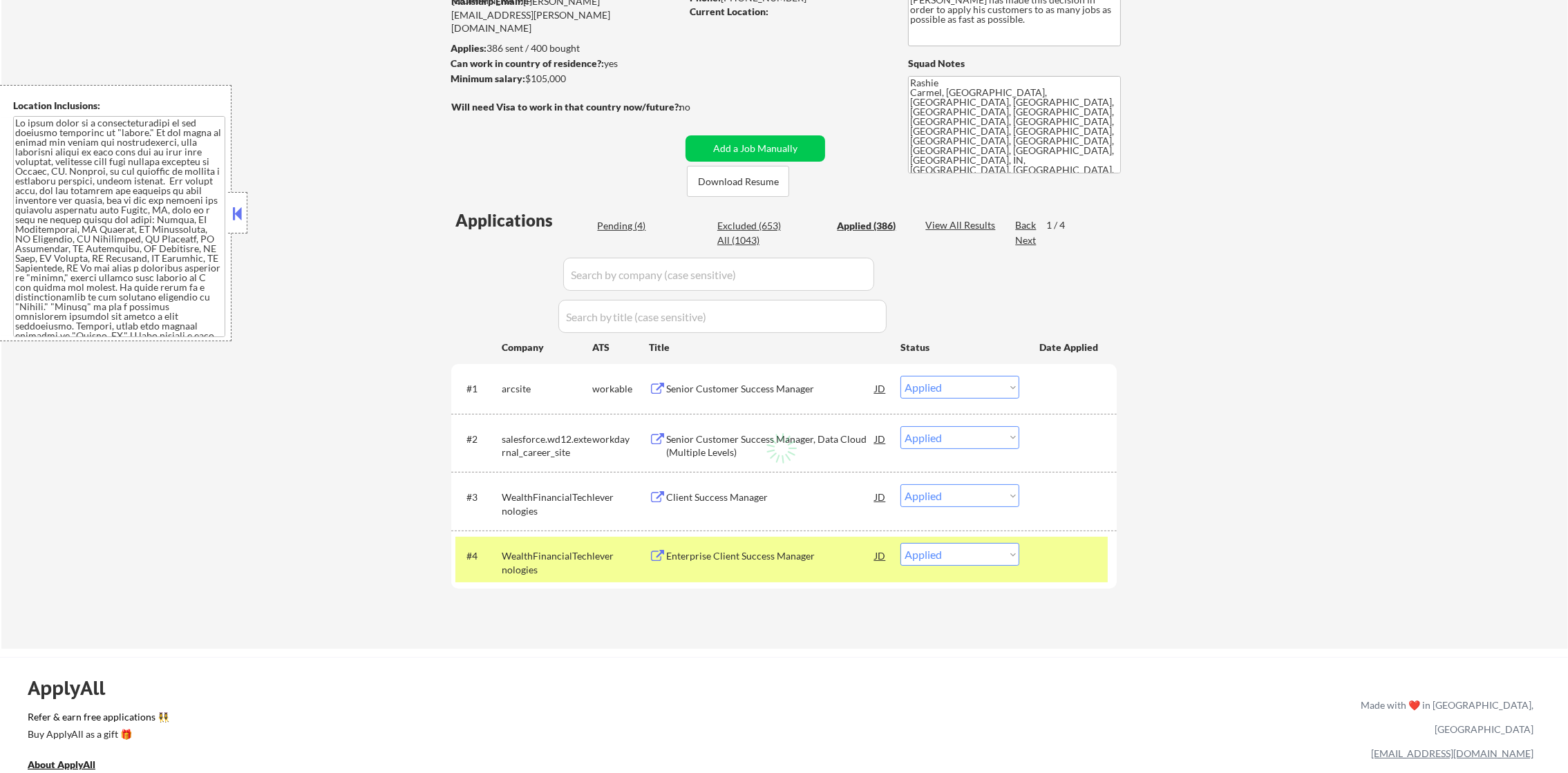
select select ""applied""
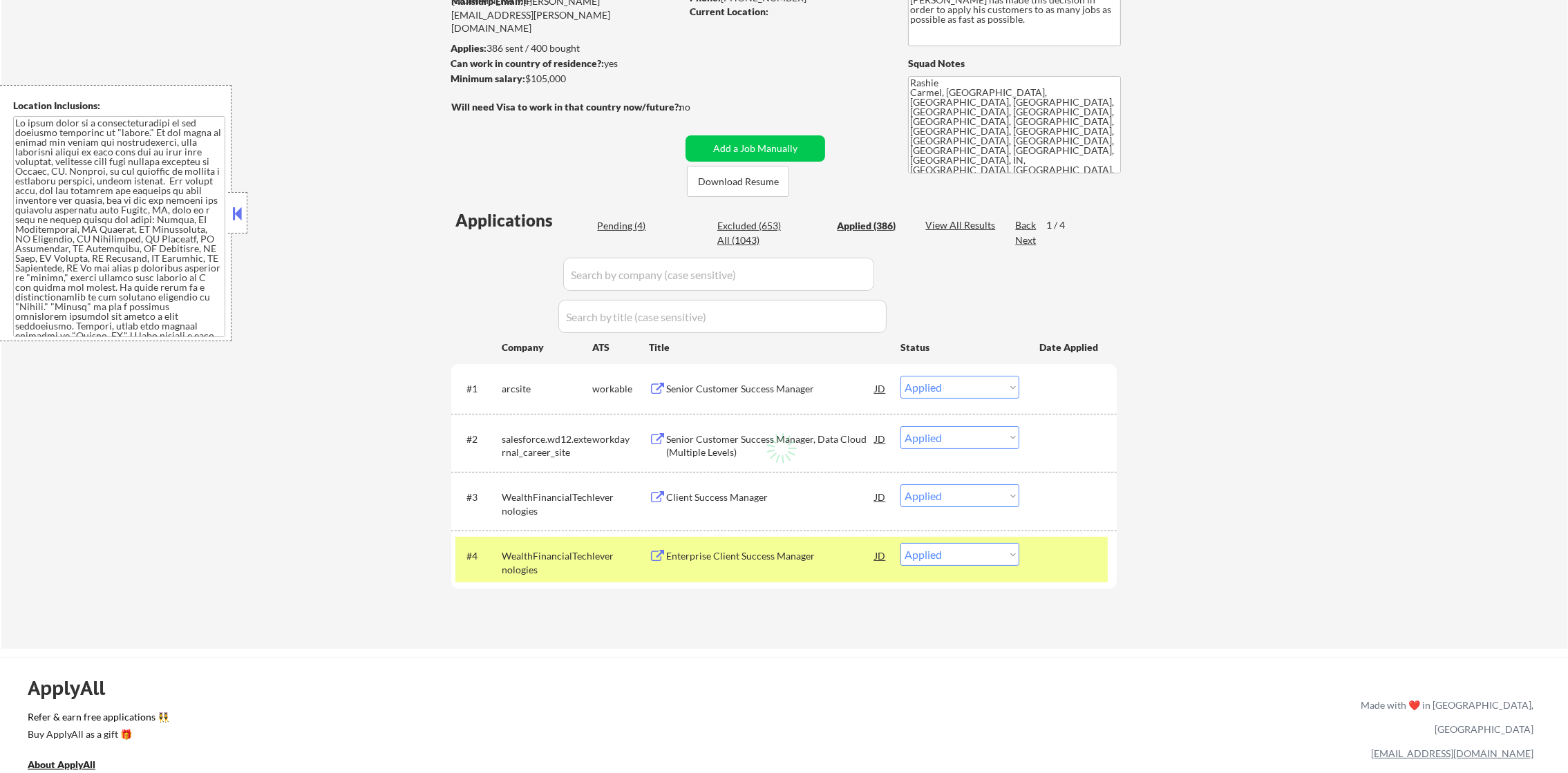
select select ""applied""
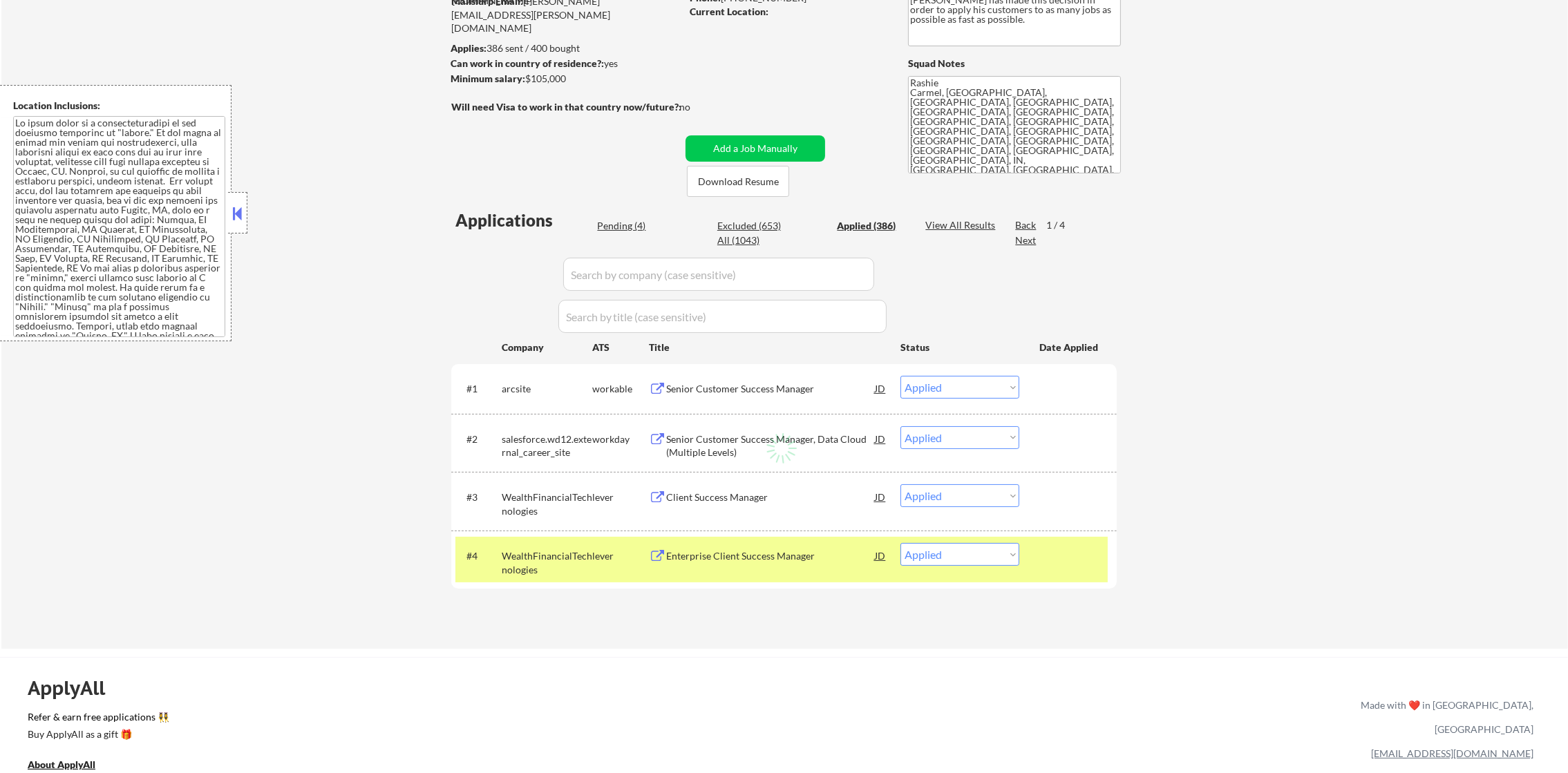
select select ""applied""
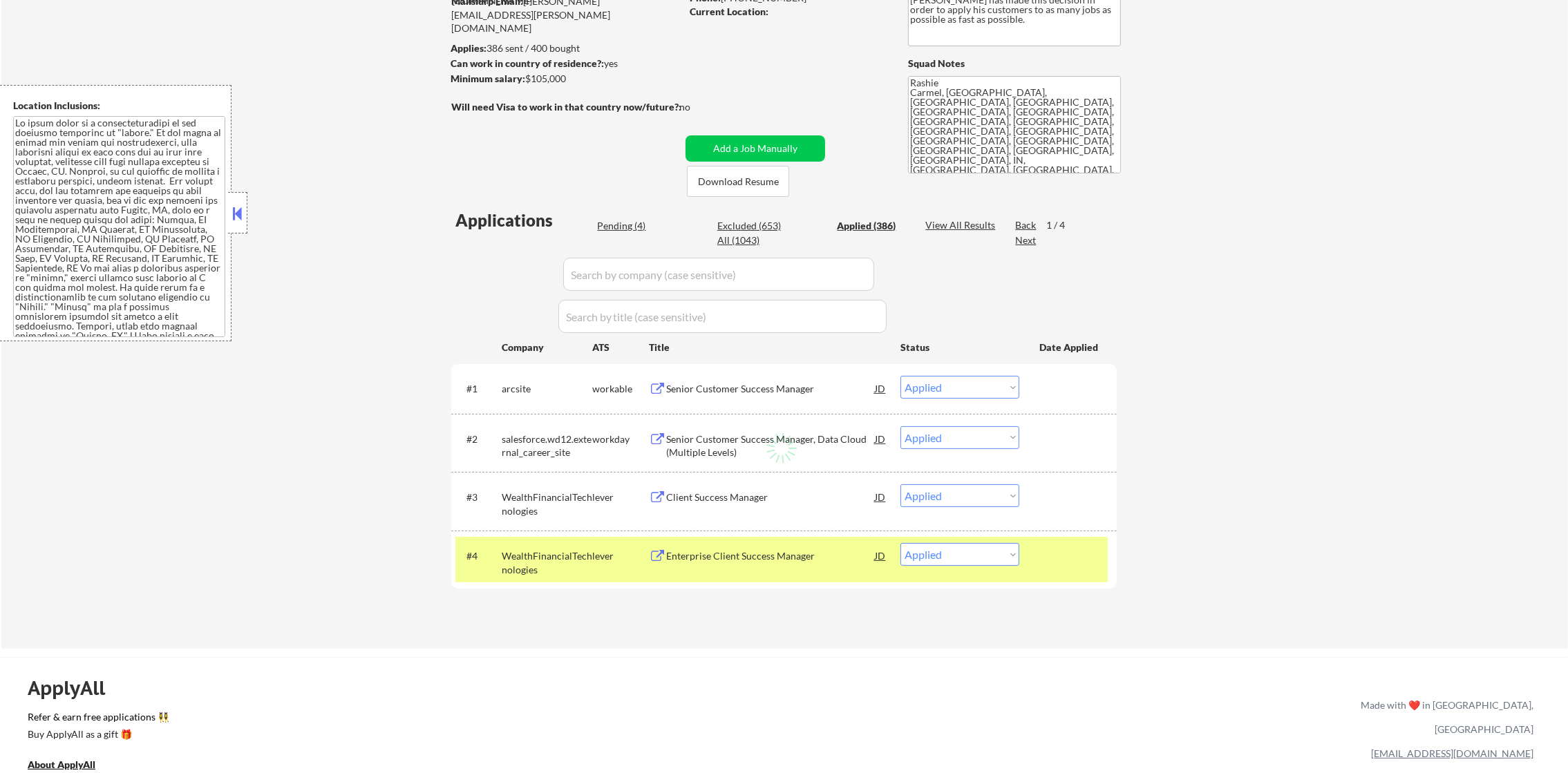
select select ""applied""
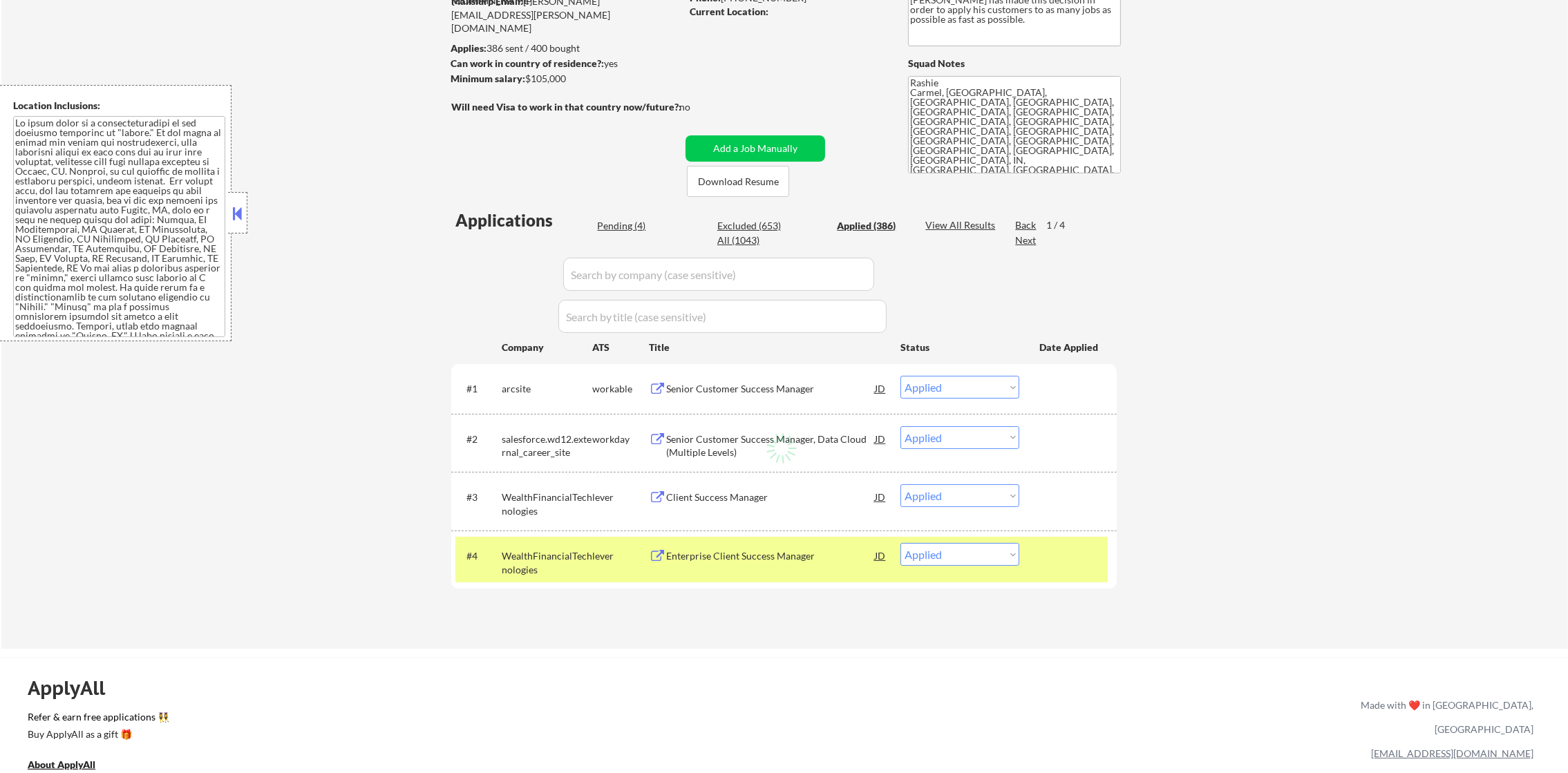
select select ""applied""
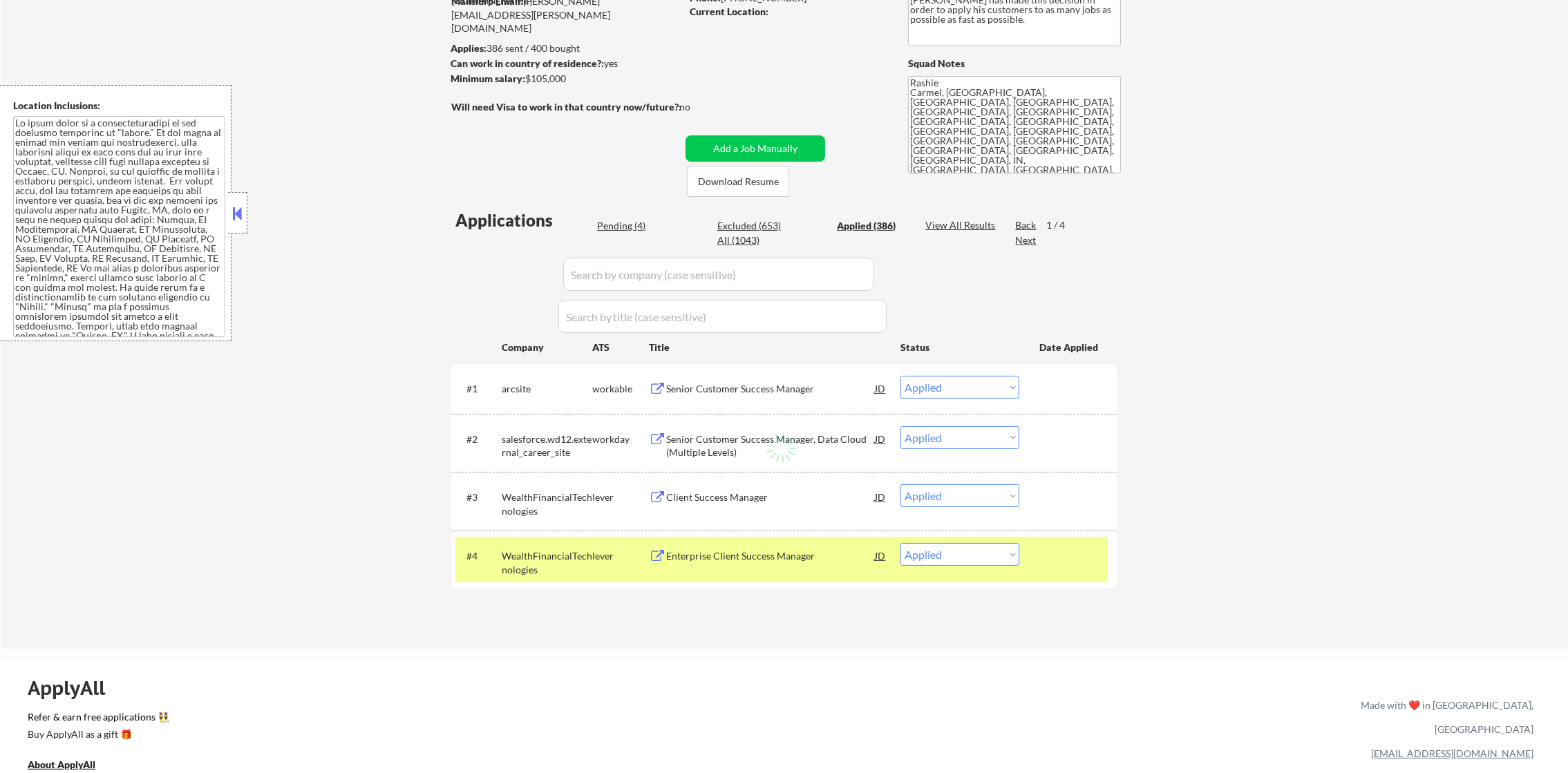
select select ""applied""
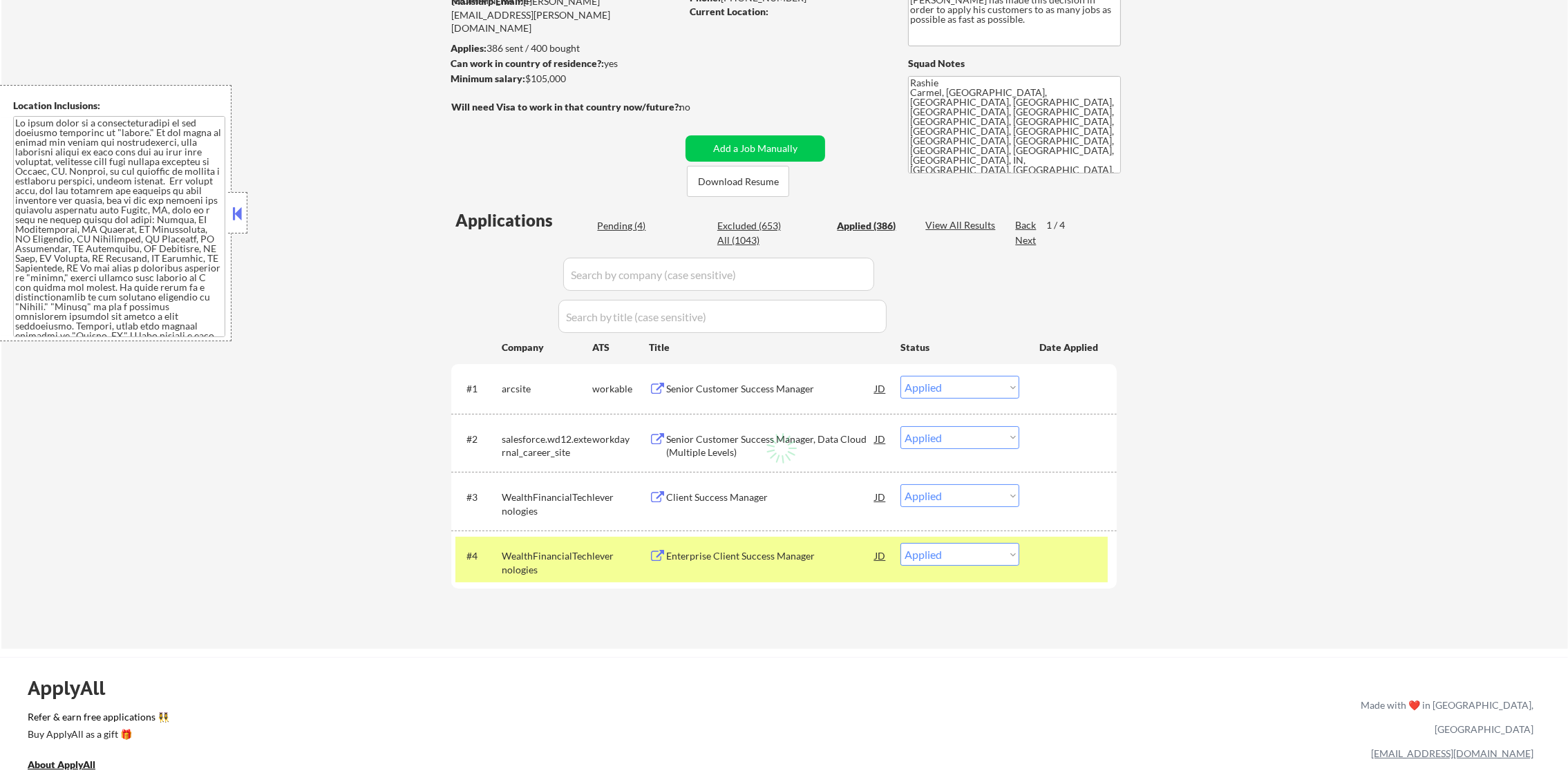
select select ""applied""
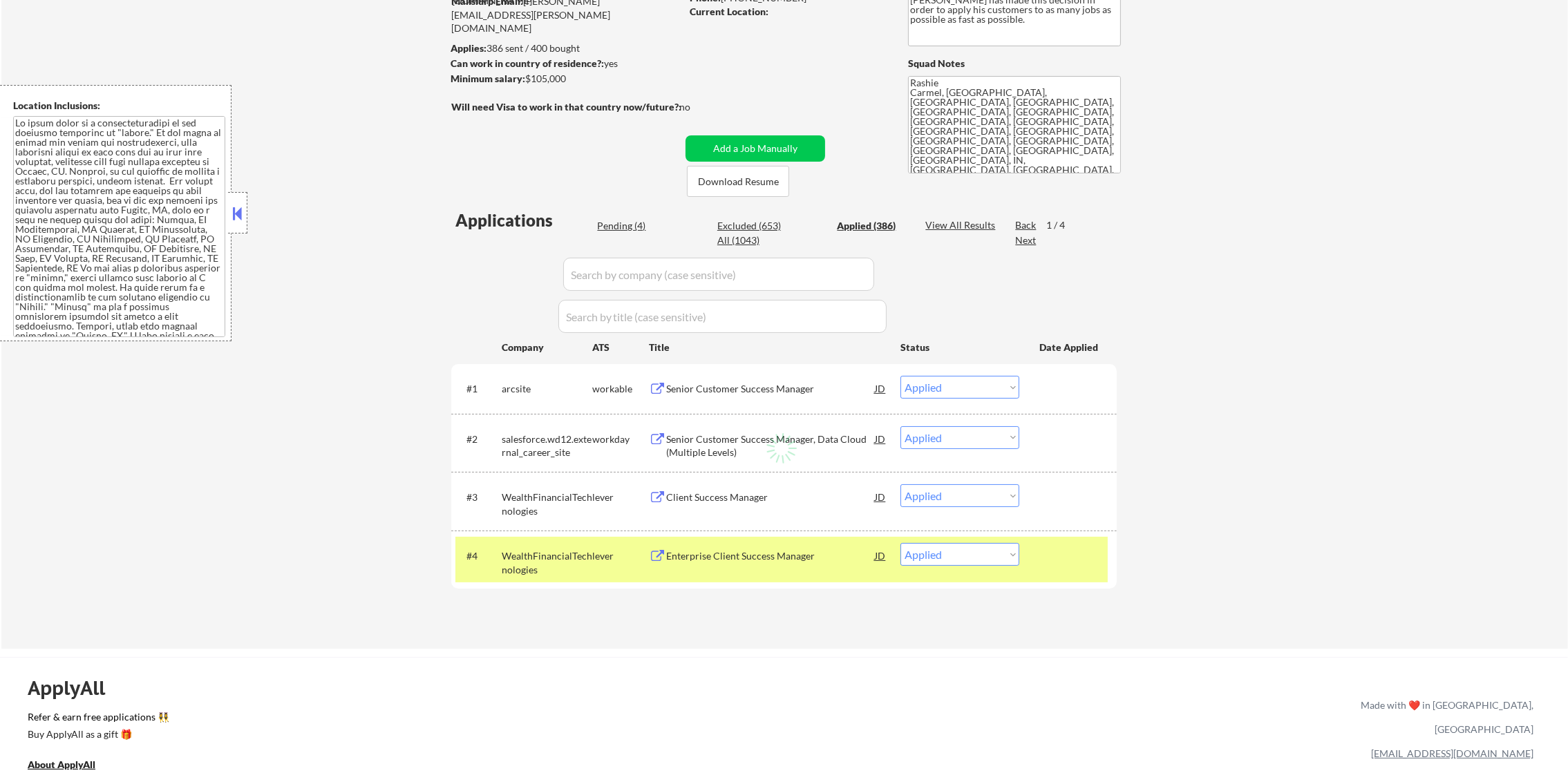
select select ""applied""
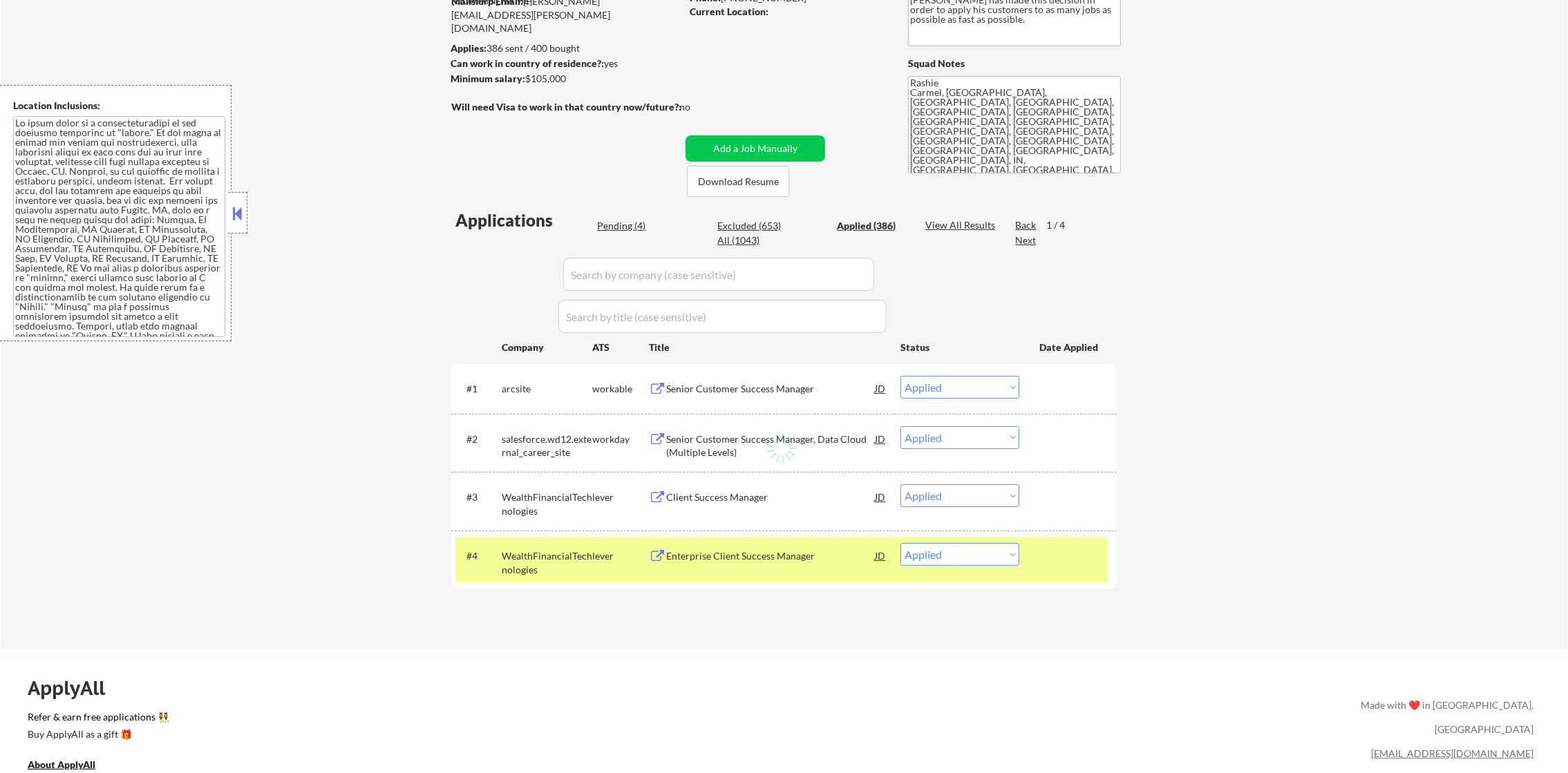
select select ""applied""
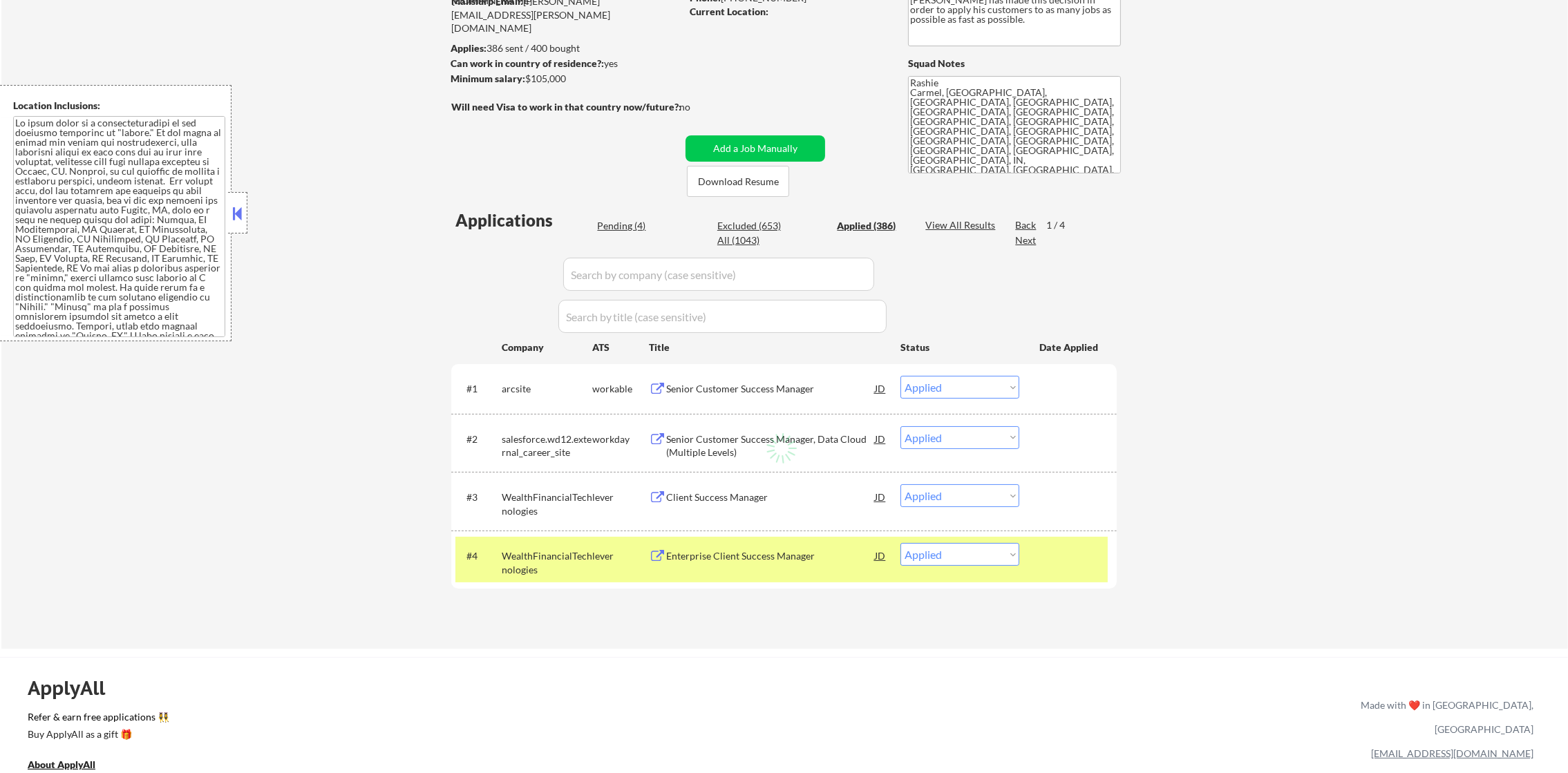
select select ""applied""
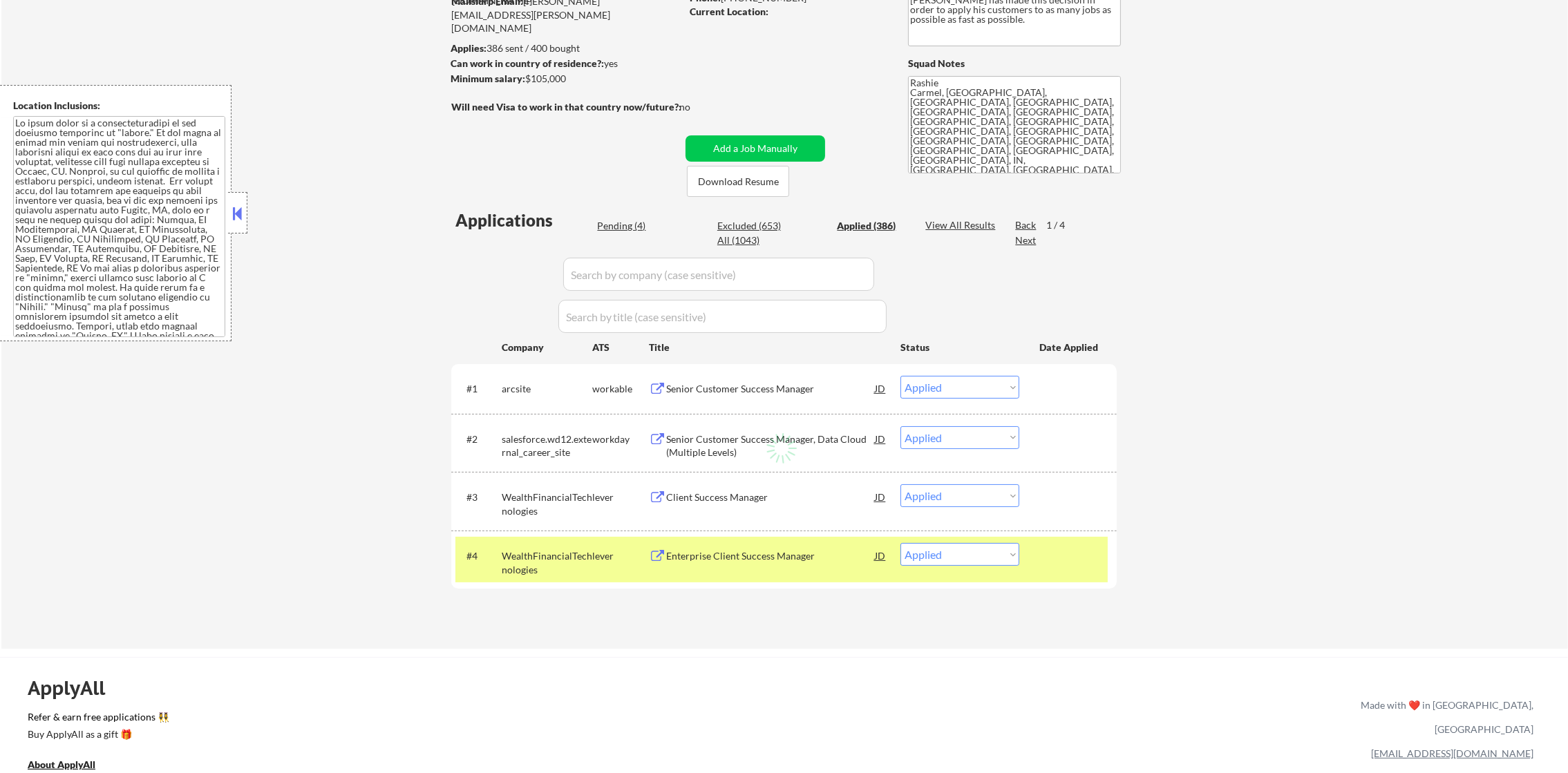
select select ""applied""
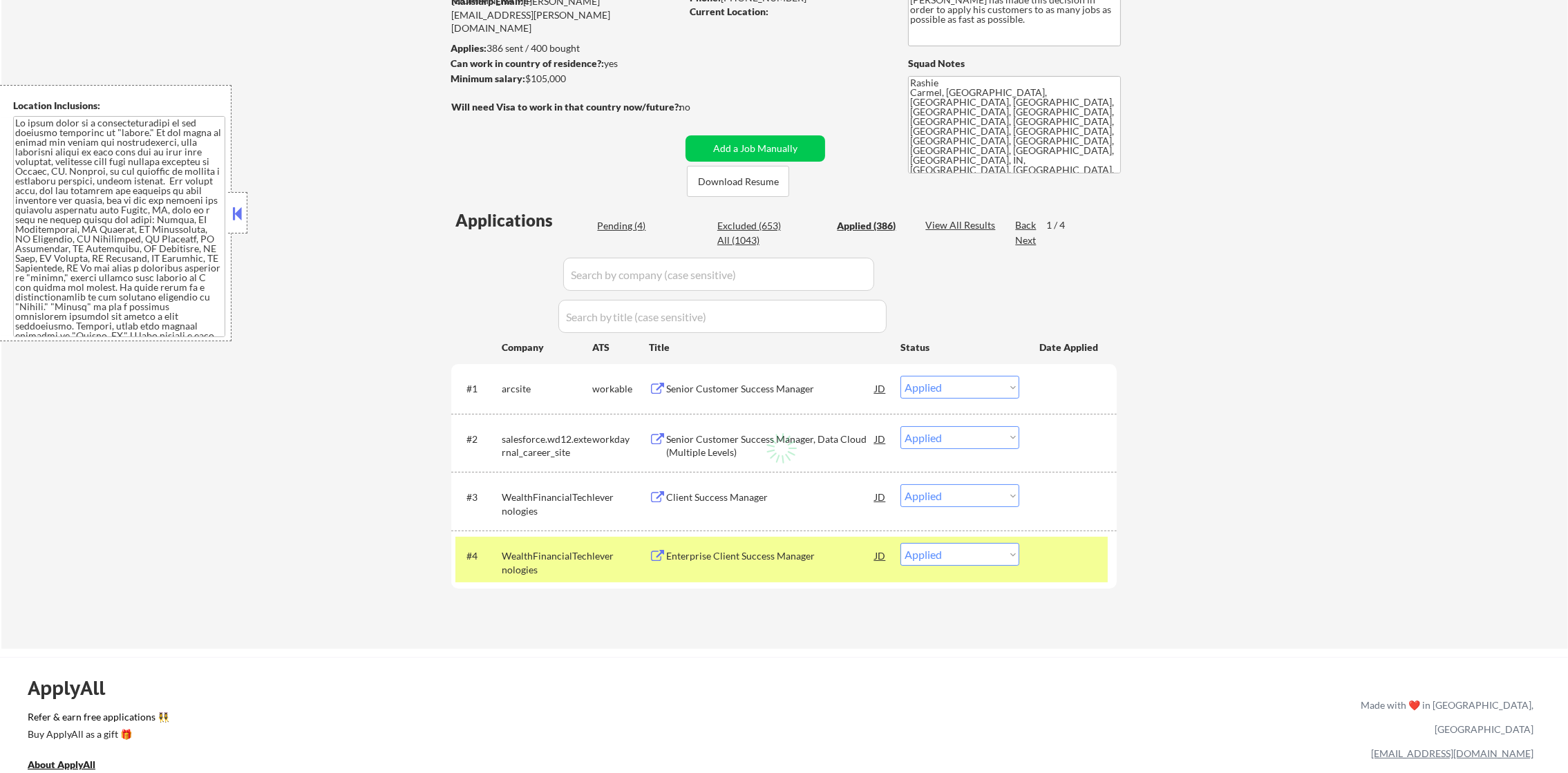
select select ""applied""
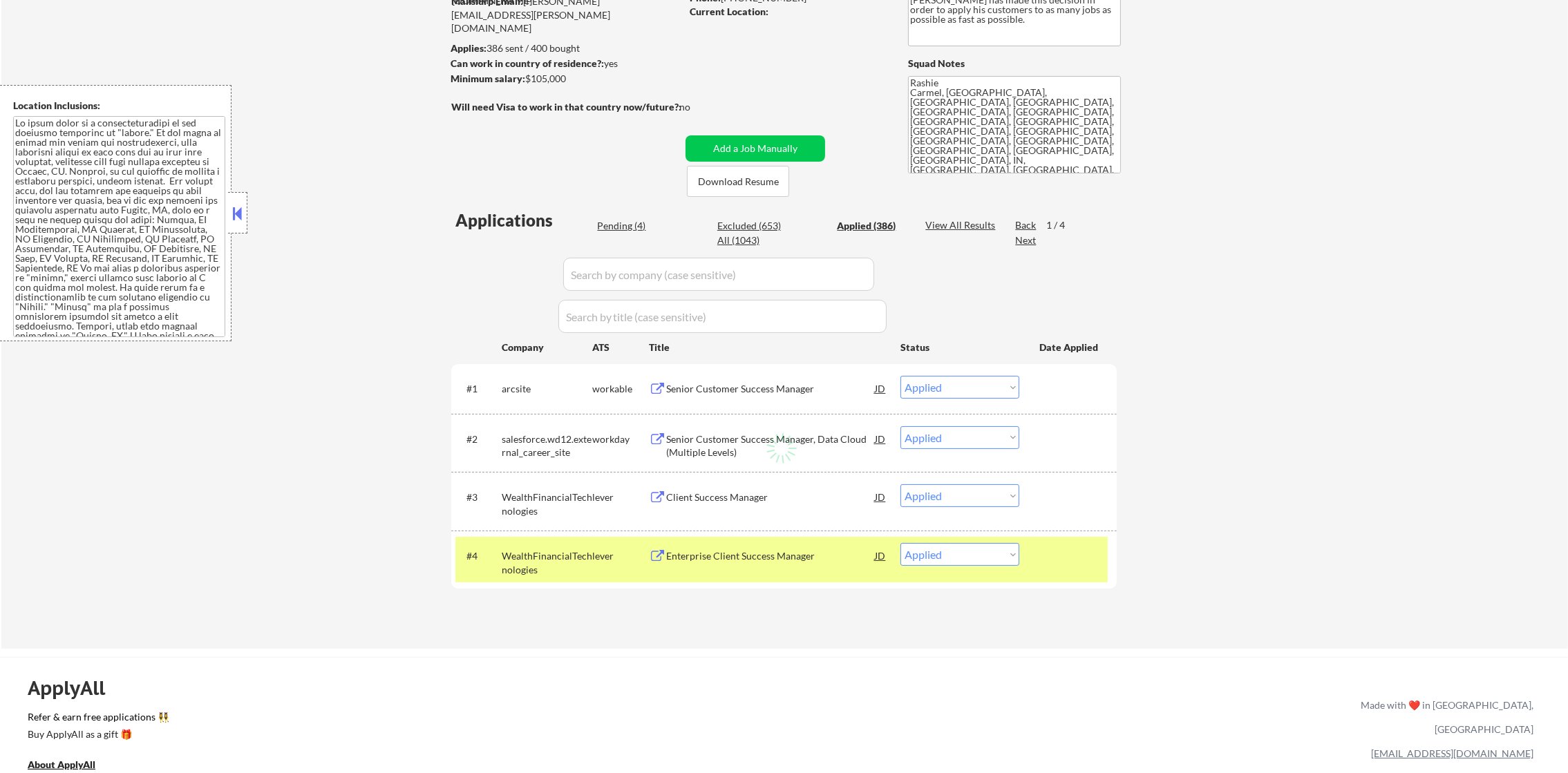
select select ""applied""
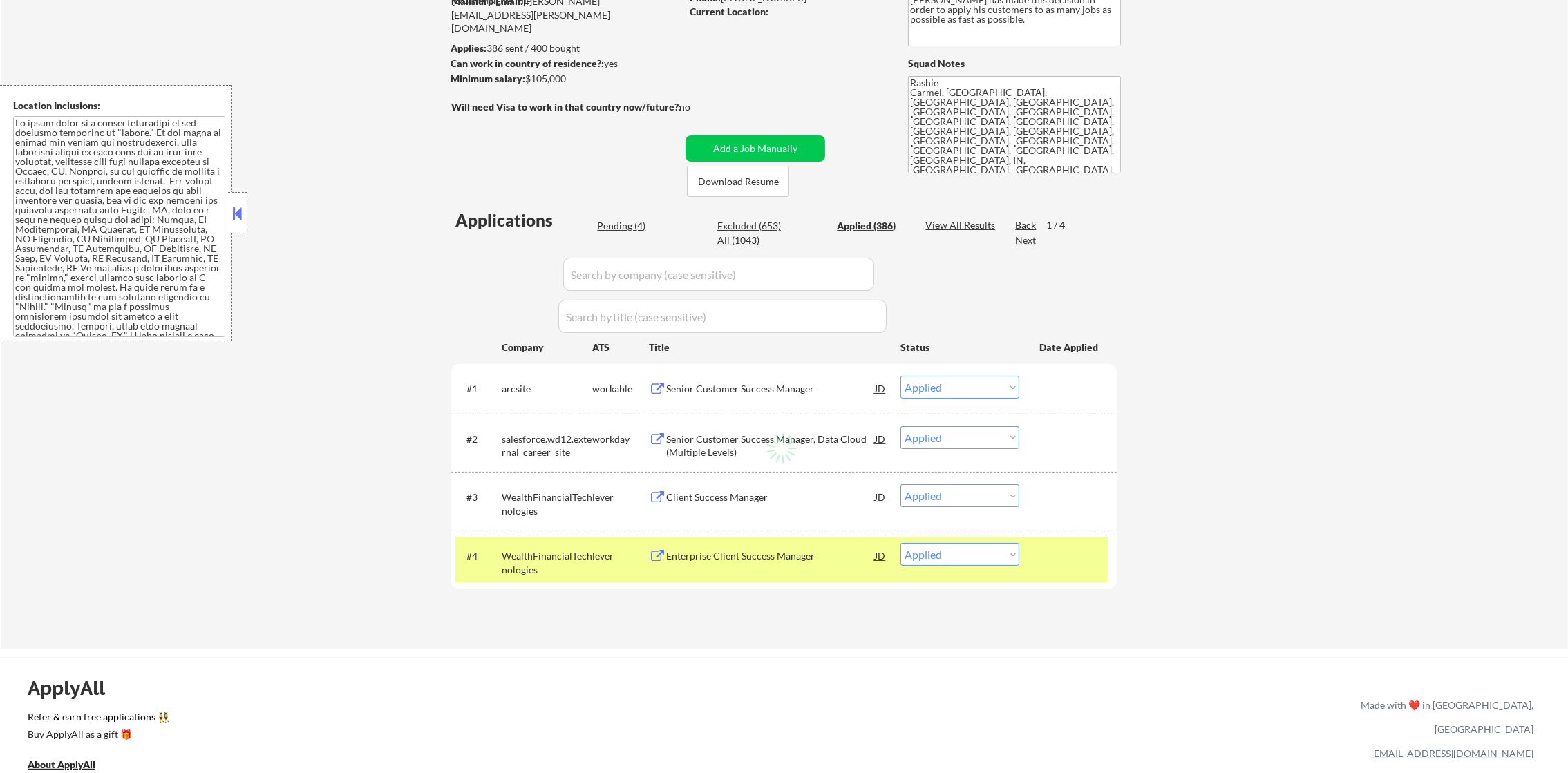
select select ""applied""
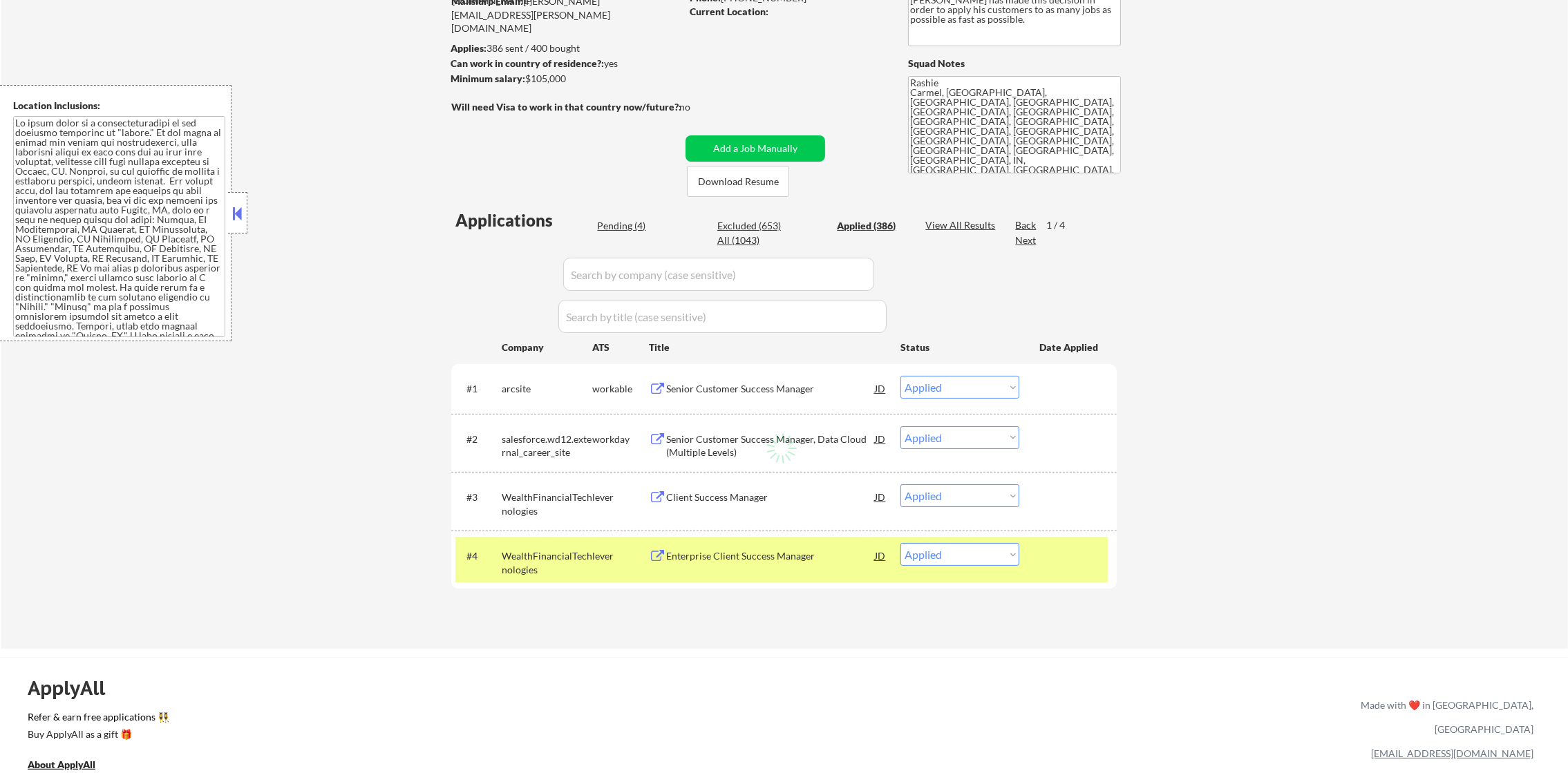
select select ""applied""
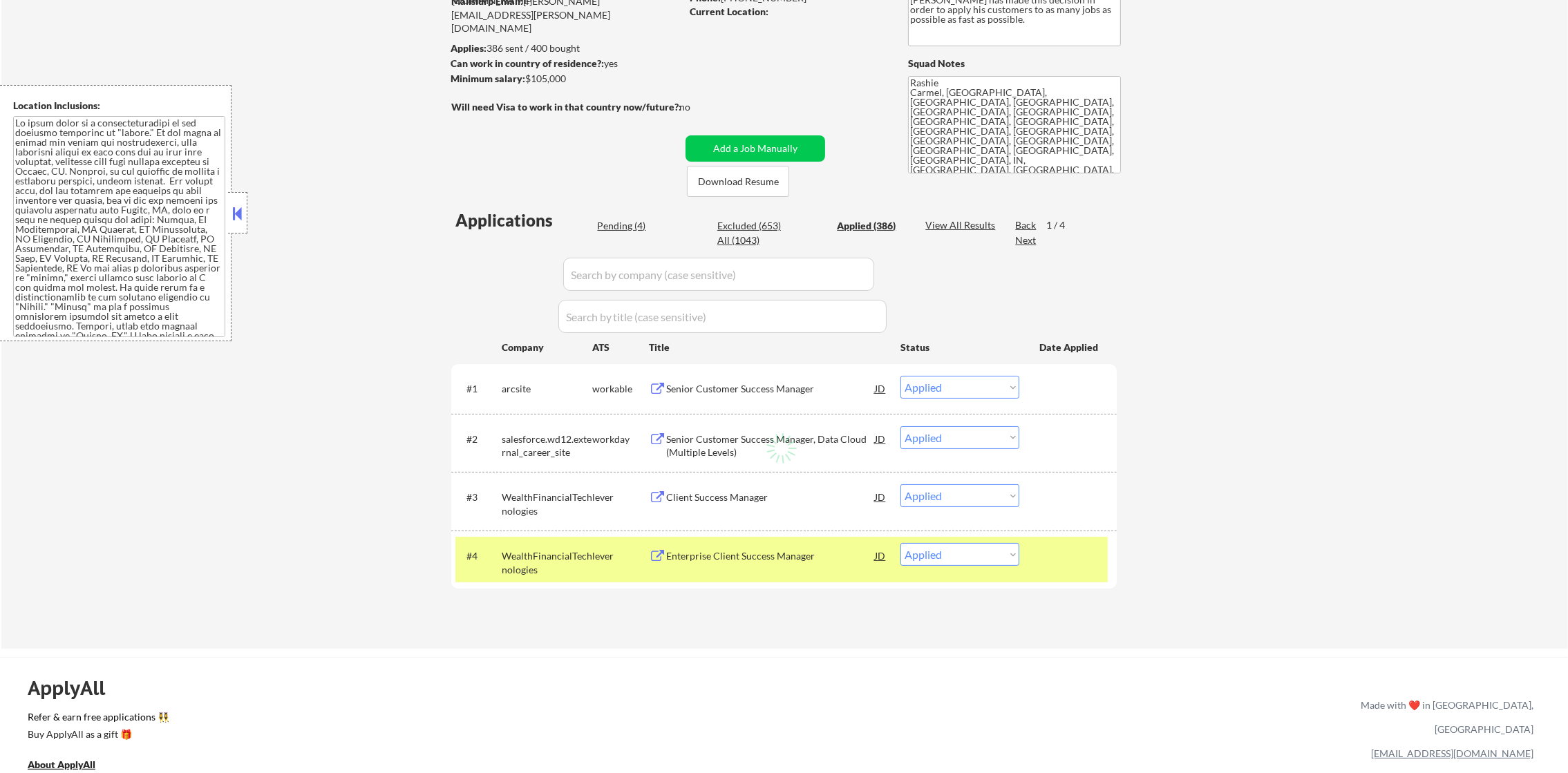
select select ""applied""
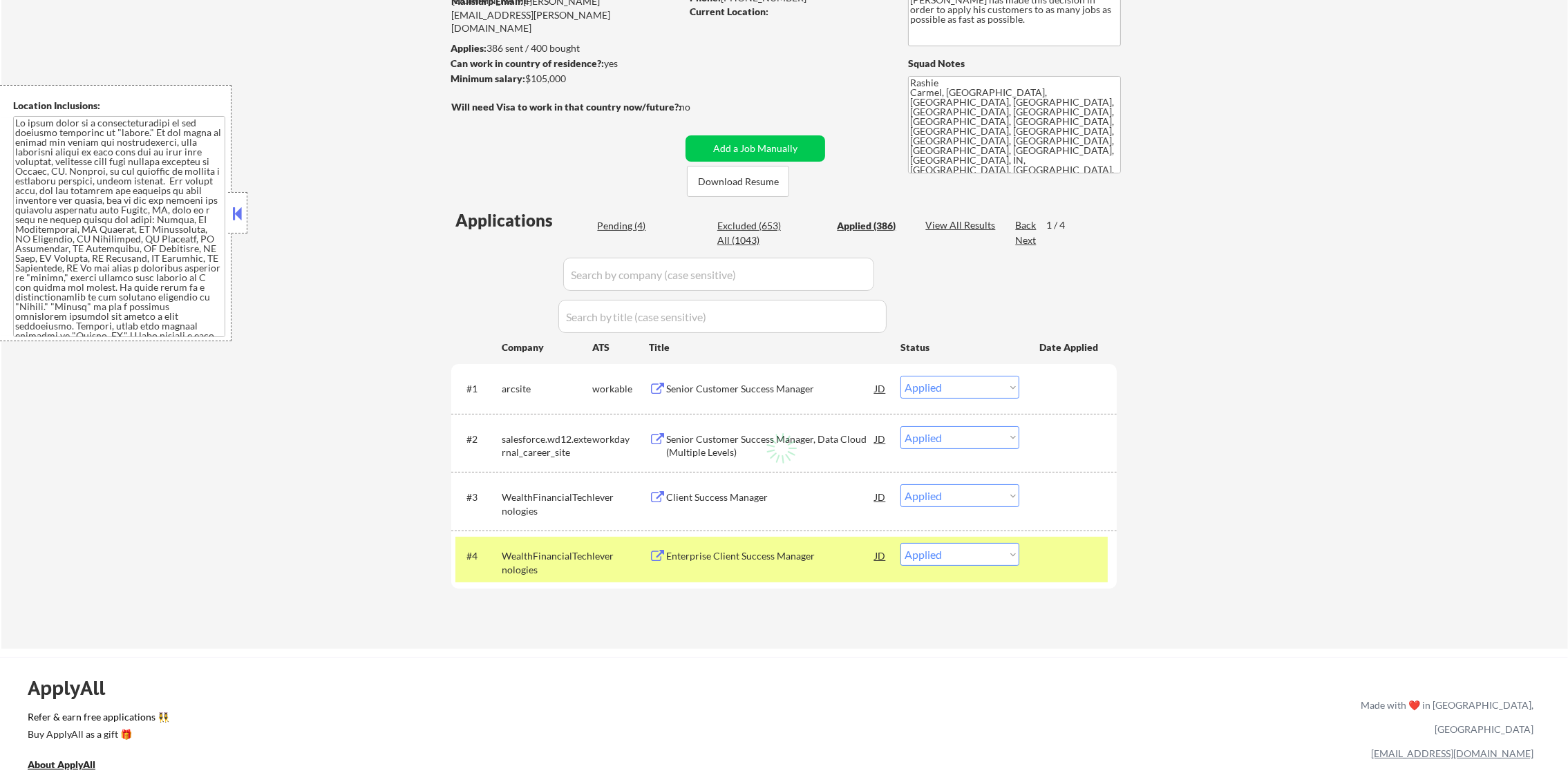
select select ""applied""
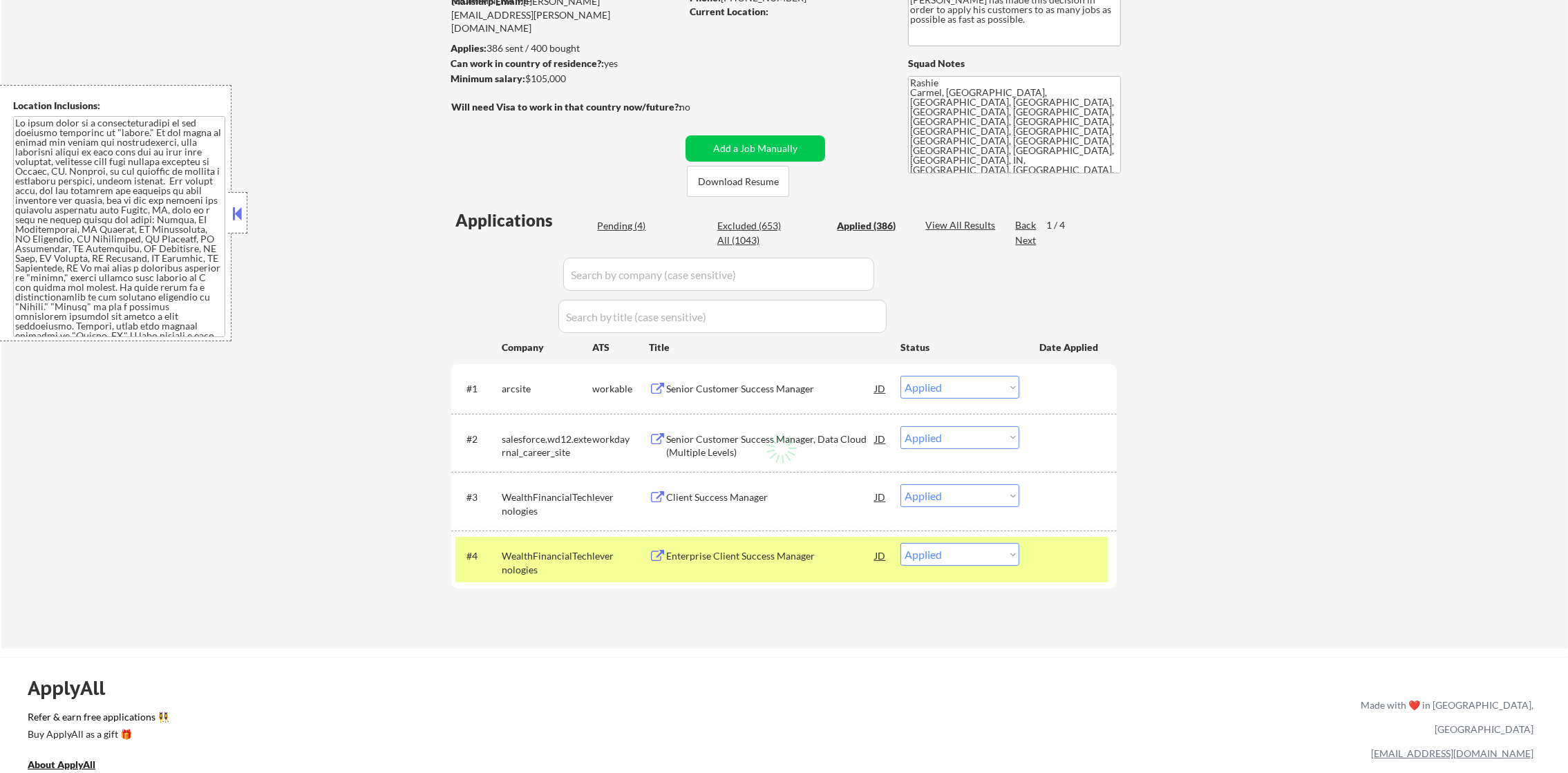
select select ""applied""
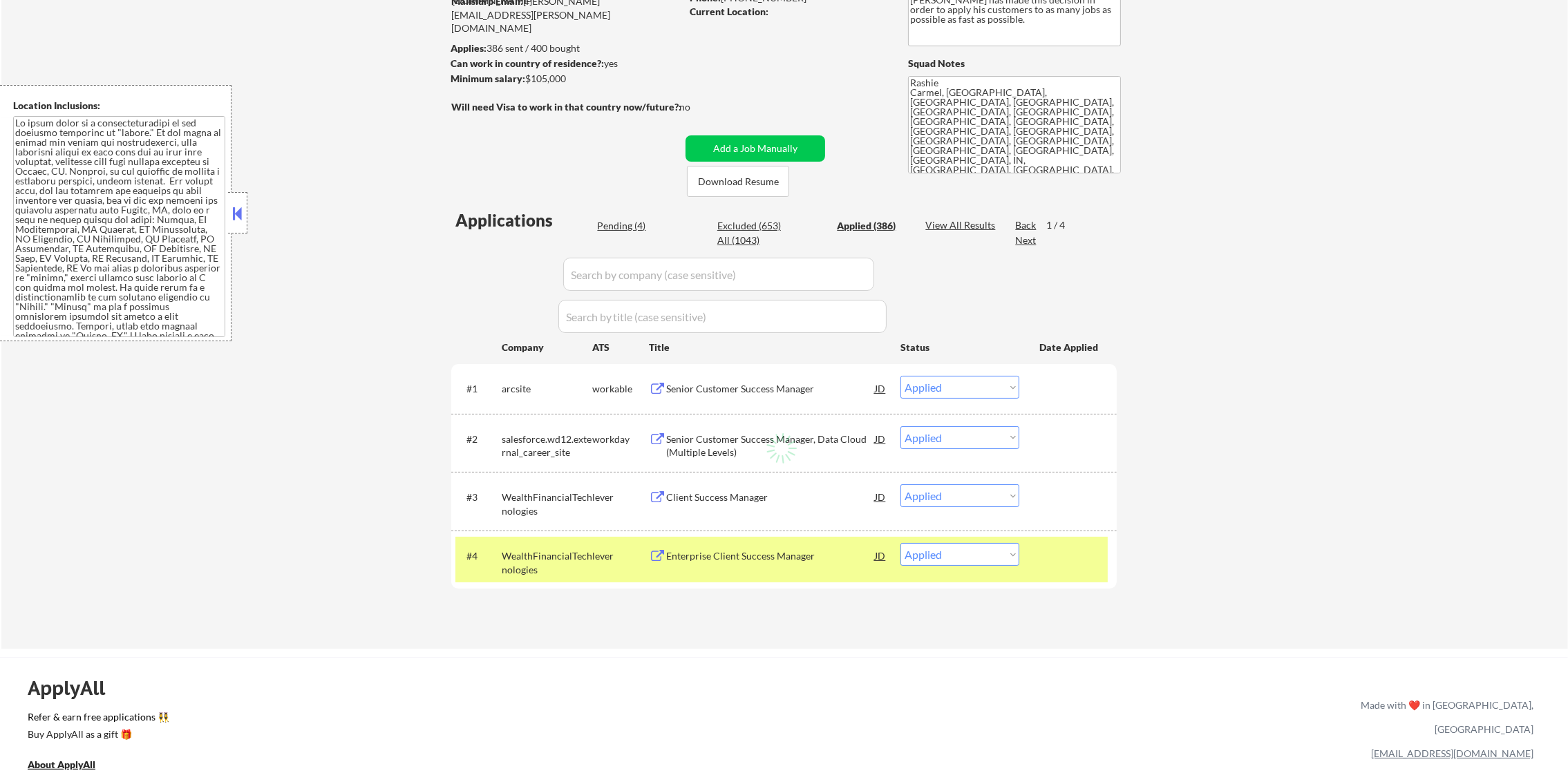
select select ""applied""
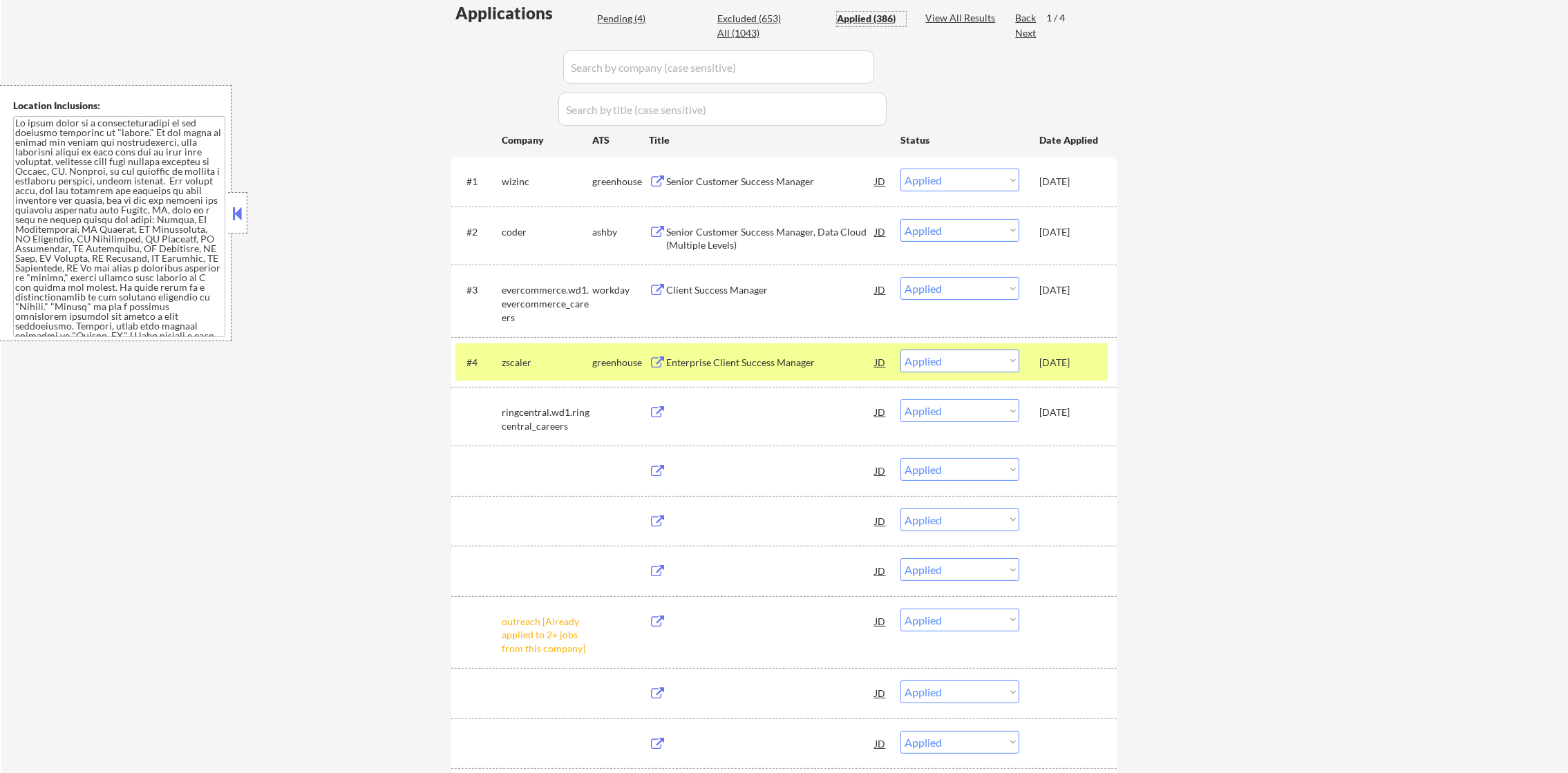
scroll to position [415, 0]
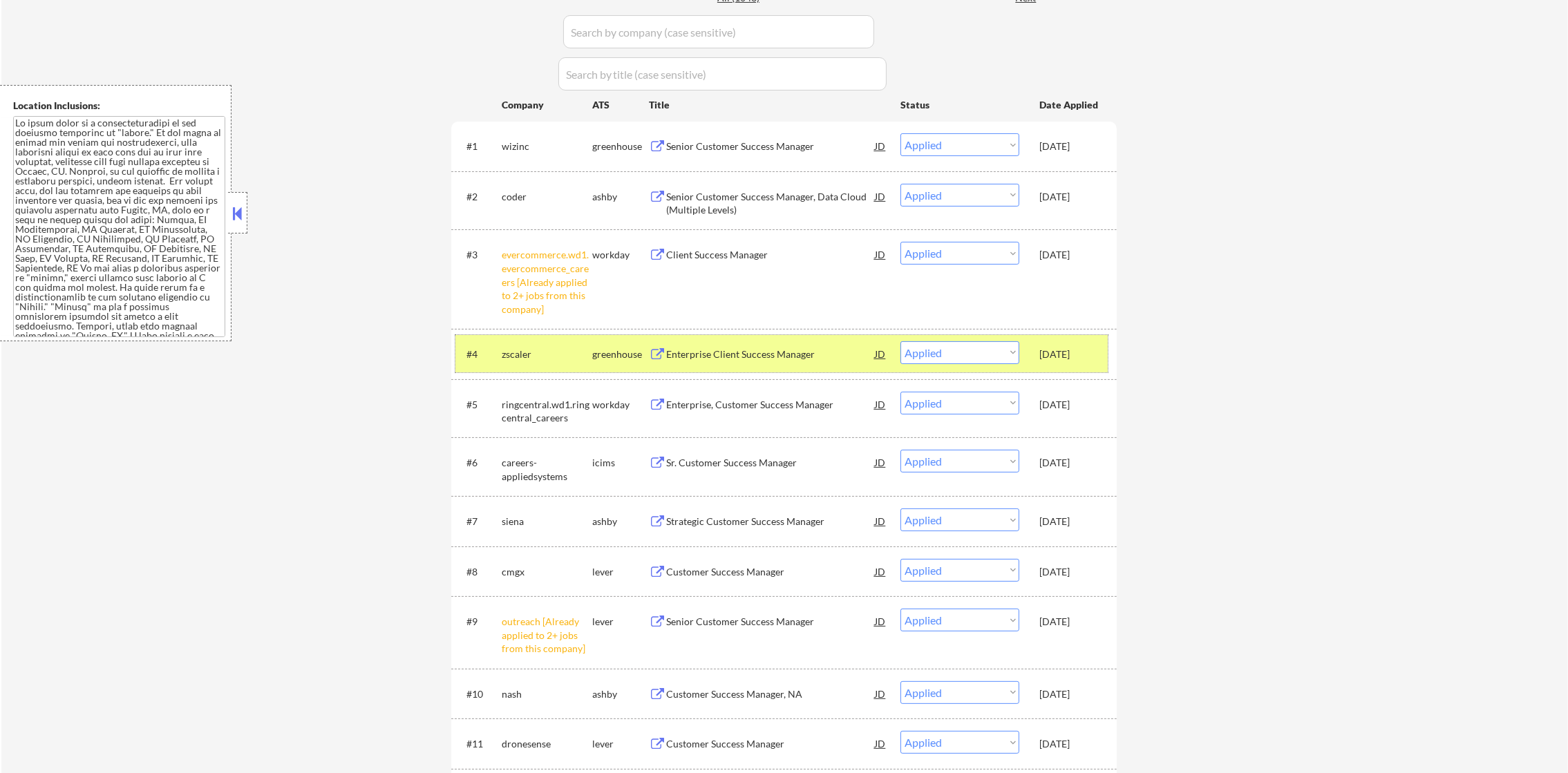
click at [519, 335] on div "#4 zscaler greenhouse Enterprise Client Success Manager JD Choose an option... …" at bounding box center [781, 353] width 652 height 37
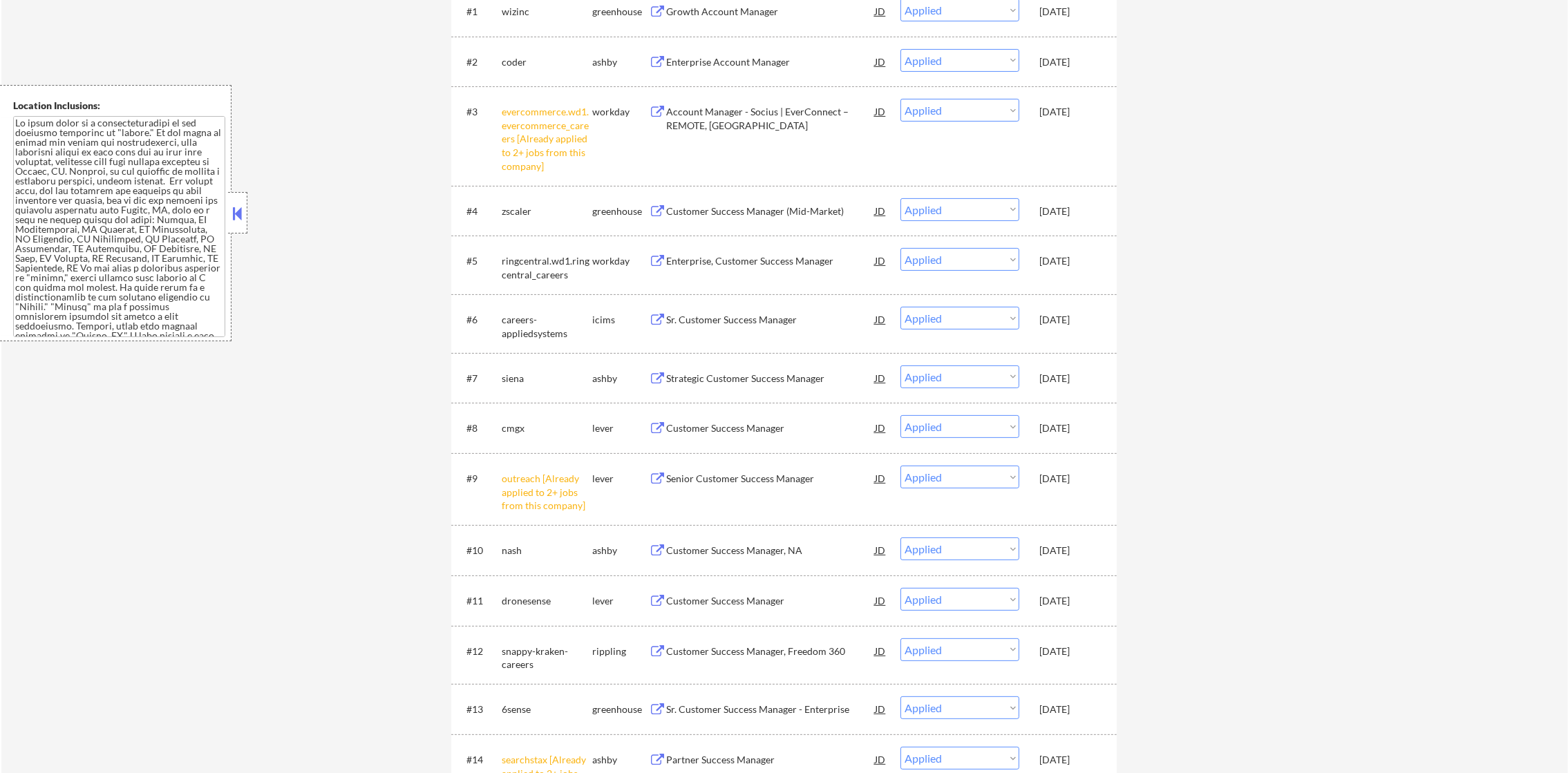
scroll to position [552, 0]
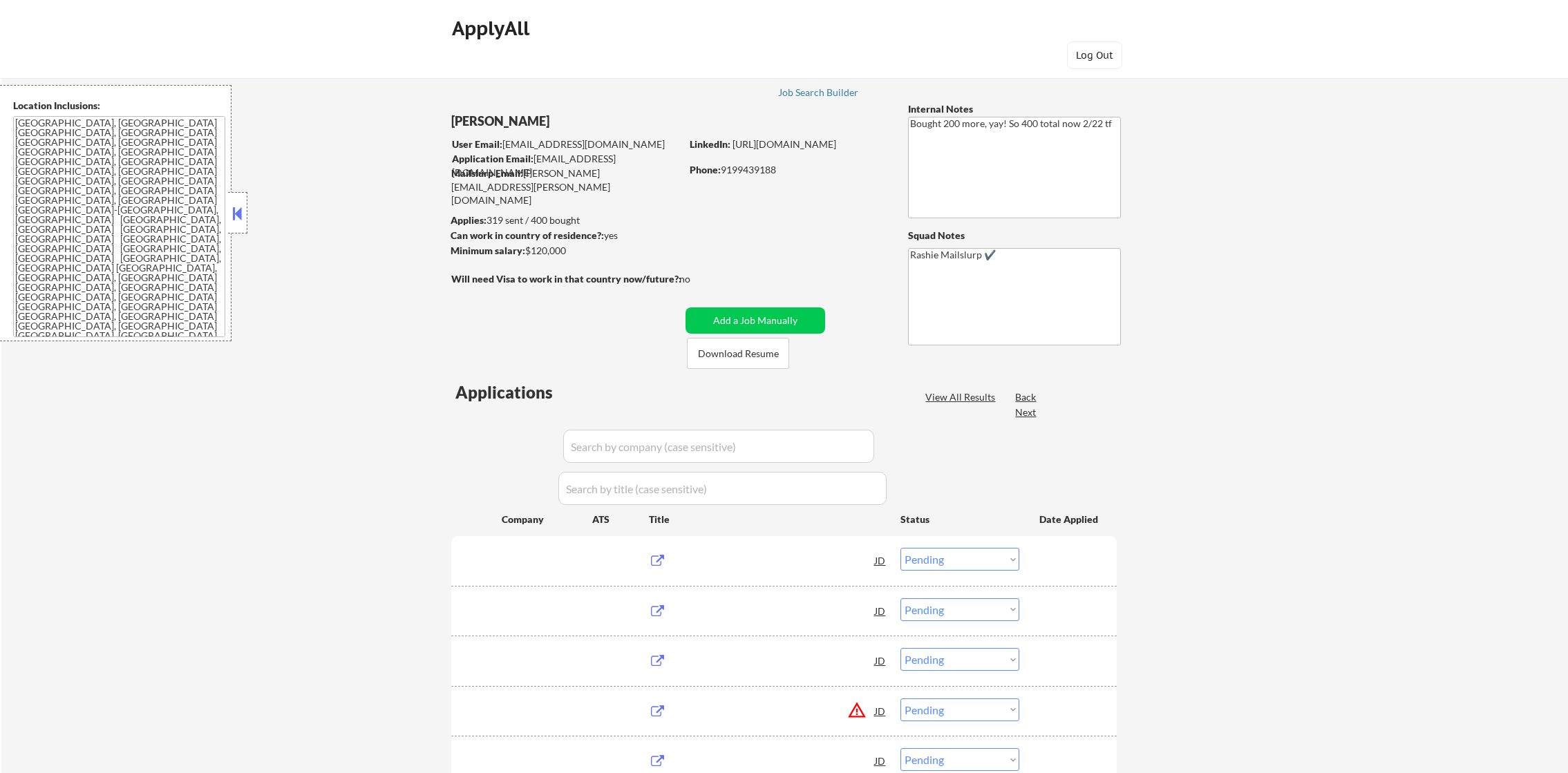
select select ""pending""
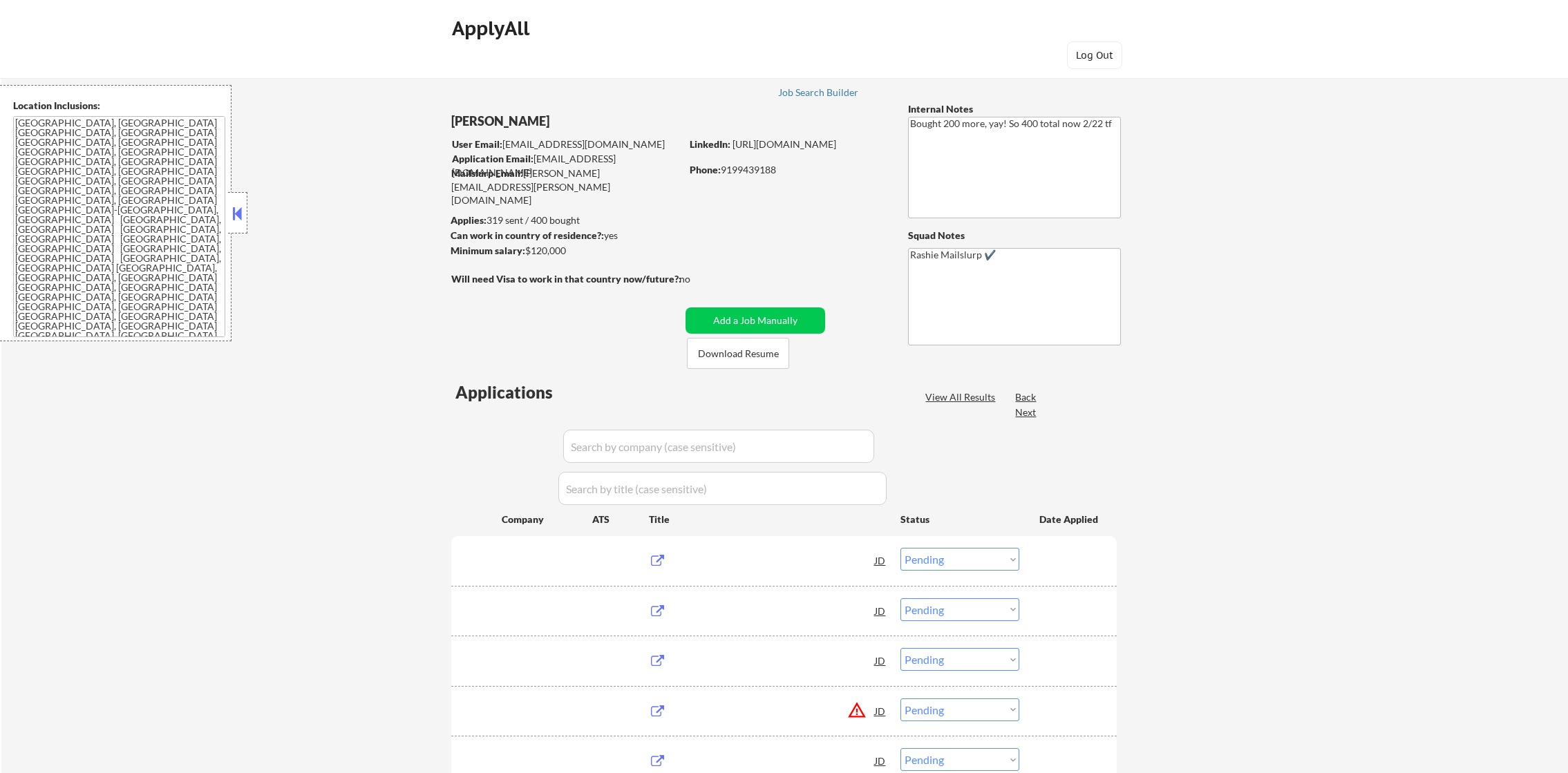
select select ""pending""
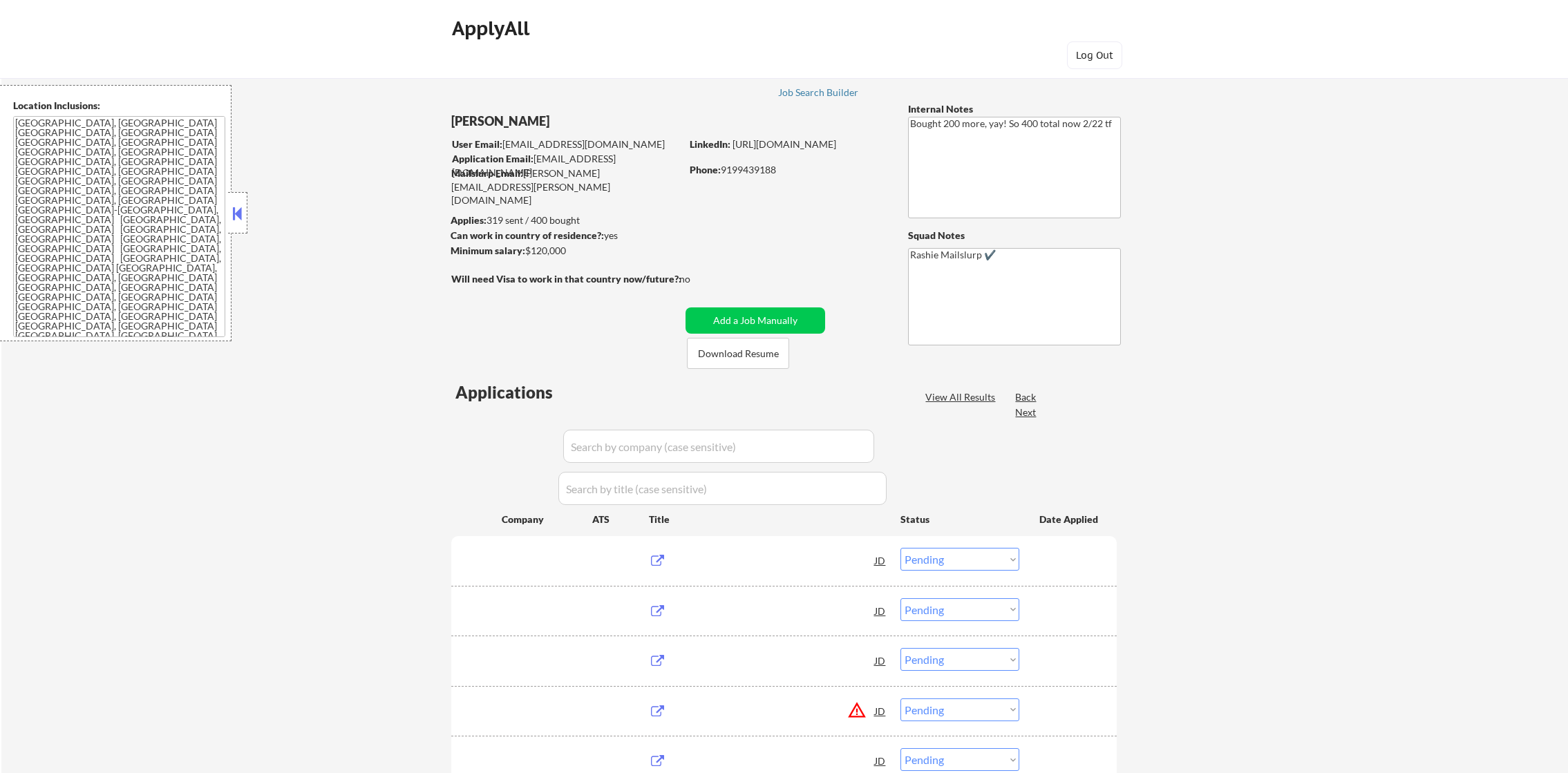
select select ""pending""
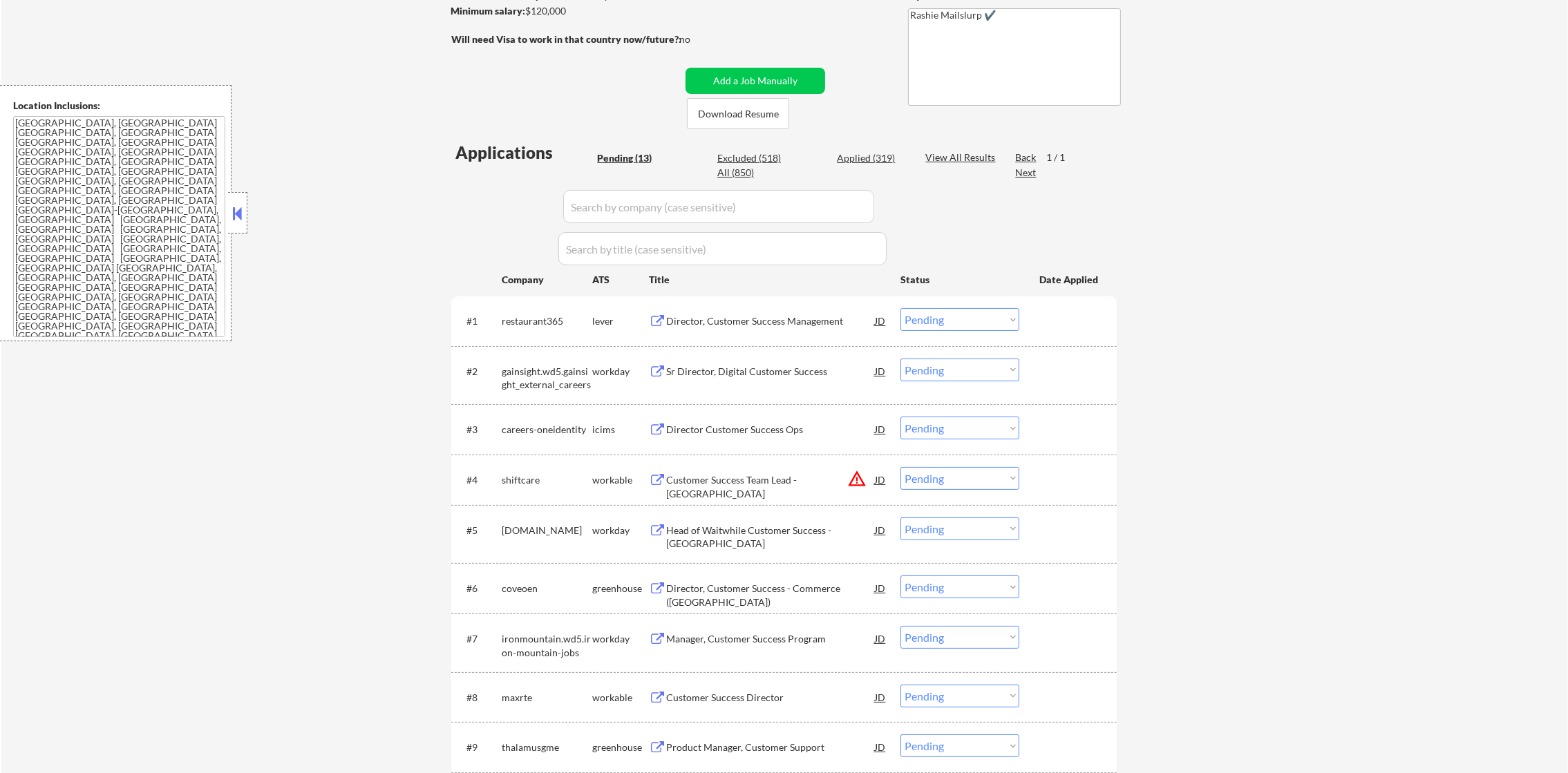
scroll to position [345, 0]
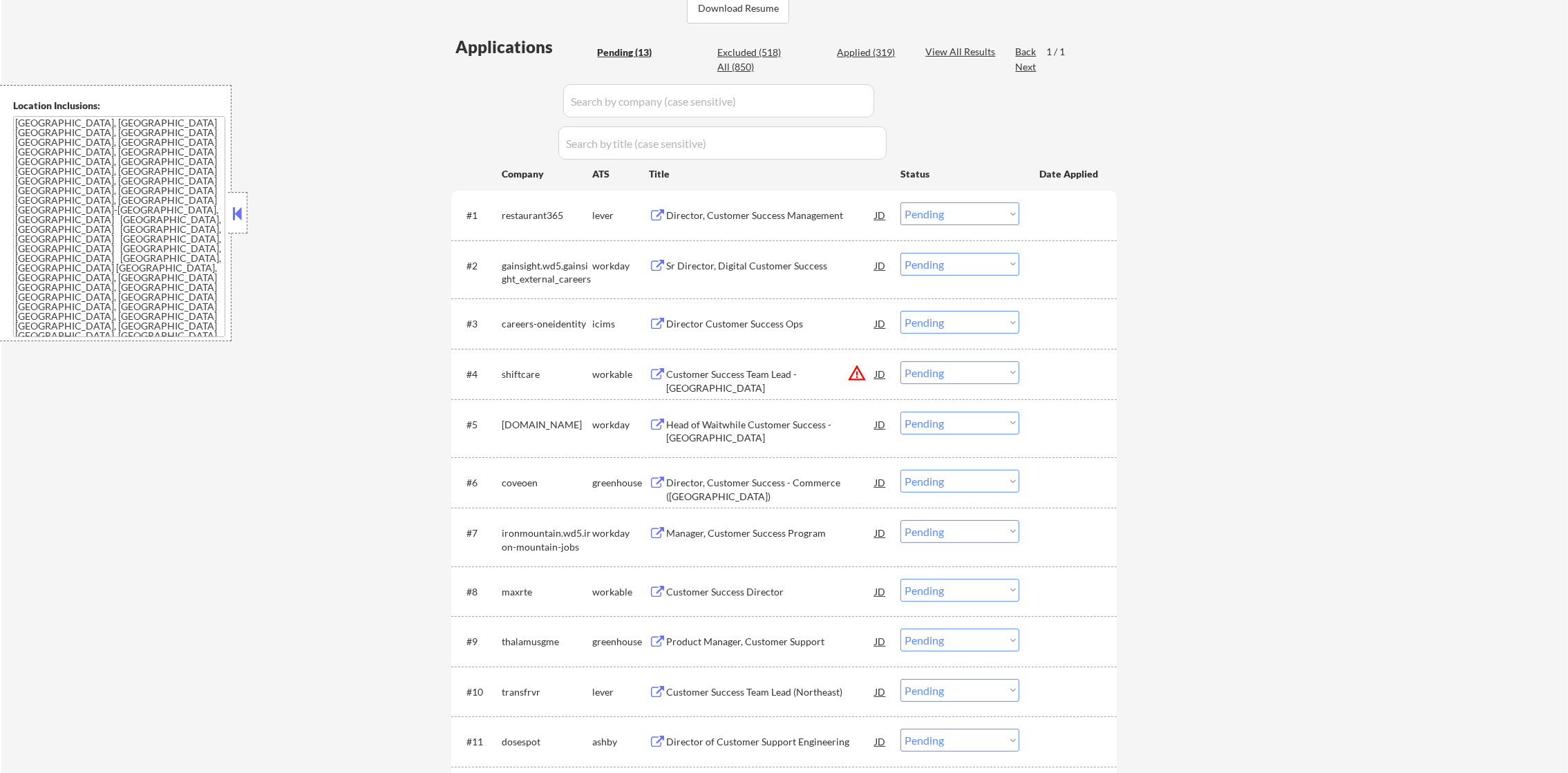
click at [852, 376] on button "warning_amber" at bounding box center [857, 373] width 20 height 20
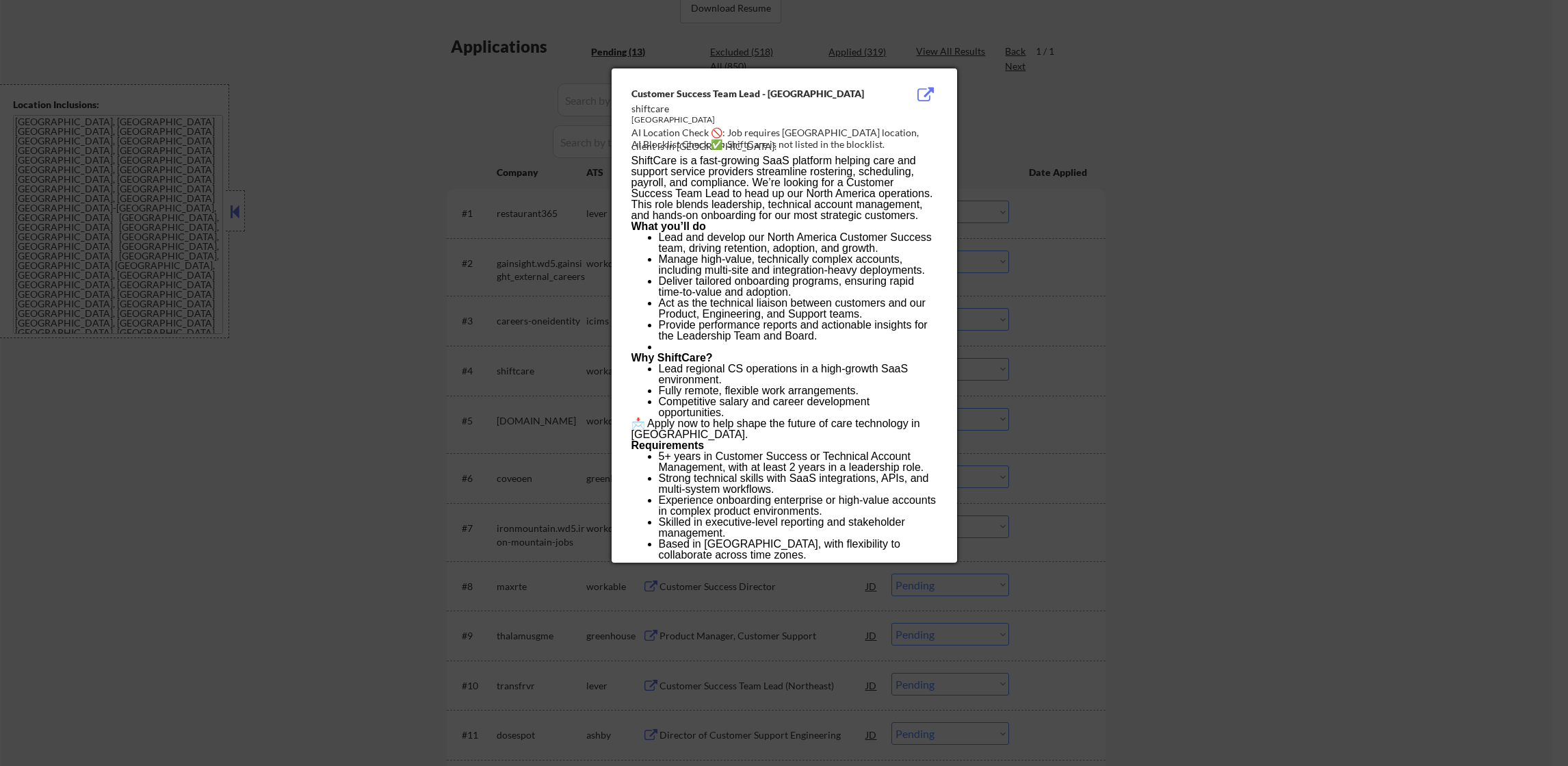
click at [1201, 304] on div at bounding box center [784, 383] width 1568 height 766
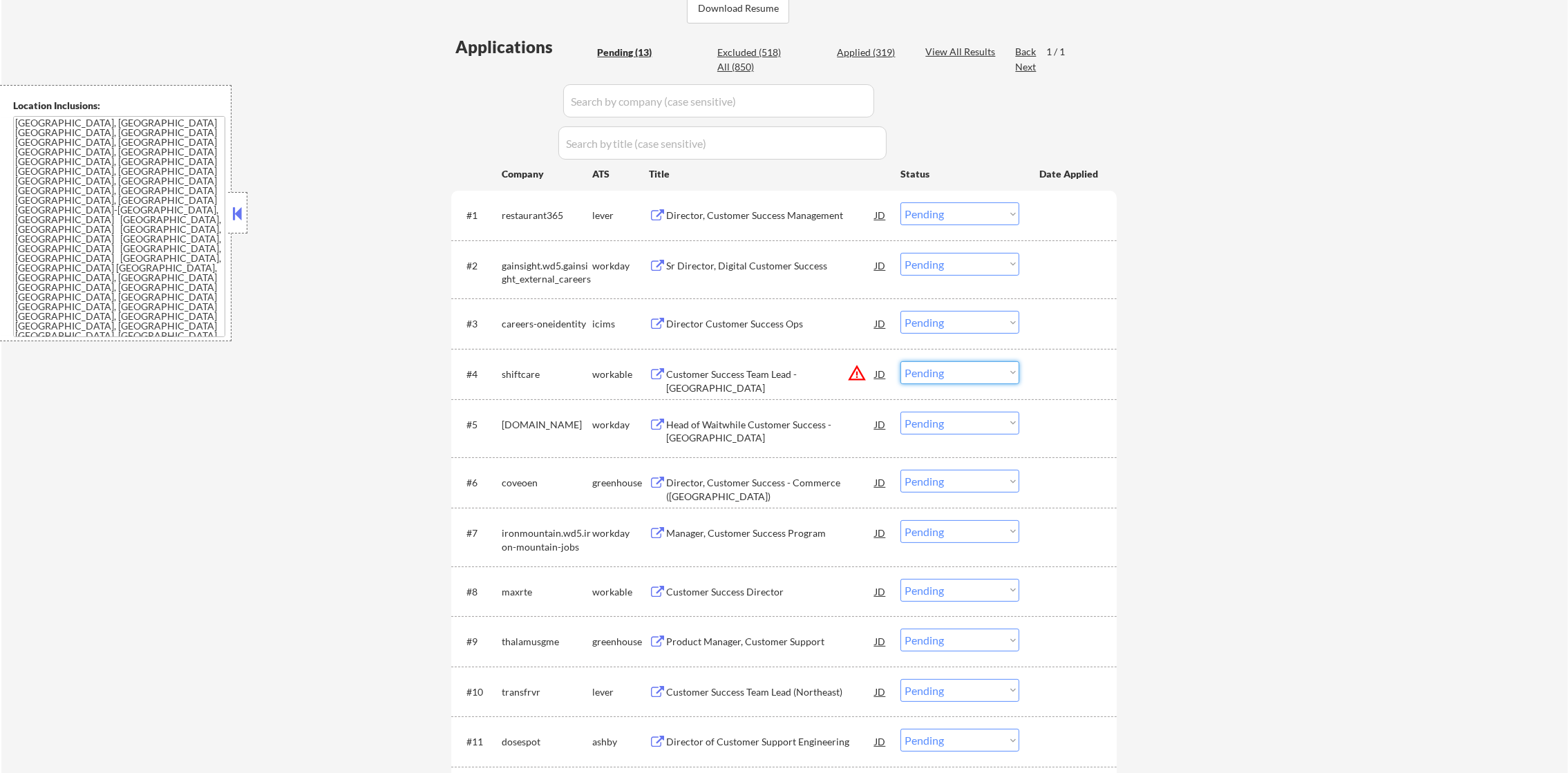
click at [950, 374] on select "Choose an option... Pending Applied Excluded (Questions) Excluded (Expired) Exc…" at bounding box center [959, 373] width 119 height 23
click at [900, 361] on select "Choose an option... Pending Applied Excluded (Questions) Excluded (Expired) Exc…" at bounding box center [959, 373] width 119 height 23
select select ""pending""
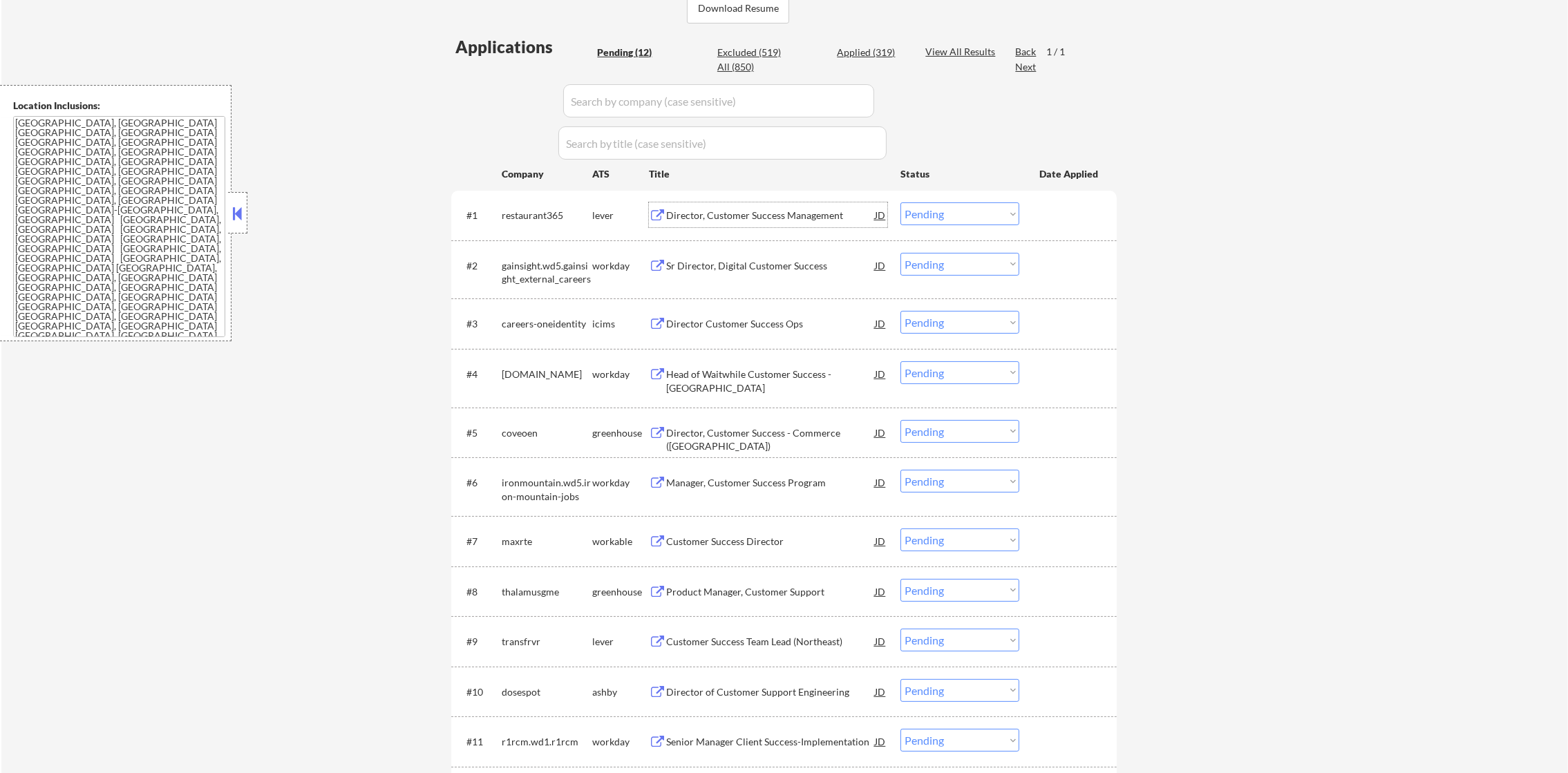
click at [737, 215] on div "Director, Customer Success Management" at bounding box center [770, 215] width 209 height 14
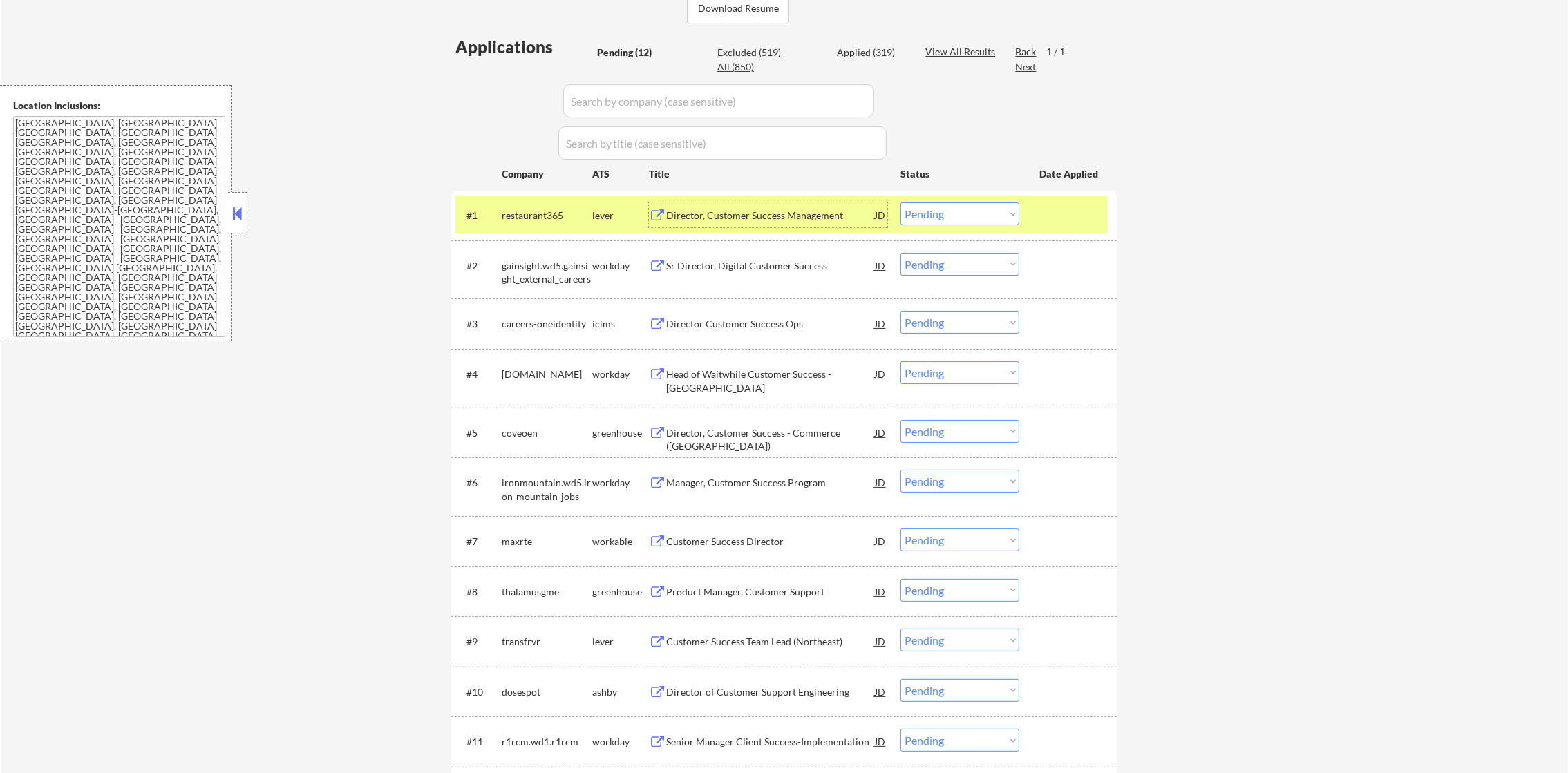
drag, startPoint x: 968, startPoint y: 208, endPoint x: 969, endPoint y: 221, distance: 13.0
click at [968, 208] on select "Choose an option... Pending Applied Excluded (Questions) Excluded (Expired) Exc…" at bounding box center [959, 214] width 119 height 23
click at [900, 203] on select "Choose an option... Pending Applied Excluded (Questions) Excluded (Expired) Exc…" at bounding box center [959, 214] width 119 height 23
click at [516, 210] on div "restaurant365" at bounding box center [547, 215] width 91 height 14
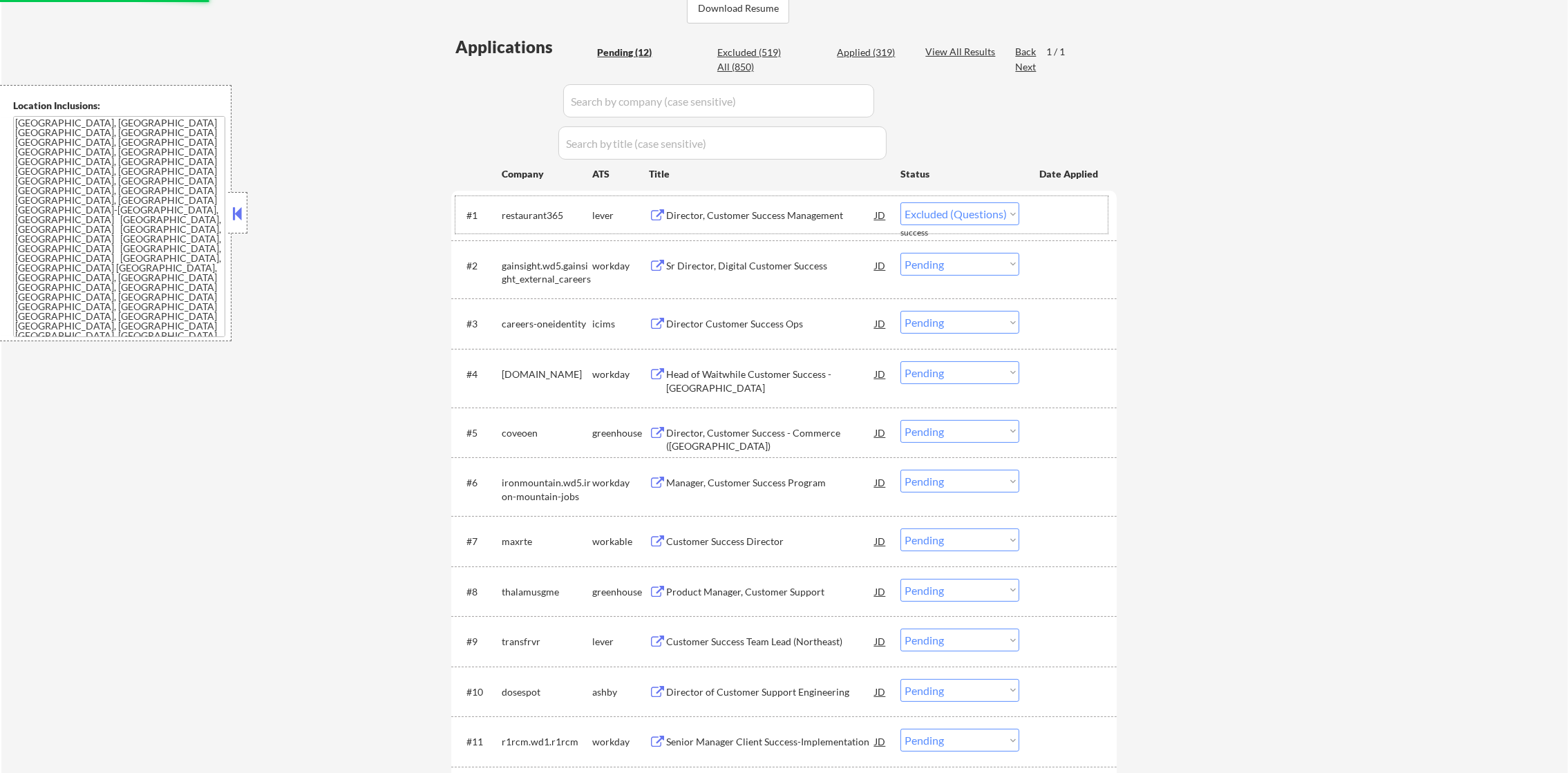
select select ""pending""
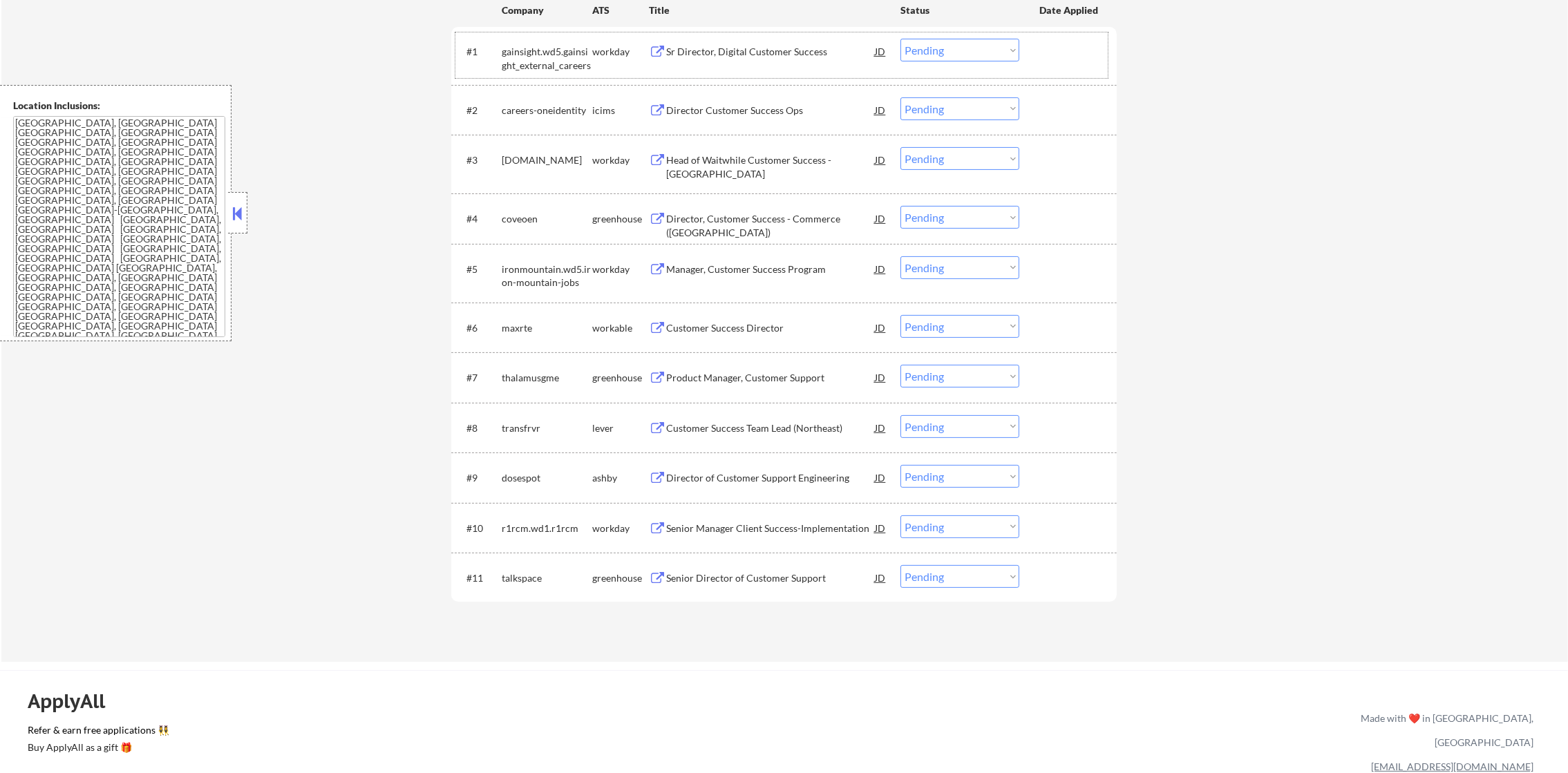
scroll to position [552, 0]
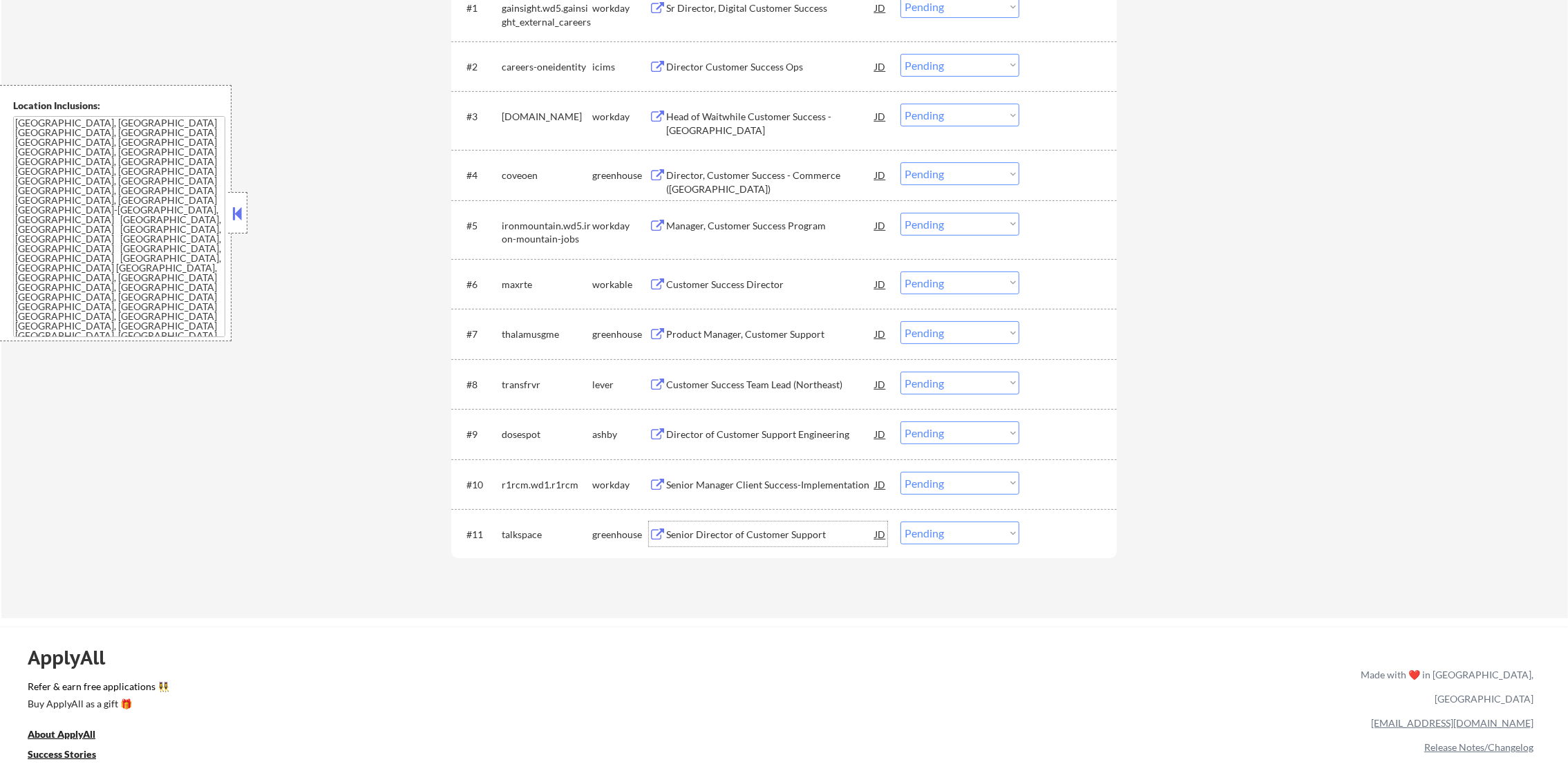
click at [716, 538] on div "Senior Director of Customer Support" at bounding box center [770, 534] width 209 height 14
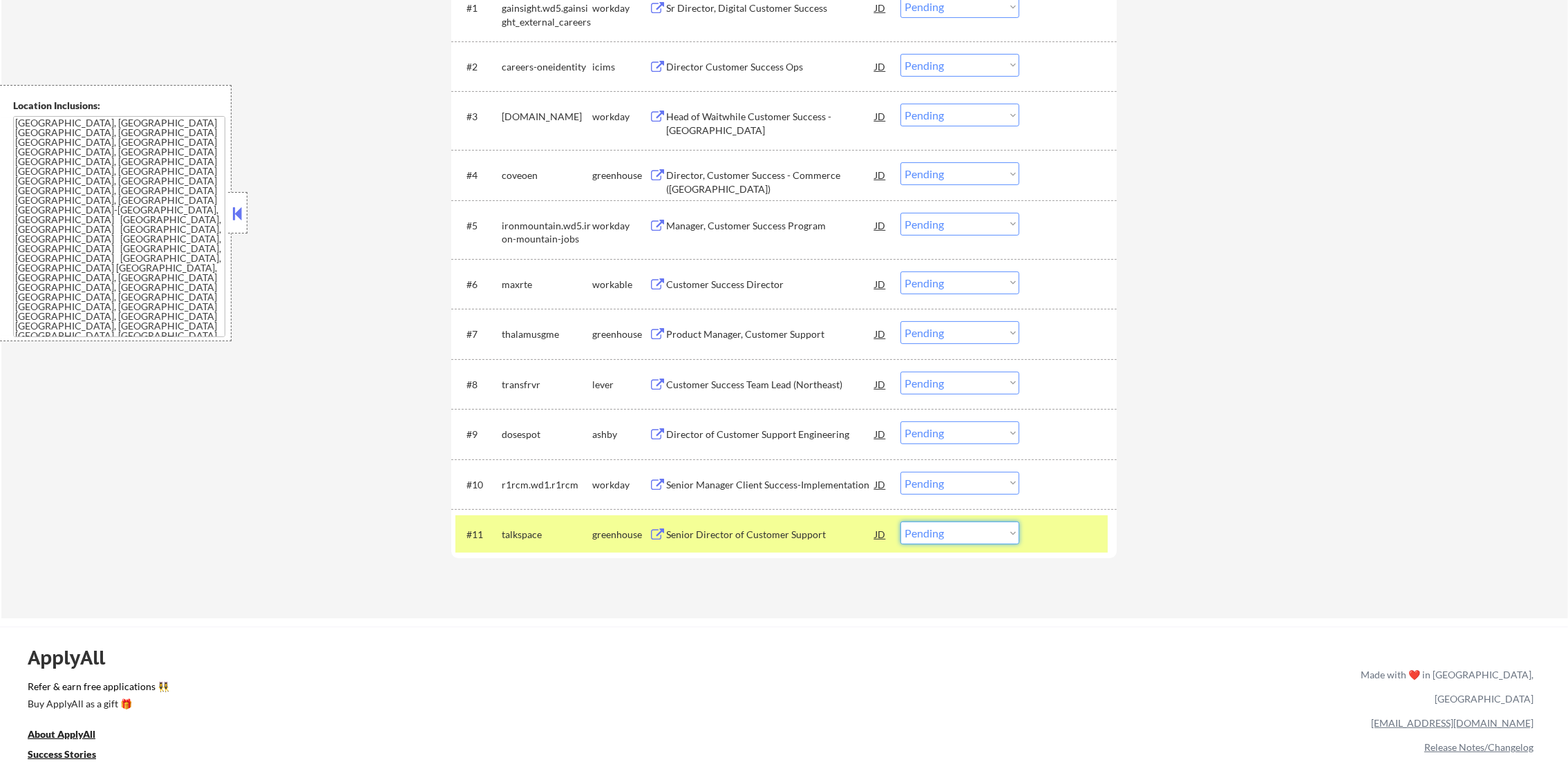
click at [931, 531] on select "Choose an option... Pending Applied Excluded (Questions) Excluded (Expired) Exc…" at bounding box center [959, 533] width 119 height 23
select select ""applied""
click at [900, 521] on select "Choose an option... Pending Applied Excluded (Questions) Excluded (Expired) Exc…" at bounding box center [959, 533] width 119 height 23
click at [560, 533] on div "talkspace" at bounding box center [547, 534] width 91 height 14
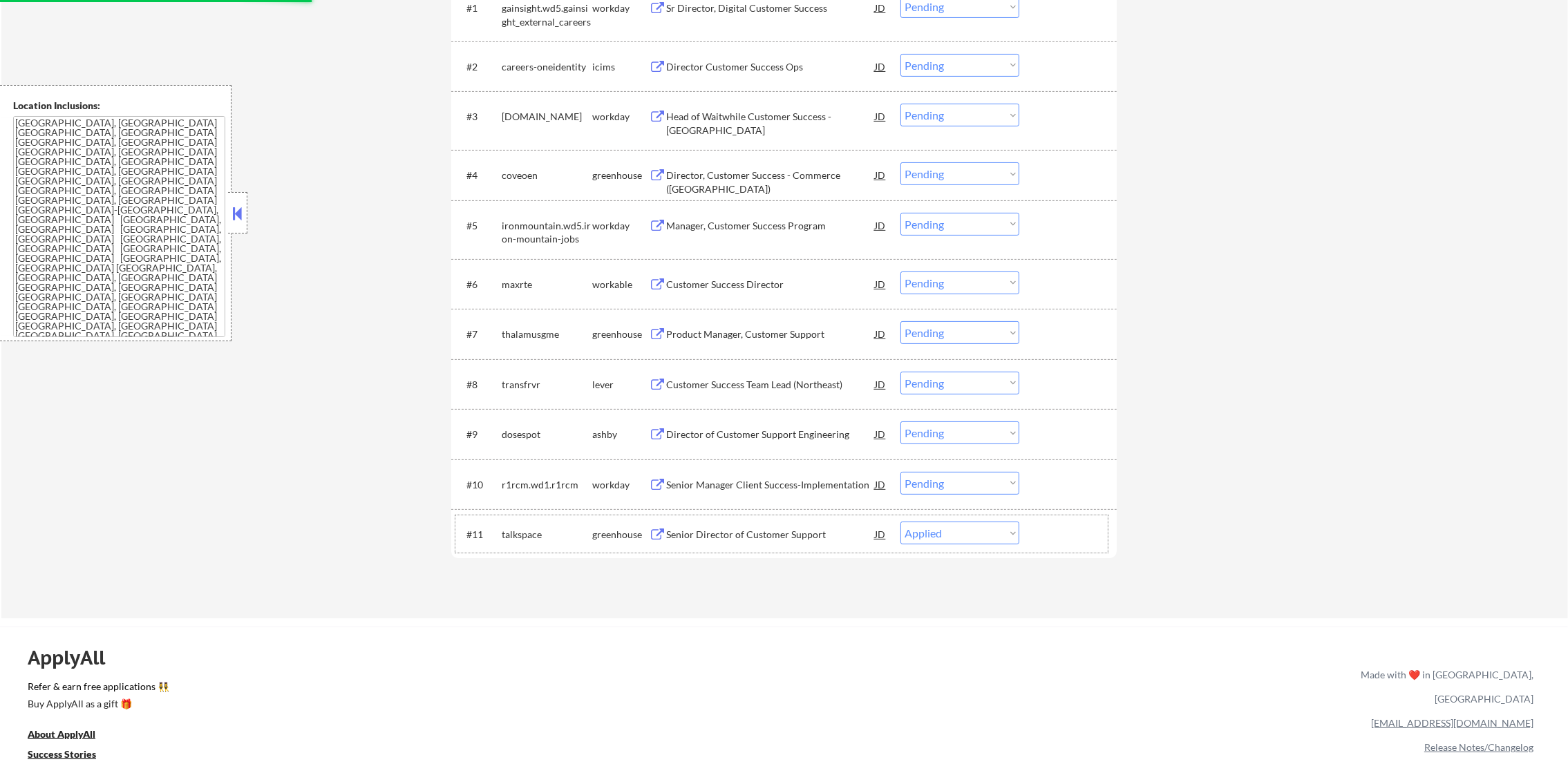
click at [762, 434] on div "Director of Customer Support Engineering" at bounding box center [770, 434] width 209 height 14
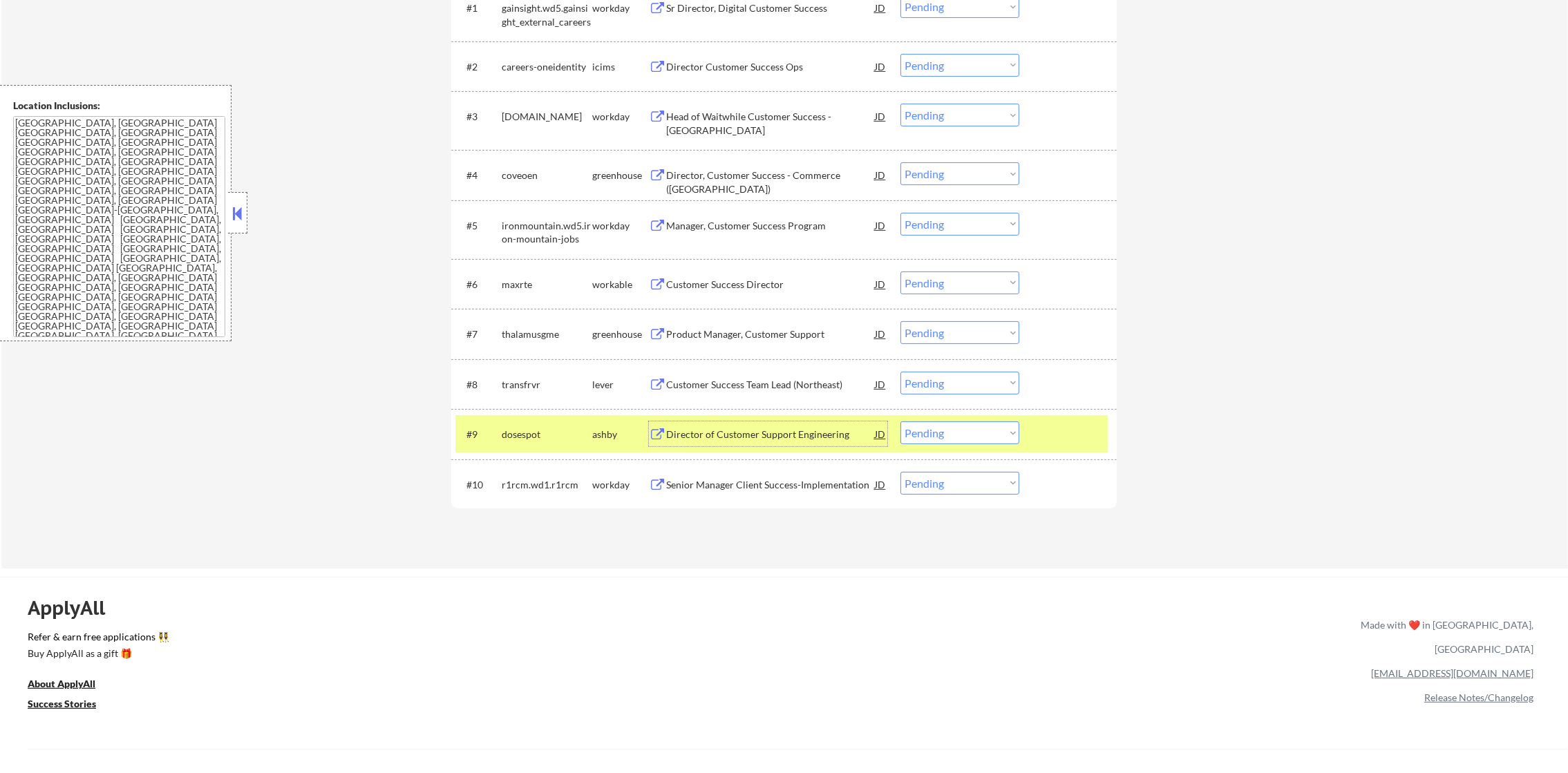
click at [540, 442] on div "dosespot" at bounding box center [547, 434] width 91 height 25
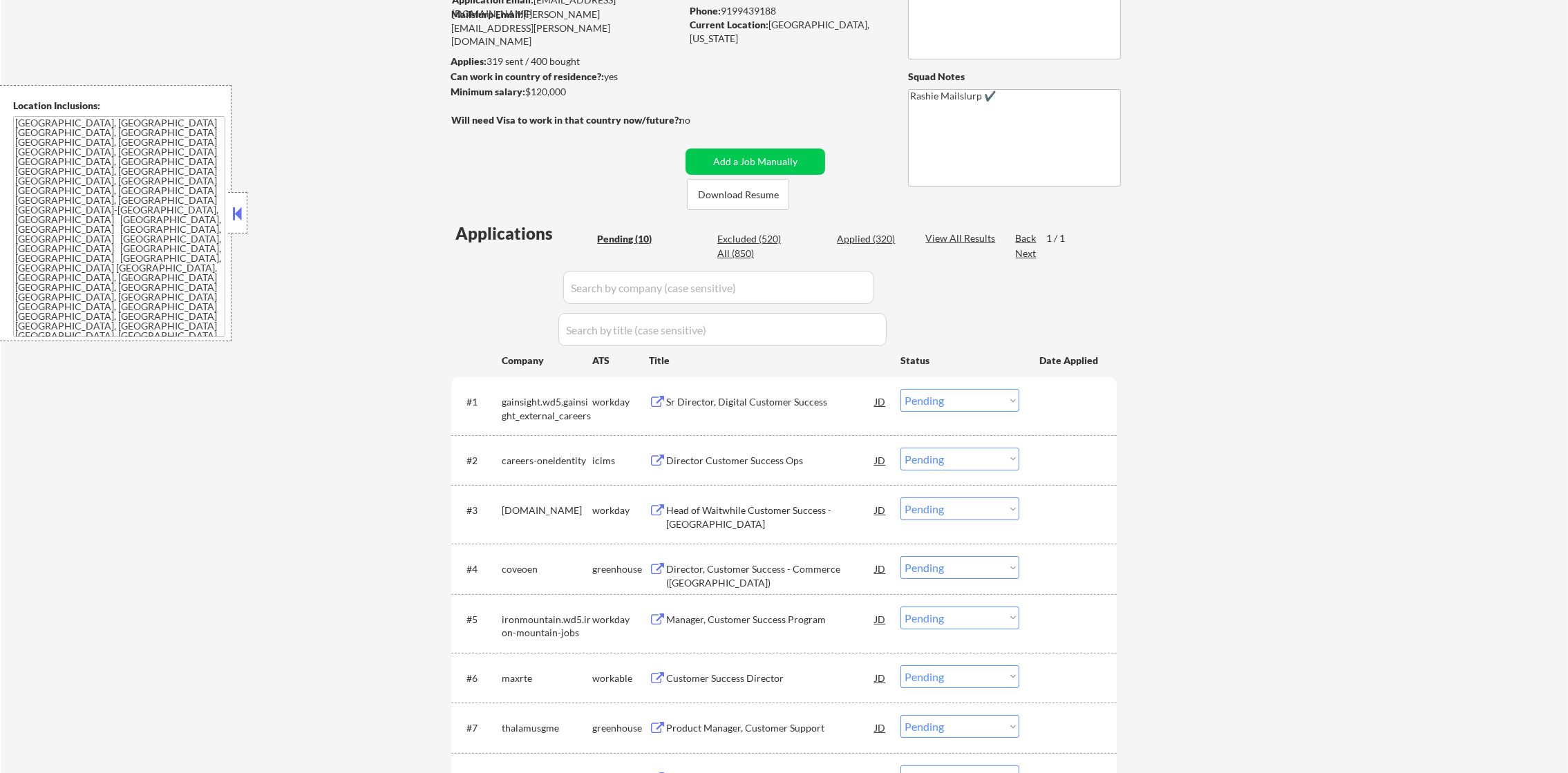
scroll to position [156, 0]
click at [869, 246] on div "Applied (320)" at bounding box center [871, 243] width 69 height 14
select select ""applied""
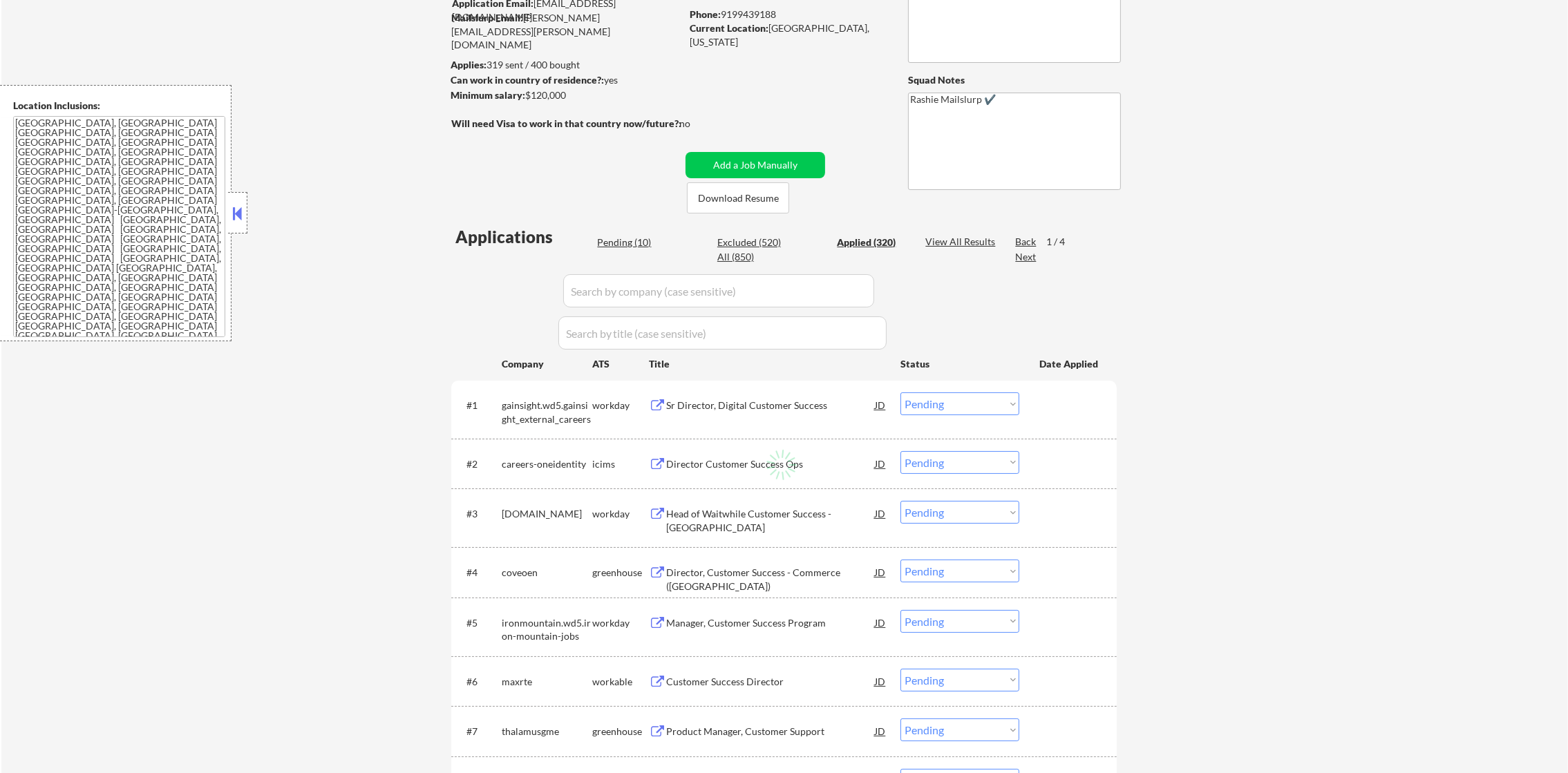
select select ""applied""
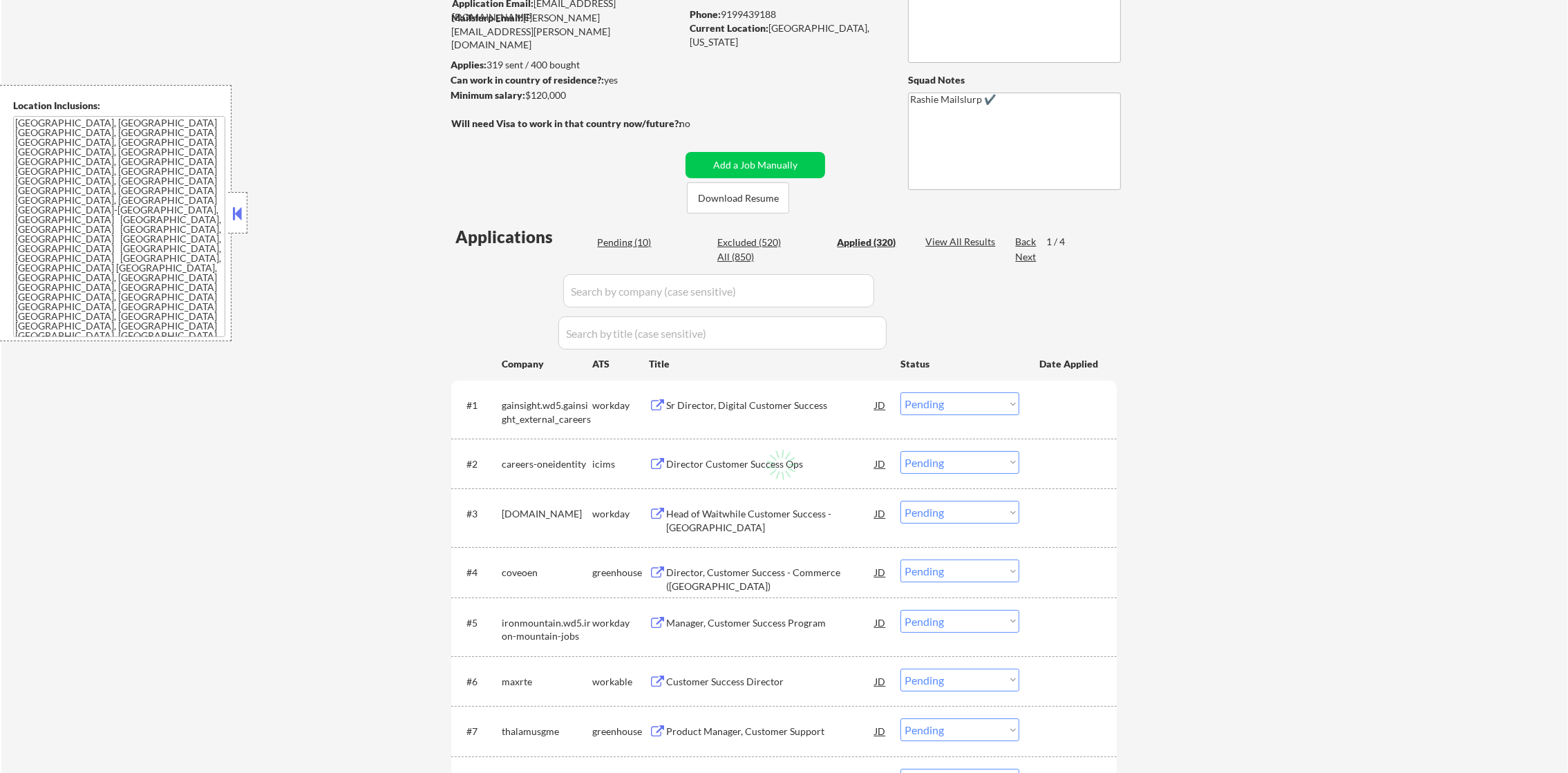
select select ""applied""
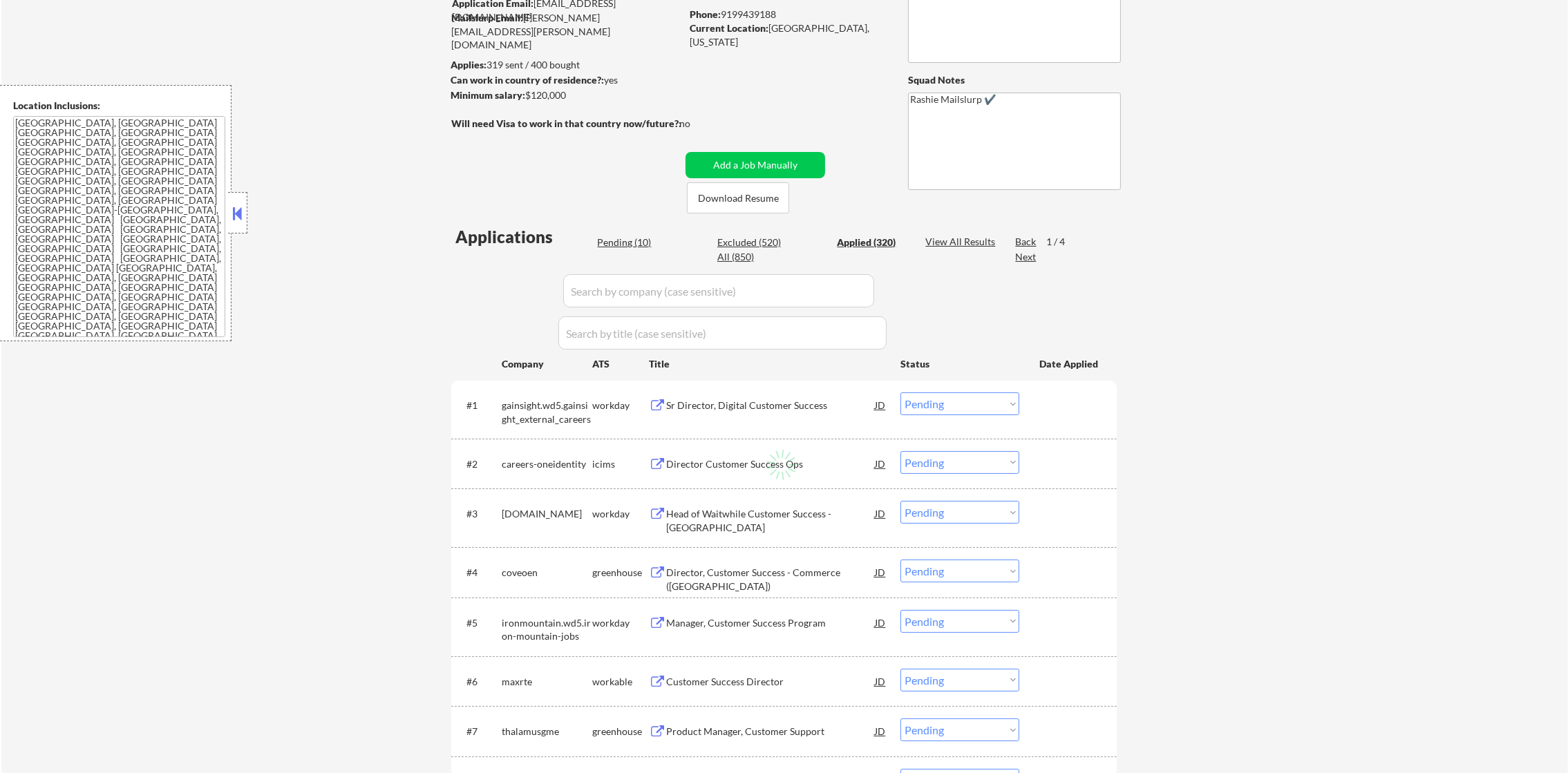
select select ""applied""
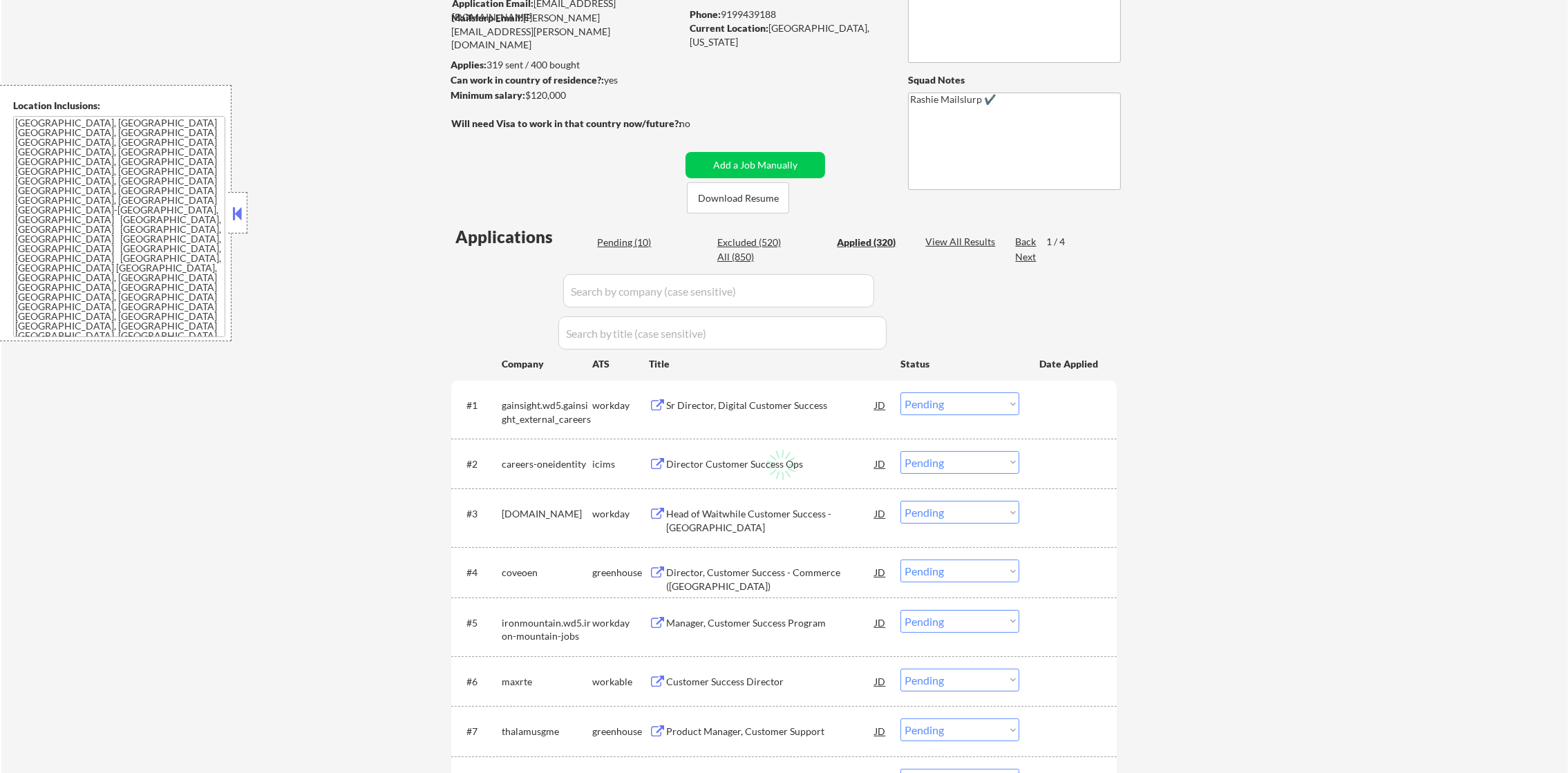
select select ""applied""
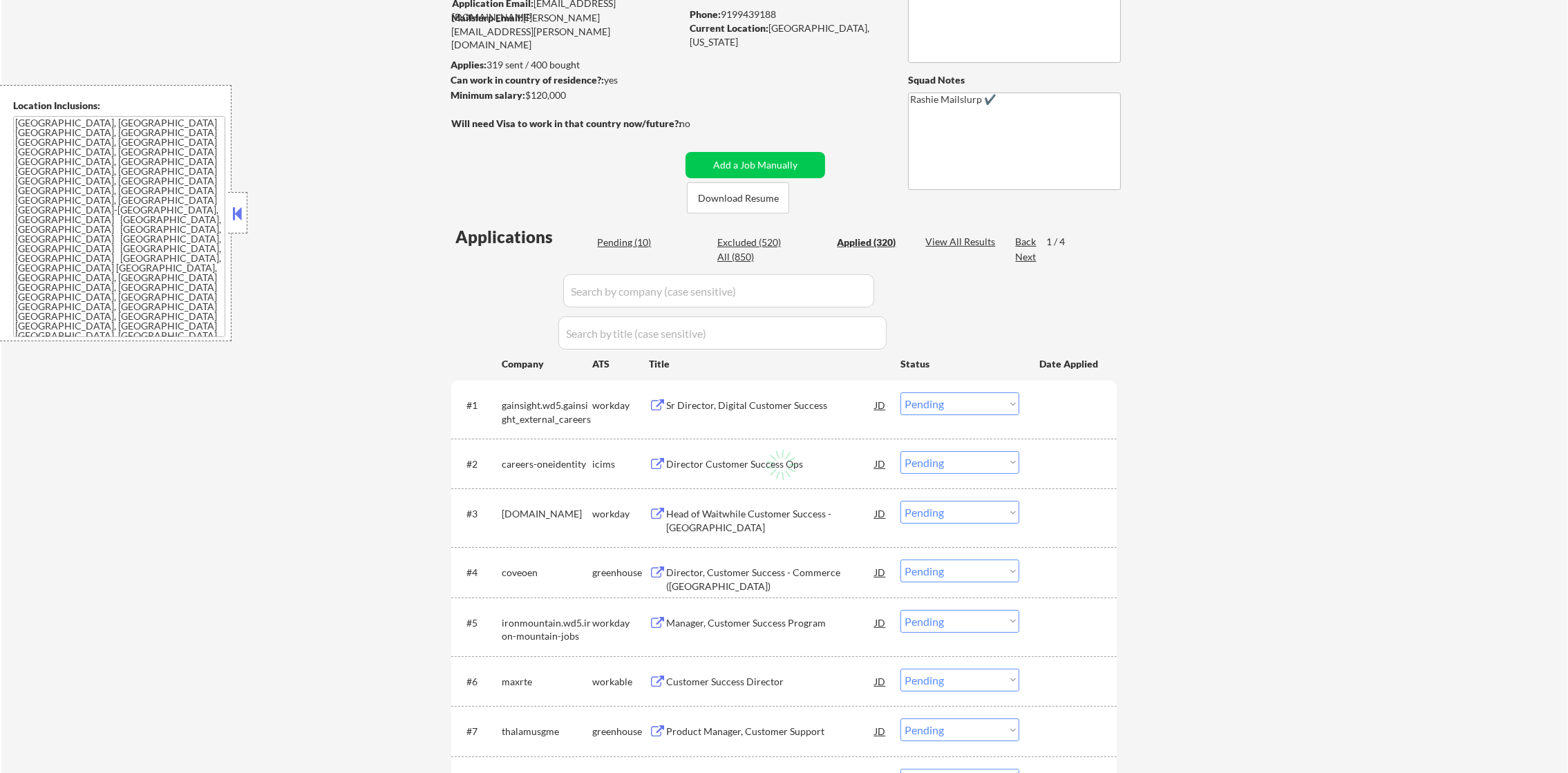
select select ""applied""
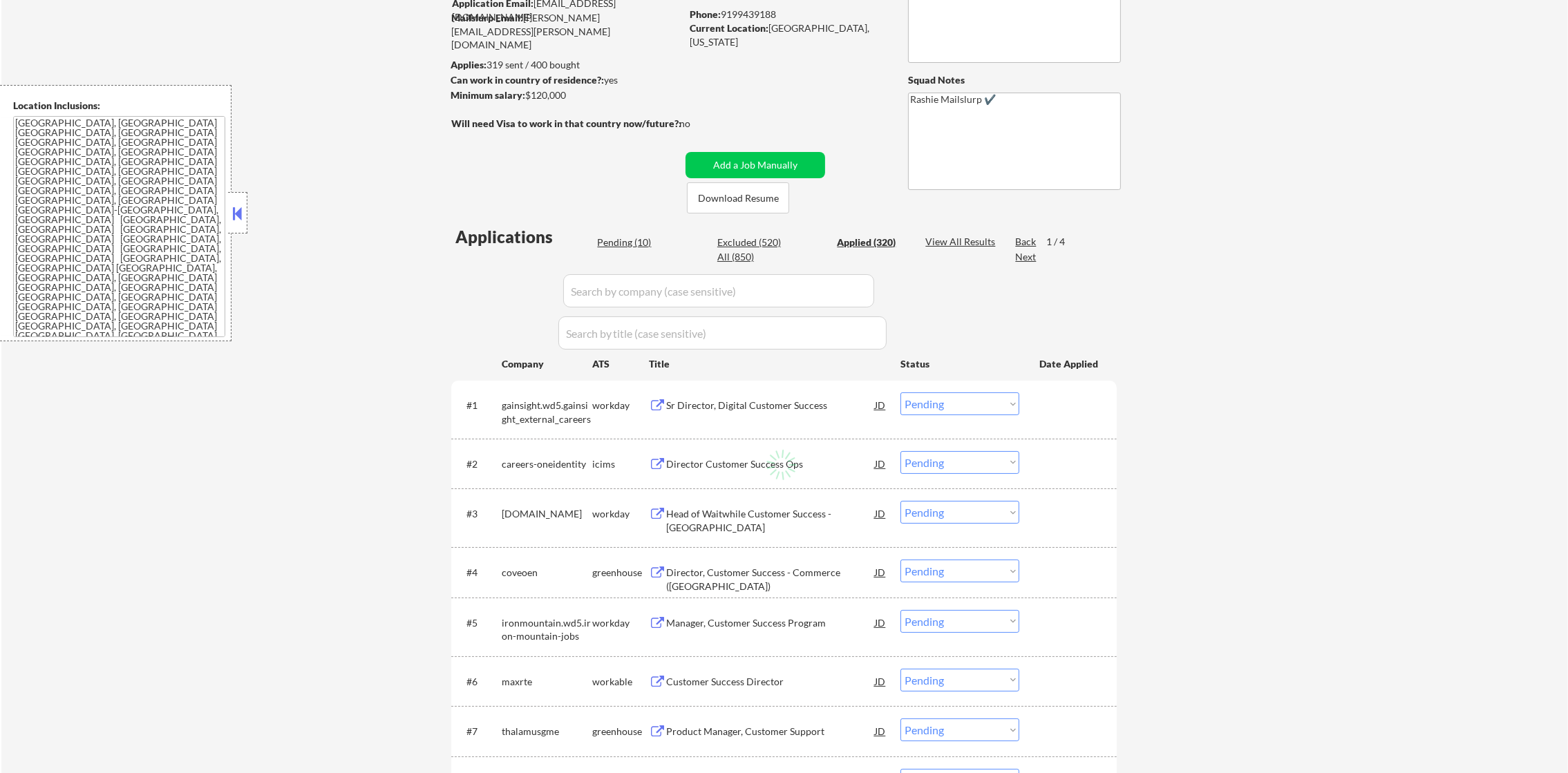
select select ""applied""
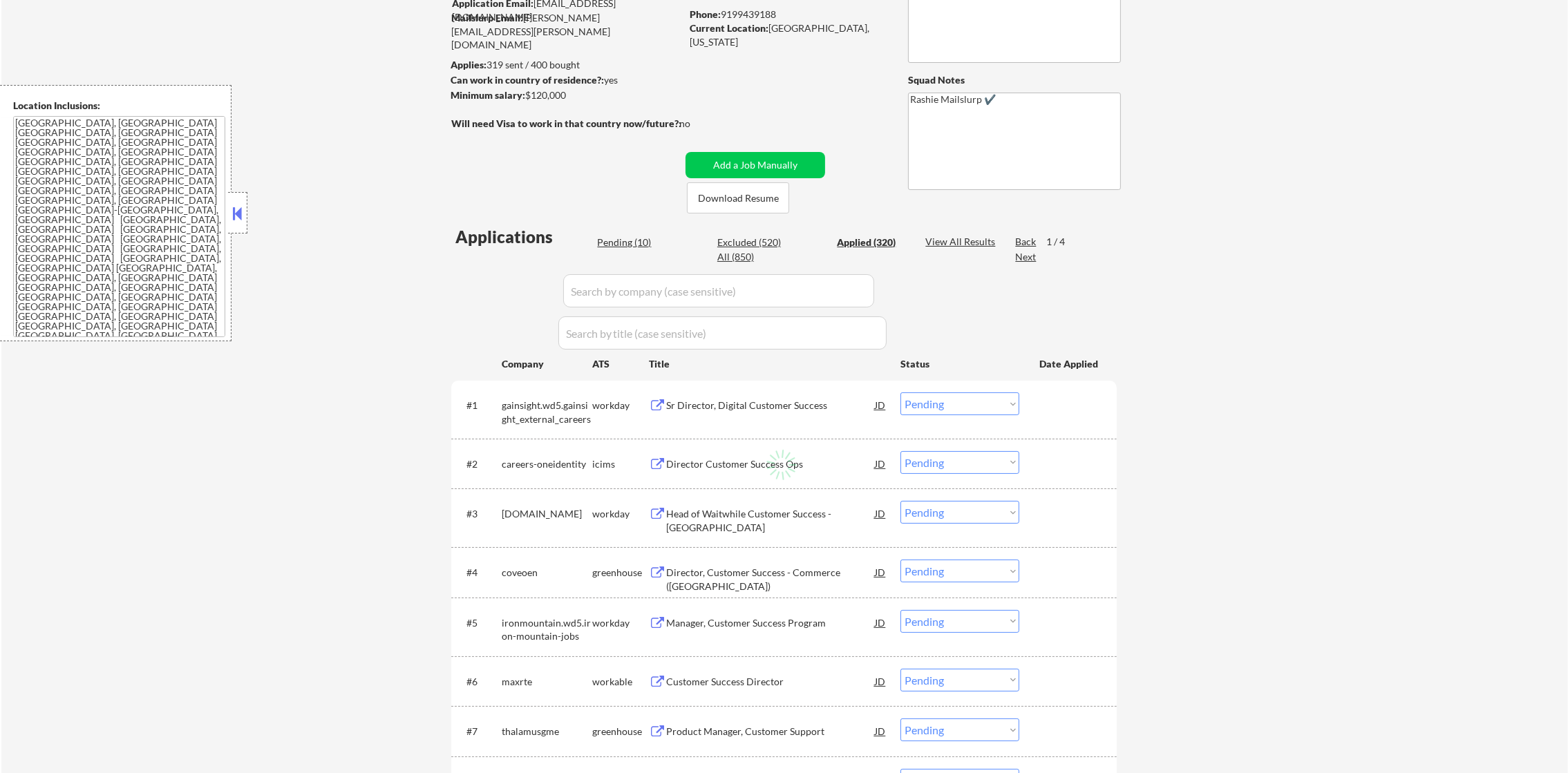
select select ""applied""
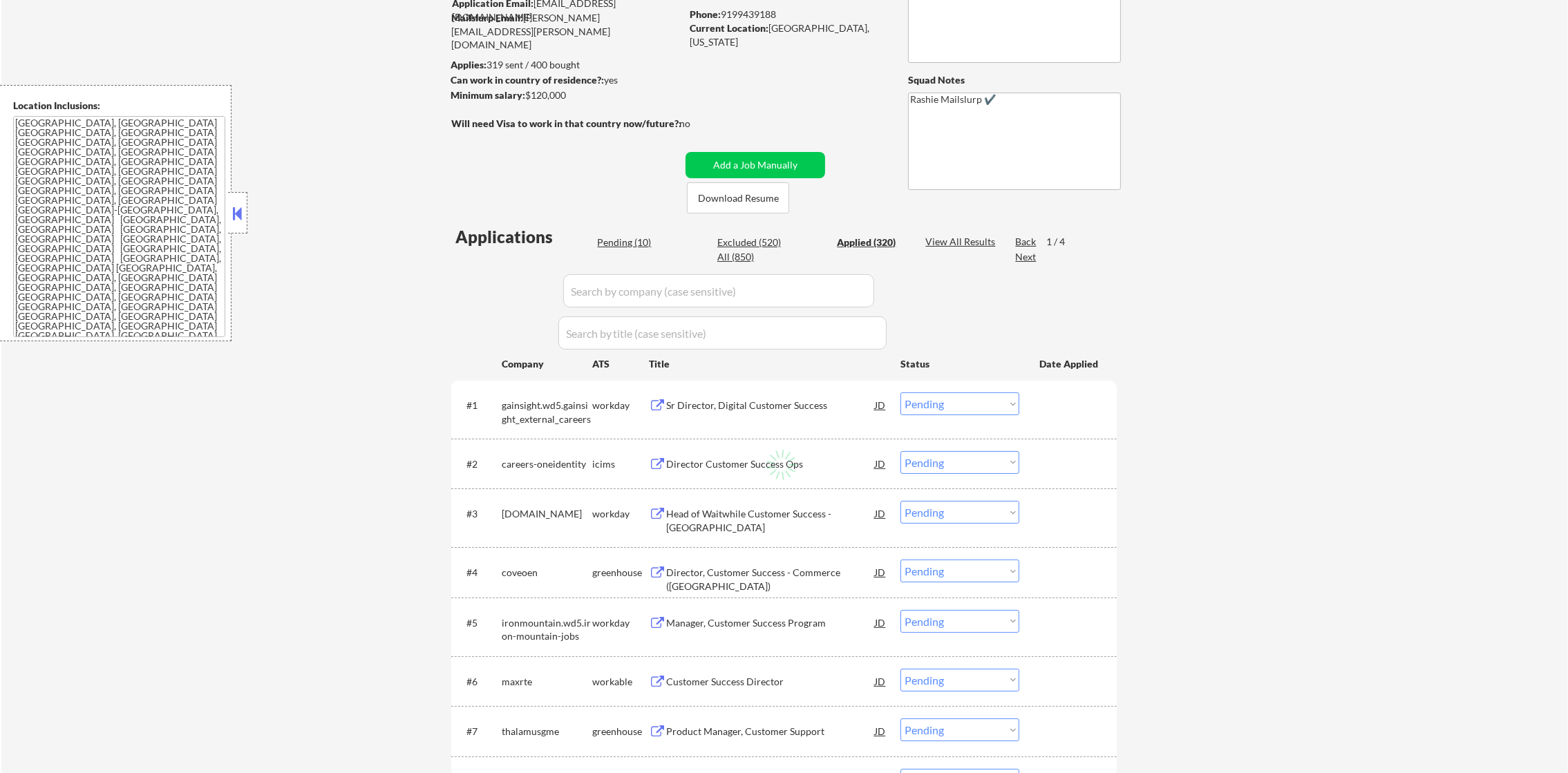
select select ""applied""
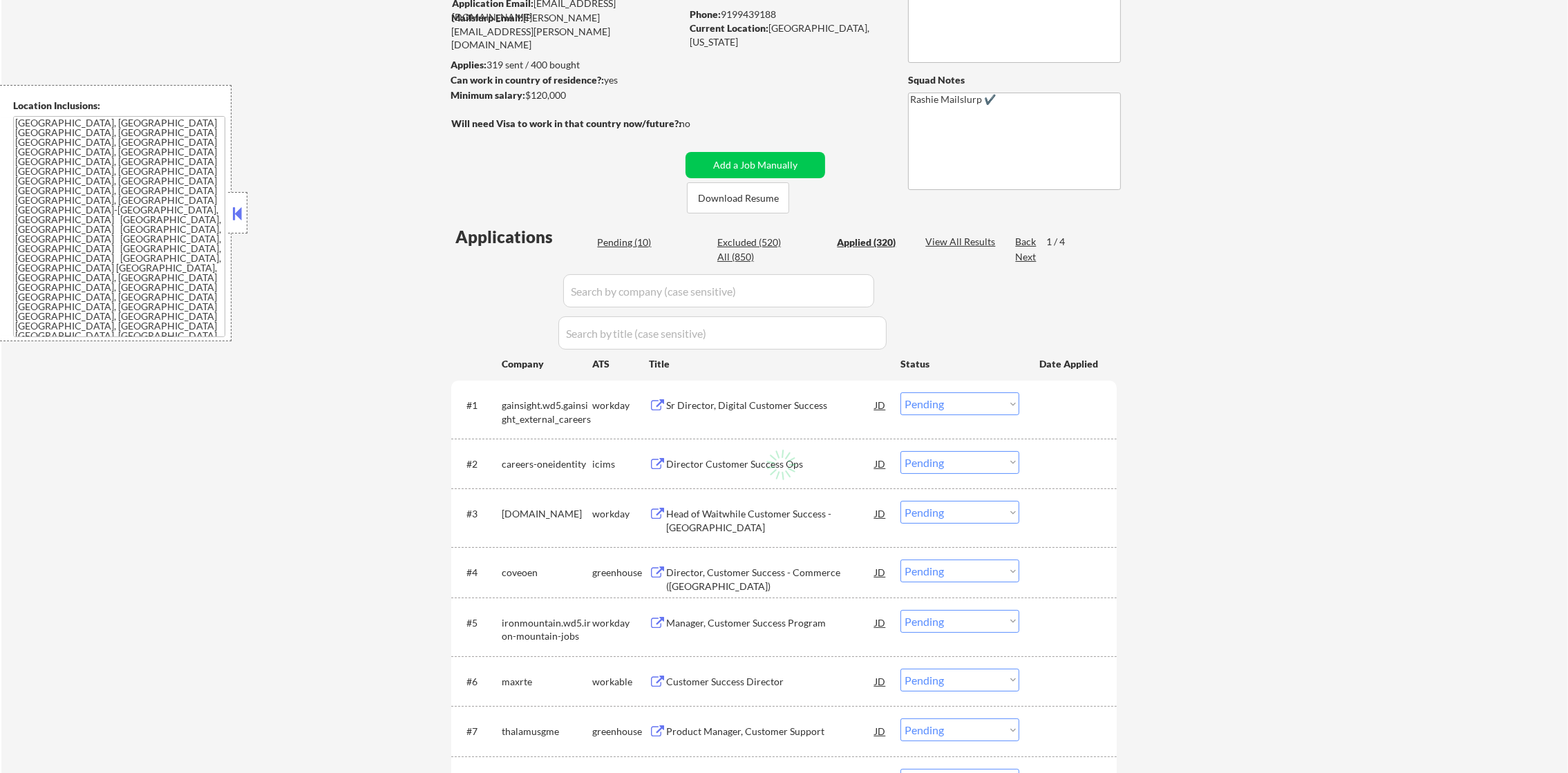
select select ""applied""
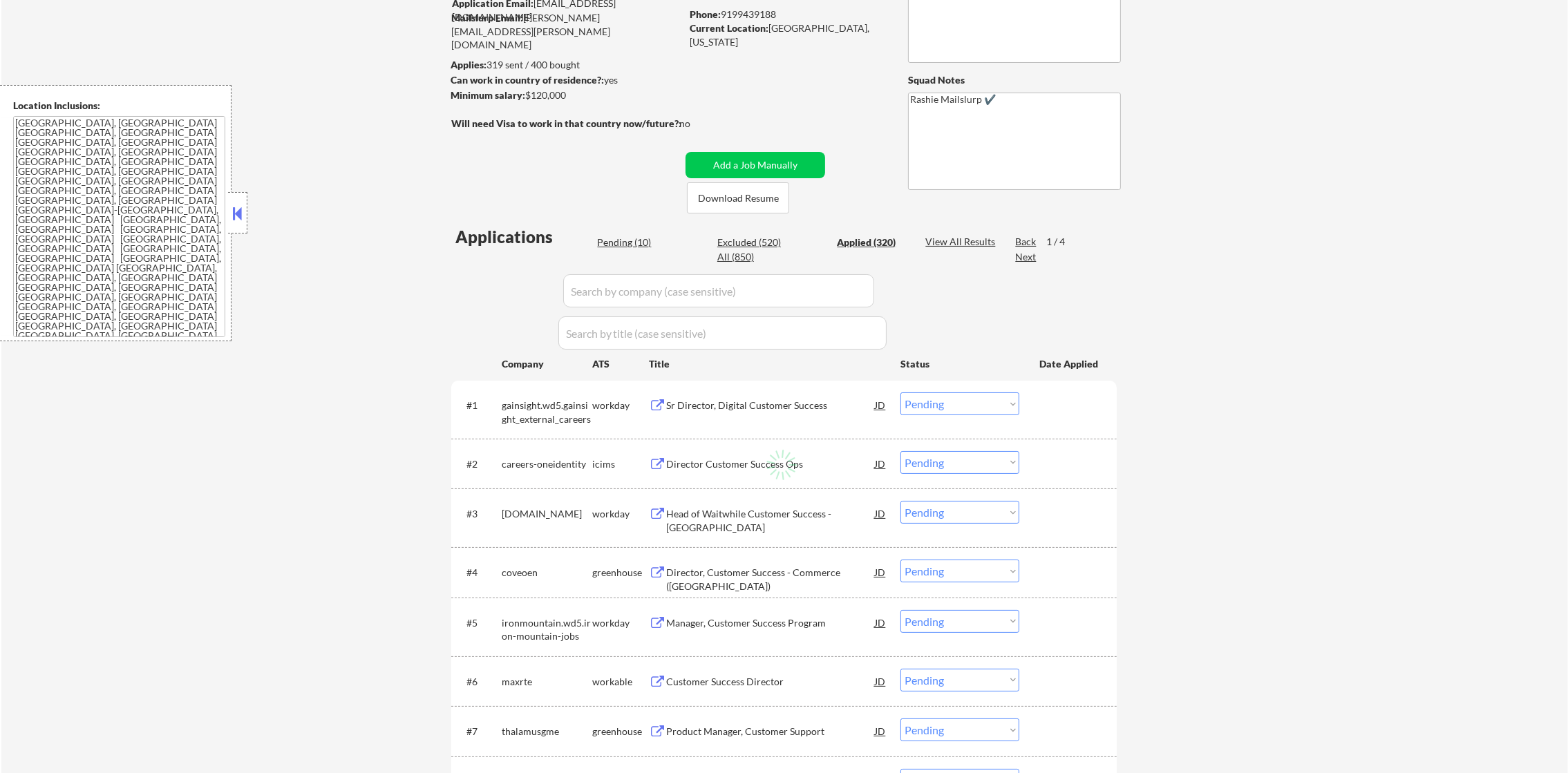
select select ""applied""
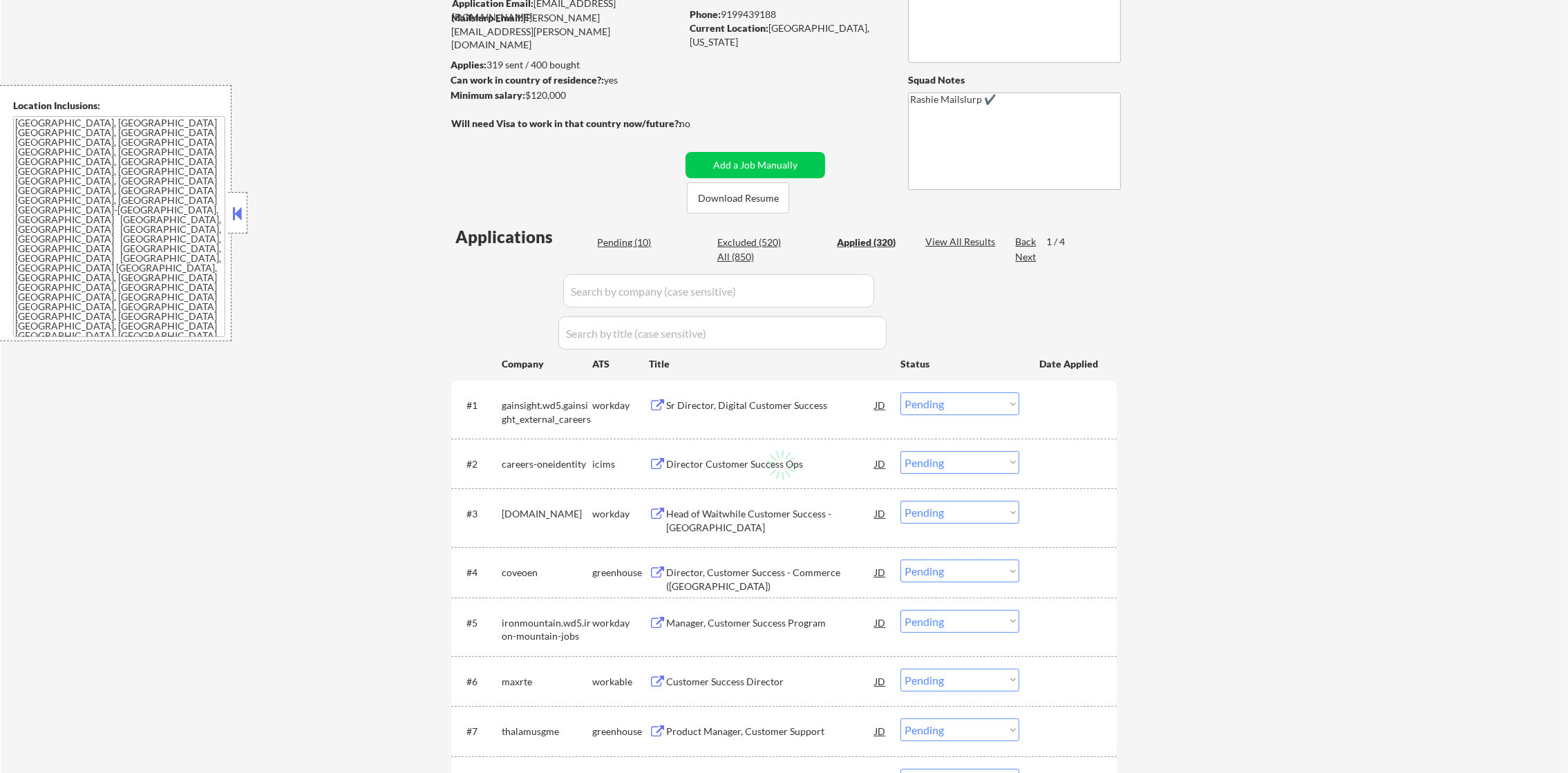
select select ""applied""
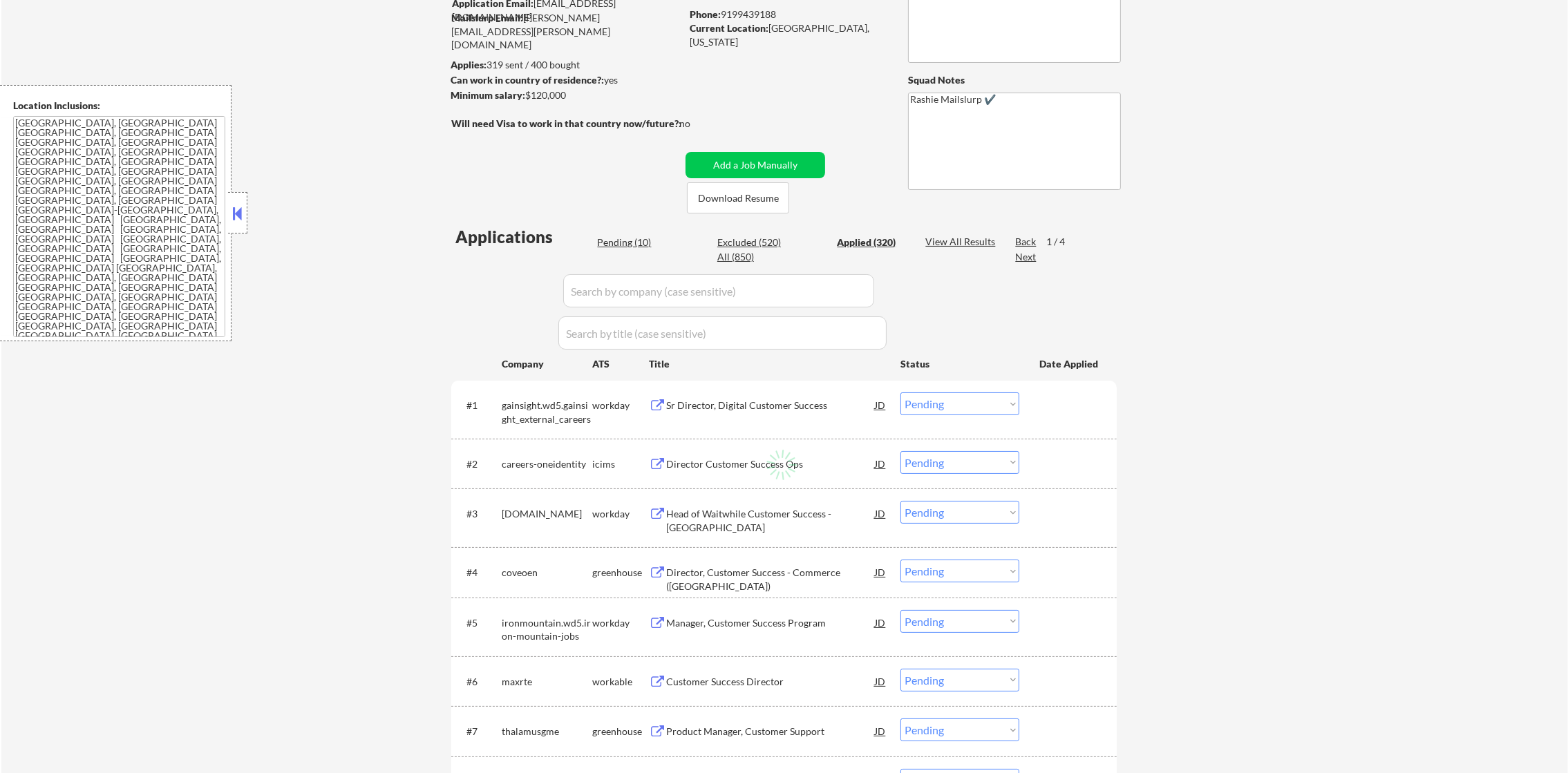
select select ""applied""
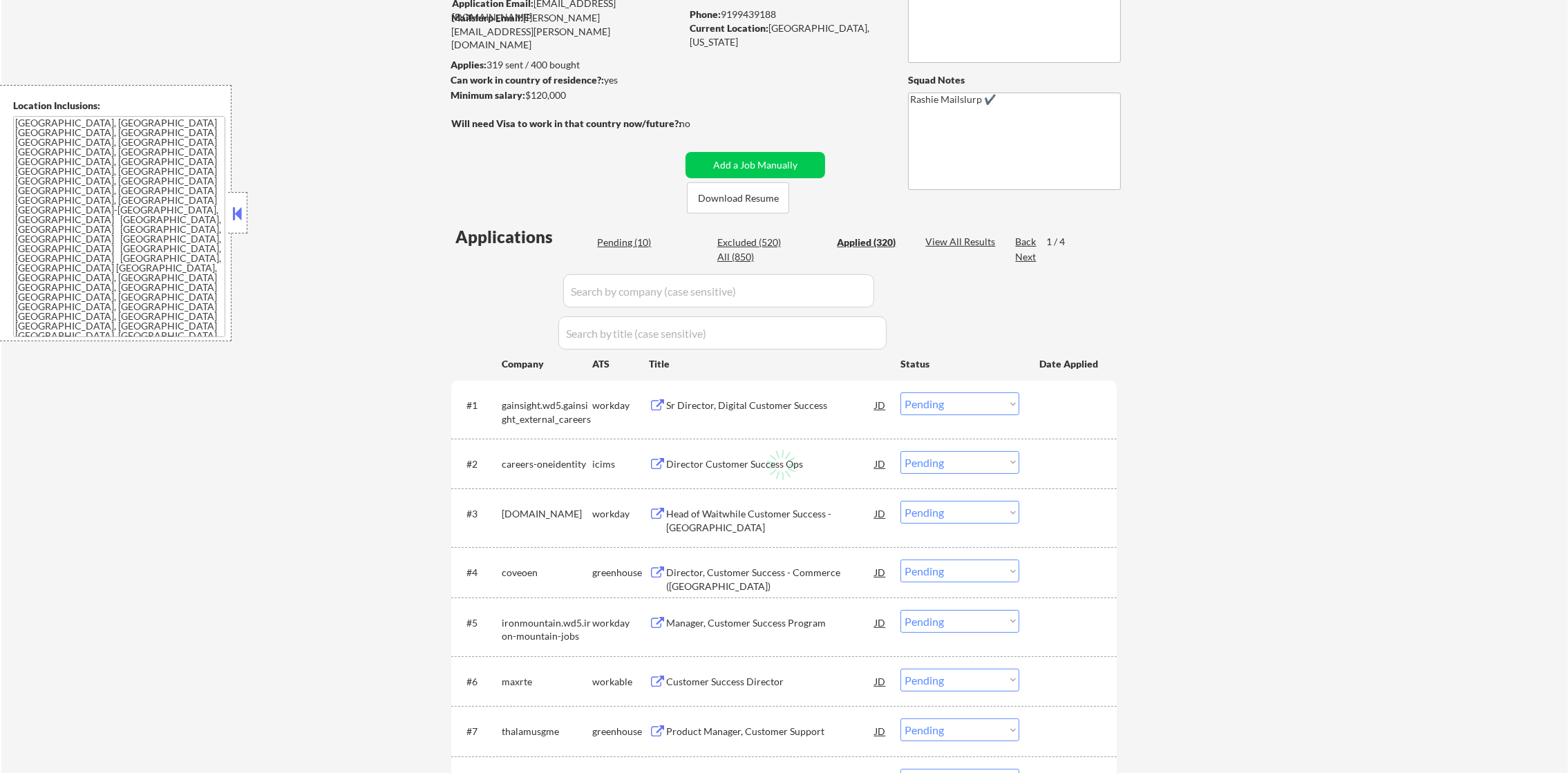
select select ""applied""
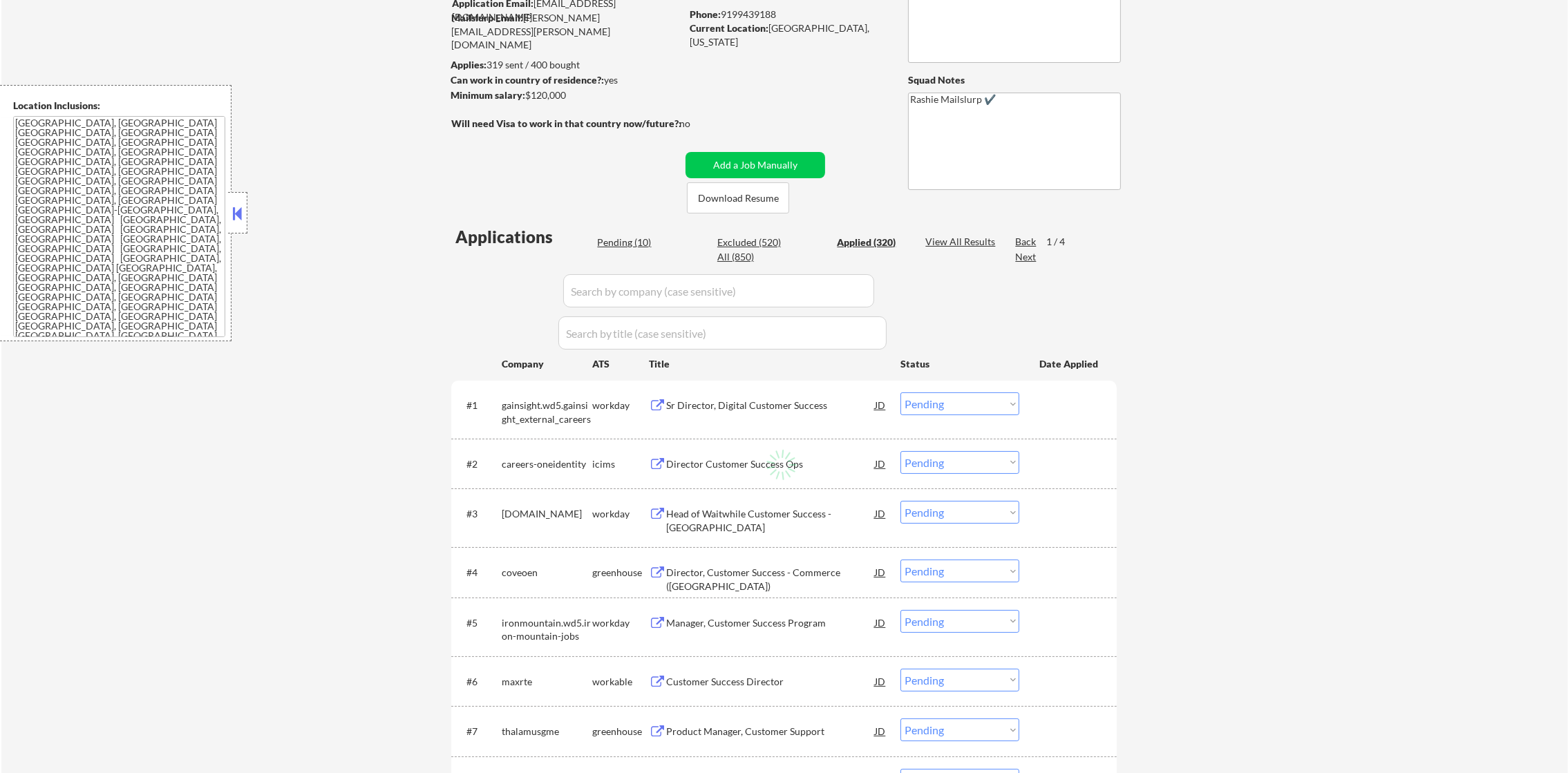
select select ""applied""
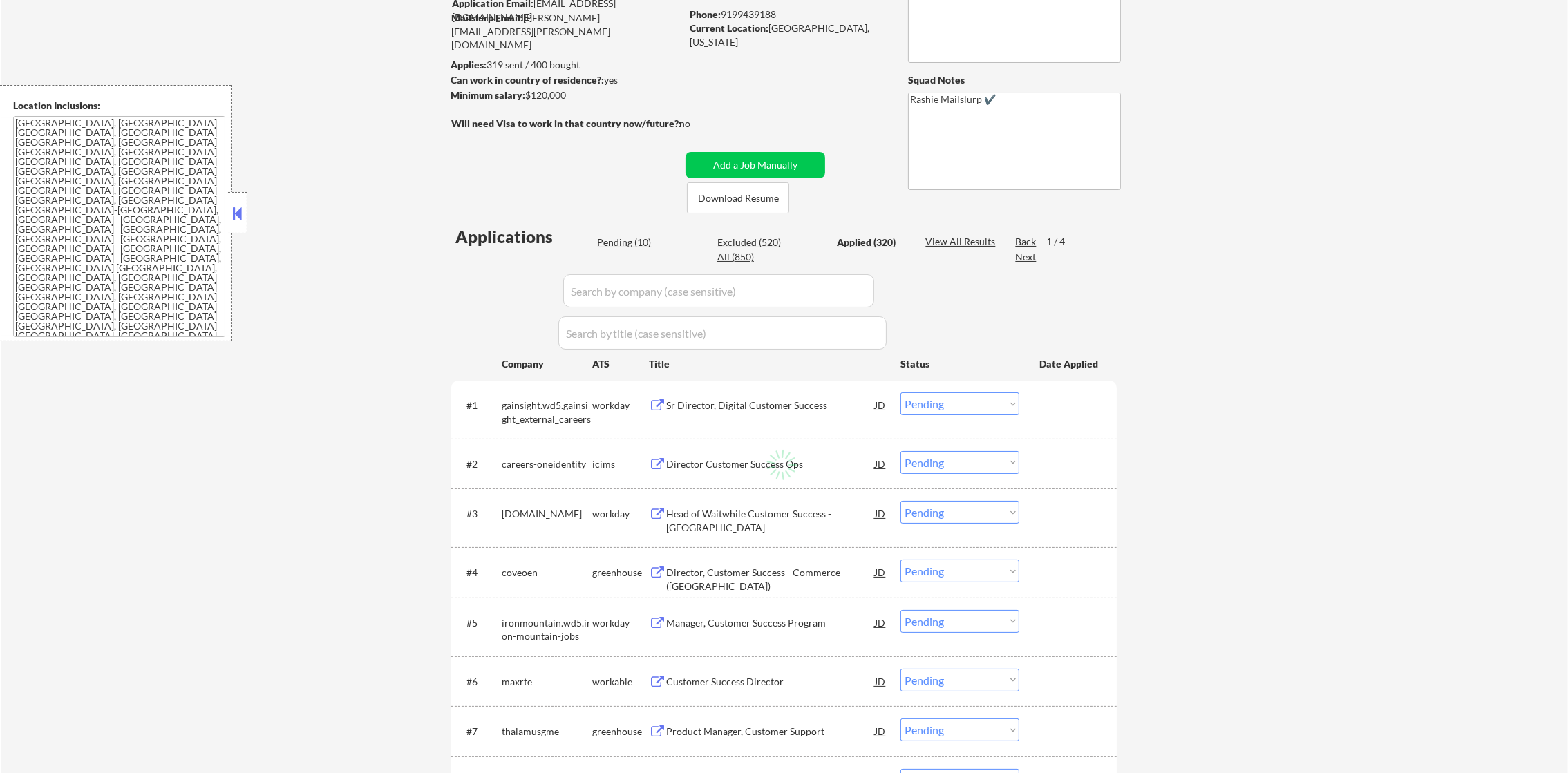
select select ""applied""
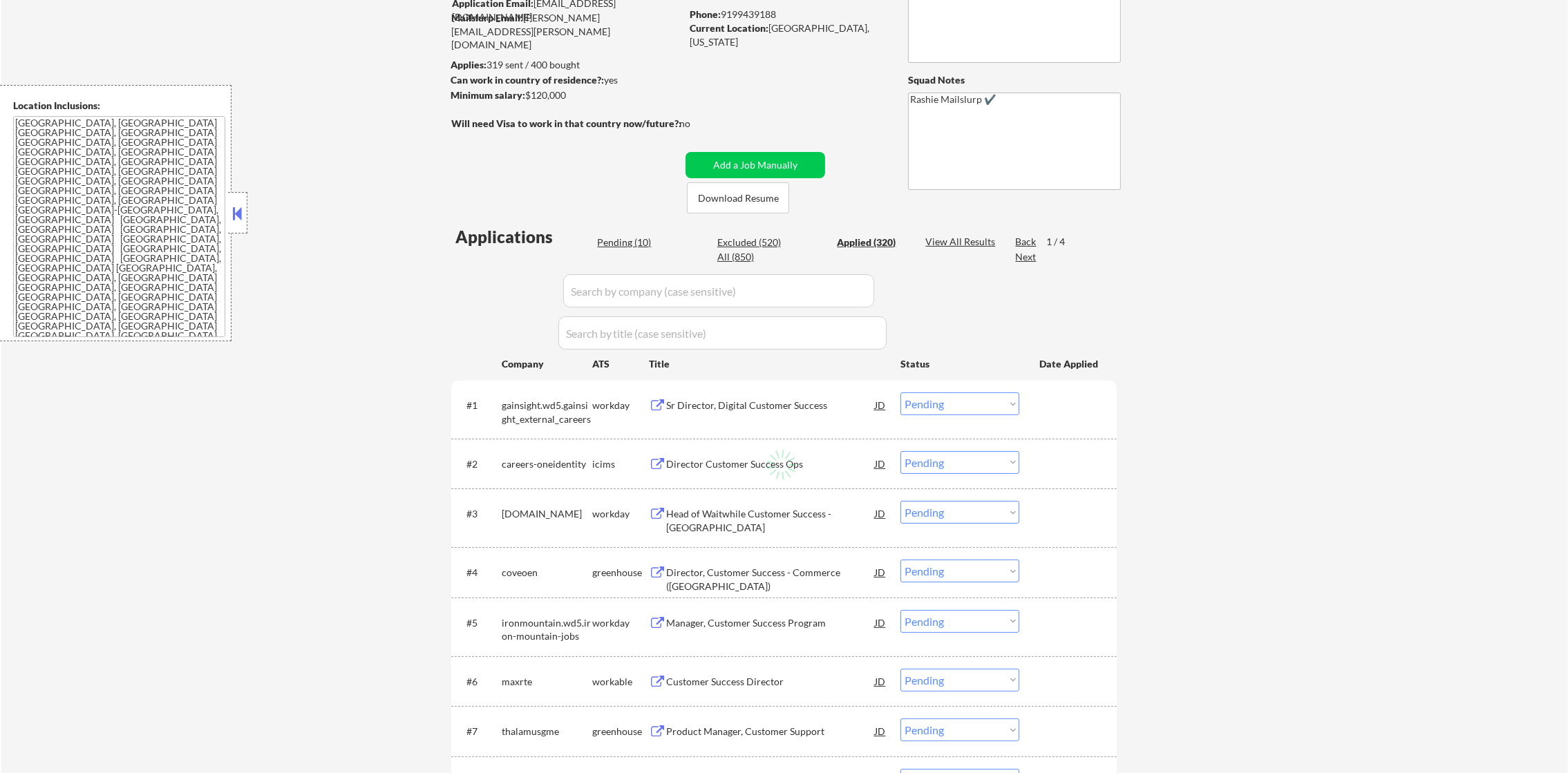
select select ""applied""
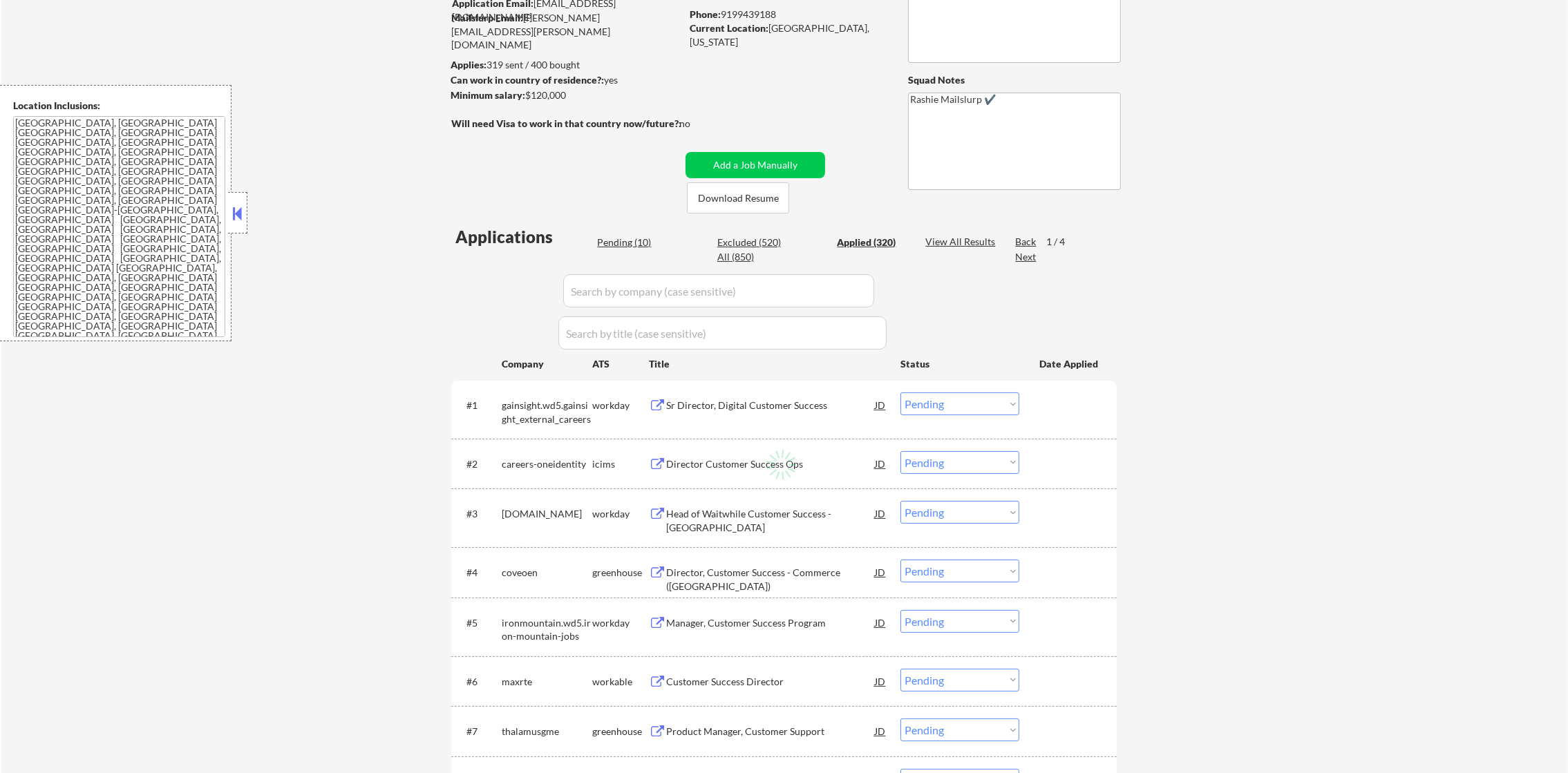
select select ""applied""
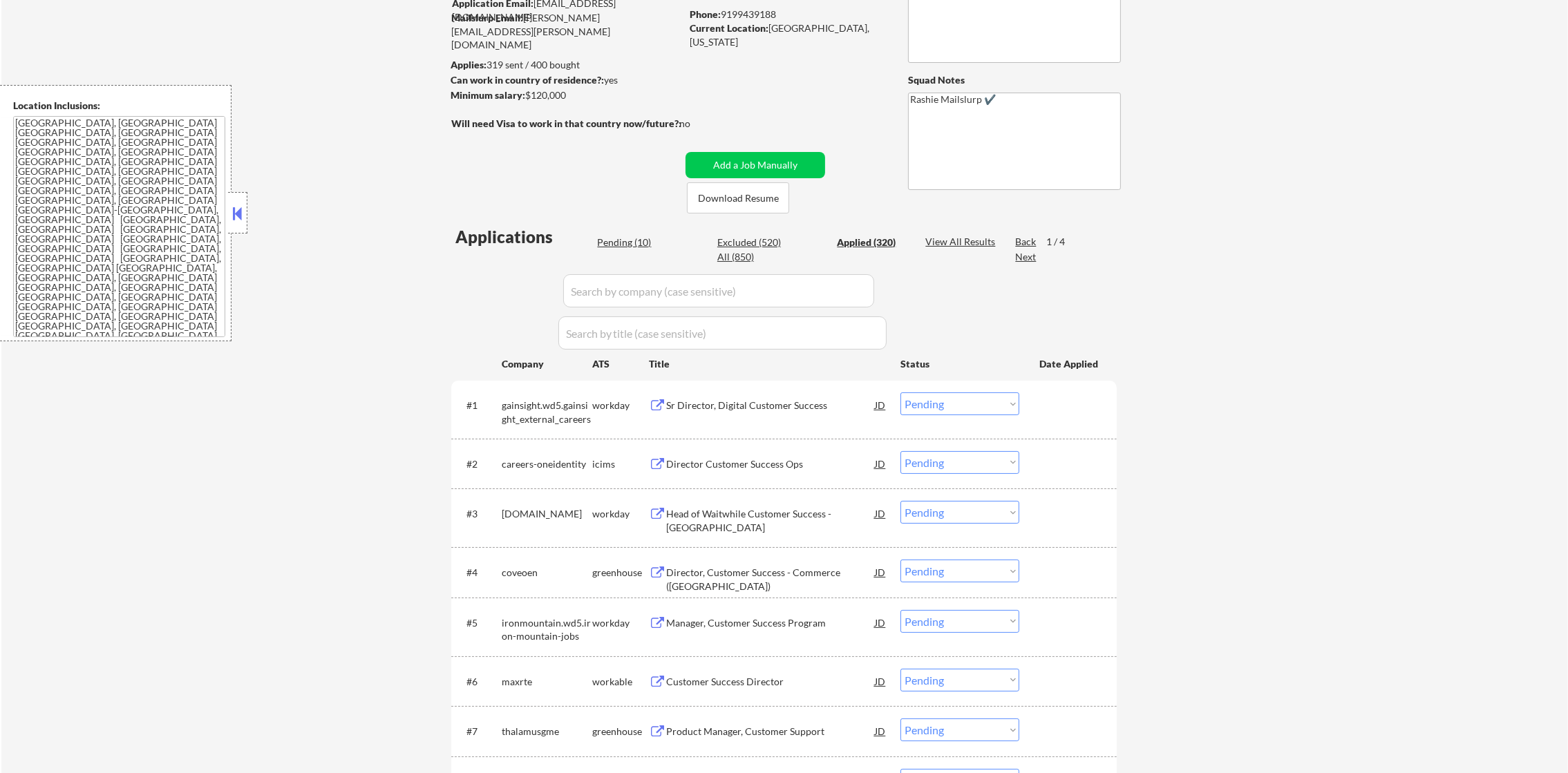
select select ""applied""
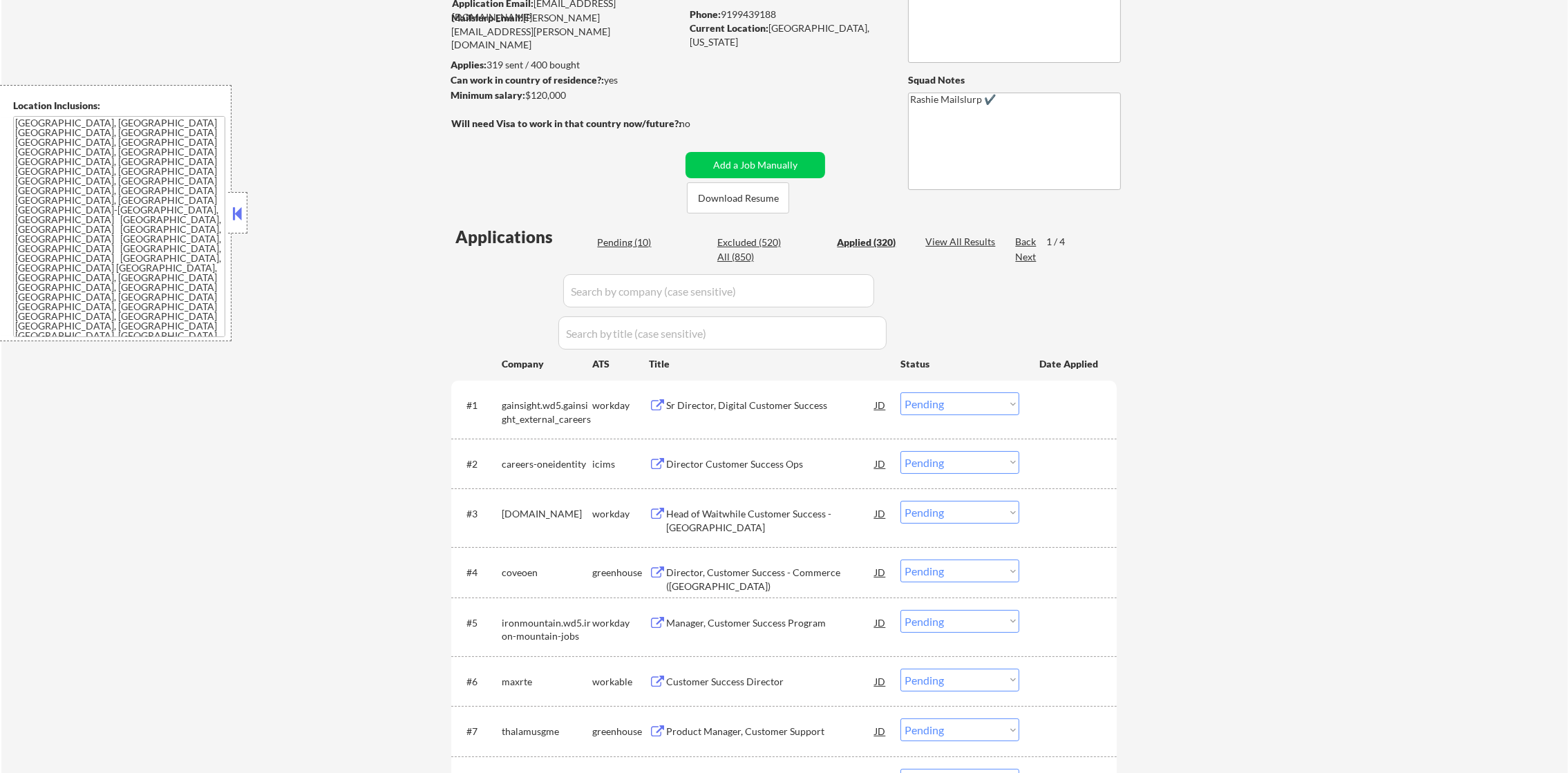
select select ""applied""
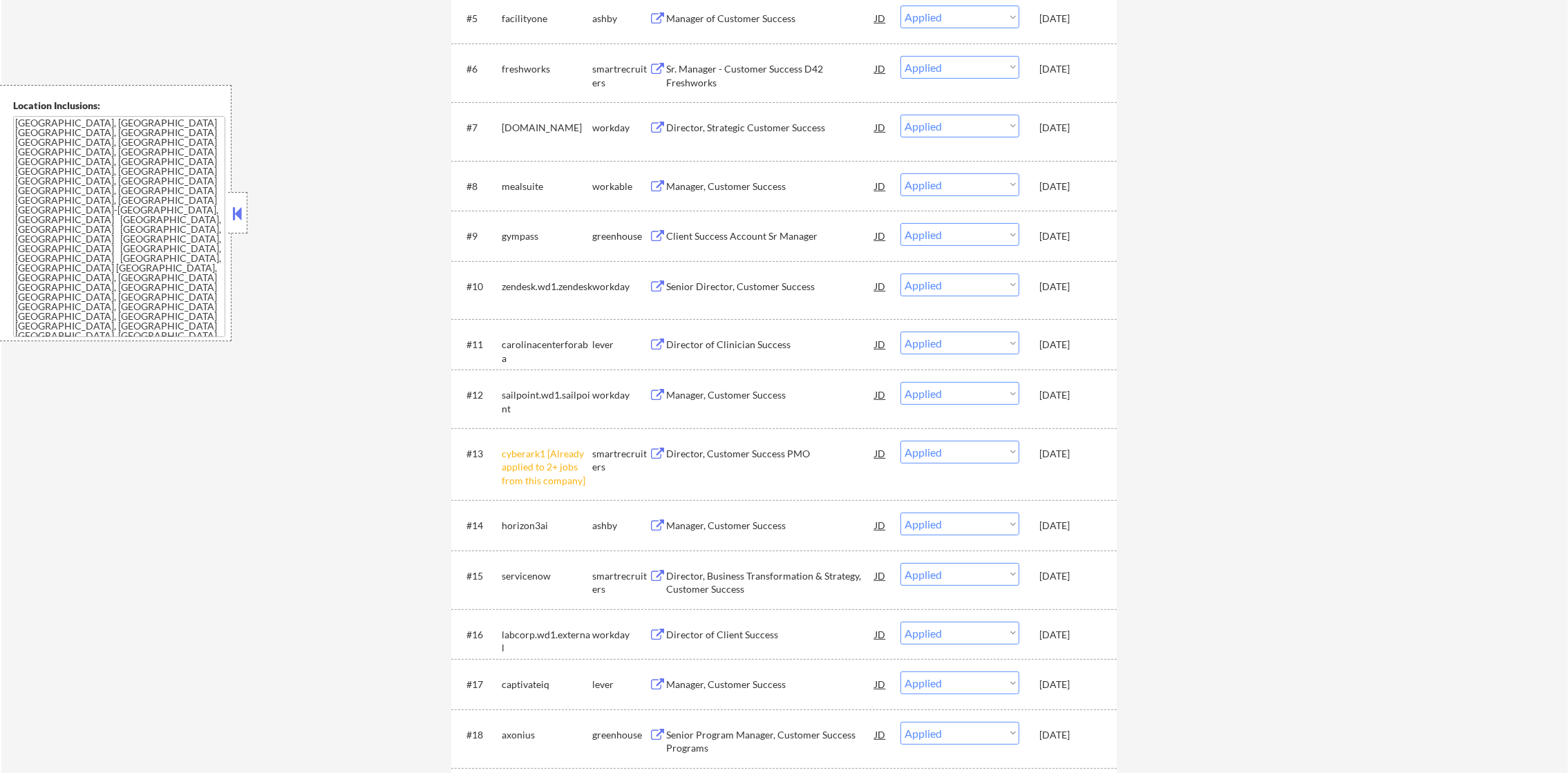
scroll to position [238, 0]
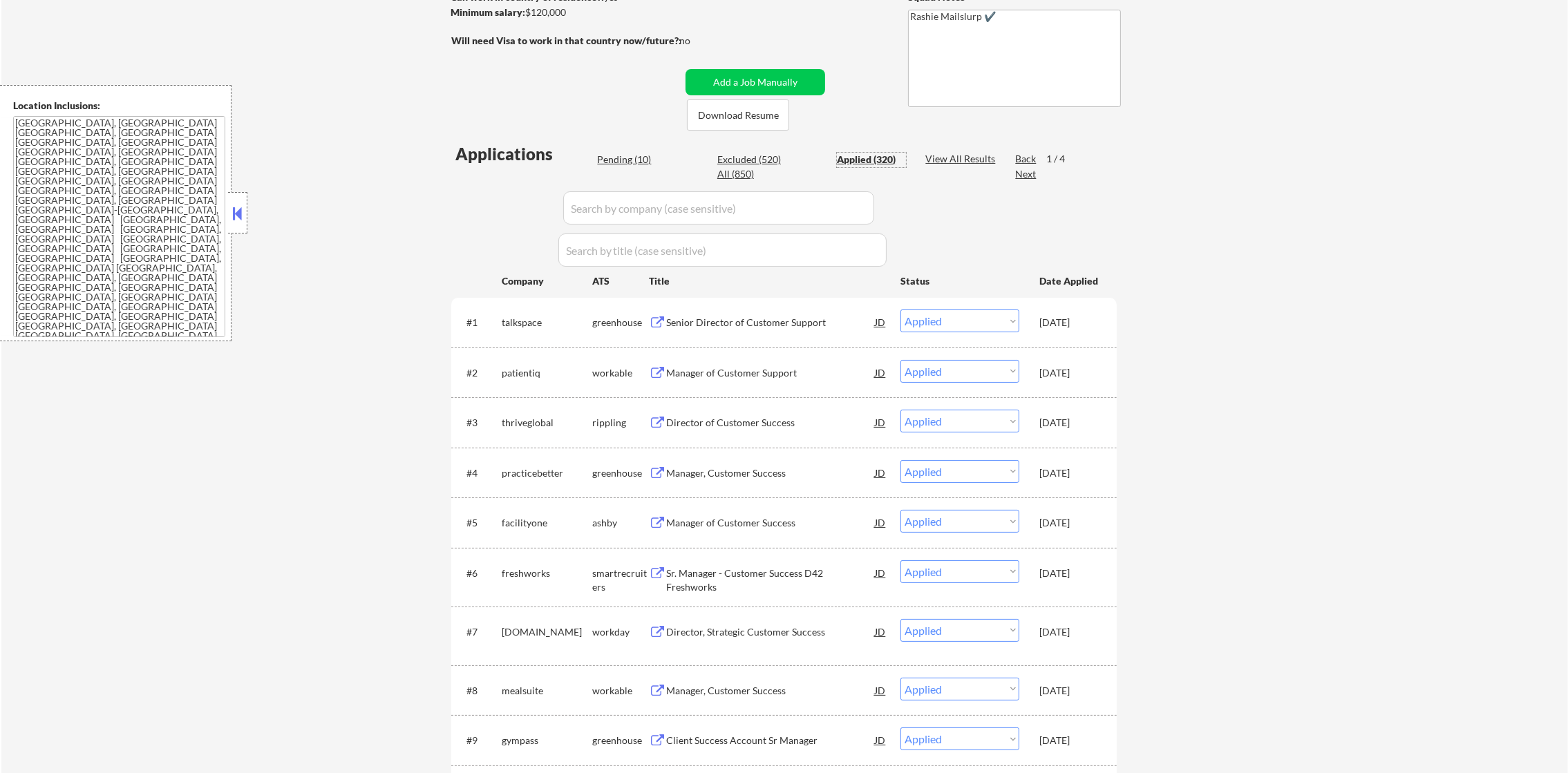
click at [978, 315] on select "Choose an option... Pending Applied Excluded (Questions) Excluded (Expired) Exc…" at bounding box center [959, 321] width 119 height 23
click at [900, 310] on select "Choose an option... Pending Applied Excluded (Questions) Excluded (Expired) Exc…" at bounding box center [959, 321] width 119 height 23
click at [629, 155] on div "Pending (10)" at bounding box center [631, 159] width 69 height 14
select select ""pending""
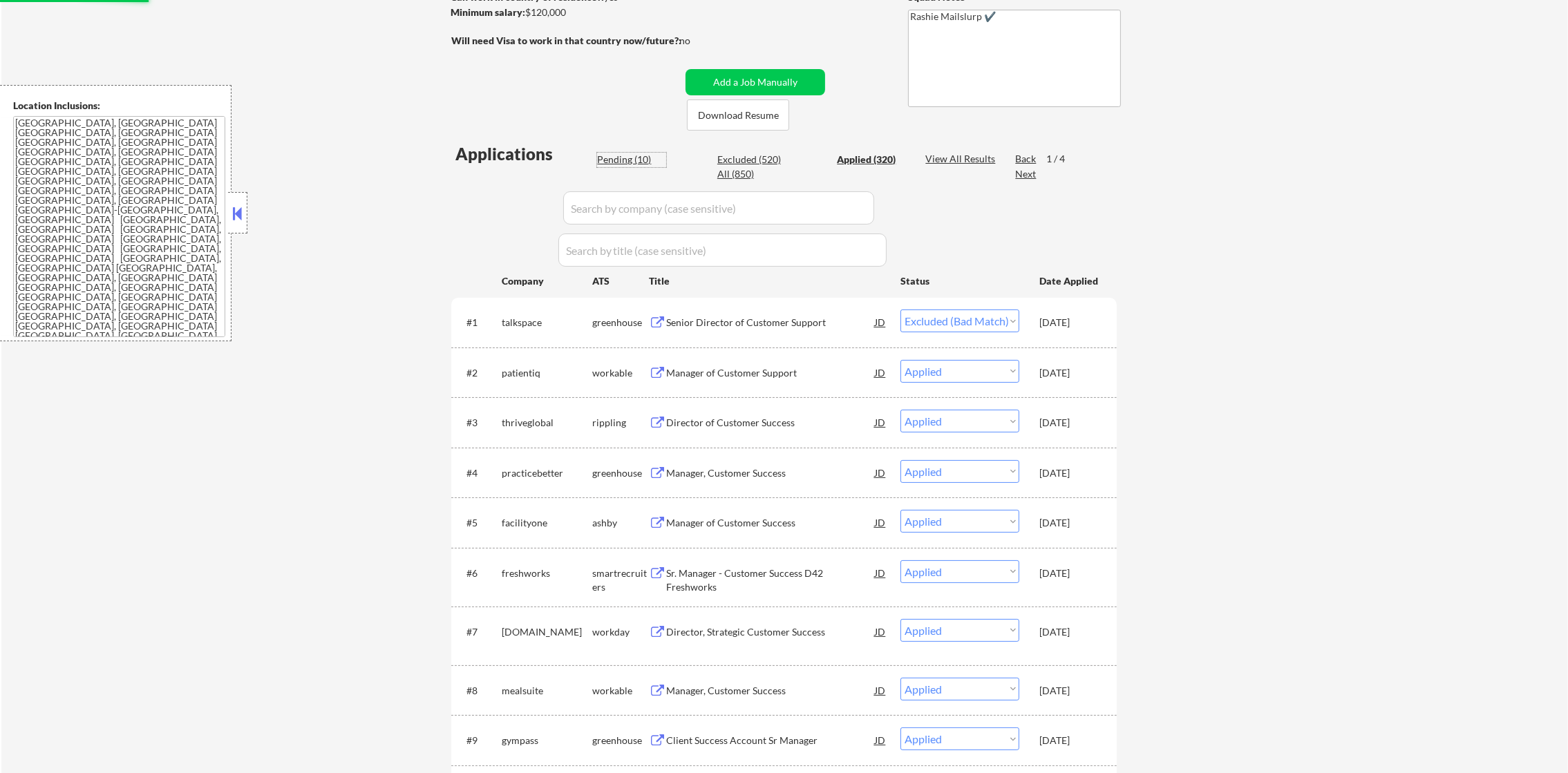
select select ""pending""
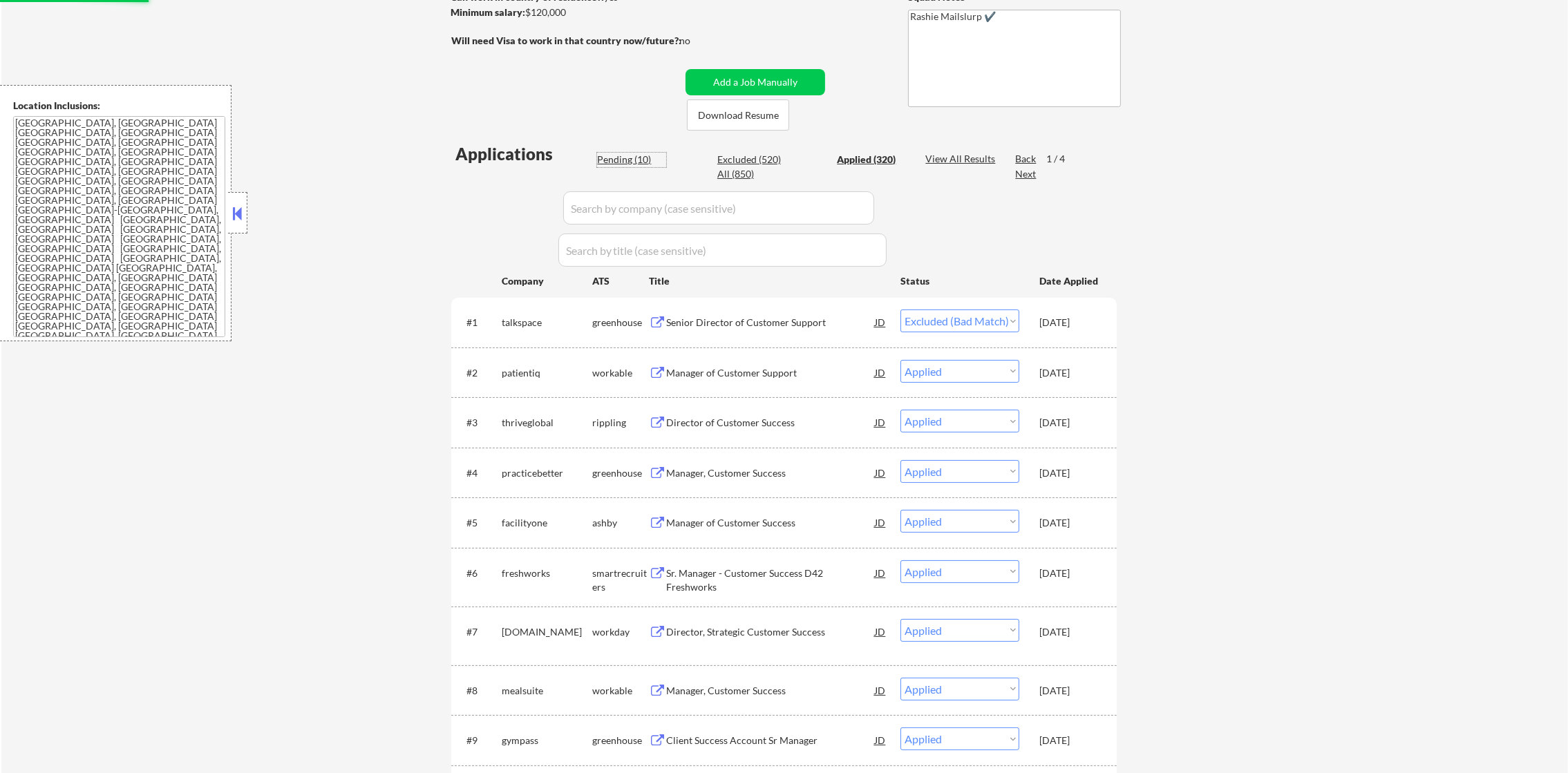
select select ""pending""
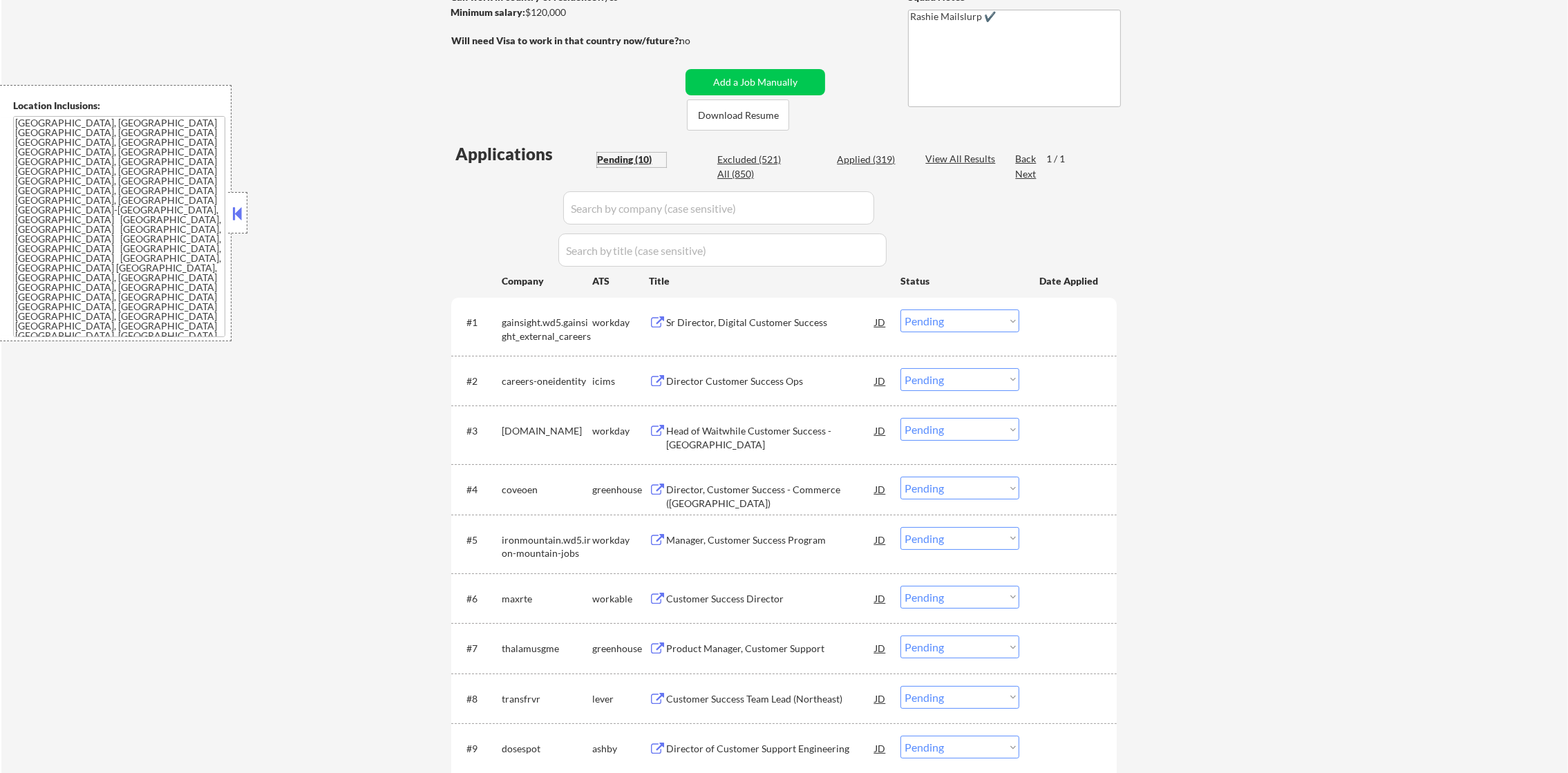
click at [915, 323] on select "Choose an option... Pending Applied Excluded (Questions) Excluded (Expired) Exc…" at bounding box center [959, 321] width 119 height 23
click at [361, 336] on div "← Return to /applysquad Mailslurp Inbox Job Search Builder Leon Hester User Ema…" at bounding box center [785, 350] width 1567 height 1066
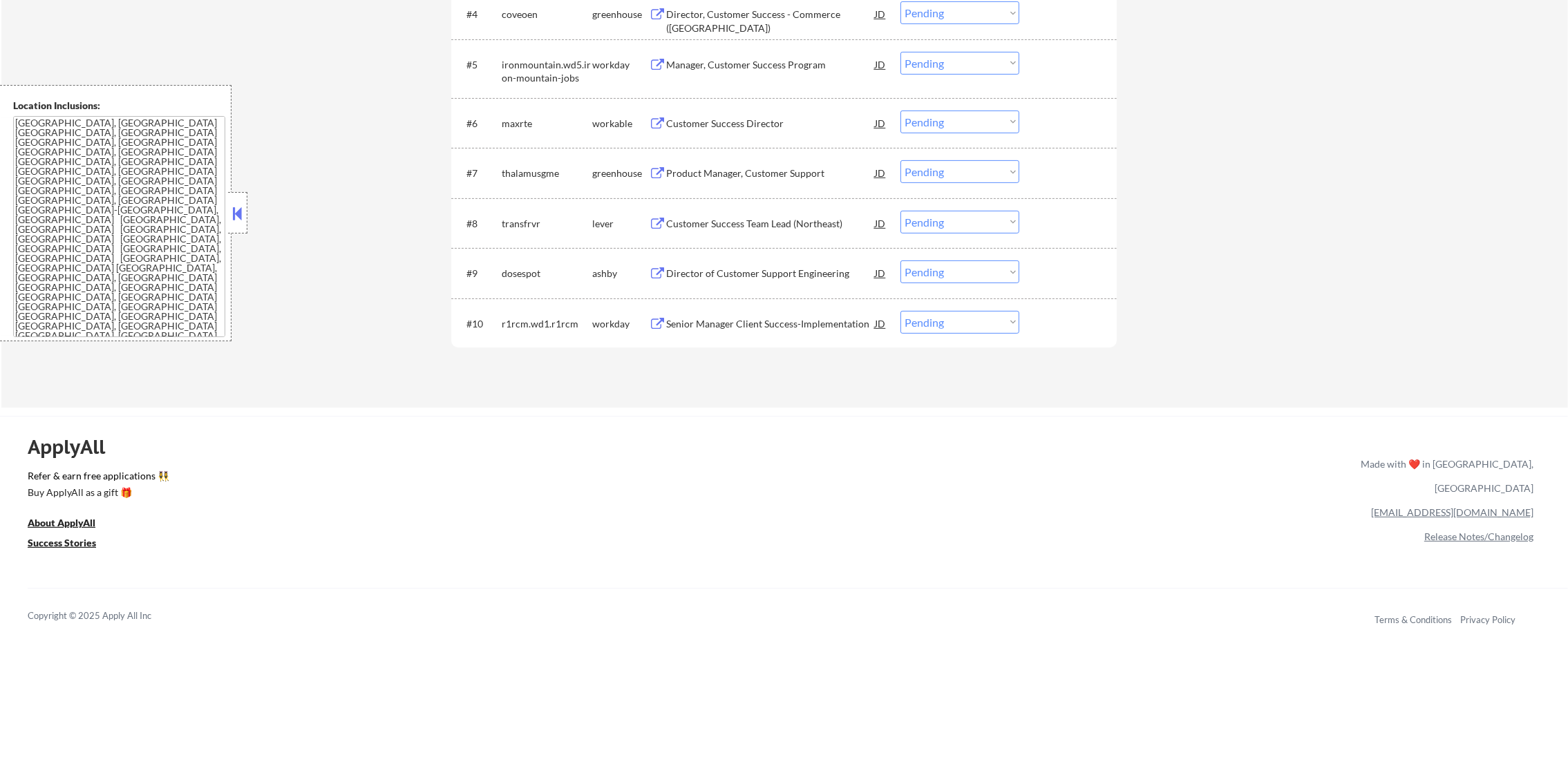
scroll to position [722, 0]
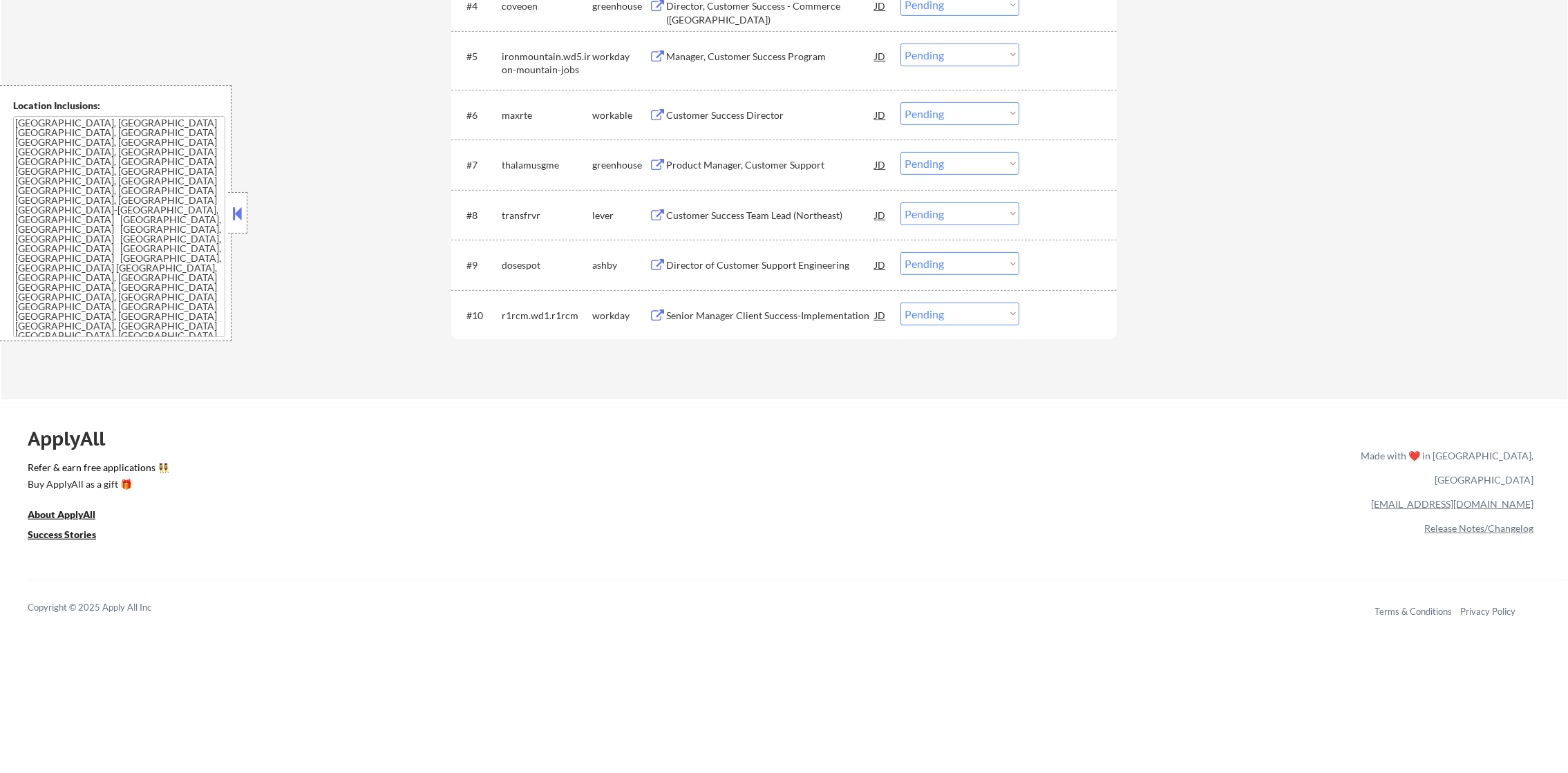
click at [931, 261] on select "Choose an option... Pending Applied Excluded (Questions) Excluded (Expired) Exc…" at bounding box center [959, 264] width 119 height 23
click at [900, 252] on select "Choose an option... Pending Applied Excluded (Questions) Excluded (Expired) Exc…" at bounding box center [959, 264] width 119 height 23
select select ""pending""
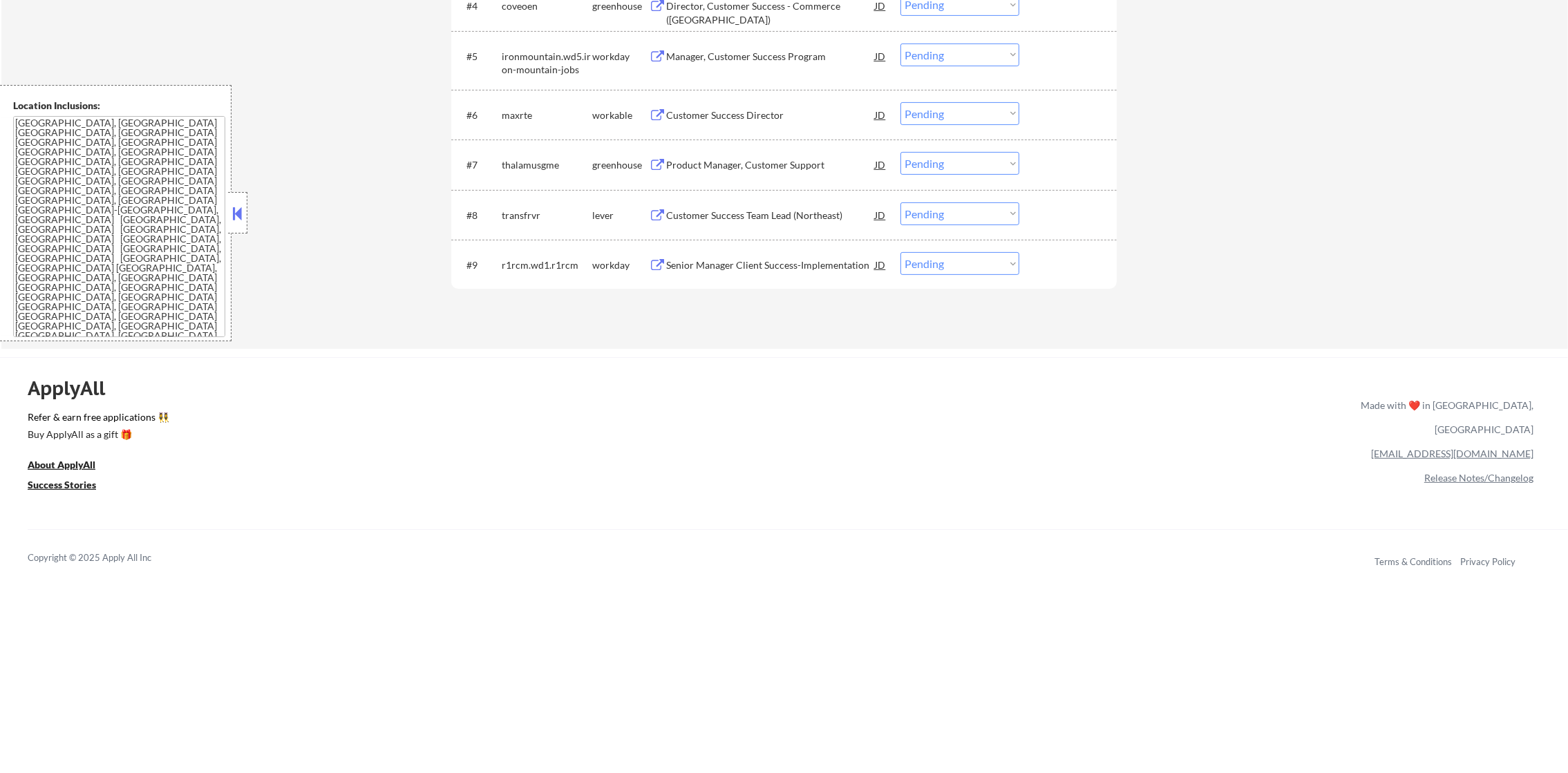
click at [753, 209] on div "Customer Success Team Lead (Northeast)" at bounding box center [770, 215] width 209 height 14
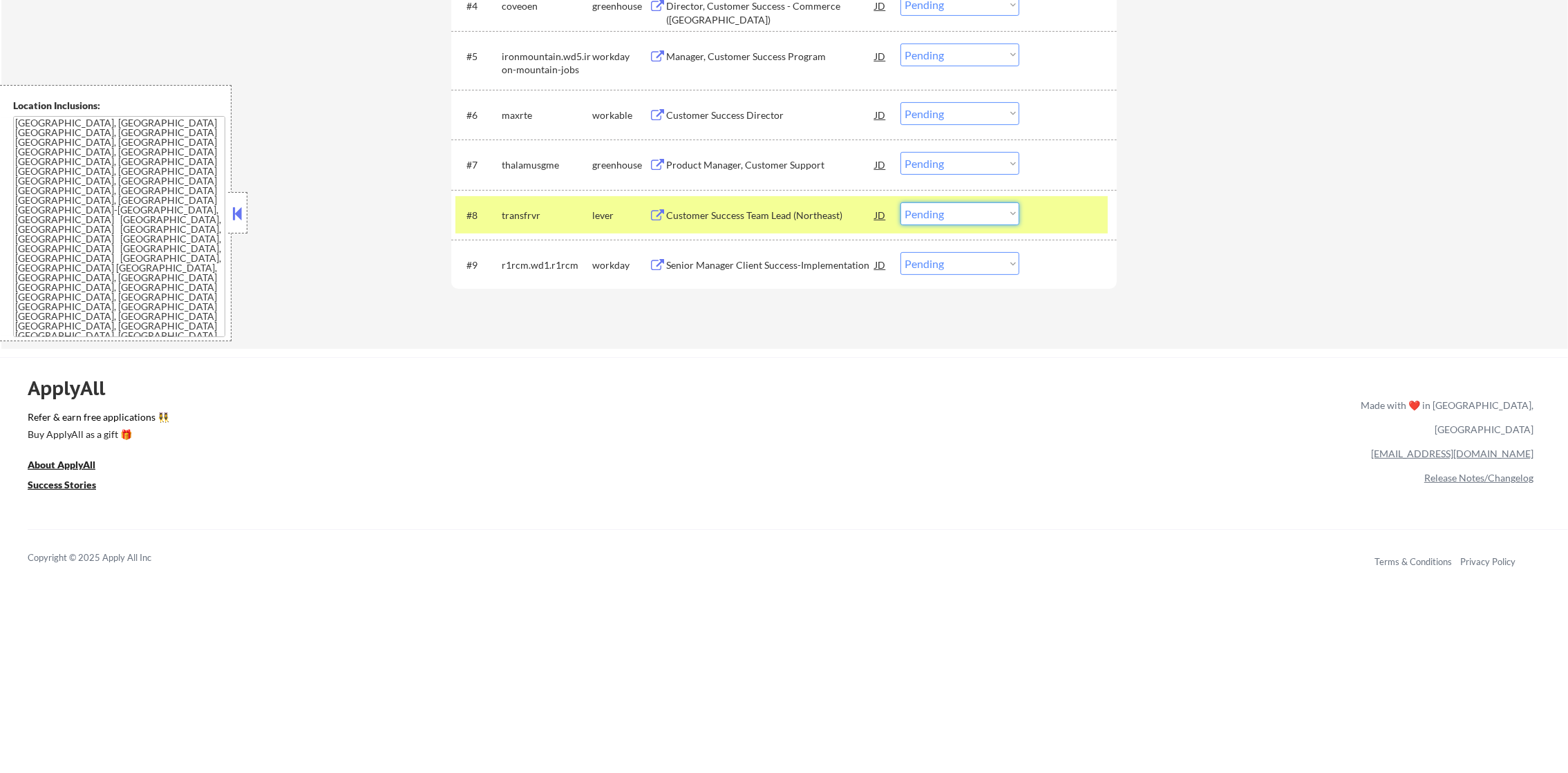
click at [978, 220] on select "Choose an option... Pending Applied Excluded (Questions) Excluded (Expired) Exc…" at bounding box center [959, 214] width 119 height 23
click at [900, 203] on select "Choose an option... Pending Applied Excluded (Questions) Excluded (Expired) Exc…" at bounding box center [959, 214] width 119 height 23
click at [505, 212] on div "transfrvr" at bounding box center [547, 215] width 91 height 14
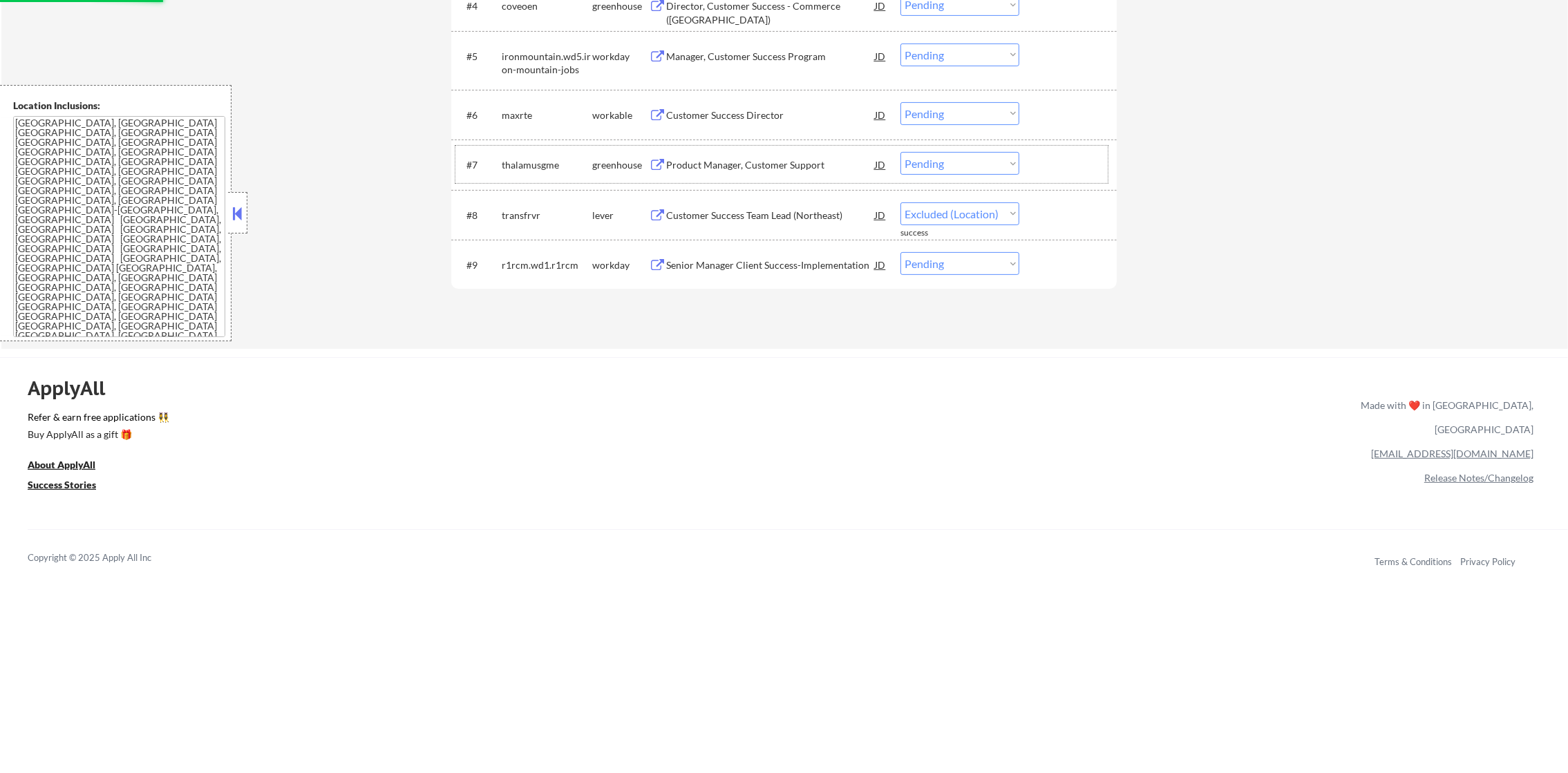
select select ""pending""
click at [747, 146] on div "#7 thalamusgme greenhouse Product Manager, Customer Support JD Choose an option…" at bounding box center [781, 164] width 652 height 37
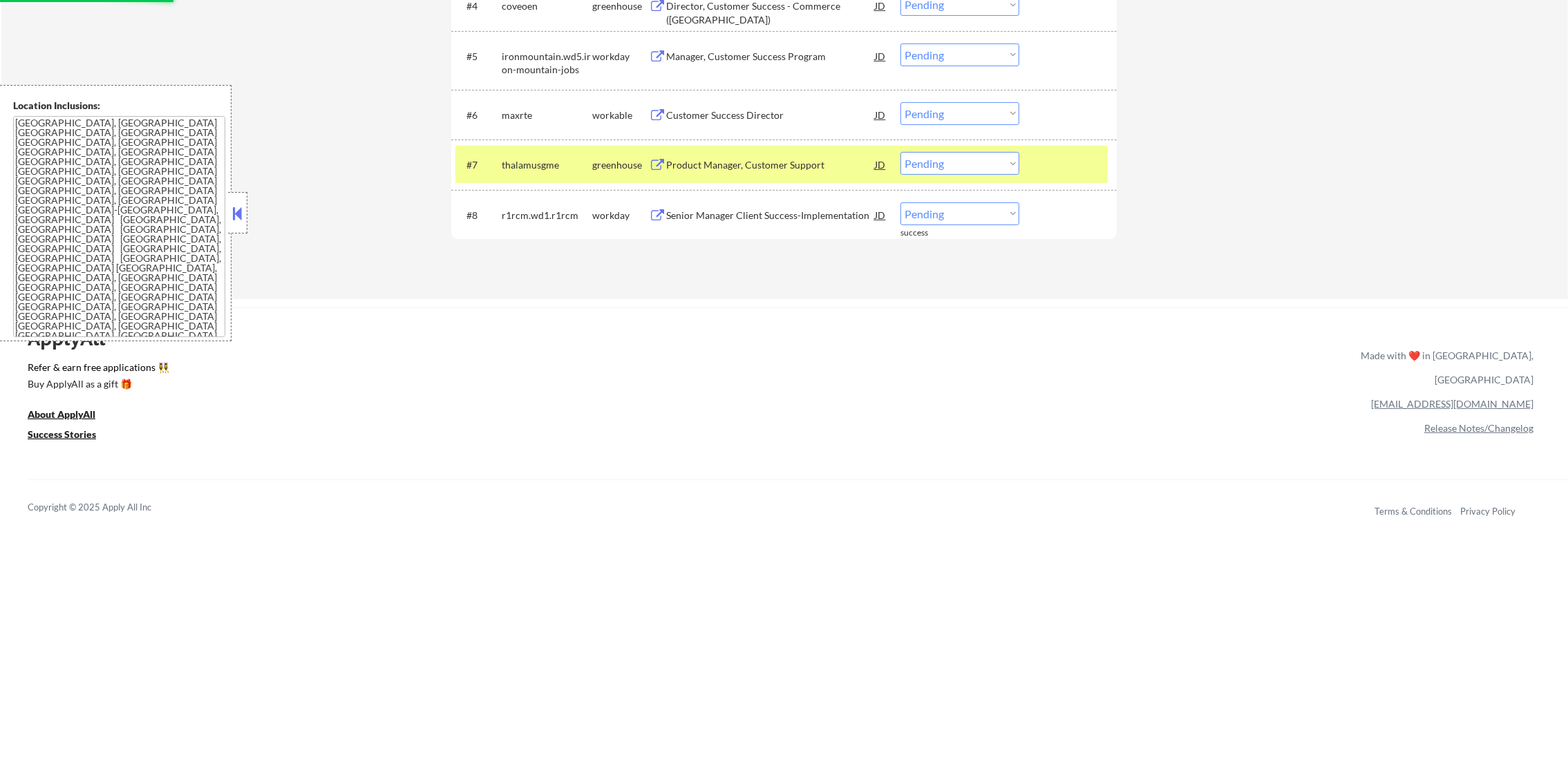
click at [745, 165] on div "Product Manager, Customer Support" at bounding box center [770, 165] width 209 height 14
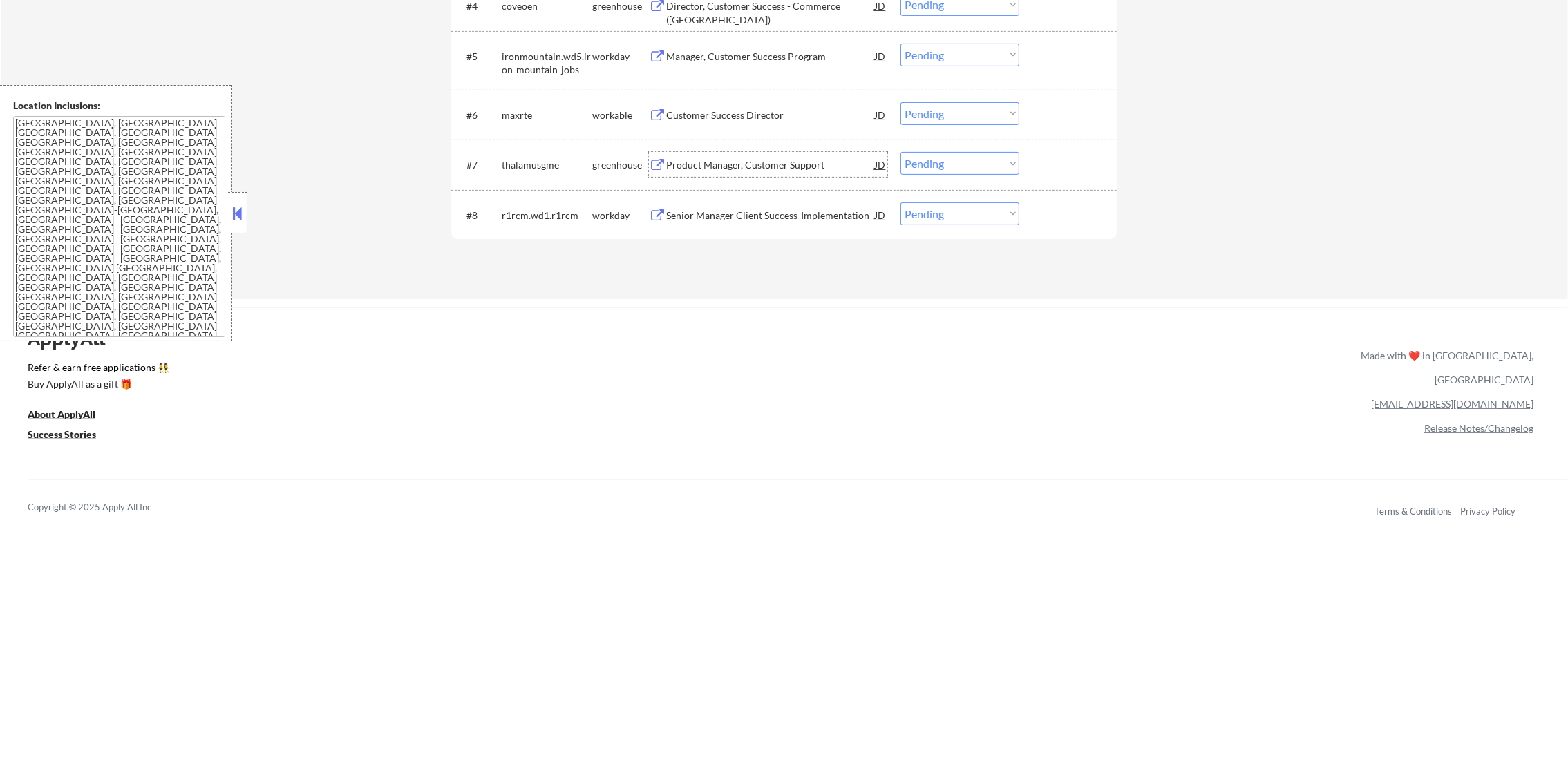
click at [985, 167] on select "Choose an option... Pending Applied Excluded (Questions) Excluded (Expired) Exc…" at bounding box center [959, 163] width 119 height 23
click at [900, 152] on select "Choose an option... Pending Applied Excluded (Questions) Excluded (Expired) Exc…" at bounding box center [959, 163] width 119 height 23
click at [772, 116] on div "Customer Success Director" at bounding box center [770, 116] width 209 height 14
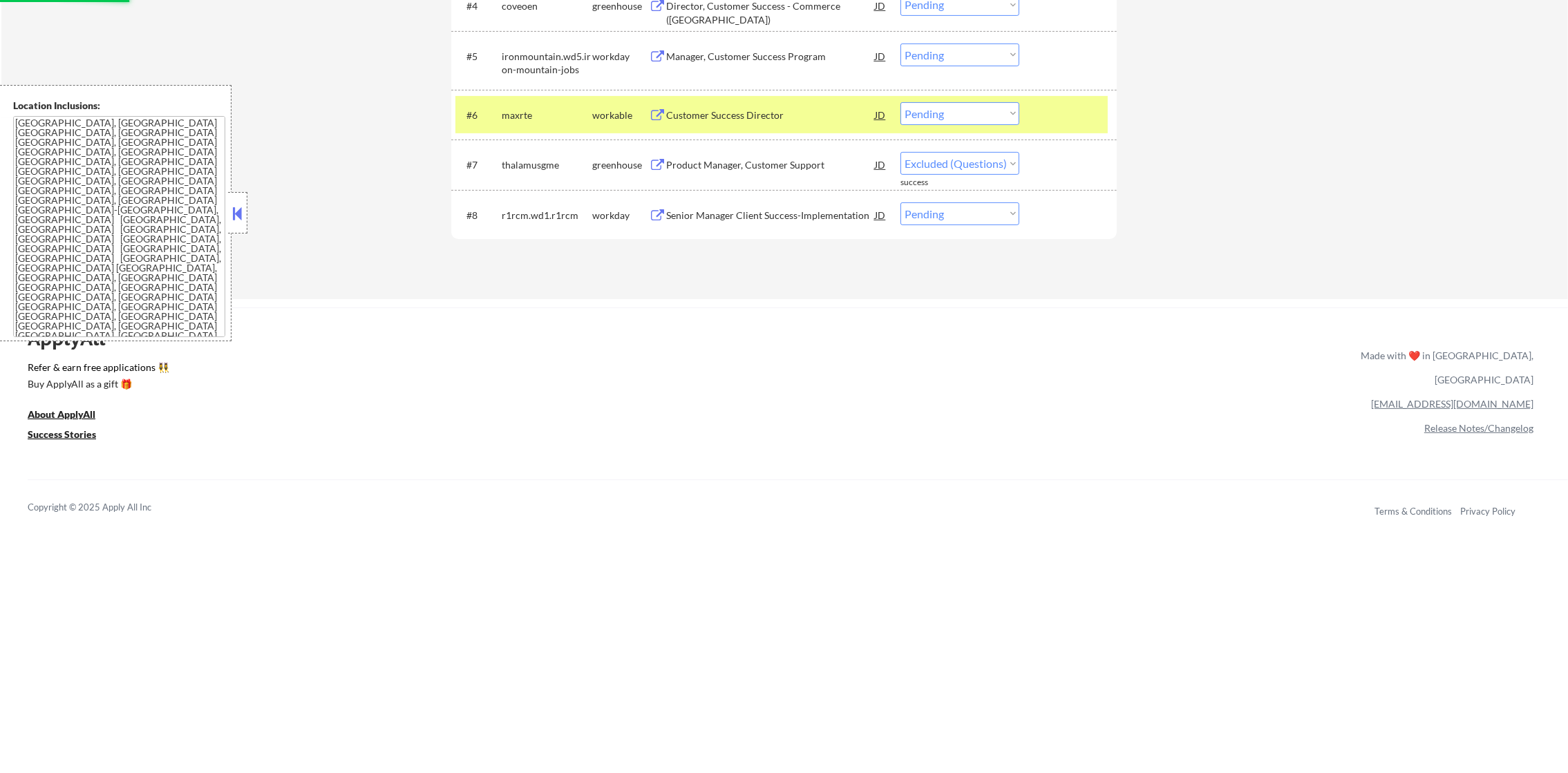
select select ""pending""
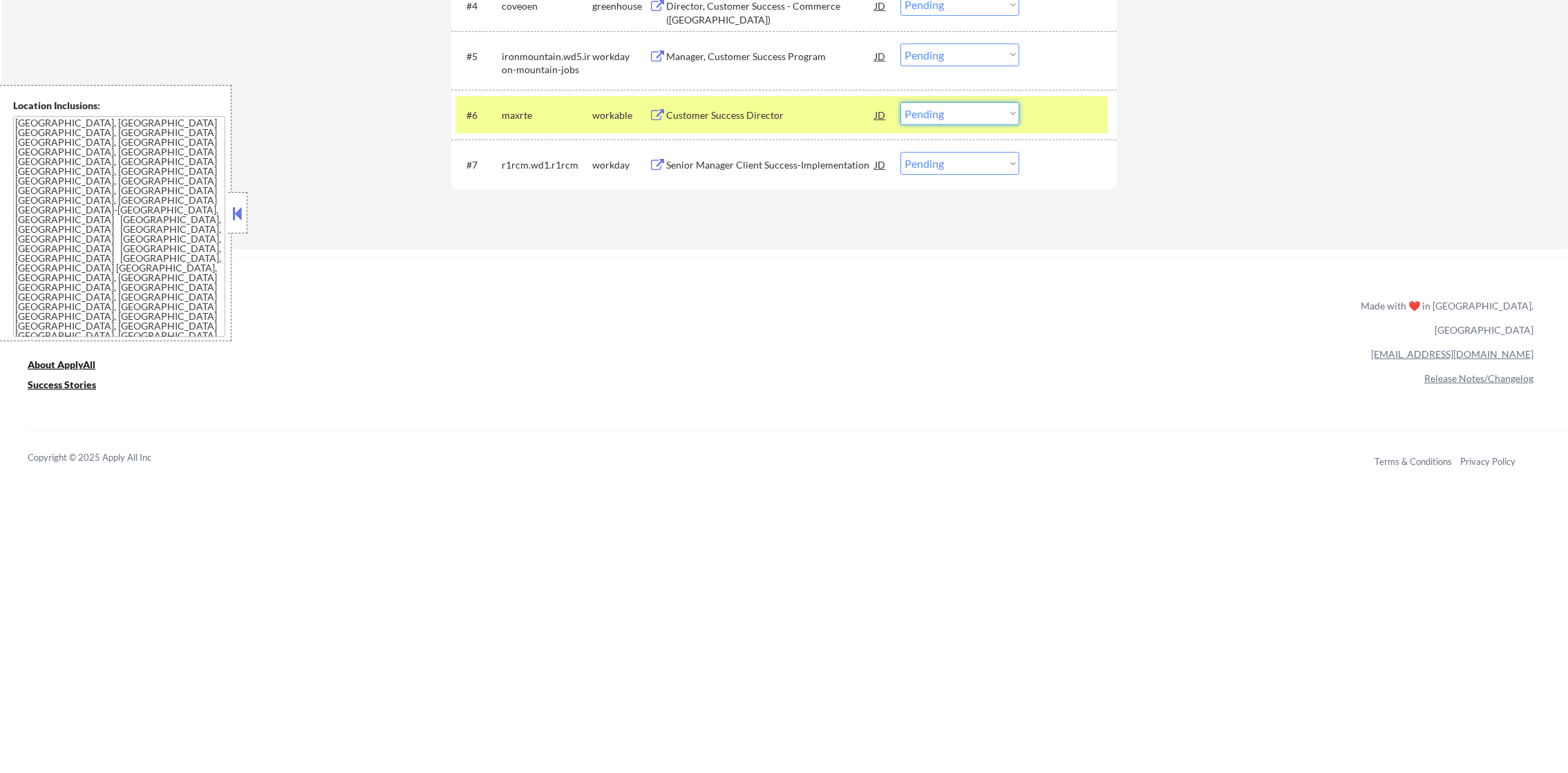
click at [931, 116] on select "Choose an option... Pending Applied Excluded (Questions) Excluded (Expired) Exc…" at bounding box center [959, 113] width 119 height 23
click at [495, 100] on div "#6 maxrte workable Customer Success Director JD Choose an option... Pending App…" at bounding box center [781, 114] width 652 height 37
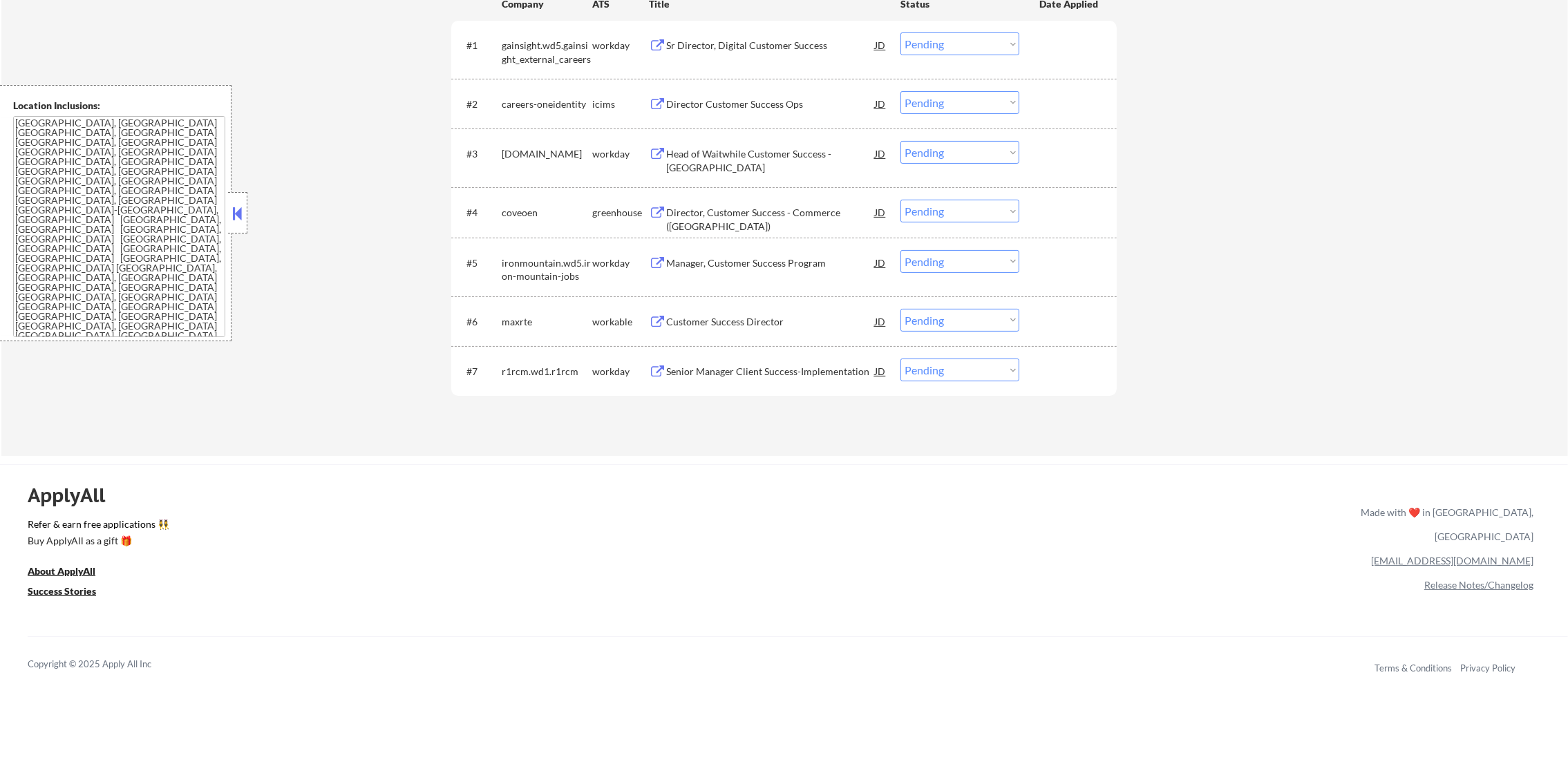
scroll to position [515, 0]
click at [729, 209] on div "Director, Customer Success - Commerce (US)" at bounding box center [770, 220] width 209 height 27
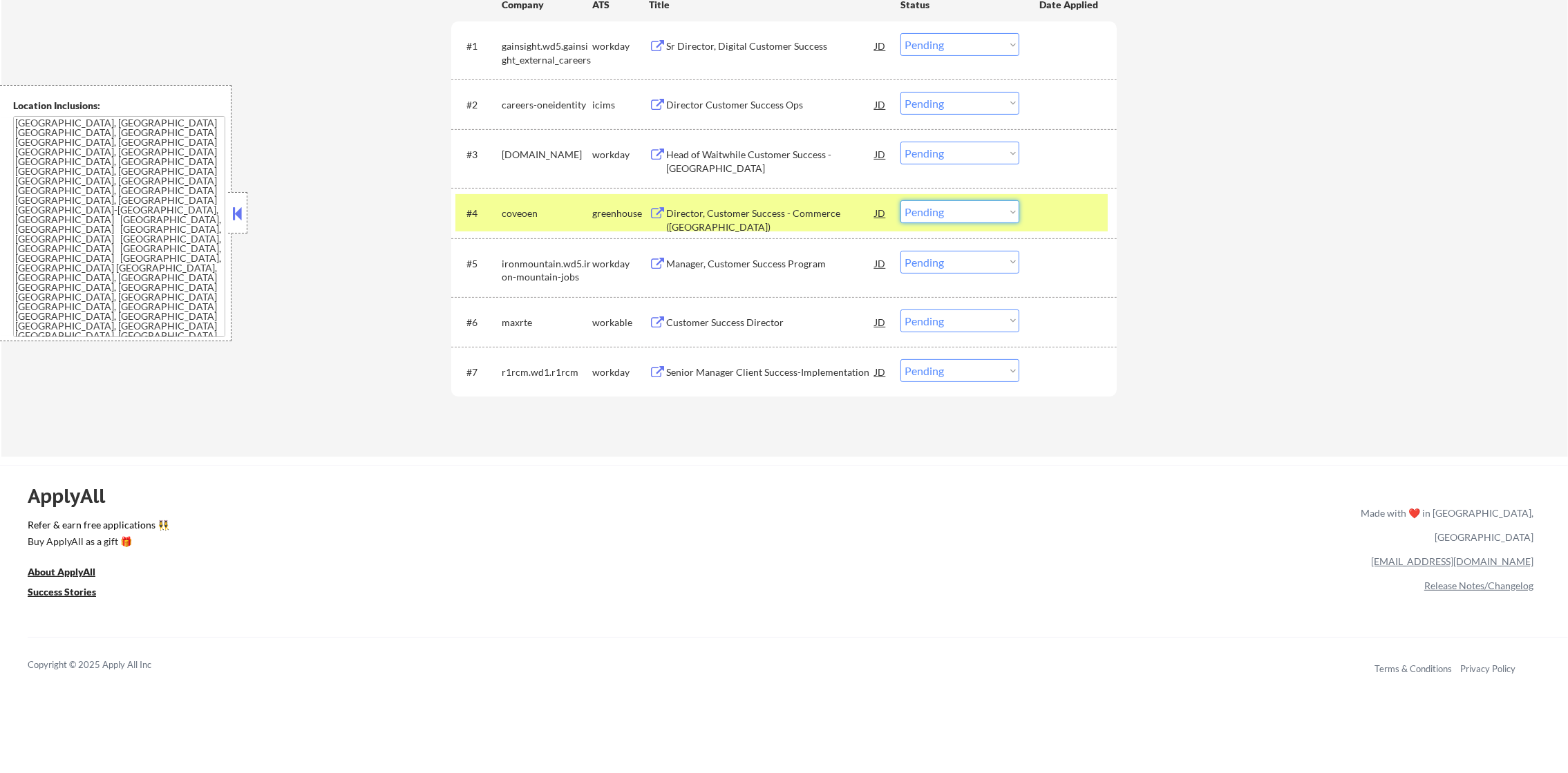
drag, startPoint x: 910, startPoint y: 213, endPoint x: 912, endPoint y: 225, distance: 12.2
click at [911, 213] on select "Choose an option... Pending Applied Excluded (Questions) Excluded (Expired) Exc…" at bounding box center [959, 212] width 119 height 23
click at [900, 200] on select "Choose an option... Pending Applied Excluded (Questions) Excluded (Expired) Exc…" at bounding box center [959, 212] width 119 height 23
click at [521, 200] on div "coveoen" at bounding box center [547, 212] width 91 height 25
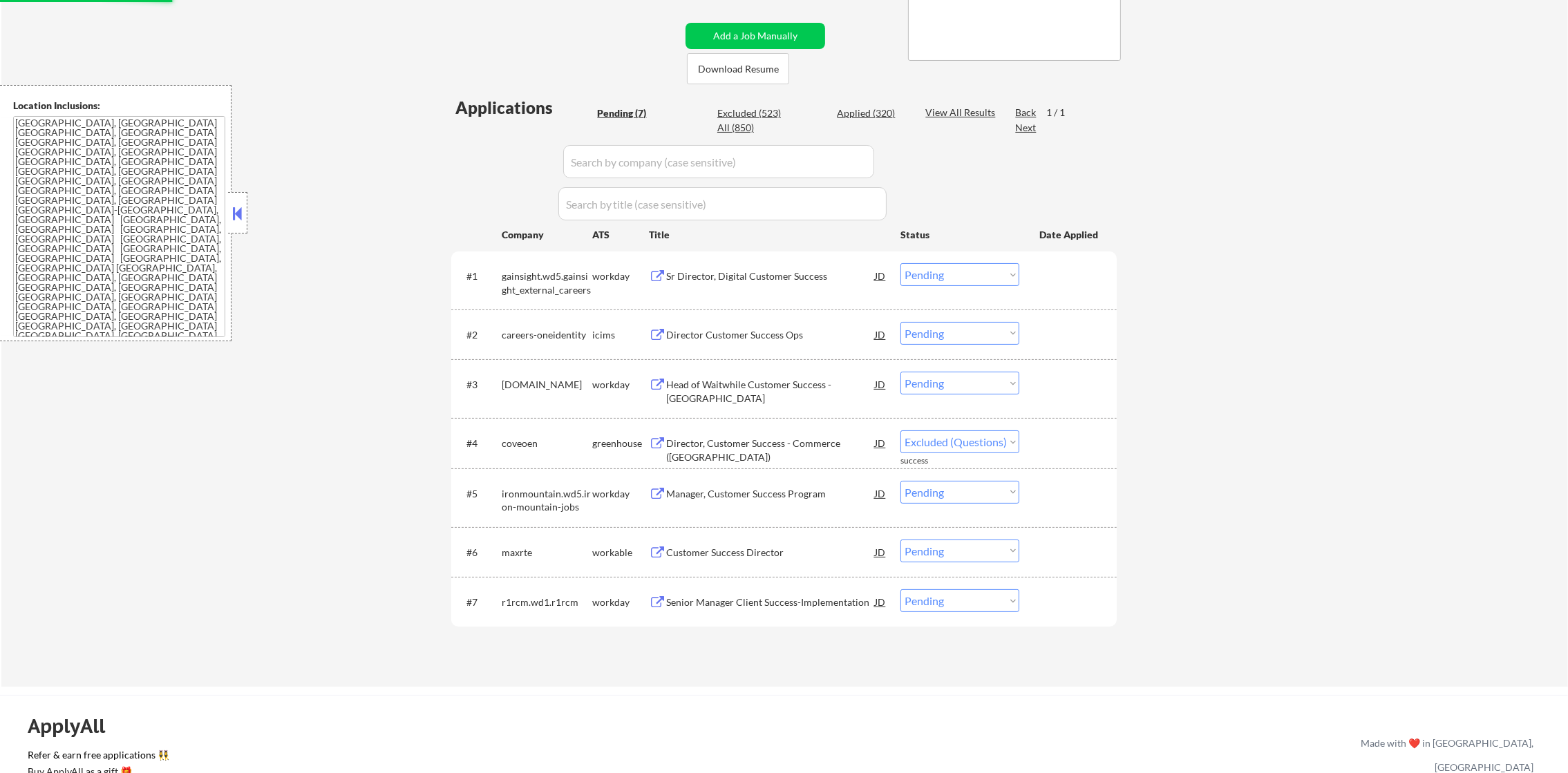
scroll to position [273, 0]
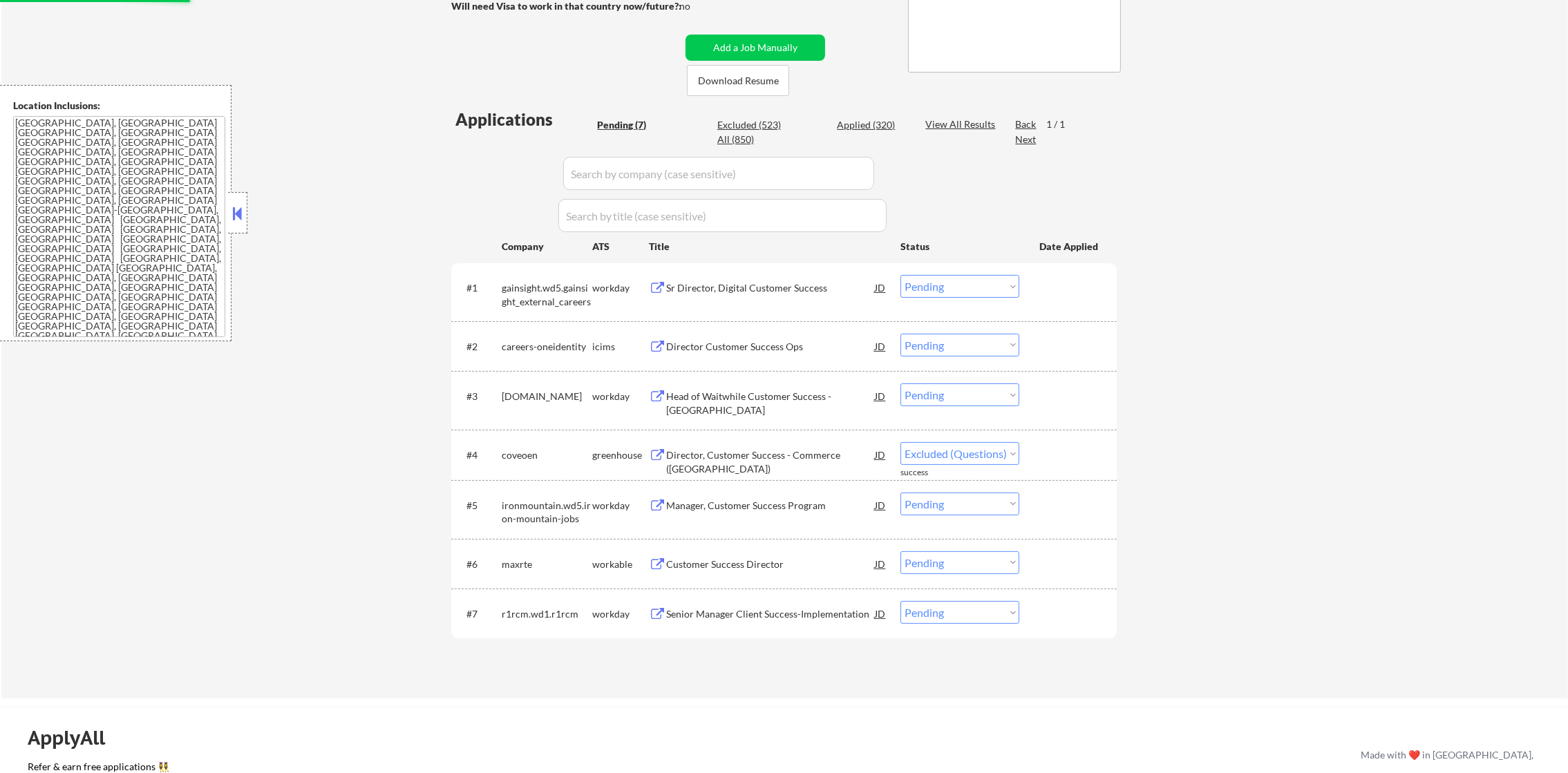
select select ""pending""
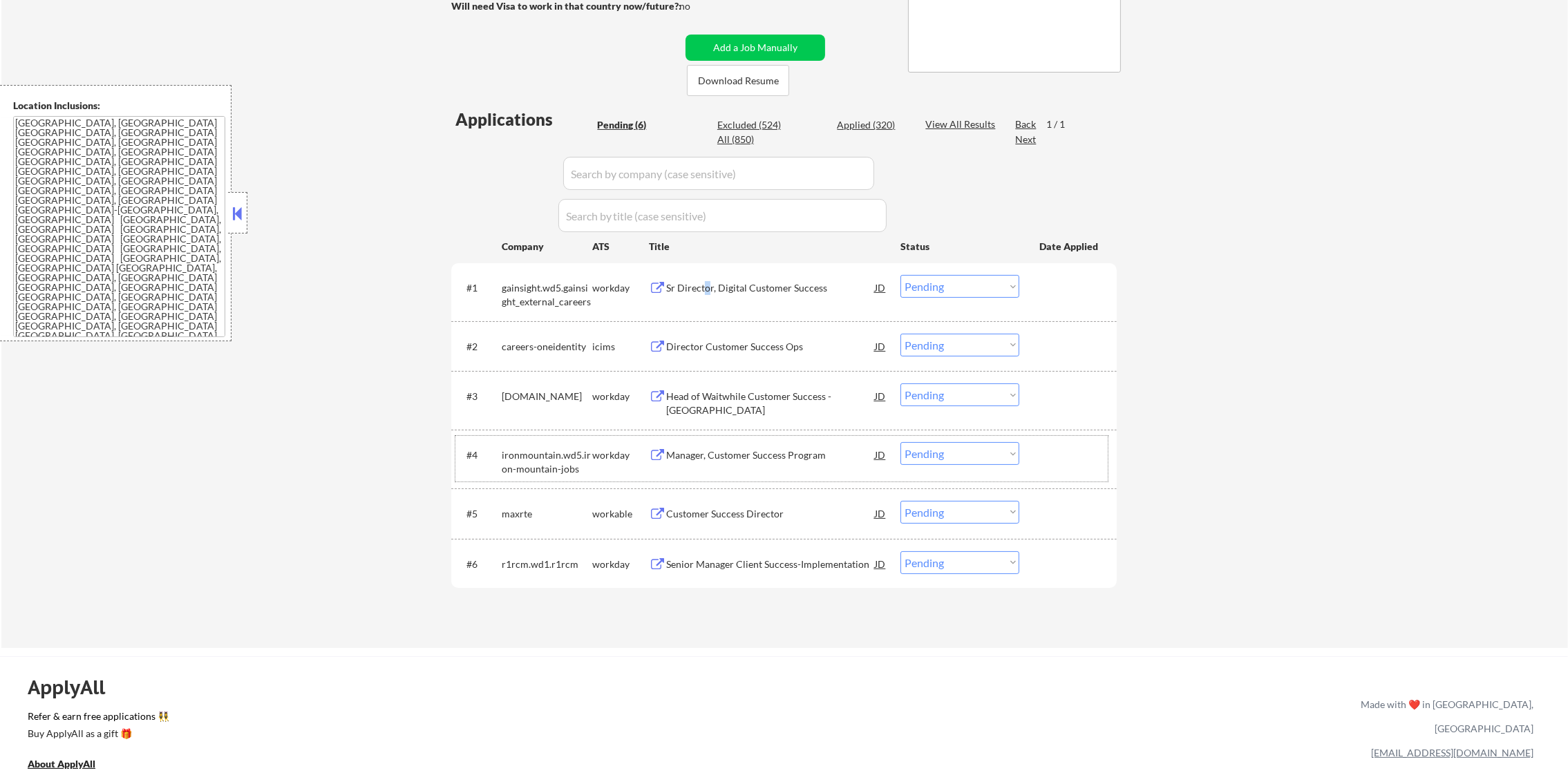
click at [707, 297] on div "Sr Director, Digital Customer Success" at bounding box center [770, 287] width 209 height 25
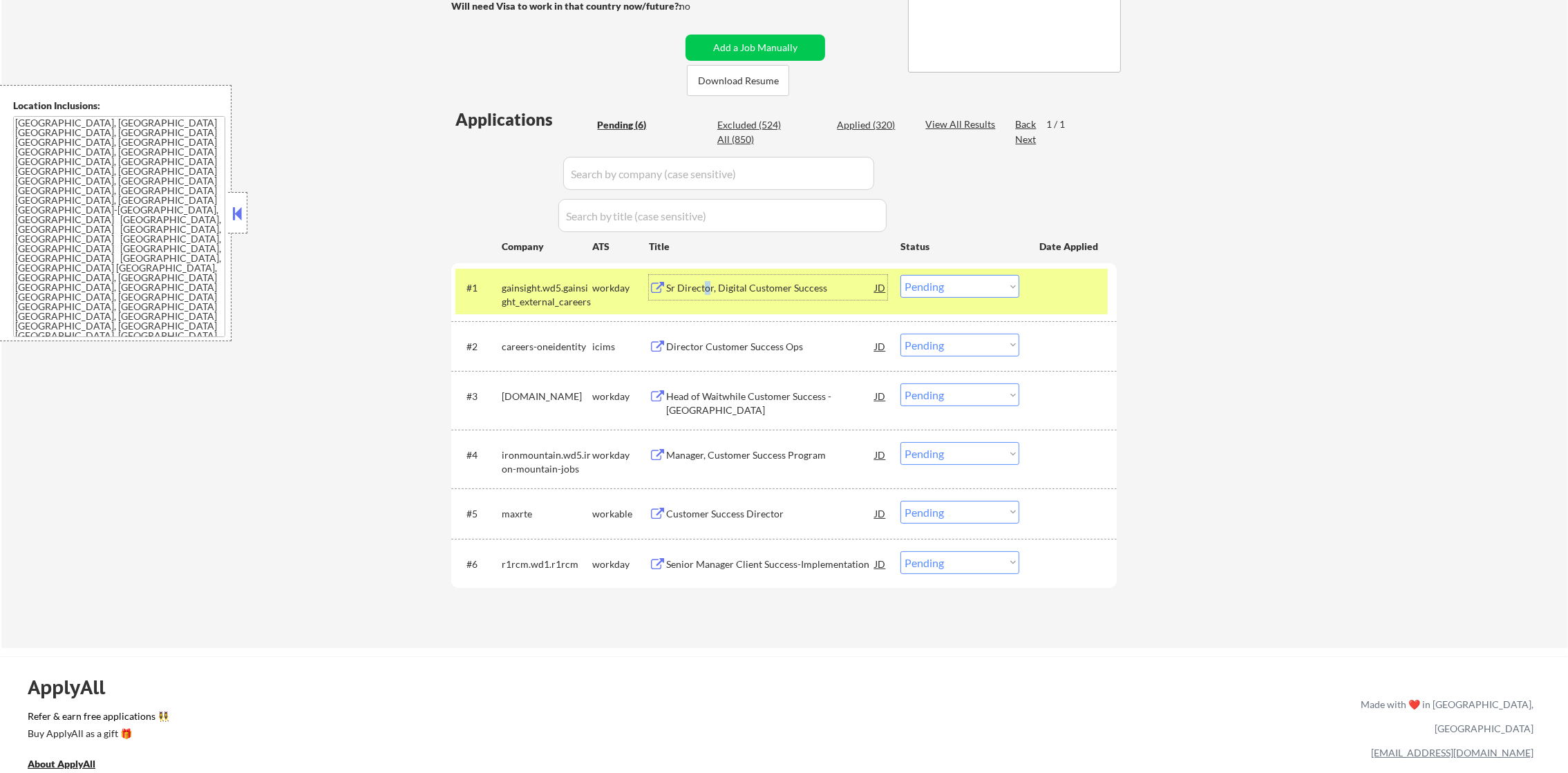
click at [961, 281] on select "Choose an option... Pending Applied Excluded (Questions) Excluded (Expired) Exc…" at bounding box center [959, 286] width 119 height 23
click at [900, 275] on select "Choose an option... Pending Applied Excluded (Questions) Excluded (Expired) Exc…" at bounding box center [959, 286] width 119 height 23
click at [486, 293] on div "#1" at bounding box center [479, 288] width 24 height 14
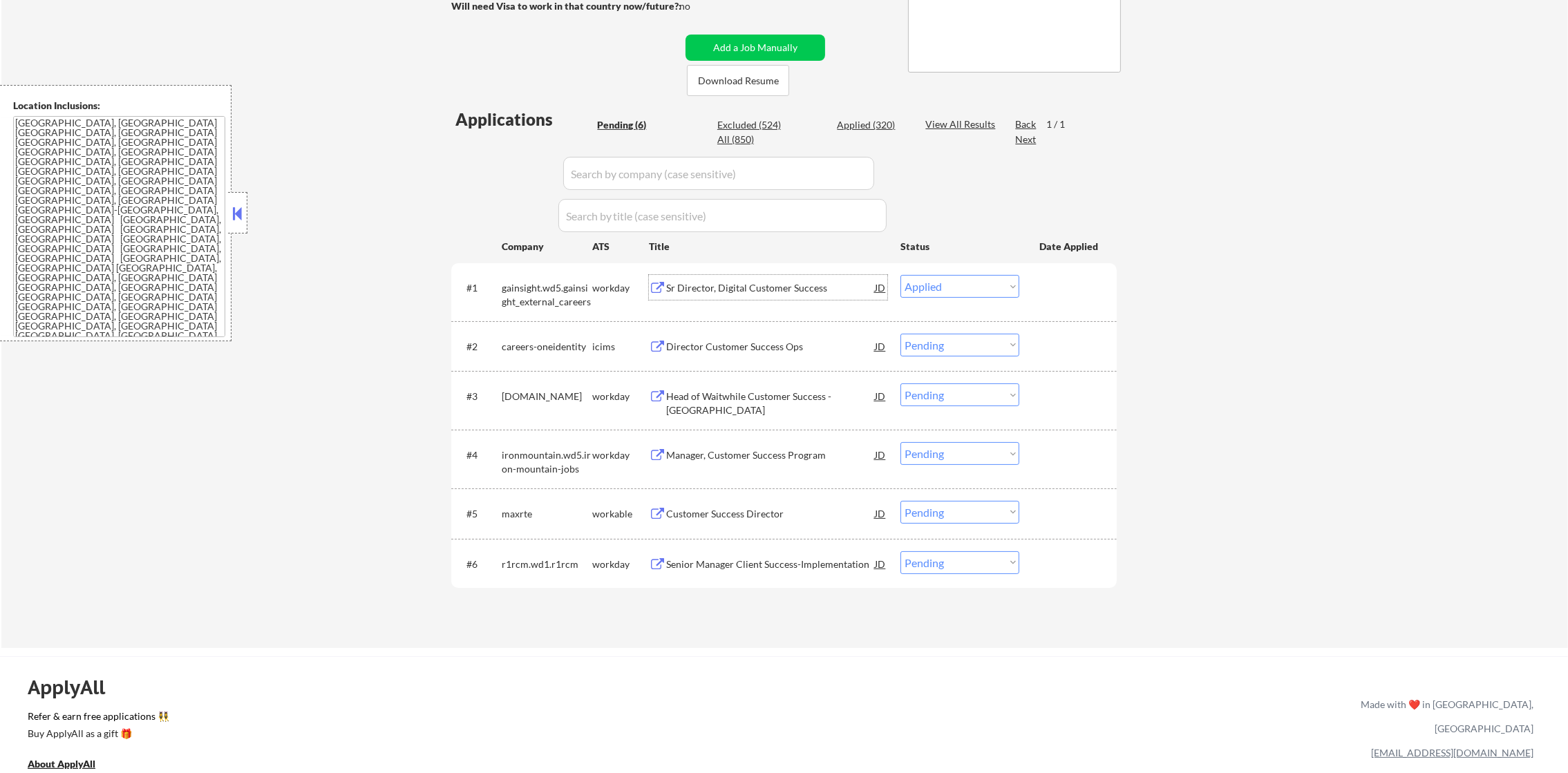
click at [730, 293] on div "Sr Director, Digital Customer Success" at bounding box center [770, 288] width 209 height 14
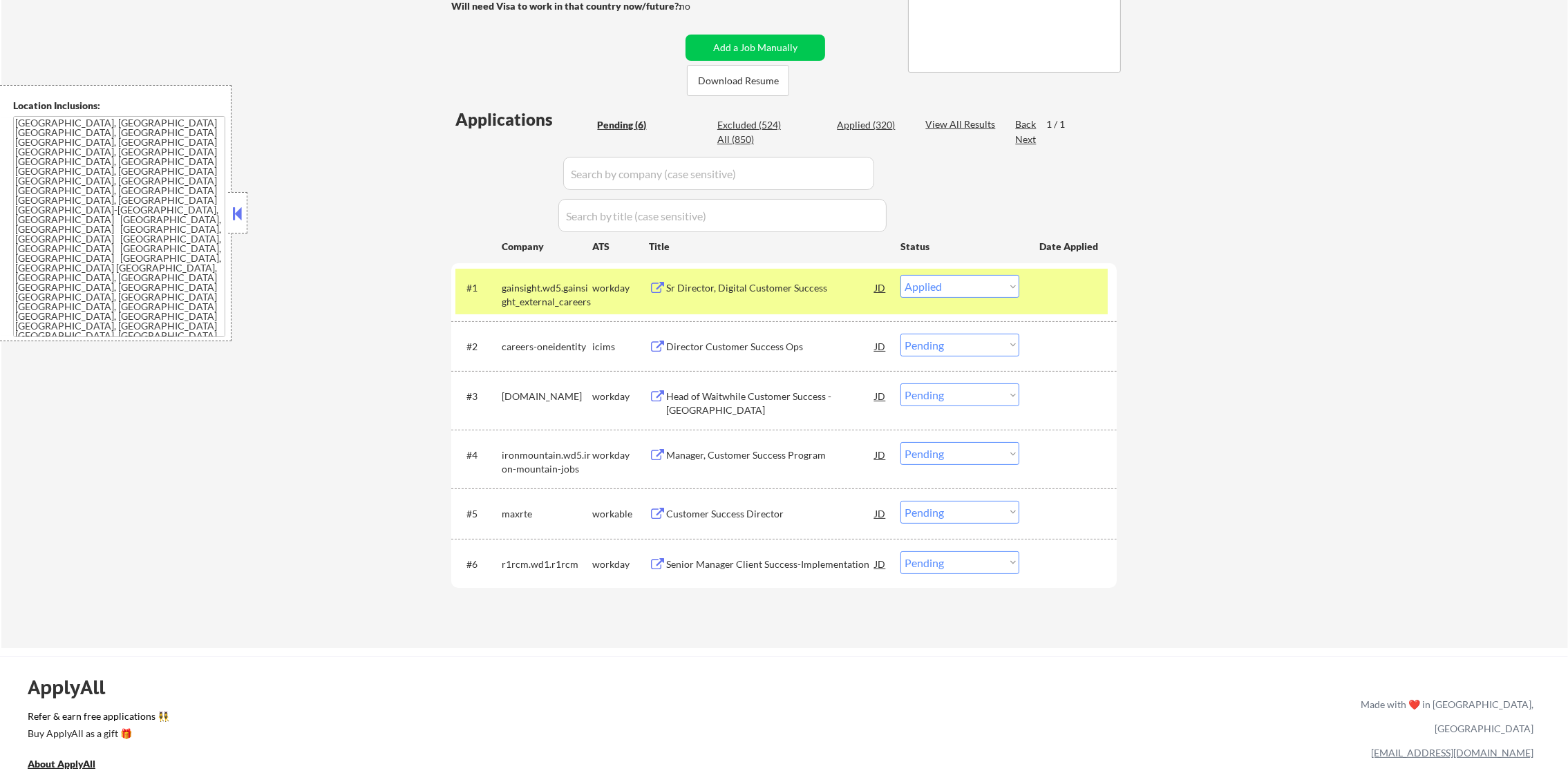
select select ""pending""
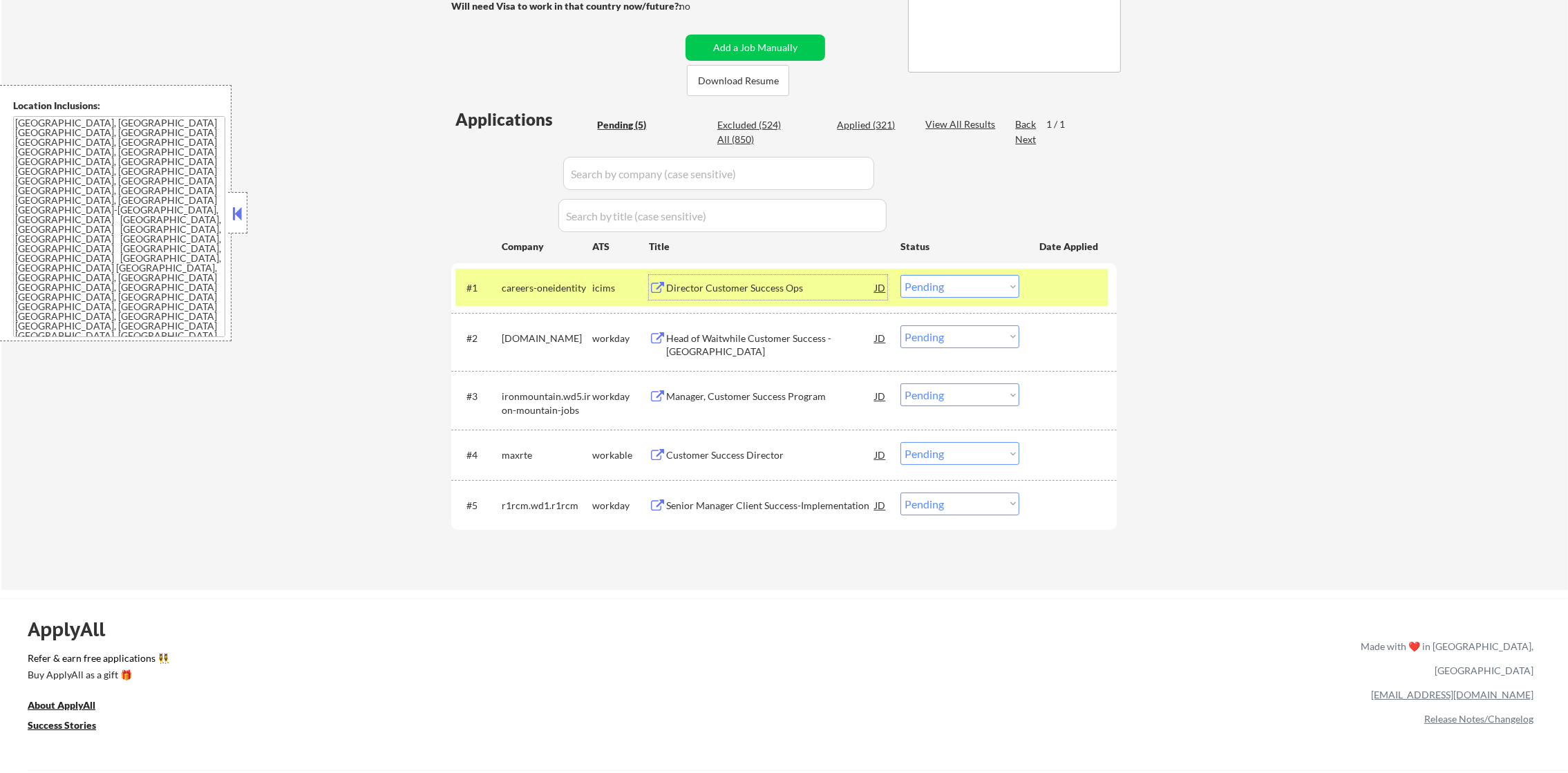
click at [723, 298] on div "Director Customer Success Ops" at bounding box center [770, 287] width 209 height 25
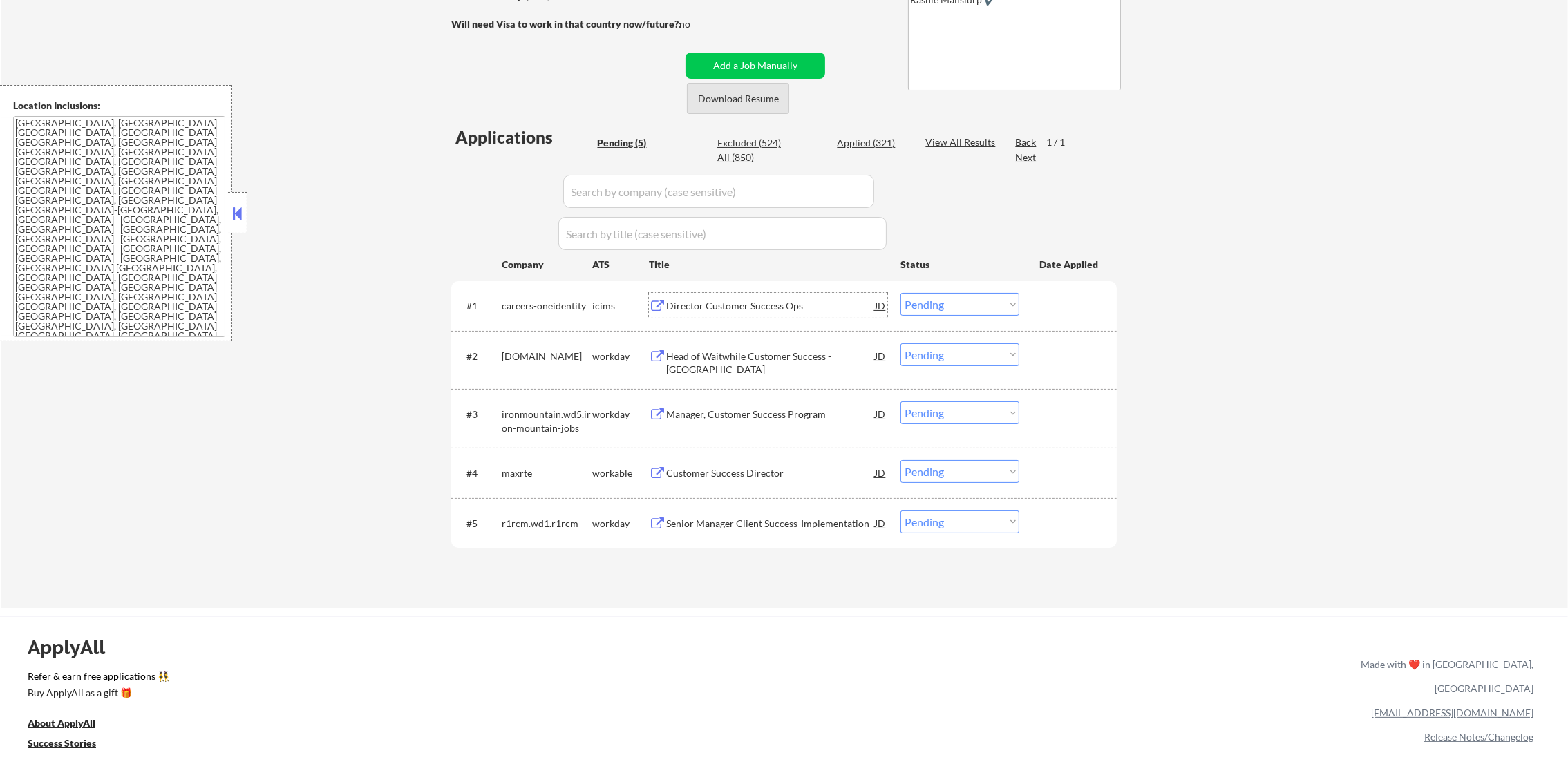
scroll to position [238, 0]
